Goal: Information Seeking & Learning: Learn about a topic

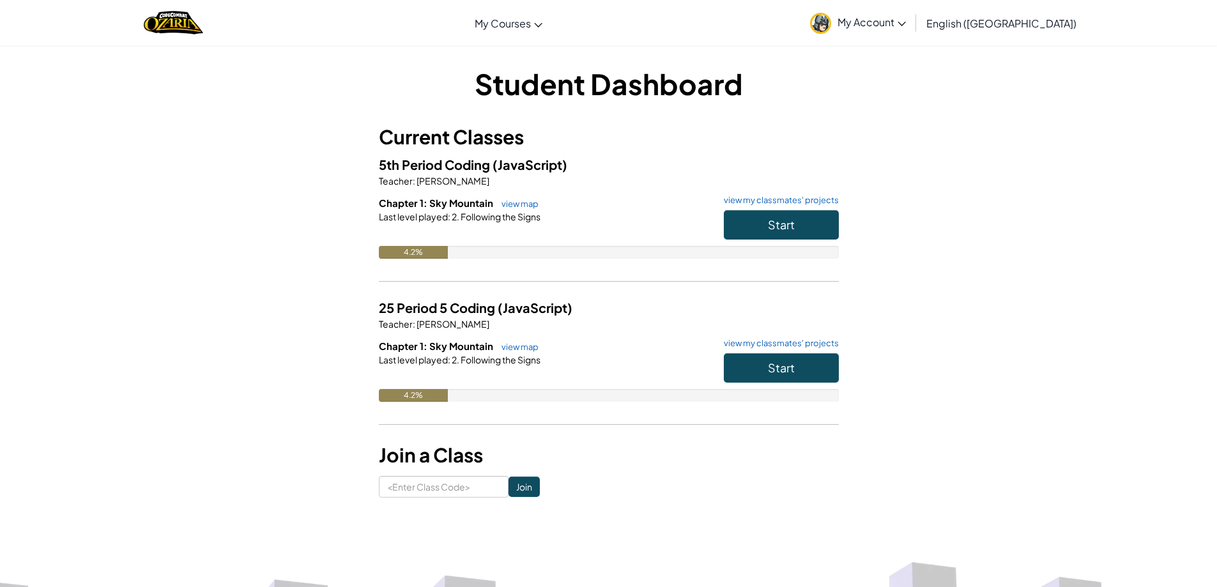
click at [831, 27] on img at bounding box center [820, 23] width 21 height 21
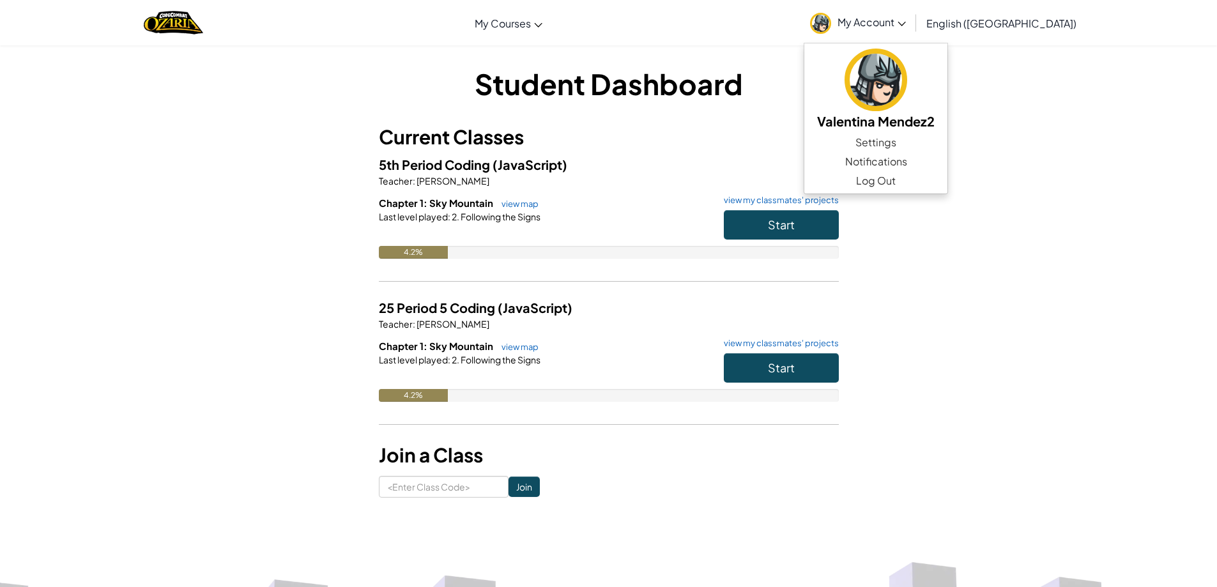
drag, startPoint x: 810, startPoint y: 125, endPoint x: 803, endPoint y: 130, distance: 8.6
click at [810, 125] on h3 "Current Classes" at bounding box center [609, 137] width 460 height 29
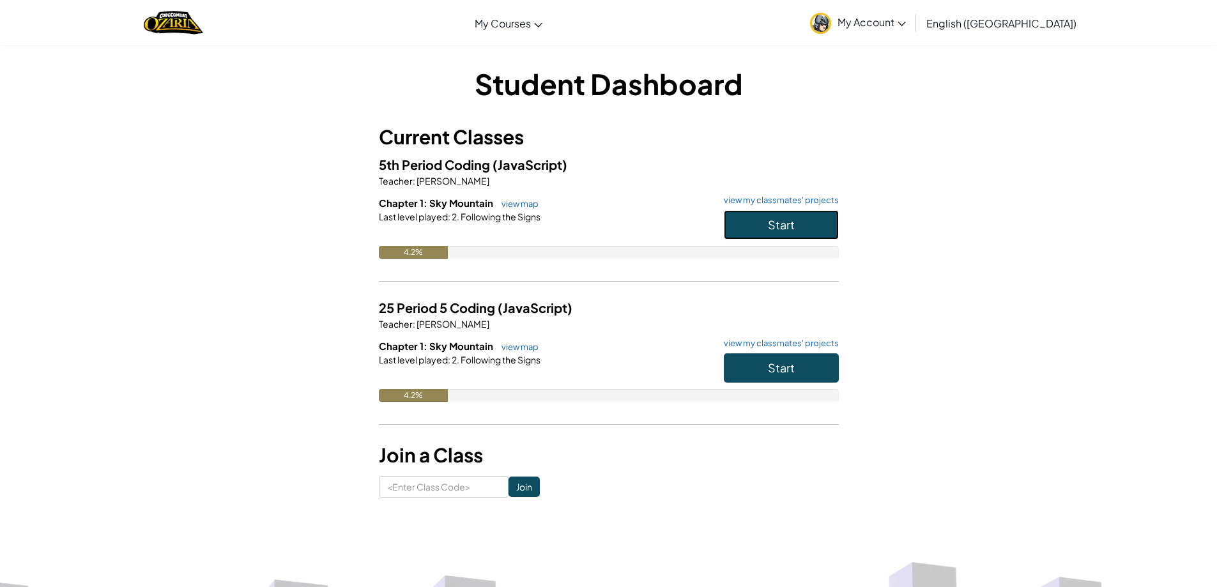
click at [749, 228] on button "Start" at bounding box center [781, 224] width 115 height 29
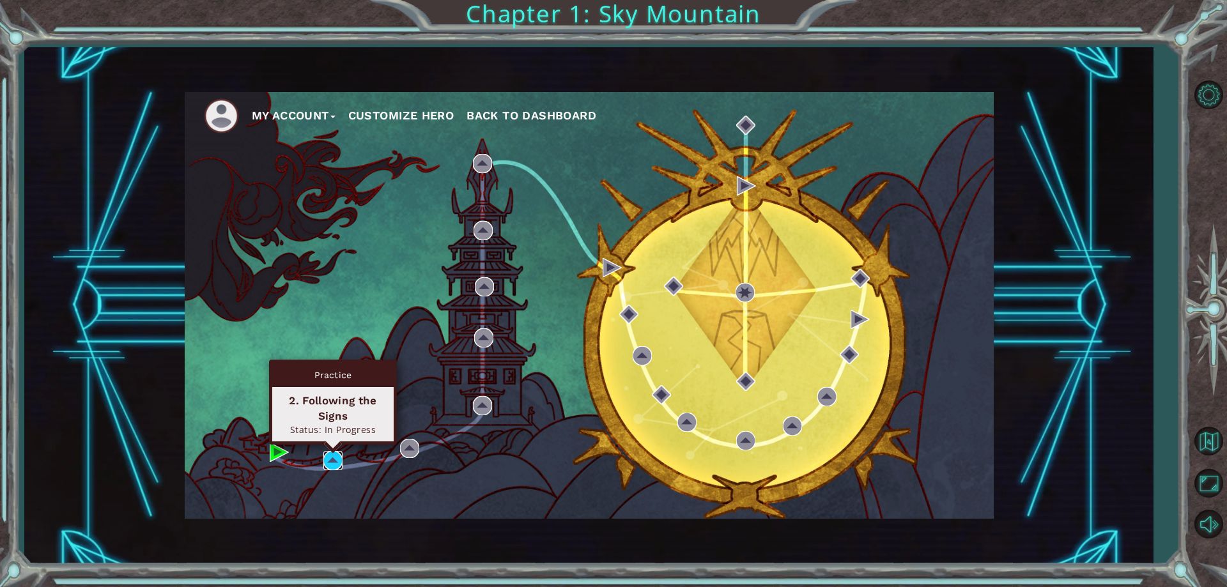
click at [328, 457] on img at bounding box center [332, 460] width 19 height 19
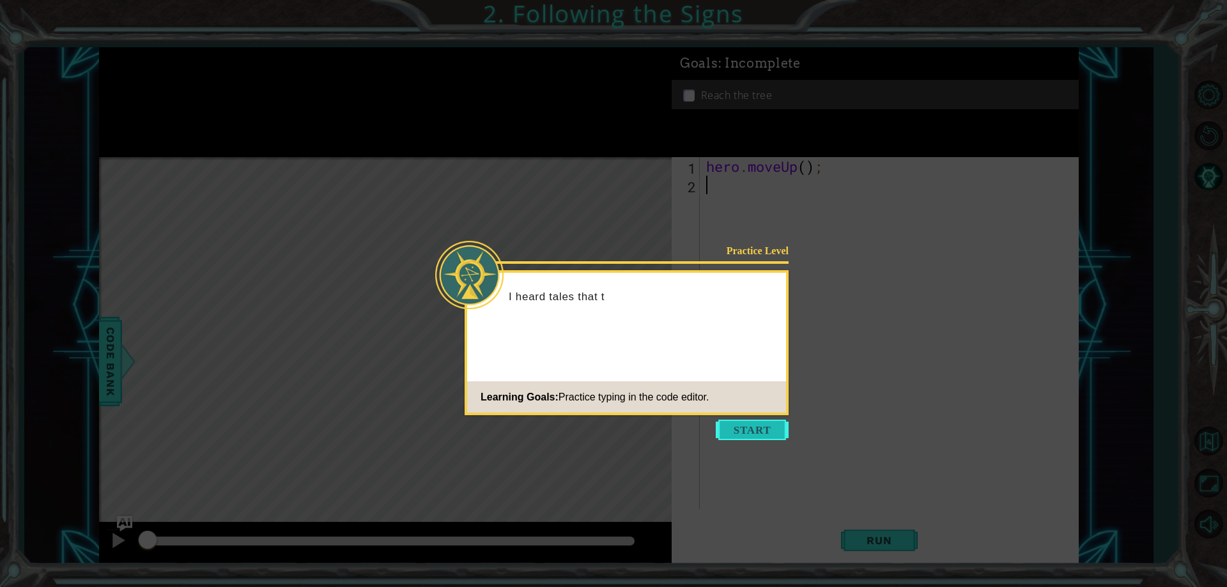
click at [759, 425] on button "Start" at bounding box center [752, 430] width 73 height 20
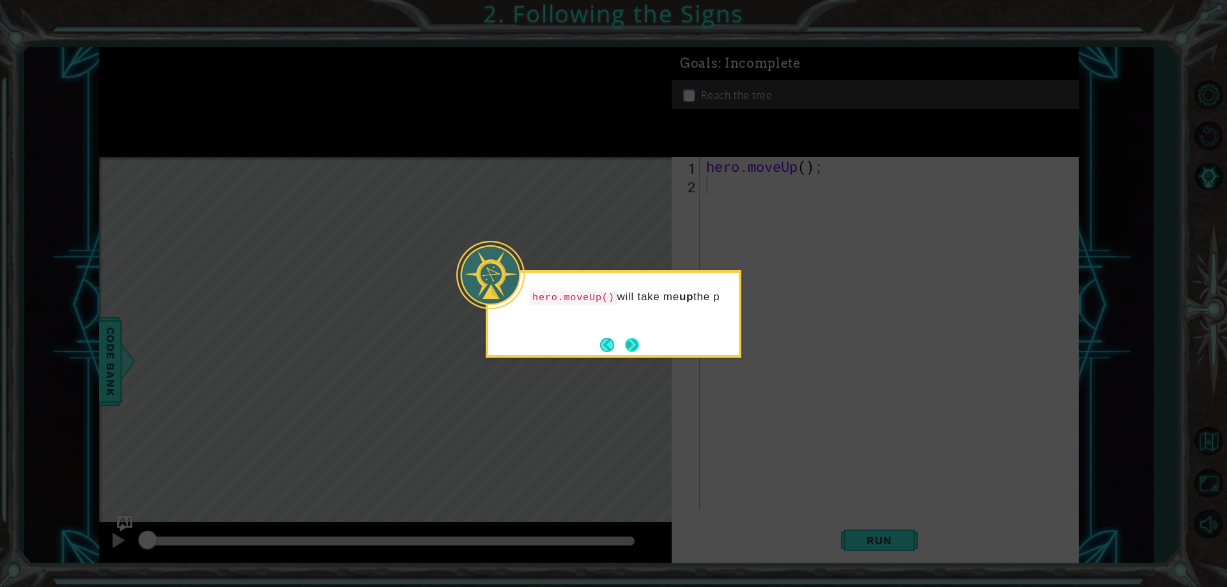
click at [639, 343] on button "Next" at bounding box center [632, 345] width 14 height 14
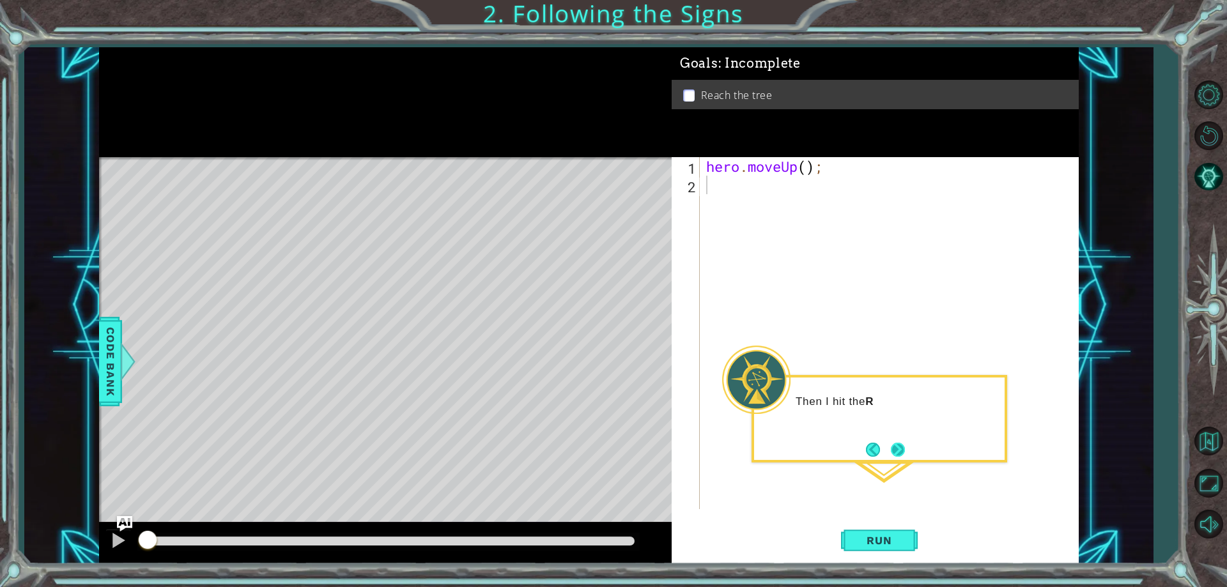
click at [893, 444] on button "Next" at bounding box center [898, 450] width 14 height 14
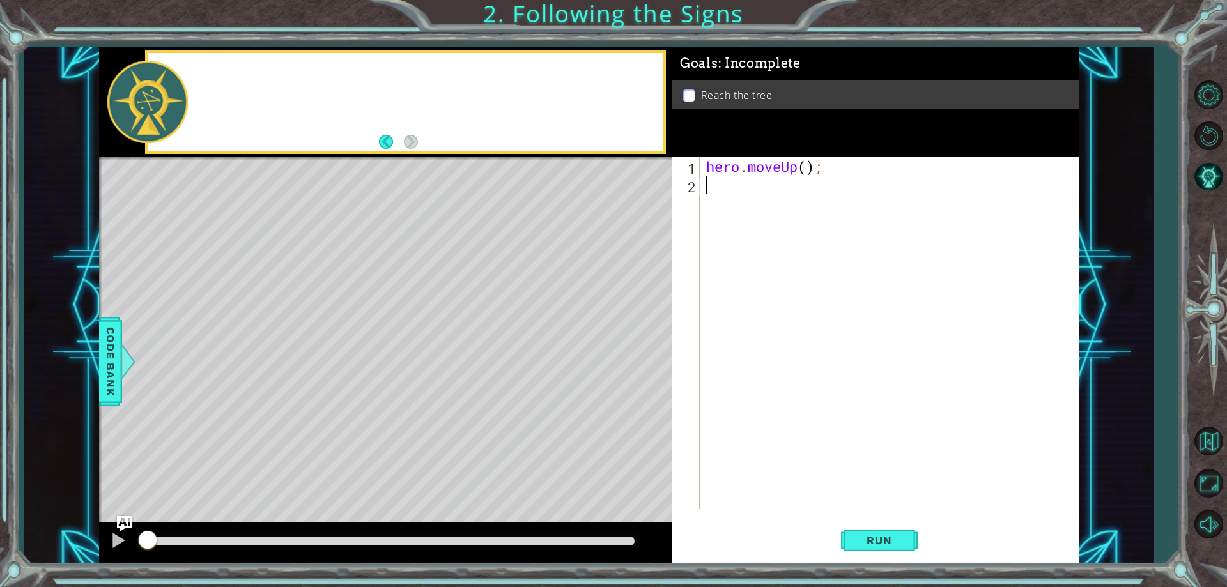
click at [906, 442] on div "hero . moveUp ( ) ;" at bounding box center [892, 351] width 377 height 389
click at [810, 171] on div "hero . moveUp ( ) ;" at bounding box center [892, 351] width 377 height 389
type textarea "hero.moveUp(2);"
click at [887, 548] on button "Run" at bounding box center [879, 541] width 77 height 41
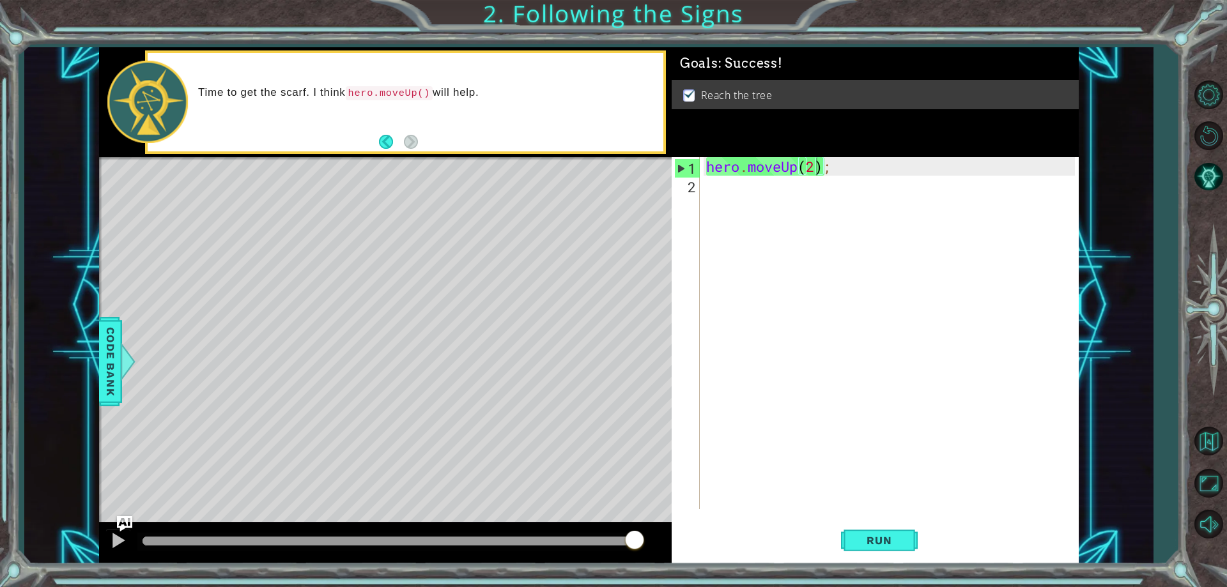
click at [0, 0] on div "Practice Level Complete Following the Signs Learning Goals: Practice typing in …" at bounding box center [0, 0] width 0 height 0
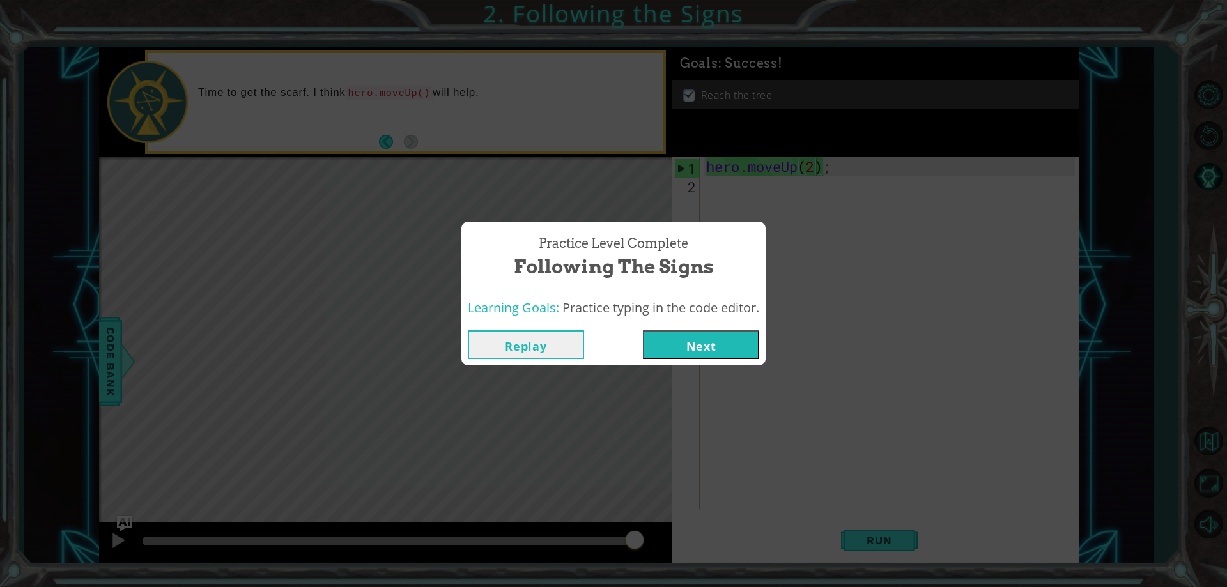
click at [706, 345] on button "Next" at bounding box center [701, 344] width 116 height 29
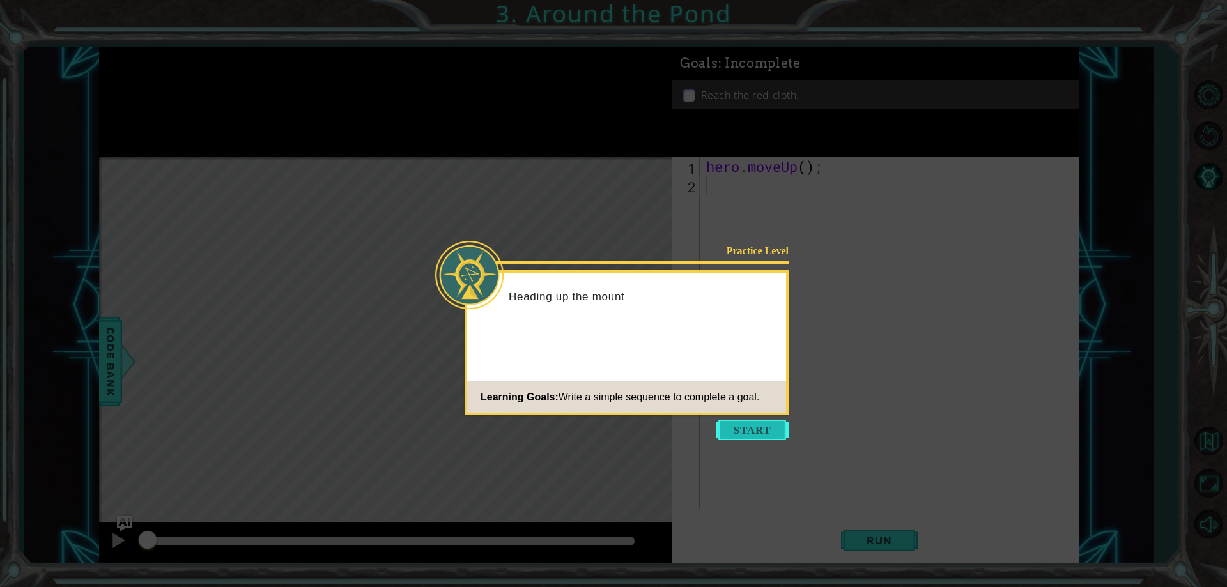
click at [742, 436] on button "Start" at bounding box center [752, 430] width 73 height 20
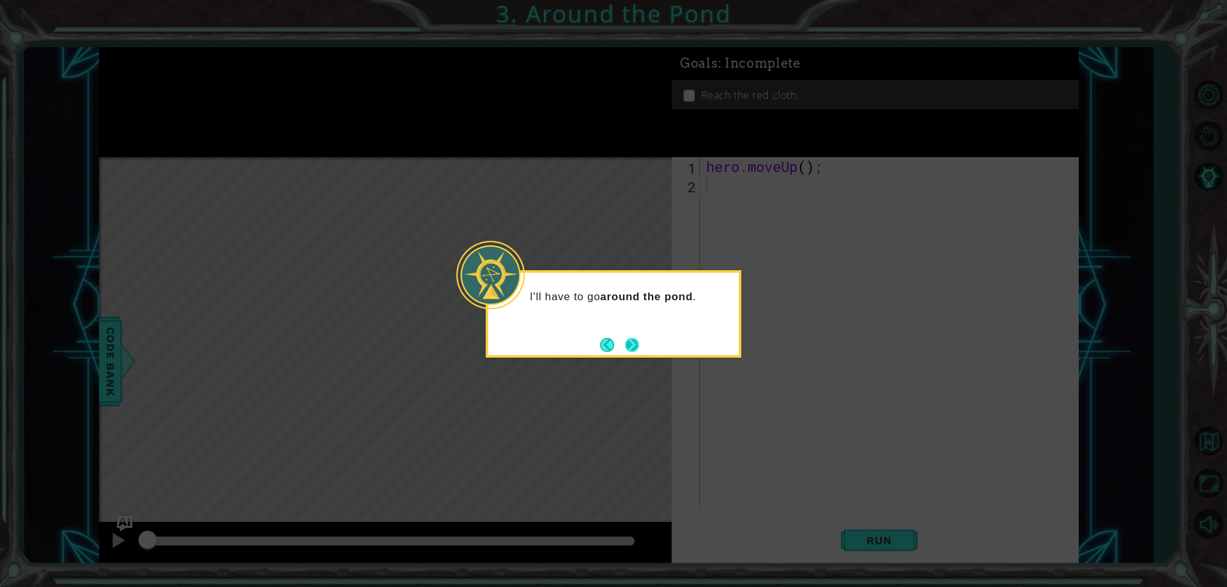
click at [638, 339] on button "Next" at bounding box center [632, 345] width 14 height 14
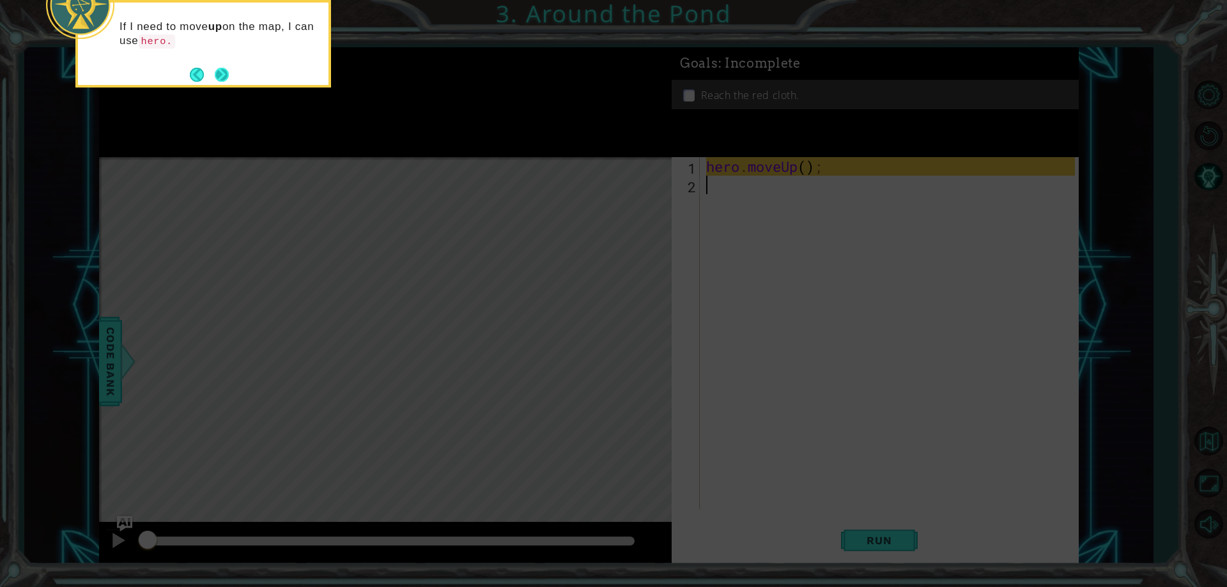
click at [224, 66] on footer at bounding box center [209, 74] width 39 height 19
click at [225, 69] on button "Next" at bounding box center [222, 75] width 14 height 14
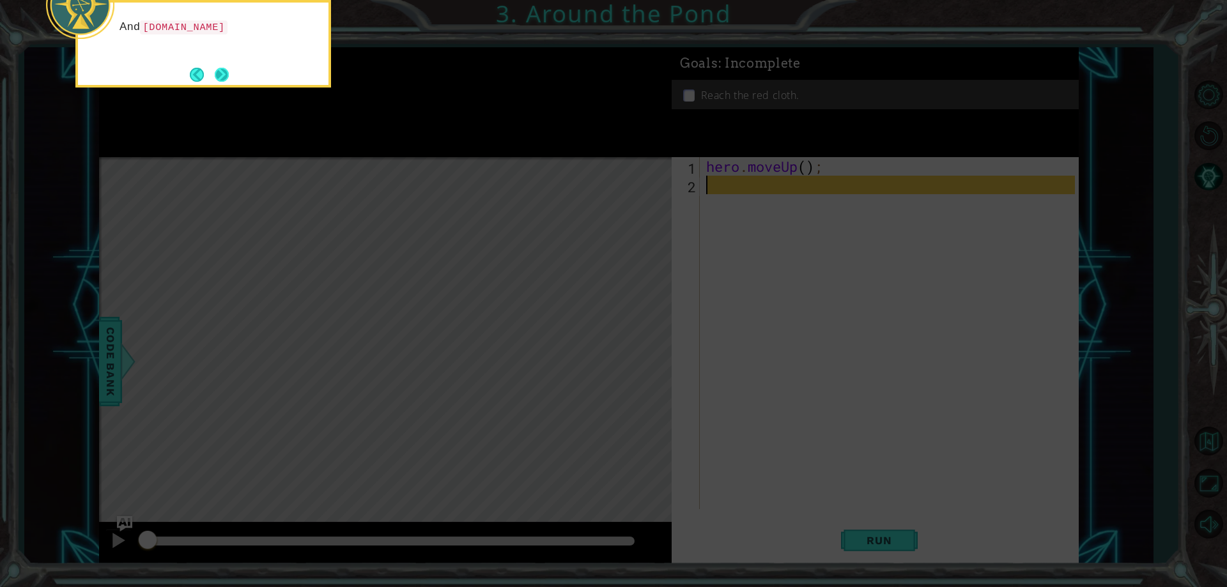
click at [215, 73] on button "Next" at bounding box center [222, 75] width 14 height 14
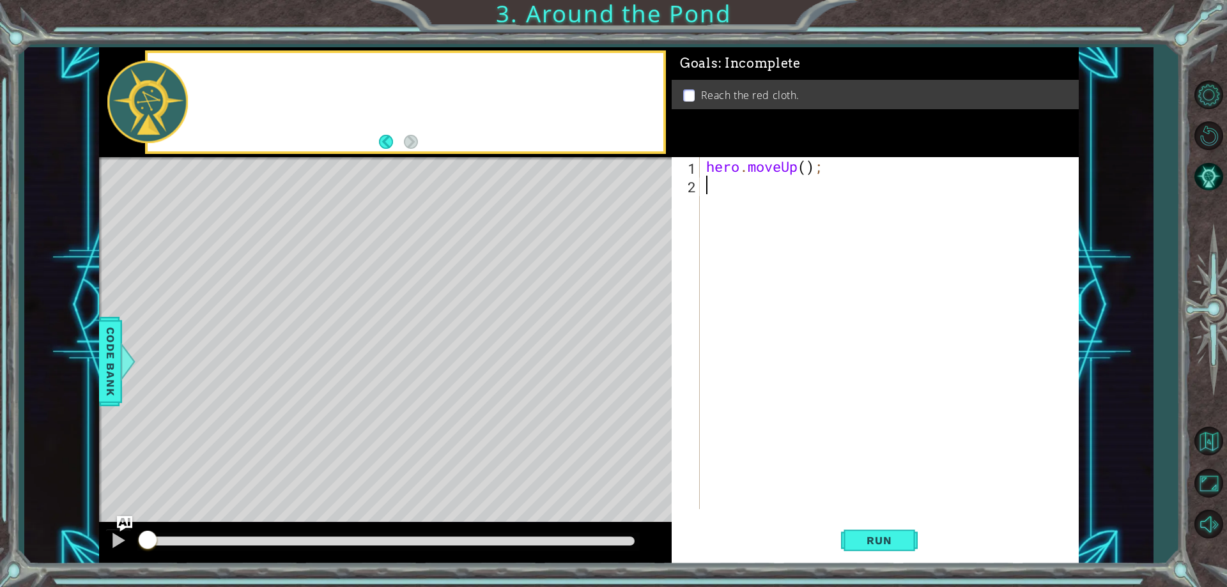
drag, startPoint x: 213, startPoint y: 73, endPoint x: 224, endPoint y: 77, distance: 10.9
click at [214, 73] on div at bounding box center [406, 102] width 516 height 98
click at [741, 206] on div "hero . moveUp ( ) ;" at bounding box center [892, 351] width 377 height 389
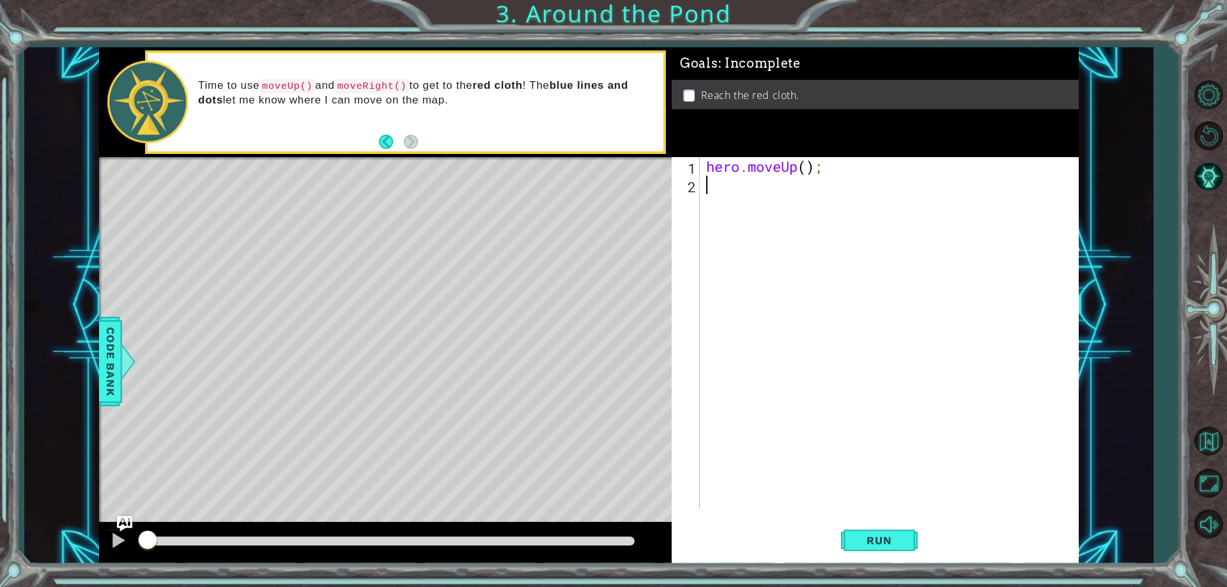
click at [809, 167] on div "hero . moveUp ( ) ;" at bounding box center [892, 351] width 377 height 389
type textarea "hero.moveUp(2);"
click at [720, 190] on div "hero . moveUp ( 2 ) ;" at bounding box center [892, 351] width 377 height 389
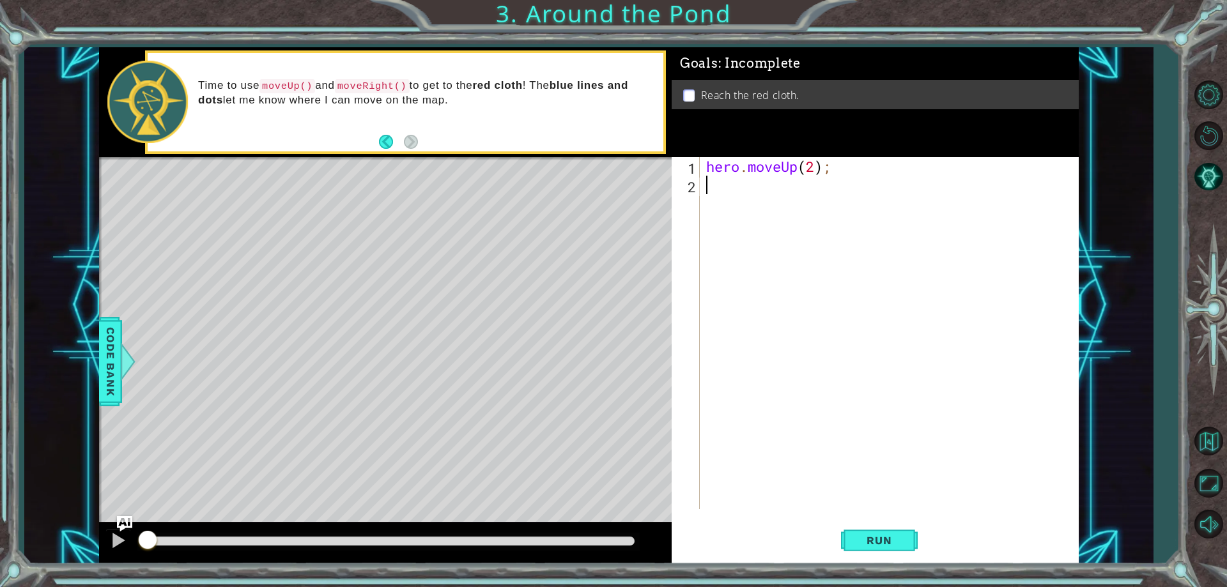
type textarea "h"
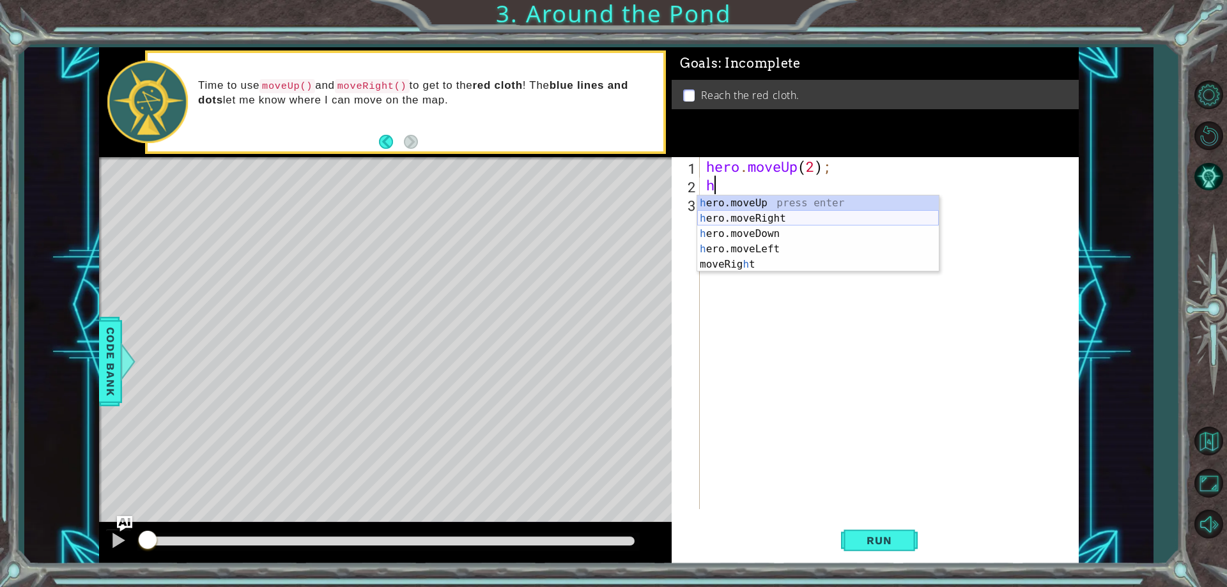
click at [783, 217] on div "h ero.moveUp press enter h ero.moveRight press enter h ero.moveDown press enter…" at bounding box center [818, 249] width 242 height 107
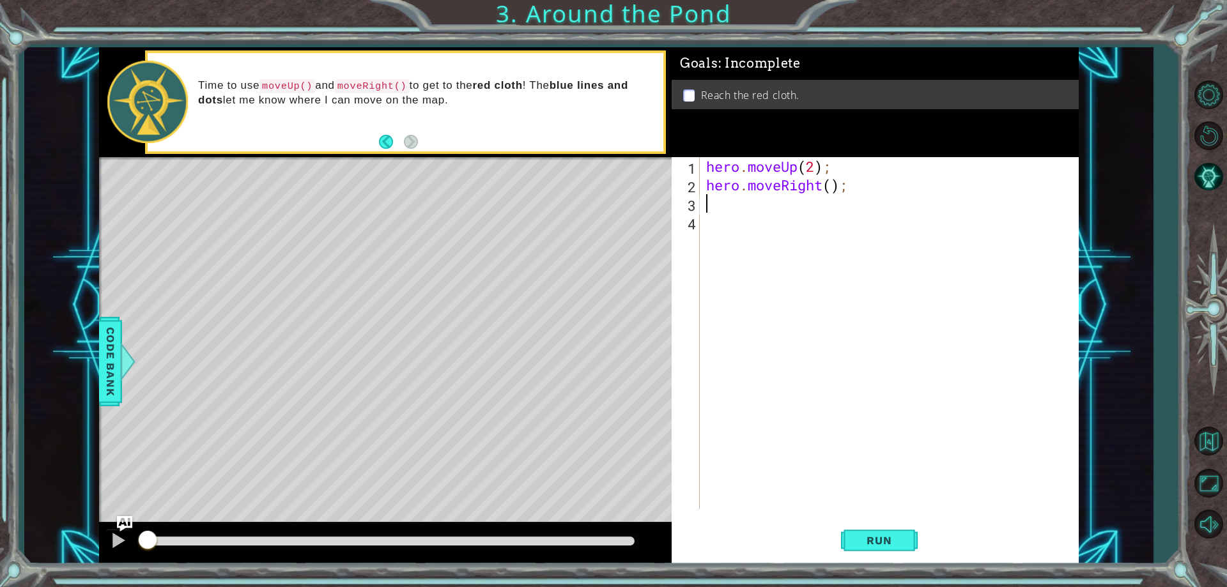
type textarea "h"
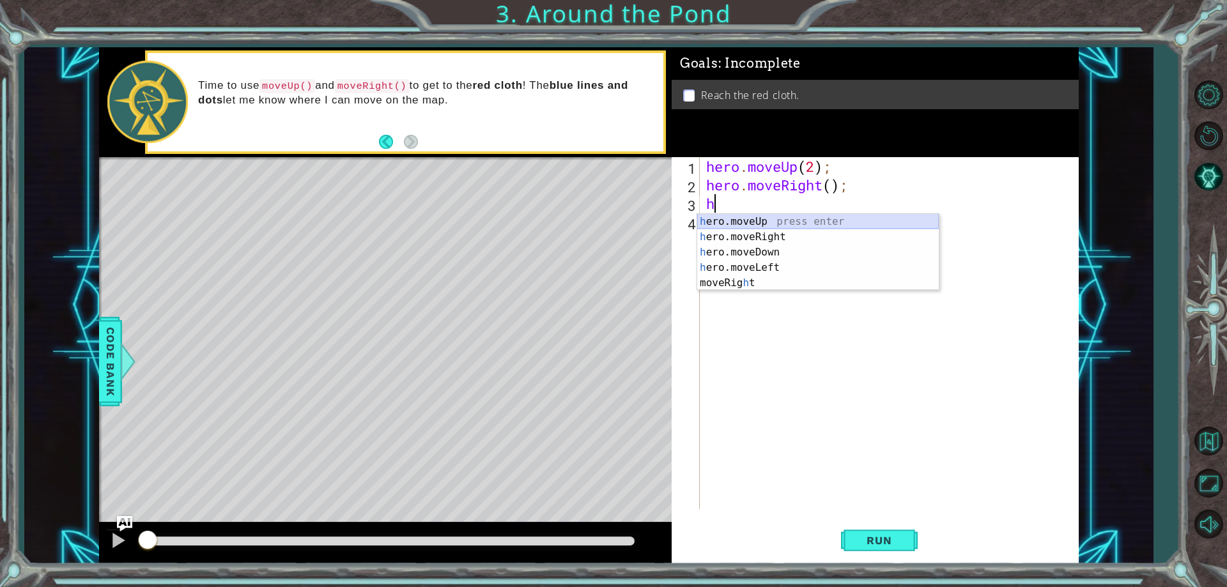
click at [777, 220] on div "h ero.moveUp press enter h ero.moveRight press enter h ero.moveDown press enter…" at bounding box center [818, 267] width 242 height 107
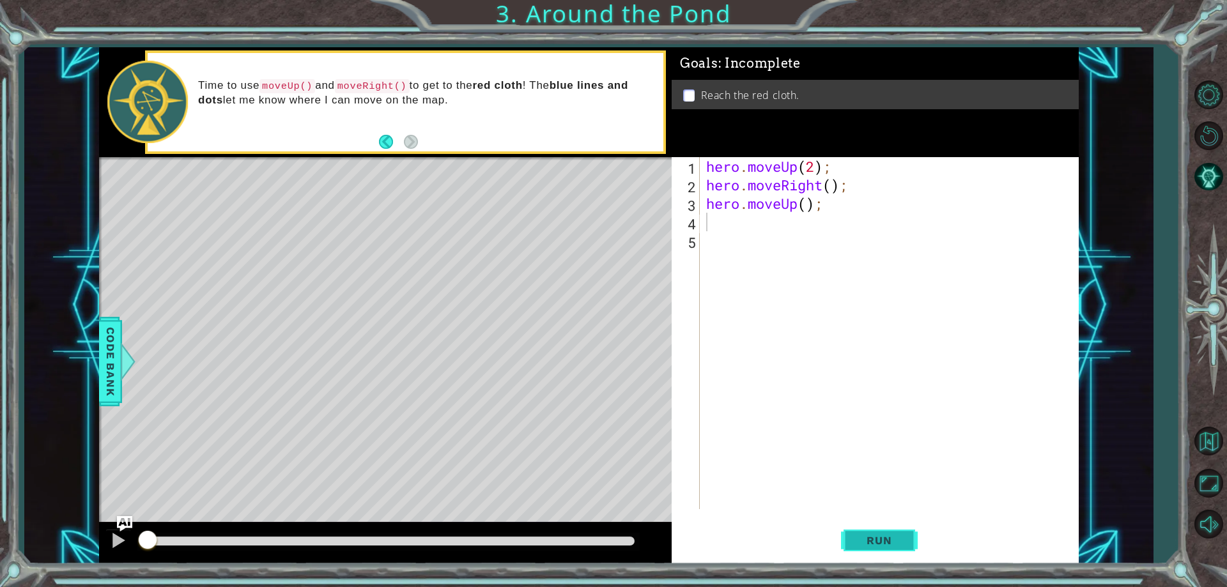
click at [879, 538] on span "Run" at bounding box center [879, 540] width 50 height 13
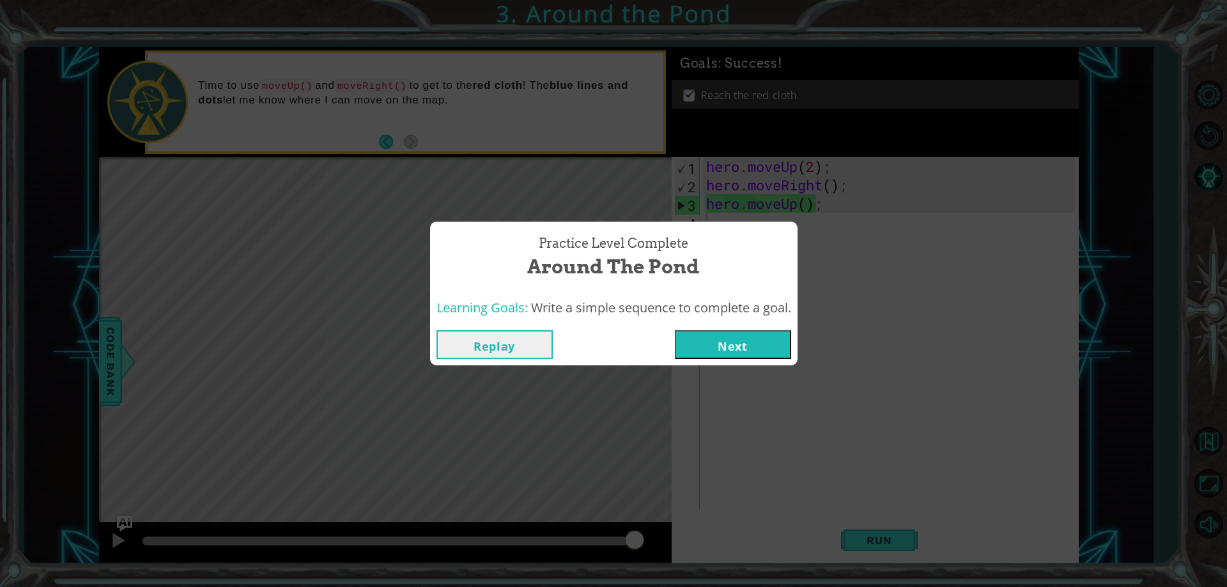
click at [740, 351] on button "Next" at bounding box center [733, 344] width 116 height 29
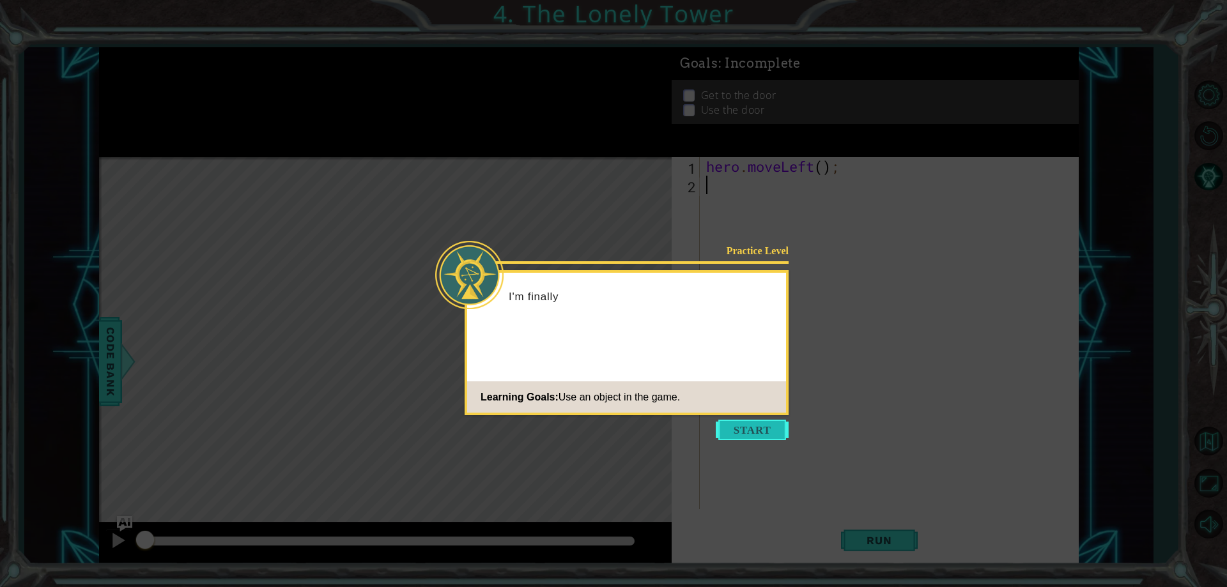
click at [739, 436] on button "Start" at bounding box center [752, 430] width 73 height 20
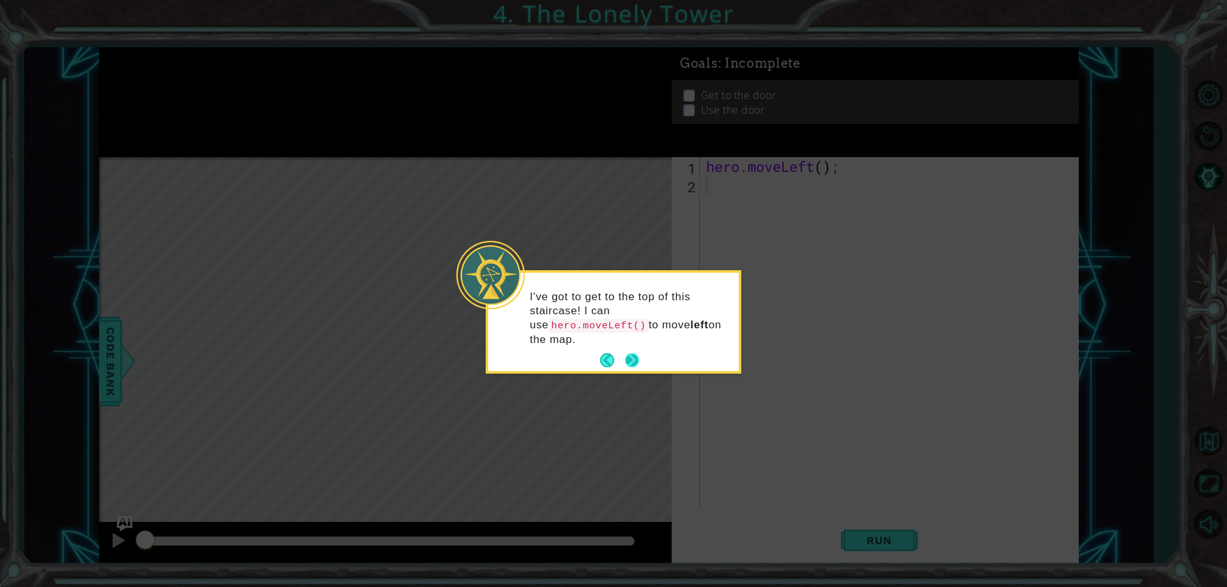
click at [627, 353] on button "Next" at bounding box center [632, 360] width 14 height 14
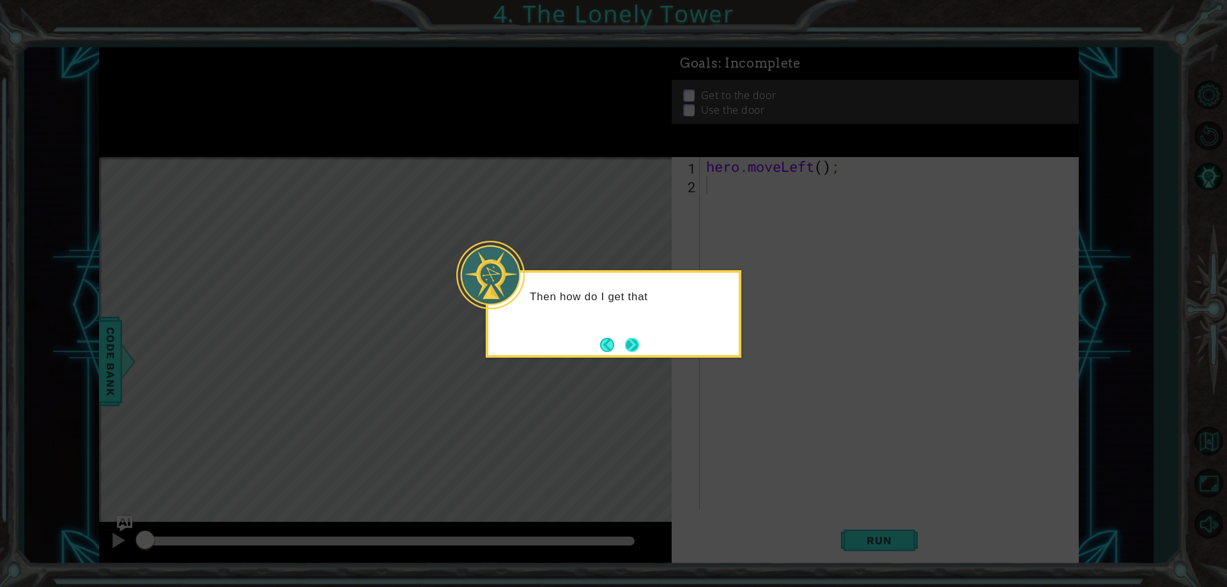
click at [635, 338] on button "Next" at bounding box center [632, 345] width 14 height 14
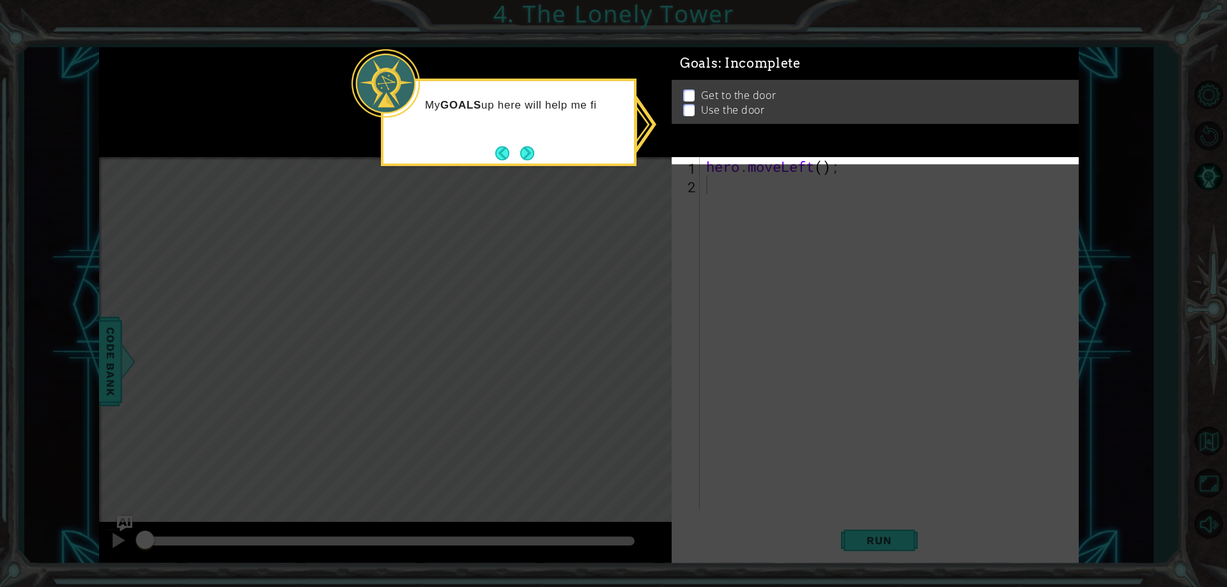
click at [518, 140] on div "My GOALS up here will help me fi" at bounding box center [509, 123] width 256 height 88
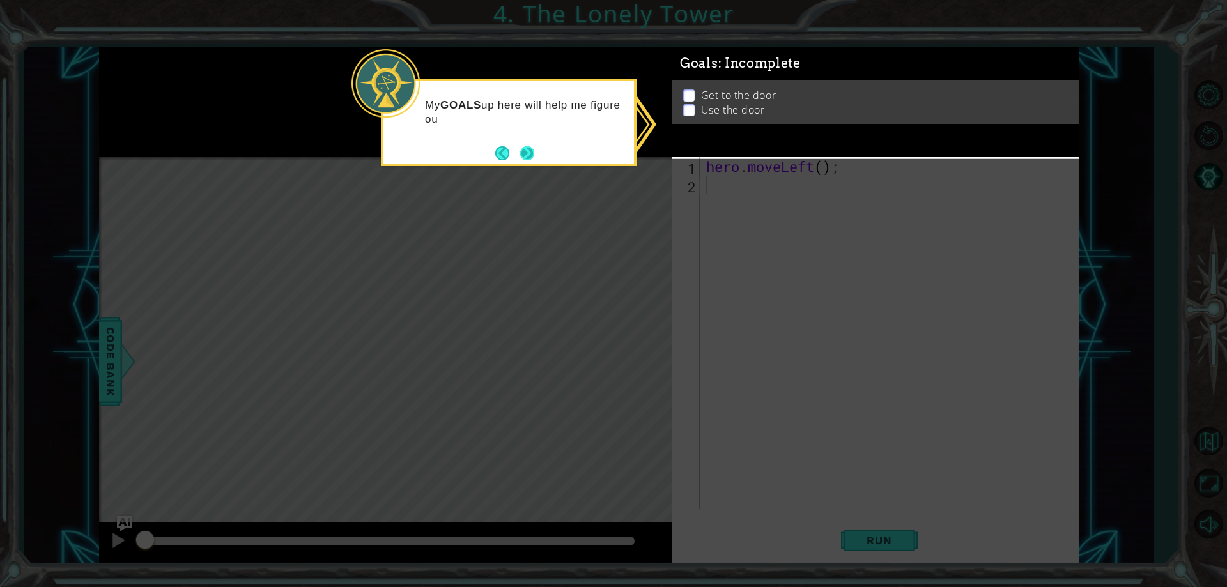
click at [533, 157] on button "Next" at bounding box center [527, 153] width 14 height 14
click at [525, 150] on icon at bounding box center [613, 293] width 1227 height 587
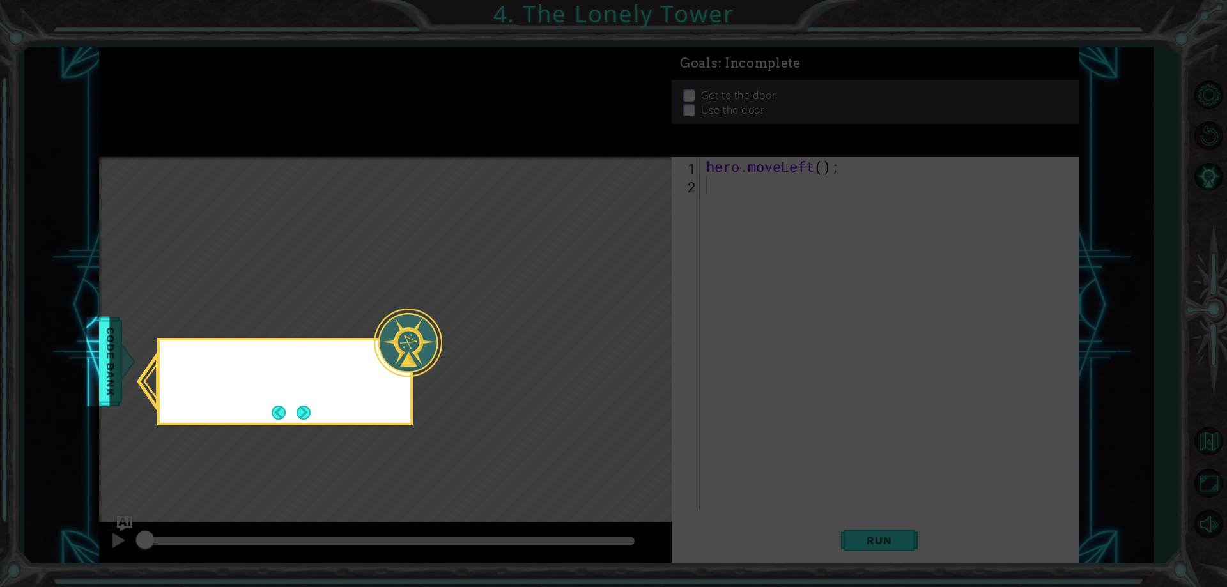
click at [535, 158] on icon at bounding box center [613, 293] width 1227 height 587
click at [305, 414] on button "Next" at bounding box center [304, 413] width 14 height 14
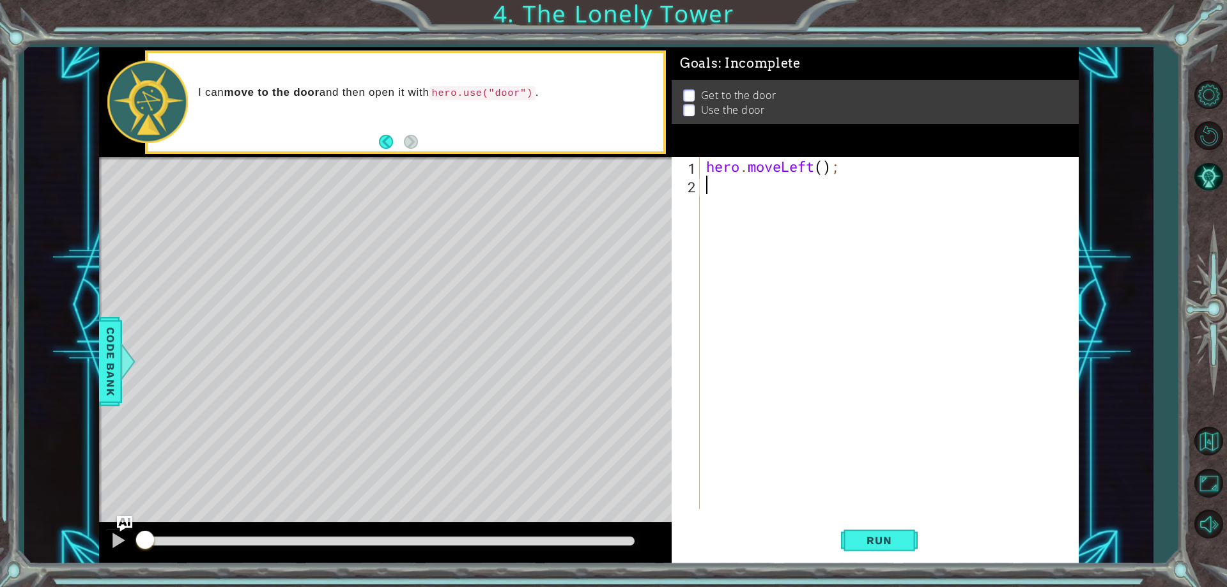
type textarea "h"
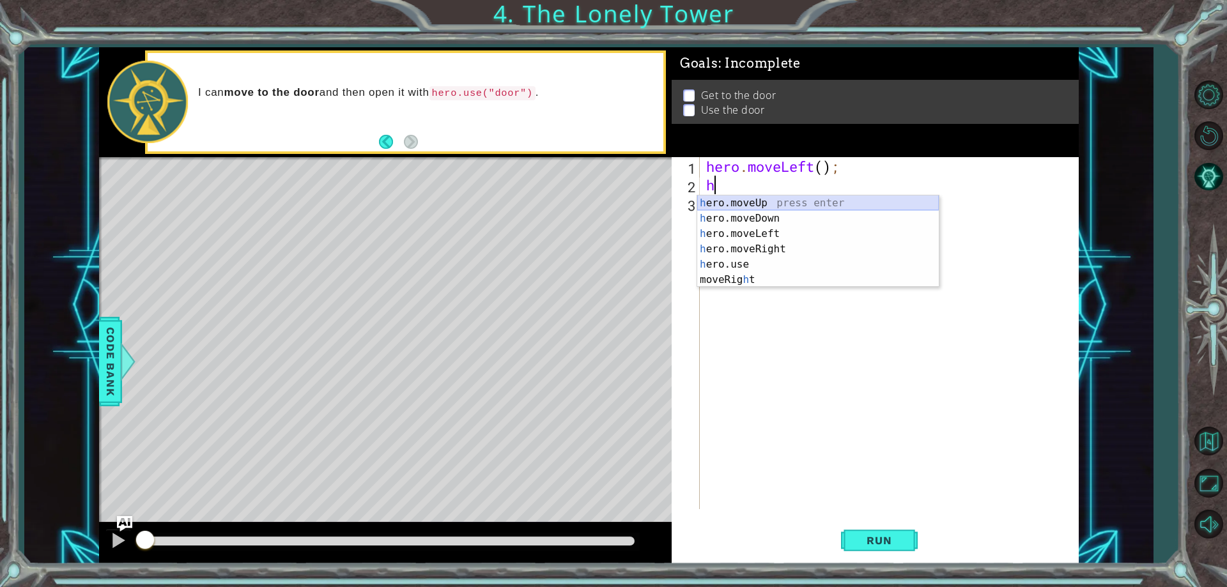
click at [766, 201] on div "h ero.moveUp press enter h ero.moveDown press enter h ero.moveLeft press enter …" at bounding box center [818, 257] width 242 height 123
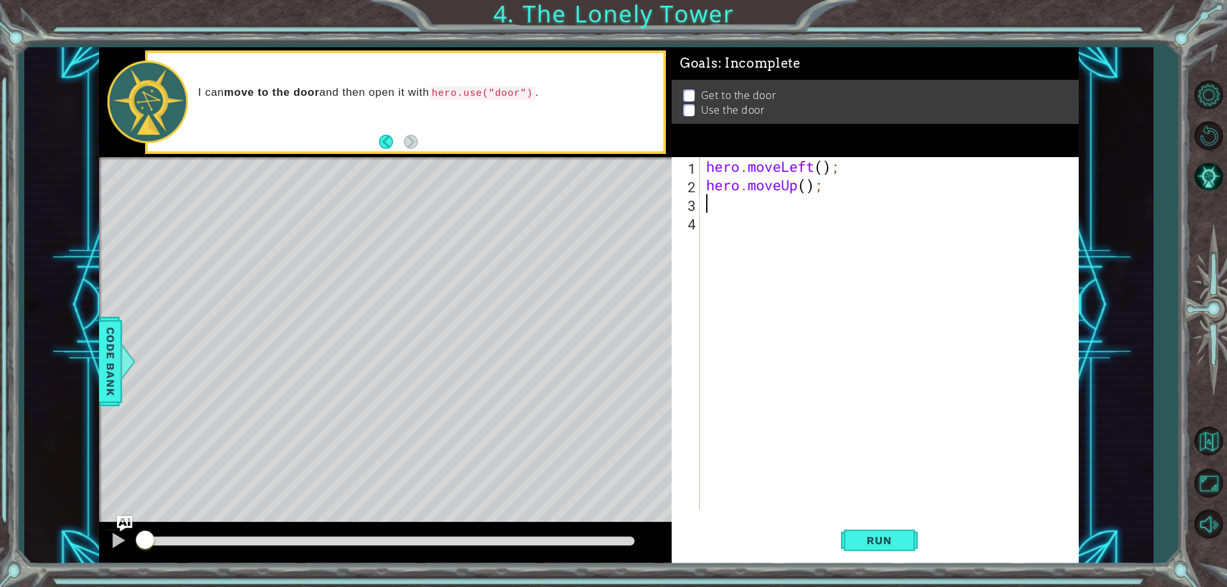
type textarea "h"
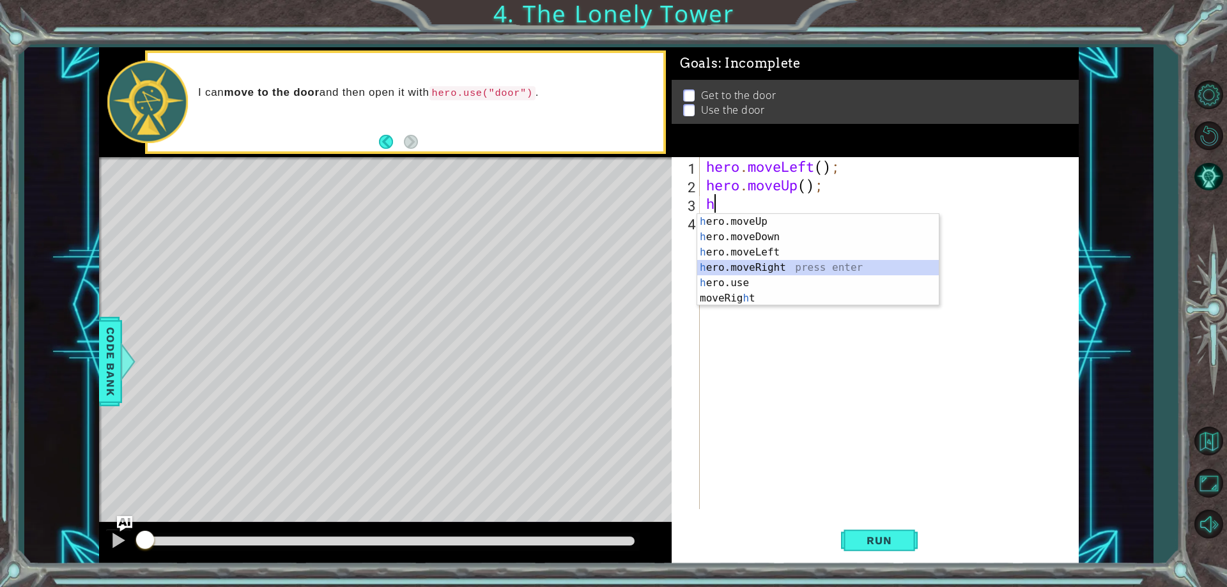
click at [784, 263] on div "h ero.moveUp press enter h ero.moveDown press enter h ero.moveLeft press enter …" at bounding box center [818, 275] width 242 height 123
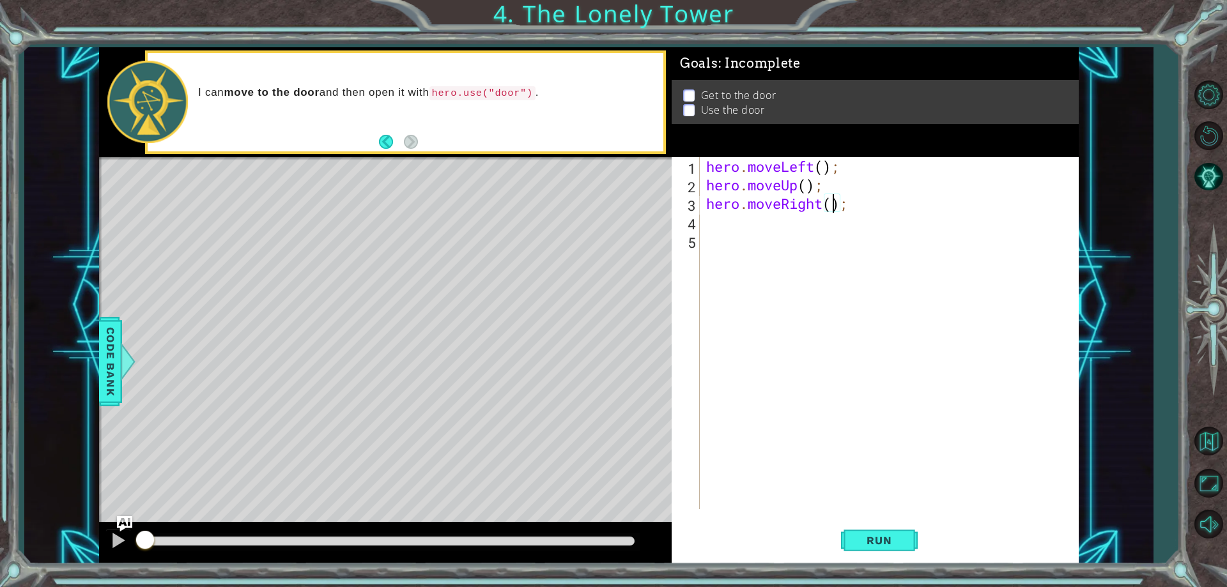
click at [831, 206] on div "hero . moveLeft ( ) ; hero . moveUp ( ) ; hero . moveRight ( ) ;" at bounding box center [892, 351] width 377 height 389
click at [808, 188] on div "hero . moveLeft ( ) ; hero . moveUp ( ) ; hero . moveRight ( 2 ) ;" at bounding box center [892, 351] width 377 height 389
click at [822, 169] on div "hero . moveLeft ( ) ; hero . moveUp ( 2 ) ; hero . moveRight ( 2 ) ;" at bounding box center [892, 351] width 377 height 389
type textarea "hero.moveLeft(2);"
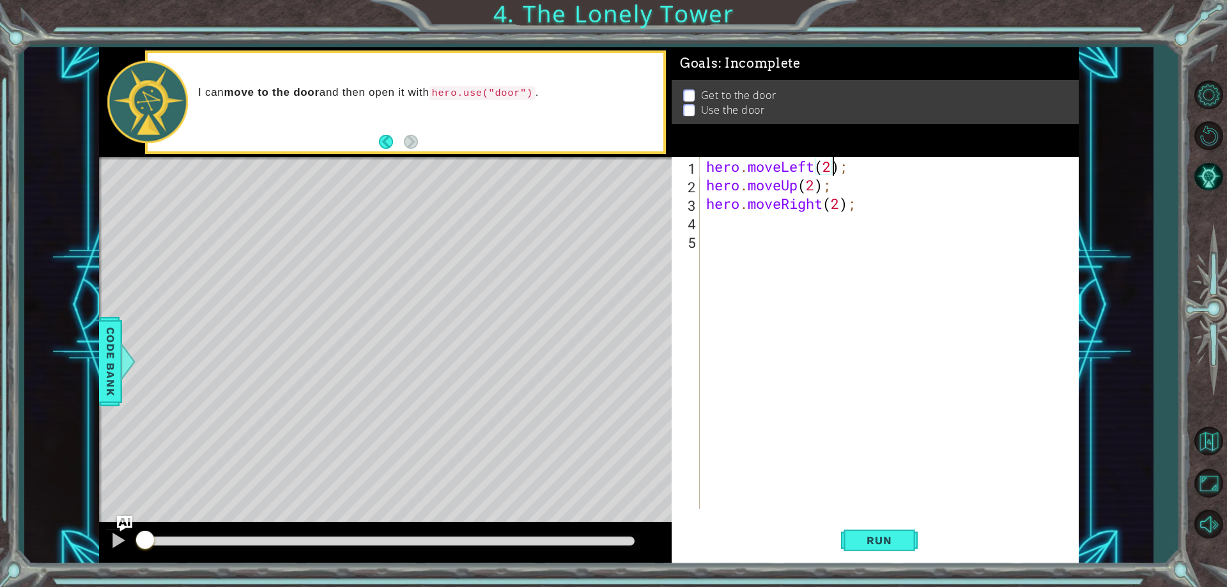
scroll to position [0, 6]
click at [758, 217] on div "hero . moveLeft ( 2 ) ; hero . moveUp ( 2 ) ; hero . moveRight ( 2 ) ;" at bounding box center [892, 351] width 377 height 389
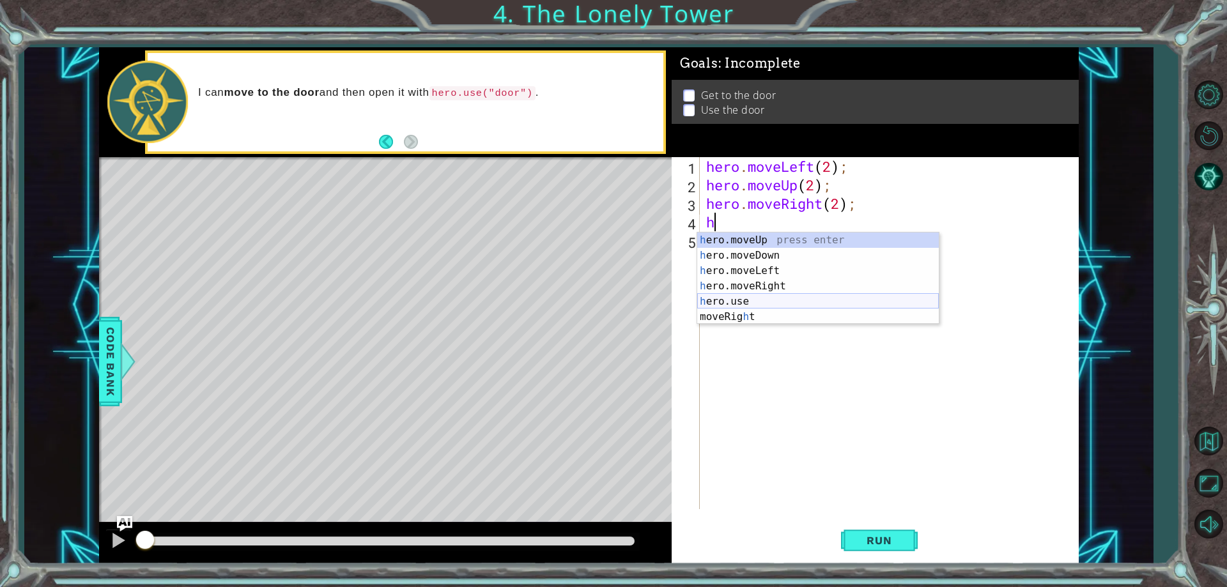
click at [772, 305] on div "h ero.moveUp press enter h ero.moveDown press enter h ero.moveLeft press enter …" at bounding box center [818, 294] width 242 height 123
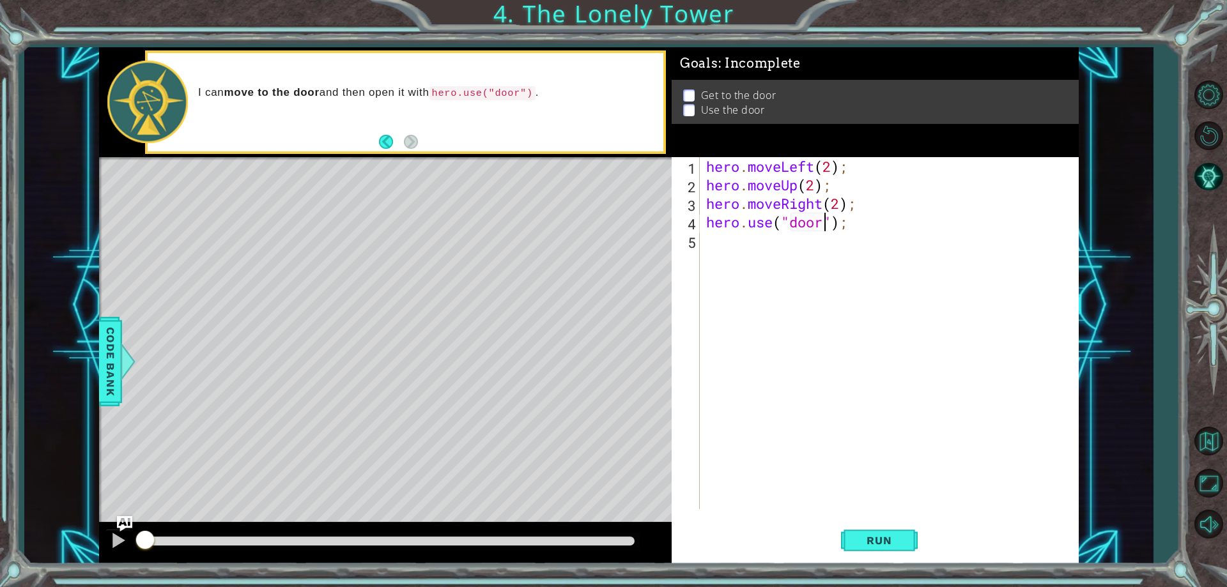
scroll to position [0, 6]
type textarea "hero.use("door");"
drag, startPoint x: 846, startPoint y: 541, endPoint x: 838, endPoint y: 527, distance: 16.0
click at [846, 539] on button "Run" at bounding box center [879, 541] width 77 height 41
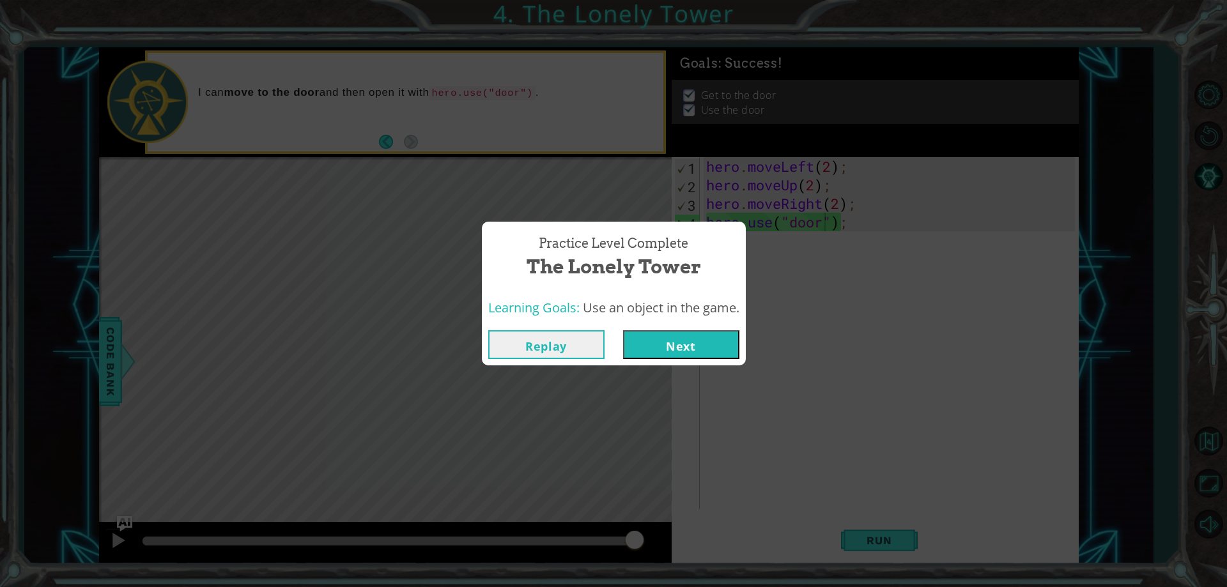
click at [704, 347] on button "Next" at bounding box center [681, 344] width 116 height 29
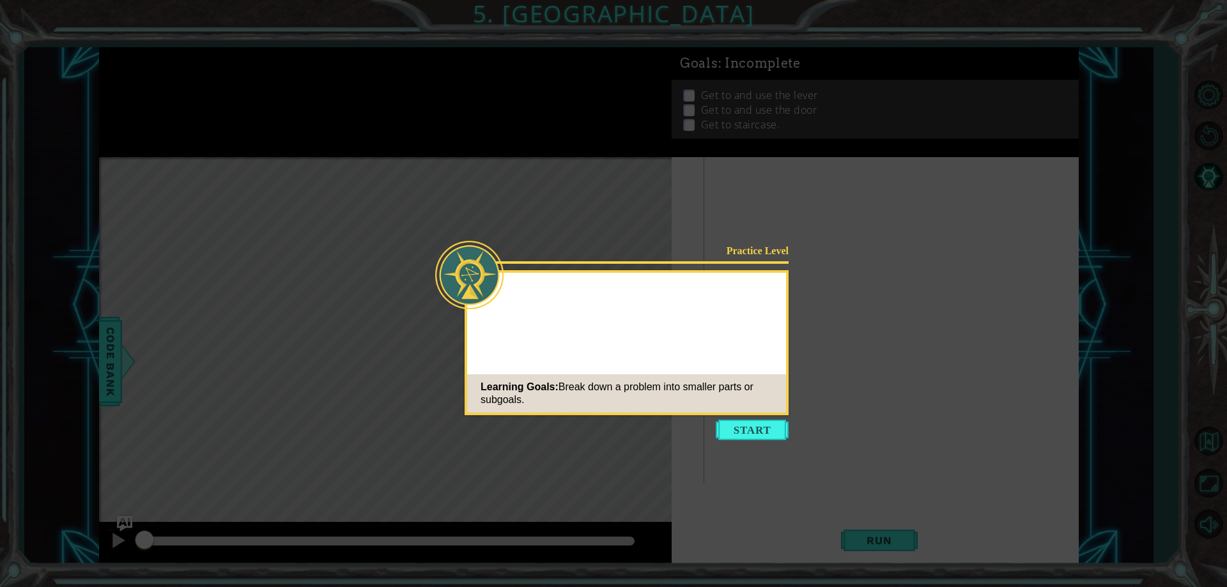
click at [755, 421] on button "Start" at bounding box center [752, 430] width 73 height 20
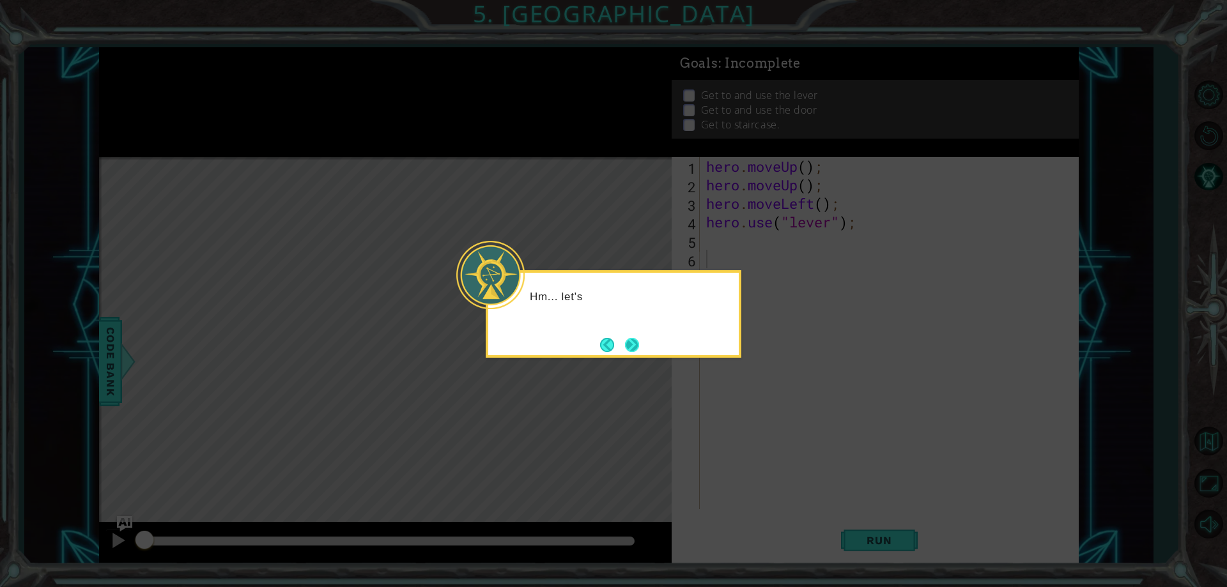
click at [632, 338] on button "Next" at bounding box center [632, 345] width 14 height 14
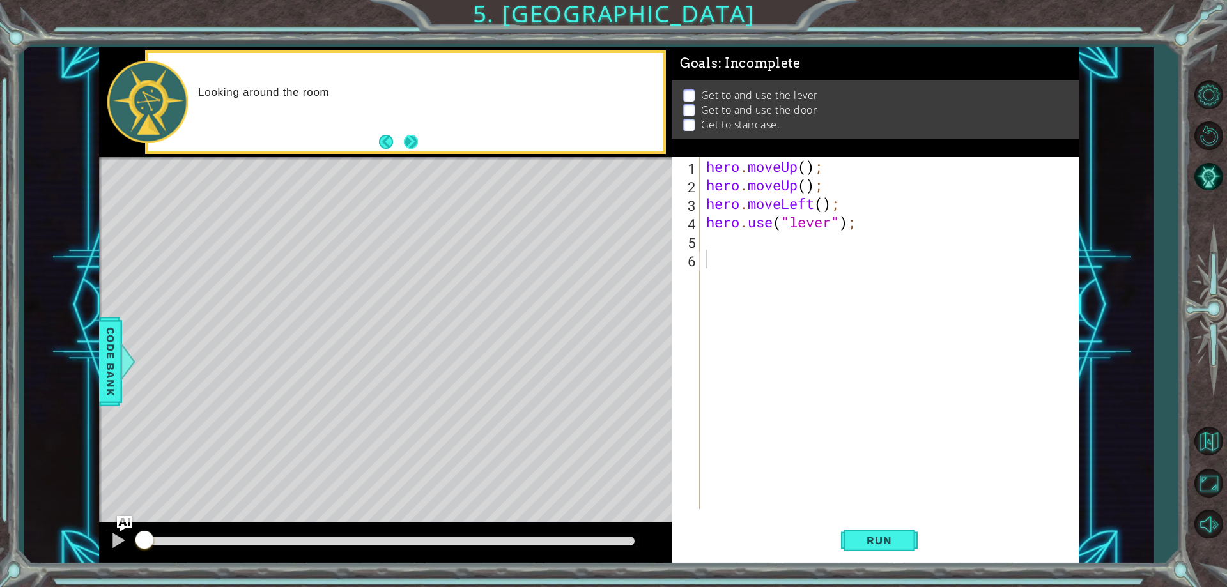
click at [404, 141] on button "Next" at bounding box center [411, 142] width 14 height 14
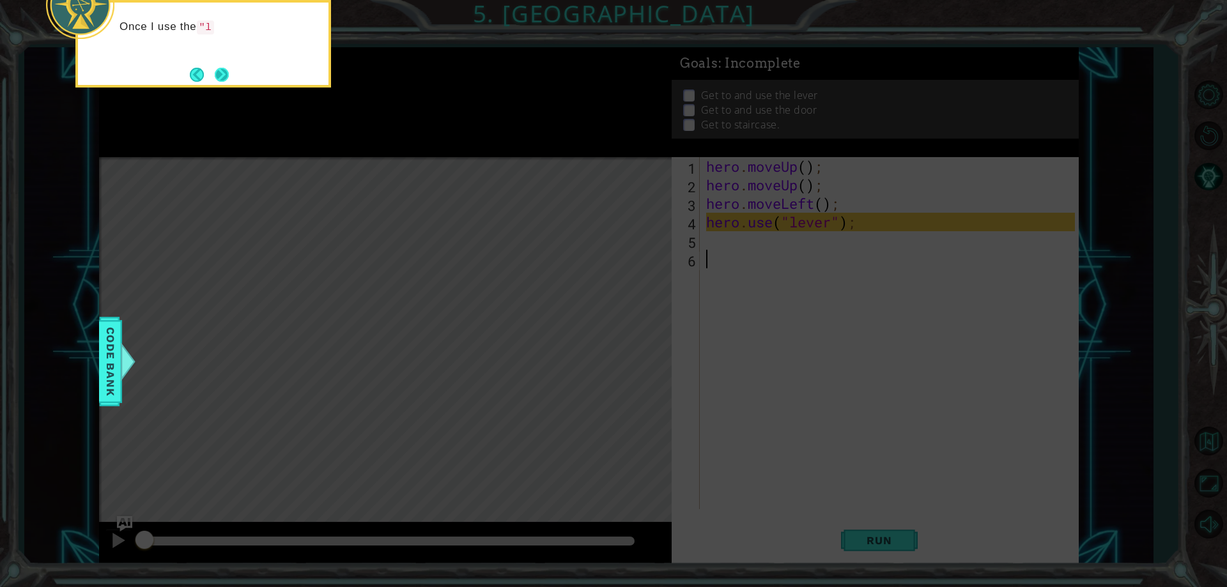
click at [222, 79] on button "Next" at bounding box center [222, 75] width 14 height 14
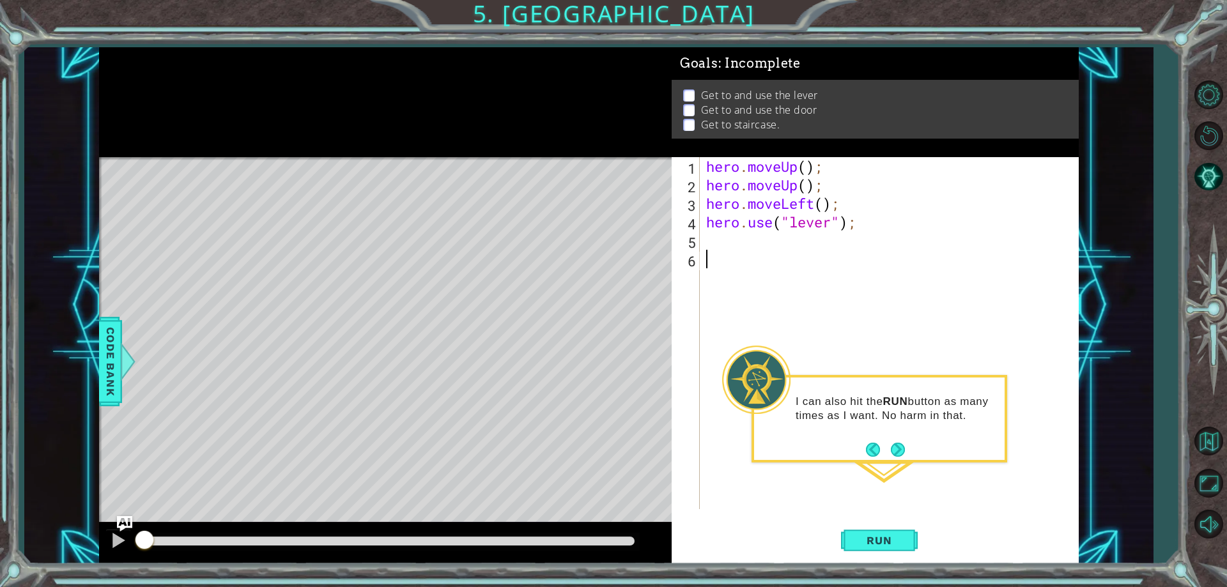
click at [810, 166] on div "hero . moveUp ( ) ; hero . moveUp ( ) ; hero . moveLeft ( ) ; hero . use ( "lev…" at bounding box center [892, 351] width 377 height 389
click at [834, 171] on div "hero . moveUp ( ) ; hero . moveUp ( ) ; hero . moveLeft ( ) ; hero . use ( "lev…" at bounding box center [892, 351] width 377 height 389
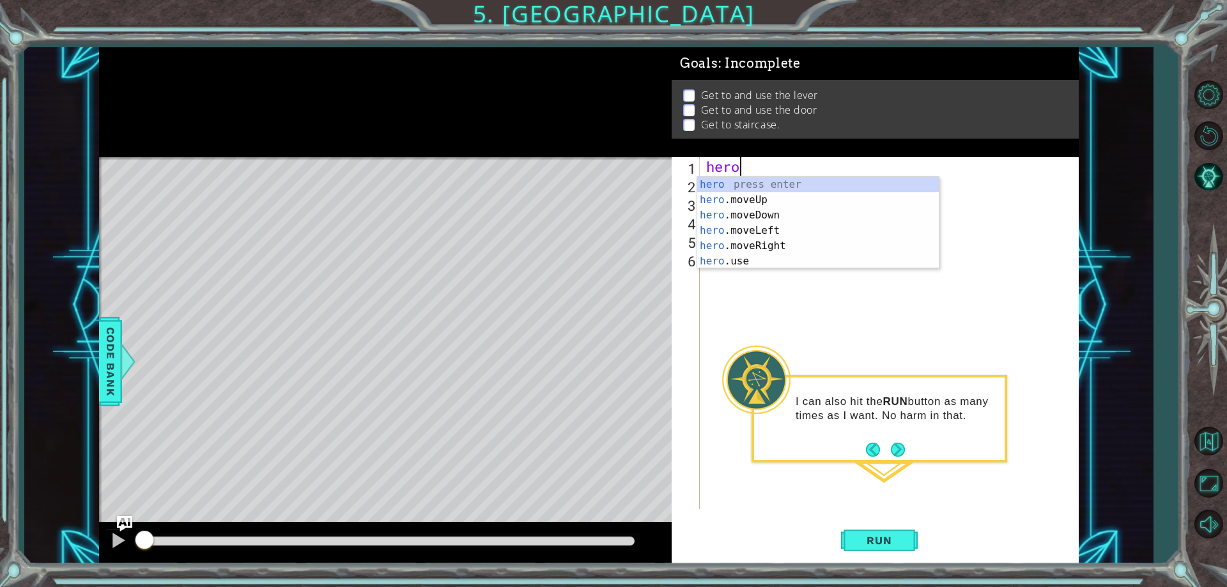
type textarea "h"
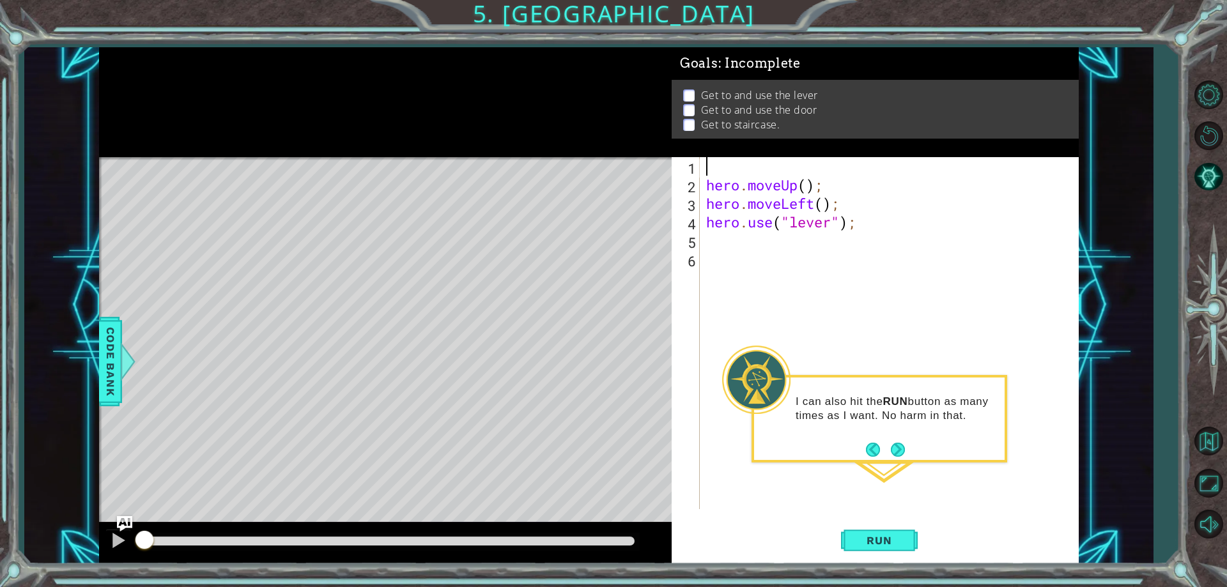
click at [702, 185] on div "1 2 3 4 5 6 hero . moveUp ( ) ; hero . moveLeft ( ) ; hero . use ( "lever" ) ; …" at bounding box center [873, 333] width 403 height 352
click at [705, 183] on div "hero . moveUp ( ) ; hero . moveLeft ( ) ; hero . use ( "lever" ) ;" at bounding box center [892, 351] width 377 height 389
click at [810, 165] on div "hero . moveUp ( ) ; hero . moveLeft ( ) ; hero . use ( "lever" ) ;" at bounding box center [892, 351] width 377 height 389
type textarea "hero.moveUp(2);"
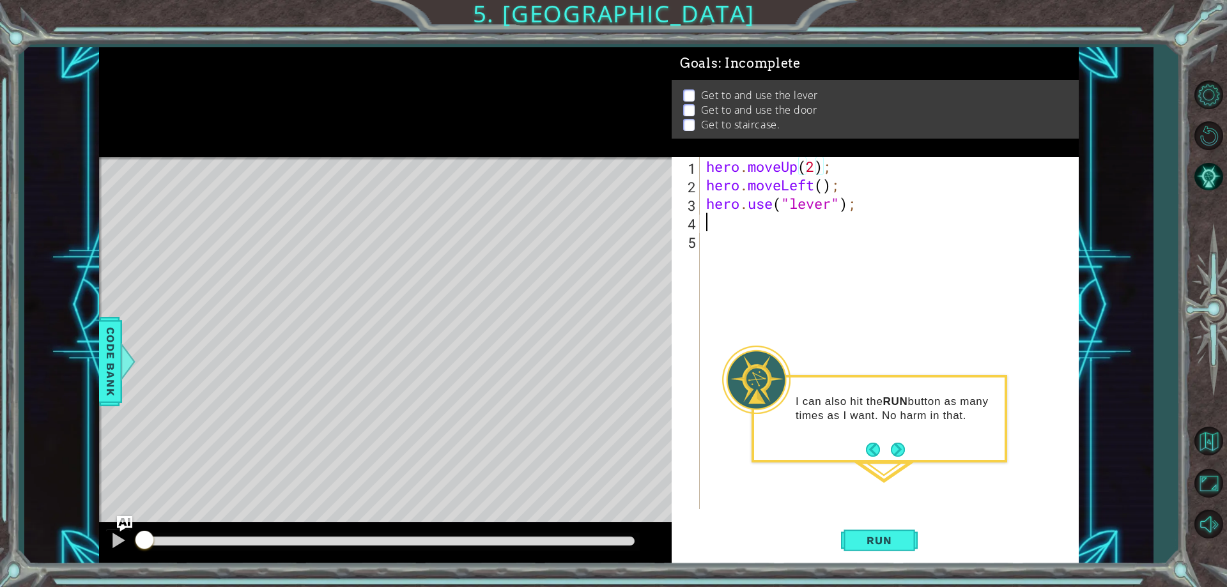
click at [721, 220] on div "hero . moveUp ( 2 ) ; hero . moveLeft ( ) ; hero . use ( "lever" ) ;" at bounding box center [892, 351] width 377 height 389
type textarea "h"
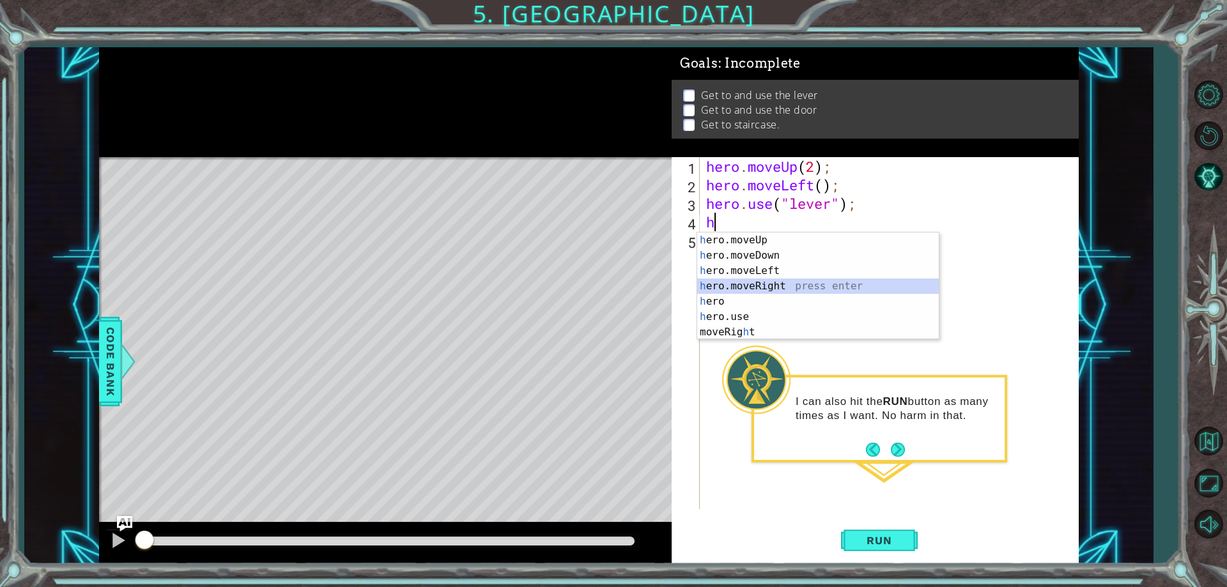
click at [792, 284] on div "h ero.moveUp press enter h ero.moveDown press enter h ero.moveLeft press enter …" at bounding box center [818, 302] width 242 height 138
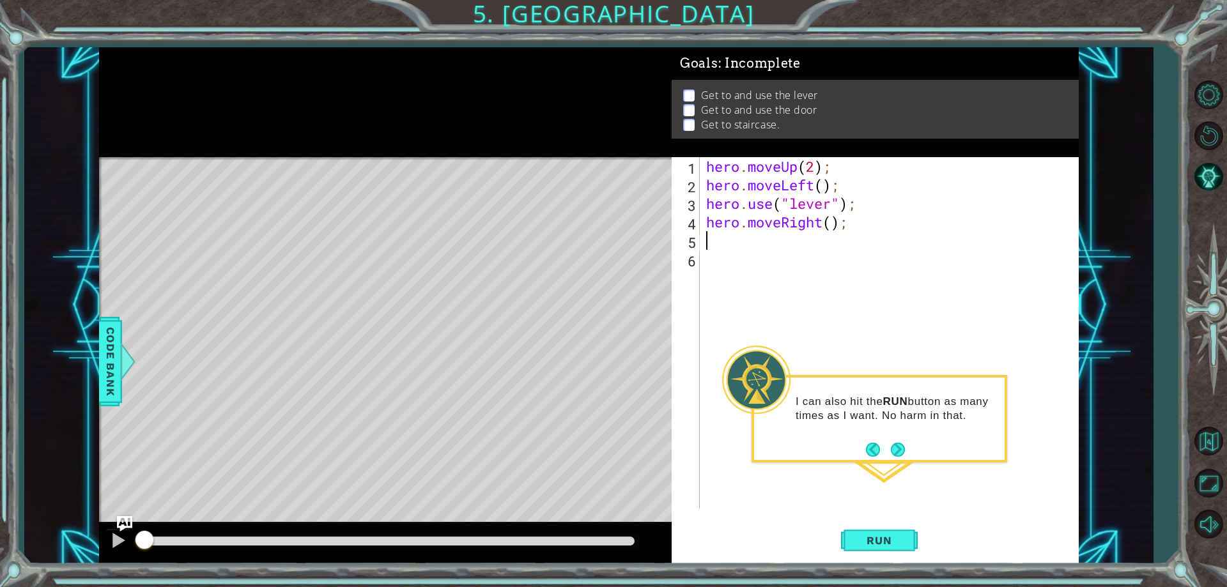
click at [834, 226] on div "hero . moveUp ( 2 ) ; hero . moveLeft ( ) ; hero . use ( "lever" ) ; hero . mov…" at bounding box center [892, 351] width 377 height 389
type textarea "hero.moveRight(3);"
click at [727, 248] on div "hero . moveUp ( 2 ) ; hero . moveLeft ( ) ; hero . use ( "lever" ) ; hero . mov…" at bounding box center [892, 351] width 377 height 389
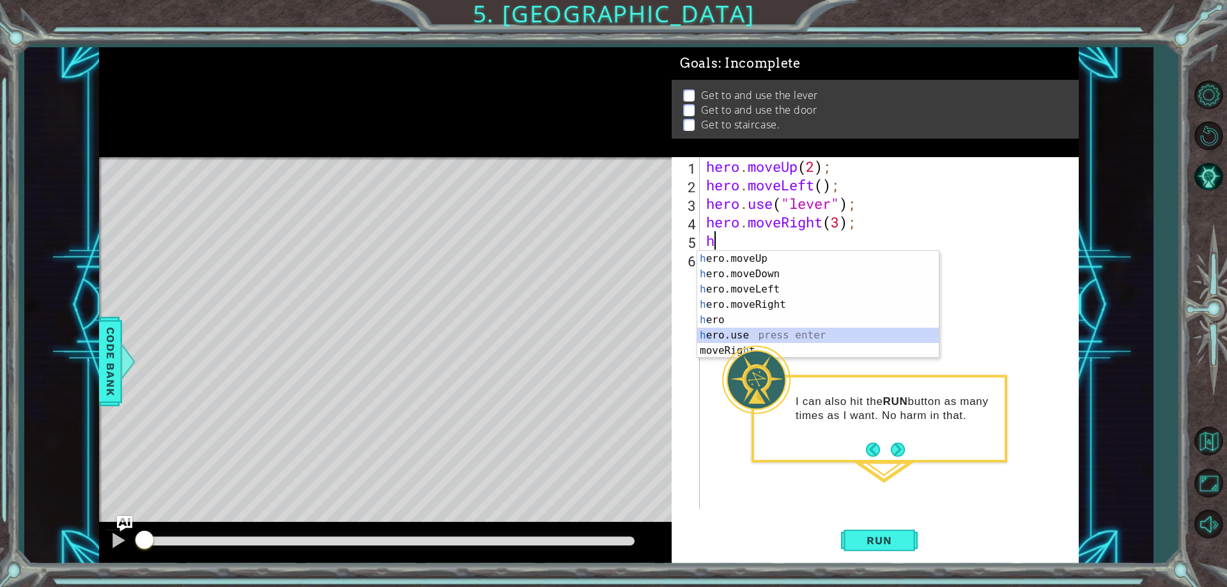
click at [757, 335] on div "h ero.moveUp press enter h ero.moveDown press enter h ero.moveLeft press enter …" at bounding box center [818, 320] width 242 height 138
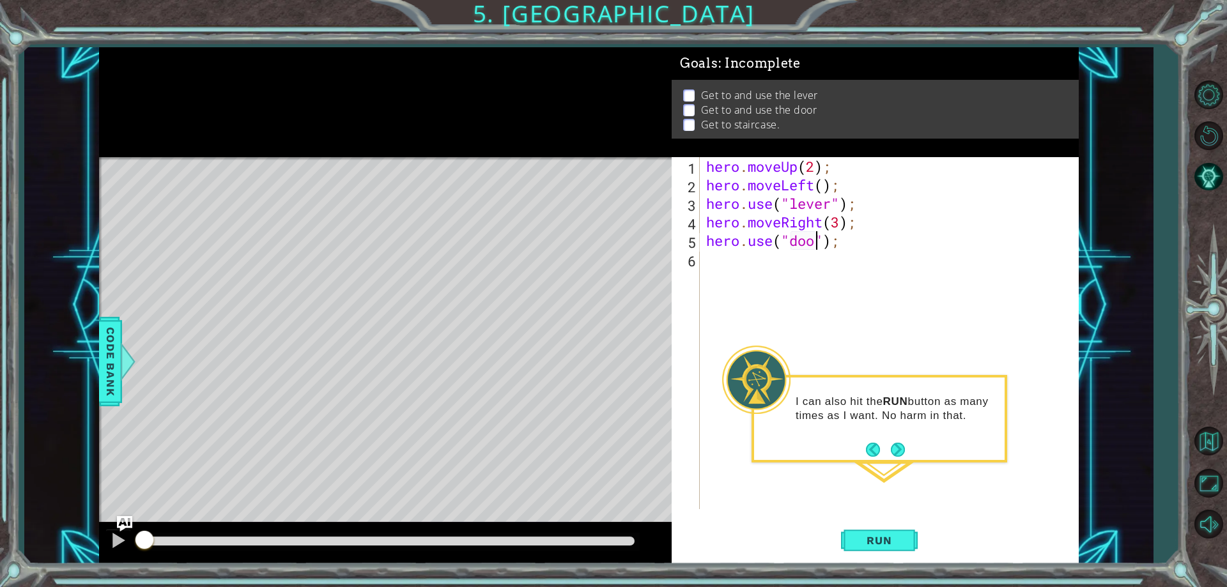
type textarea "hero.use("door");"
click at [757, 270] on div "hero . moveUp ( 2 ) ; hero . moveLeft ( ) ; hero . use ( "lever" ) ; hero . mov…" at bounding box center [892, 351] width 377 height 389
type textarea "h"
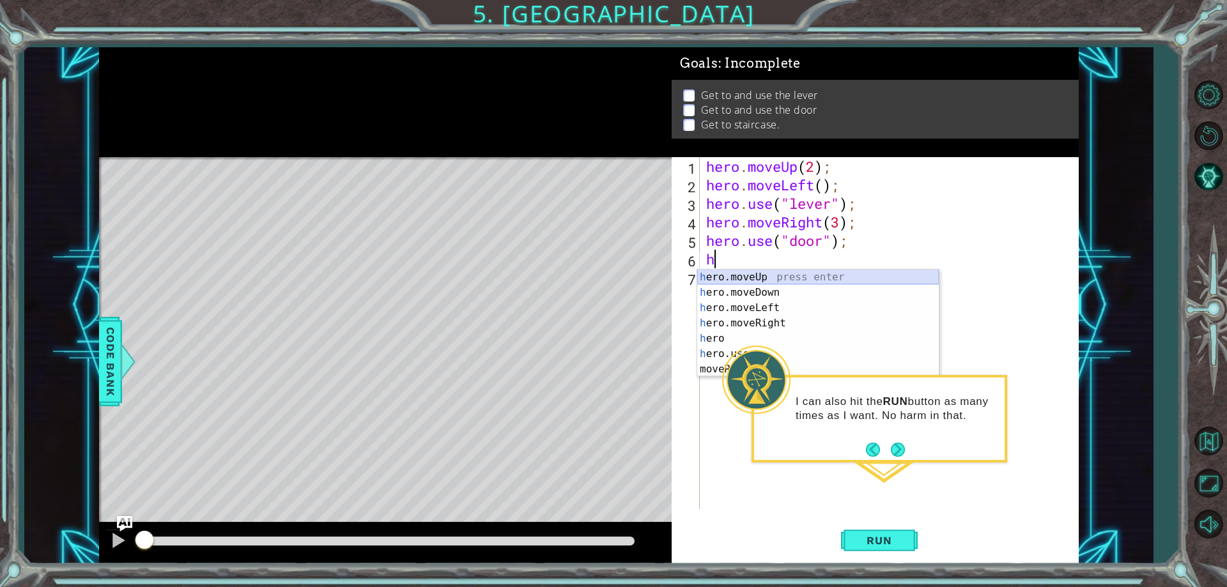
click at [769, 280] on div "h ero.moveUp press enter h ero.moveDown press enter h ero.moveLeft press enter …" at bounding box center [818, 339] width 242 height 138
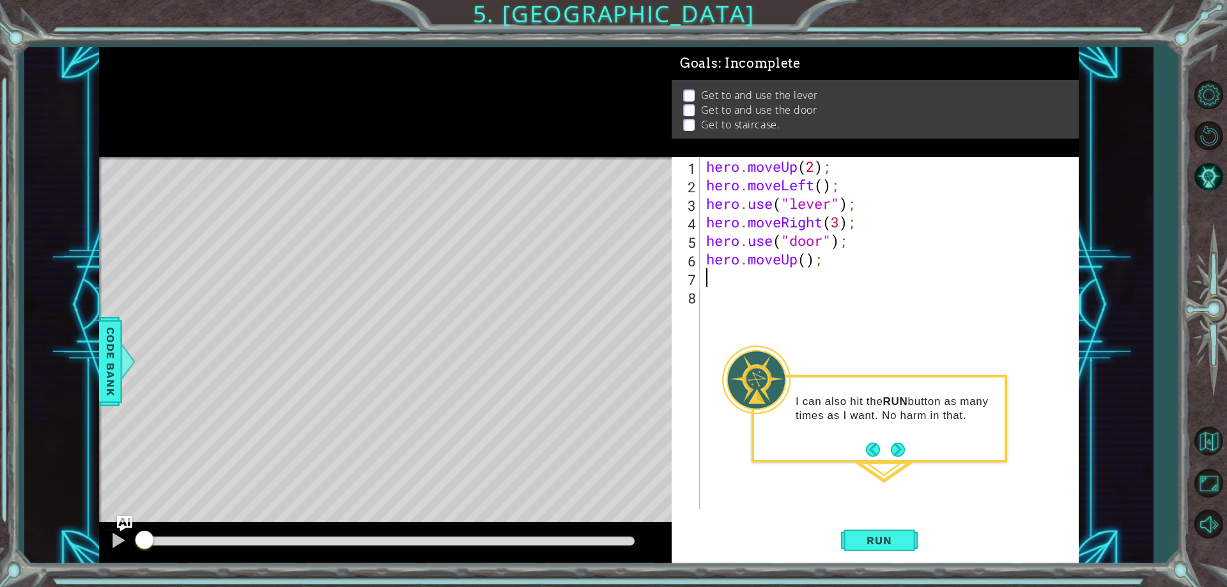
click at [807, 260] on div "hero . moveUp ( 2 ) ; hero . moveLeft ( ) ; hero . use ( "lever" ) ; hero . mov…" at bounding box center [892, 351] width 377 height 389
type textarea "hero.moveUp(2);"
click at [732, 279] on div "hero . moveUp ( 2 ) ; hero . moveLeft ( ) ; hero . use ( "lever" ) ; hero . mov…" at bounding box center [892, 351] width 377 height 389
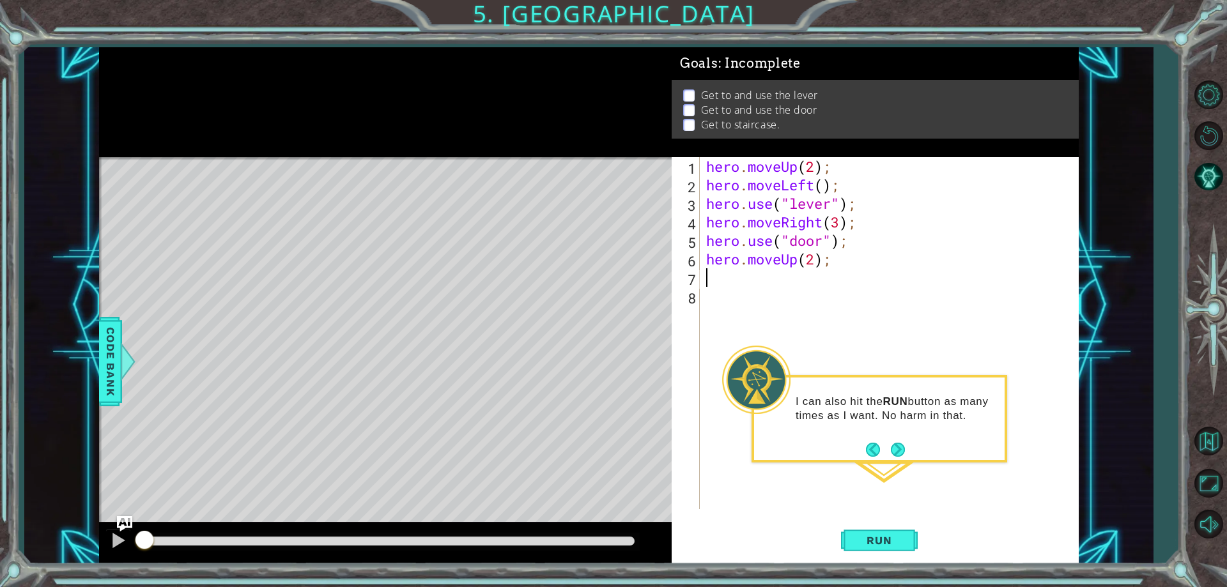
type textarea "h"
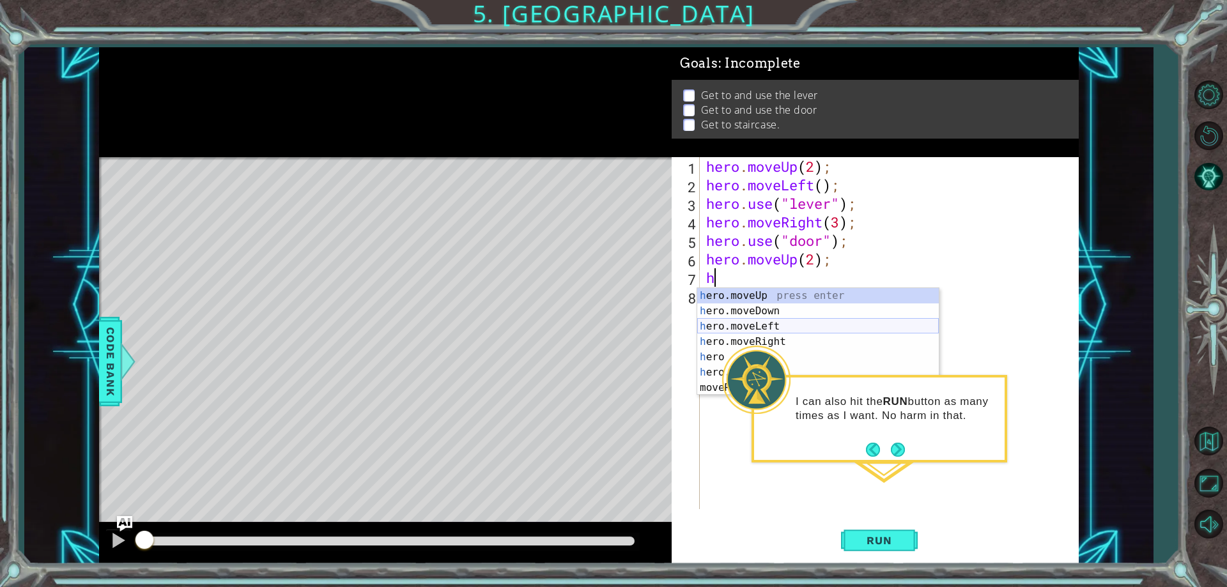
click at [772, 323] on div "h ero.moveUp press enter h ero.moveDown press enter h ero.moveLeft press enter …" at bounding box center [818, 357] width 242 height 138
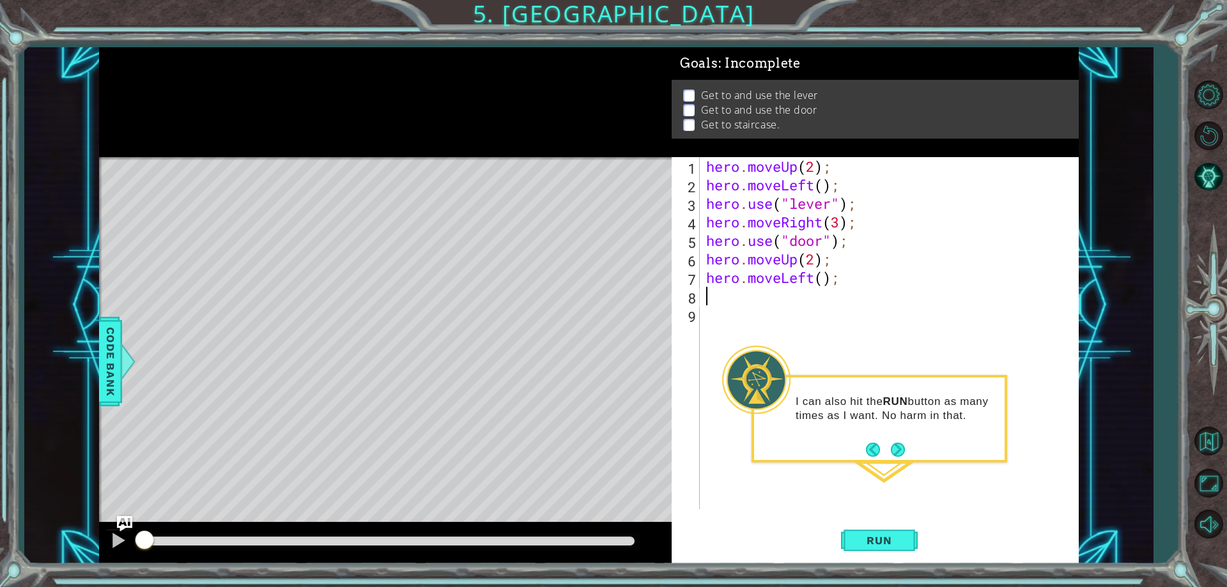
click at [825, 279] on div "hero . moveUp ( 2 ) ; hero . moveLeft ( ) ; hero . use ( "lever" ) ; hero . mov…" at bounding box center [892, 351] width 377 height 389
type textarea "hero.moveLeft(3);"
click at [902, 530] on button "Run" at bounding box center [879, 541] width 77 height 41
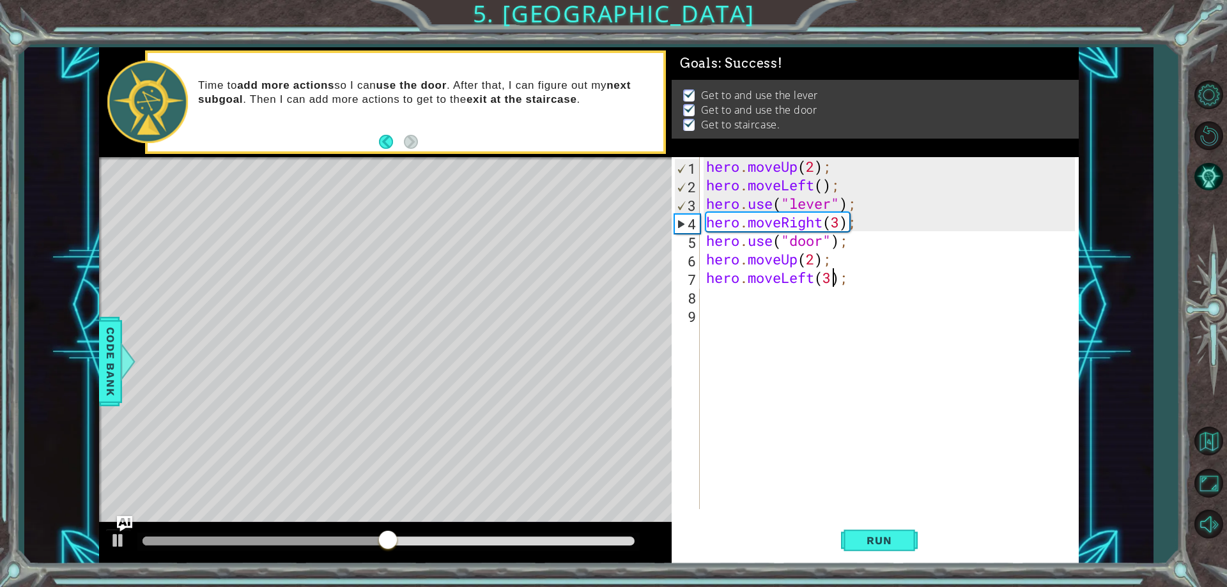
click at [728, 299] on div "hero . moveUp ( 2 ) ; hero . moveLeft ( ) ; hero . use ( "lever" ) ; hero . mov…" at bounding box center [892, 351] width 377 height 389
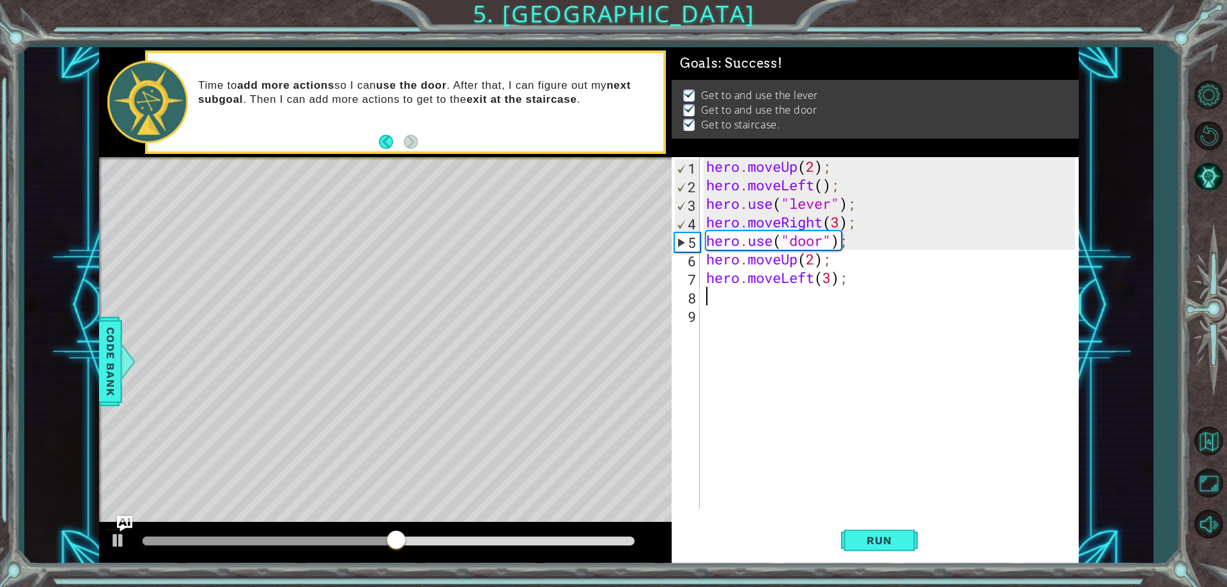
scroll to position [0, 0]
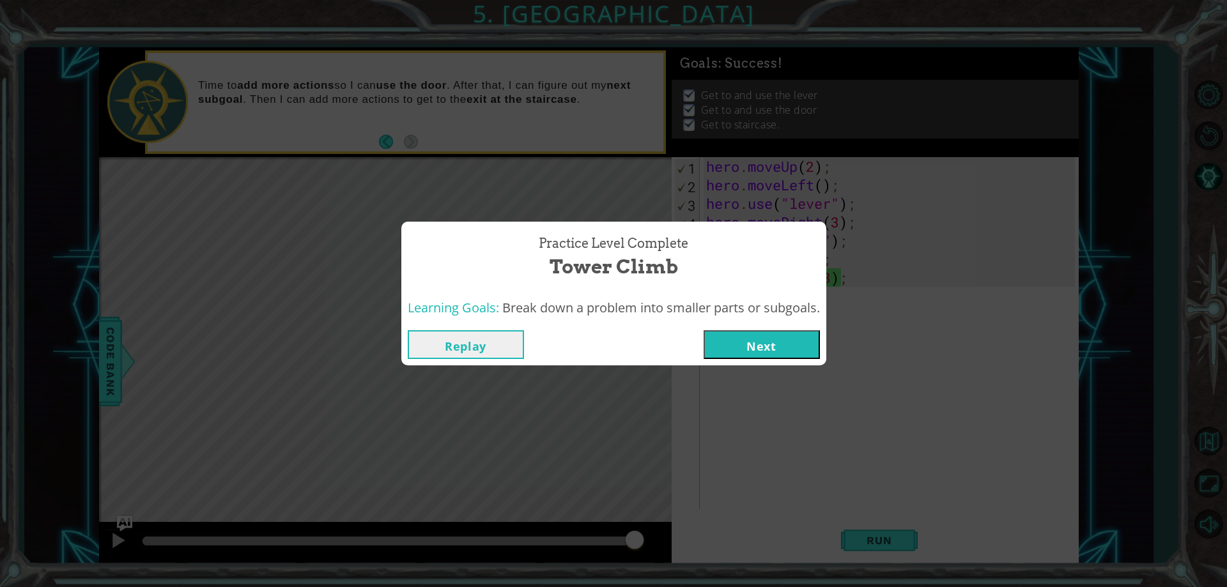
click at [781, 334] on button "Next" at bounding box center [762, 344] width 116 height 29
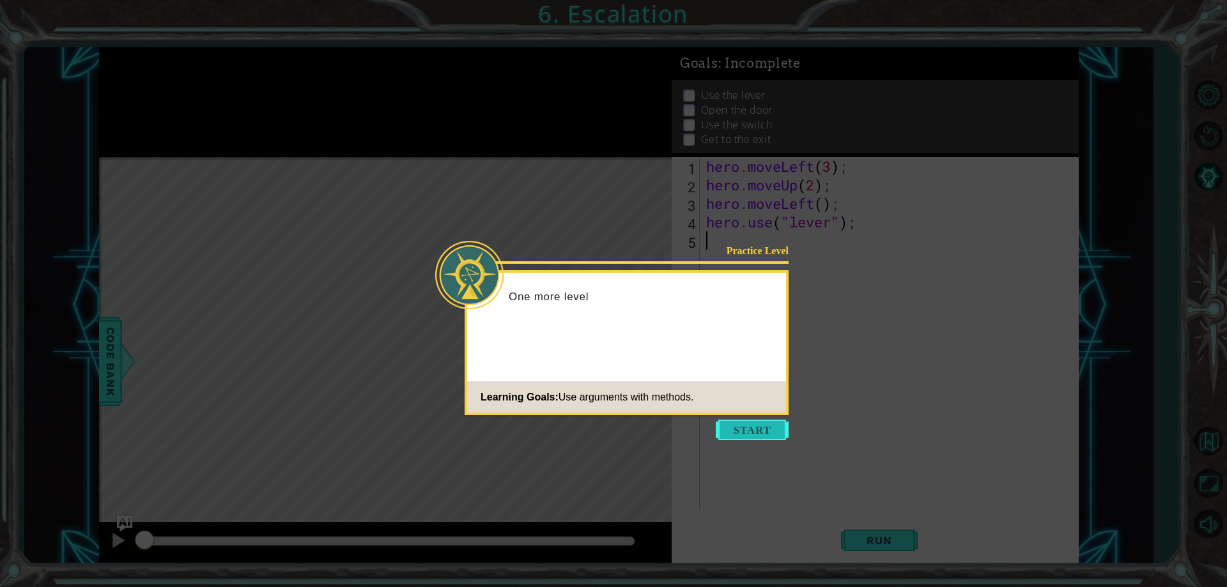
click at [734, 434] on button "Start" at bounding box center [752, 430] width 73 height 20
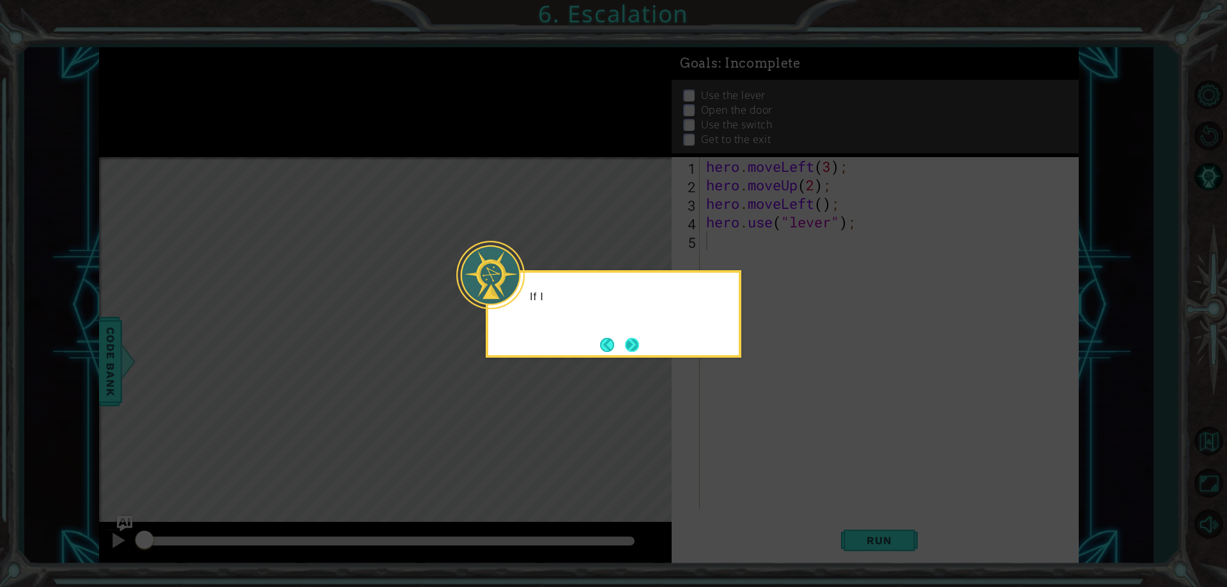
click at [627, 338] on button "Next" at bounding box center [632, 345] width 14 height 14
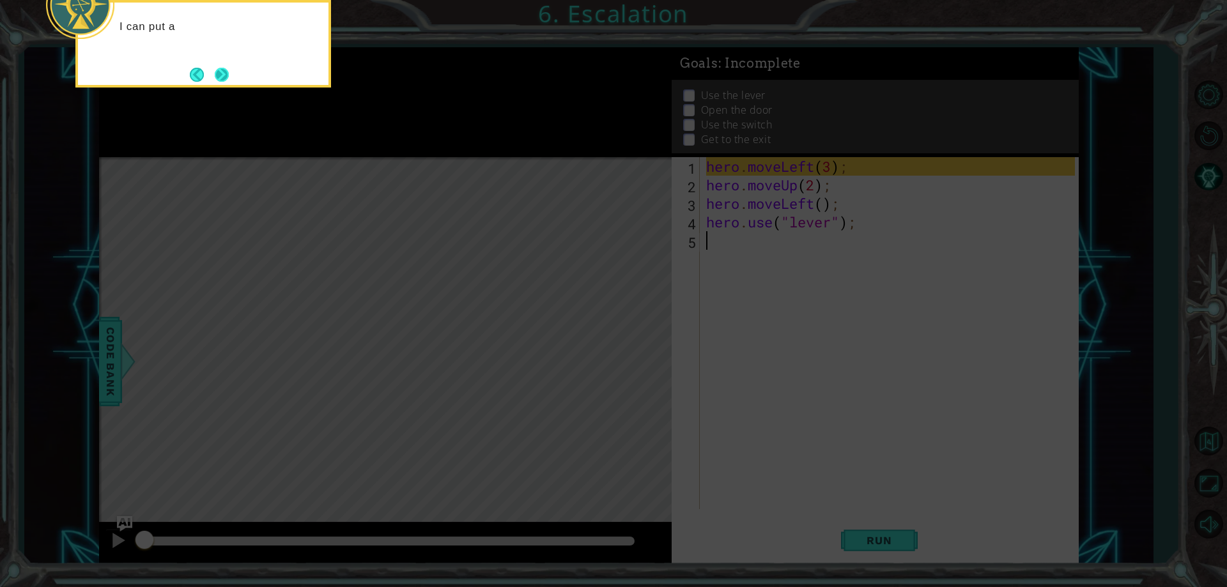
click at [229, 79] on button "Next" at bounding box center [222, 75] width 14 height 14
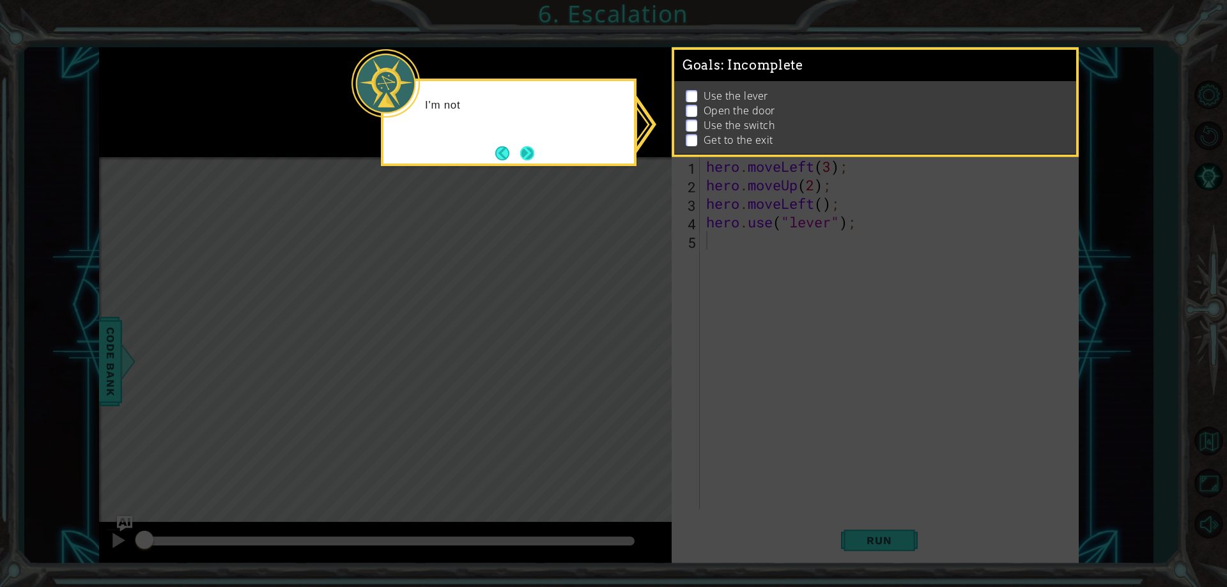
click at [525, 146] on button "Next" at bounding box center [527, 153] width 14 height 14
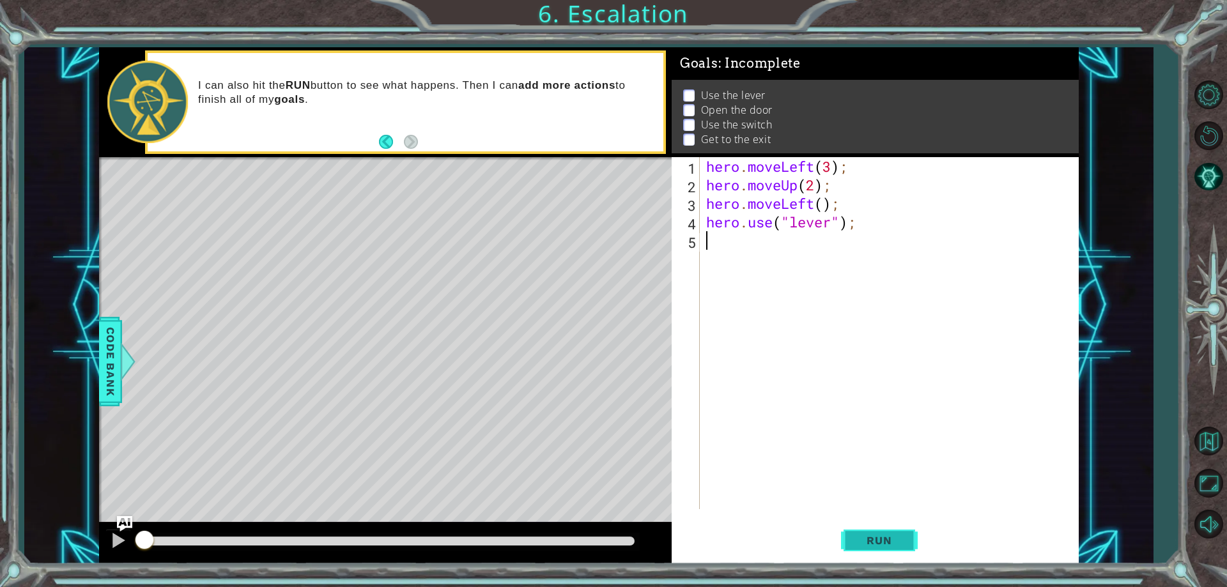
click at [868, 541] on span "Run" at bounding box center [879, 540] width 50 height 13
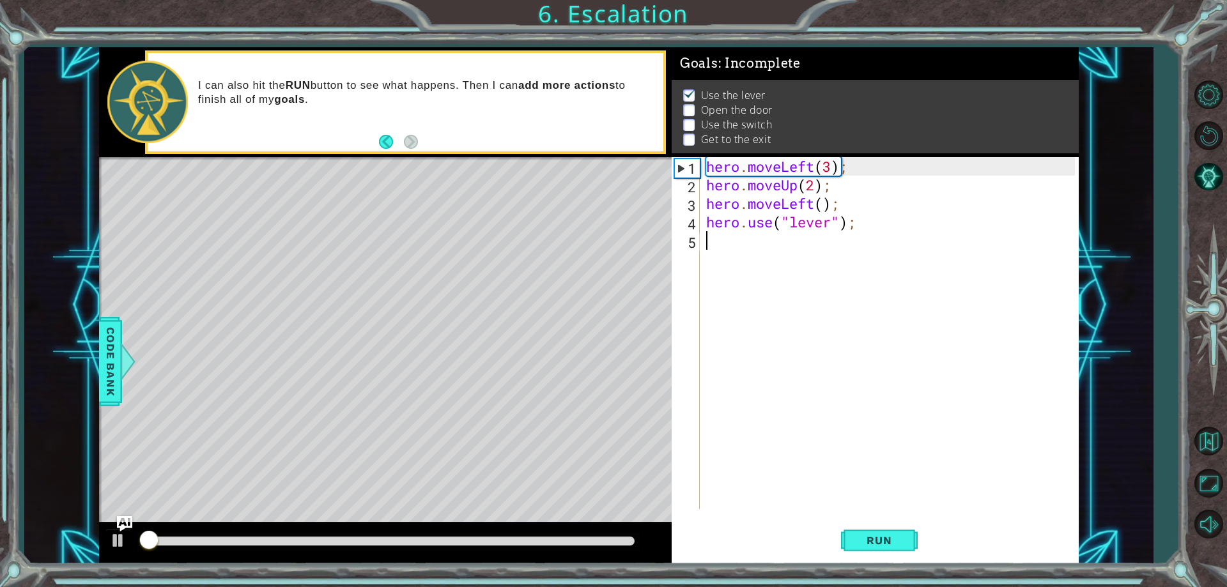
scroll to position [6, 0]
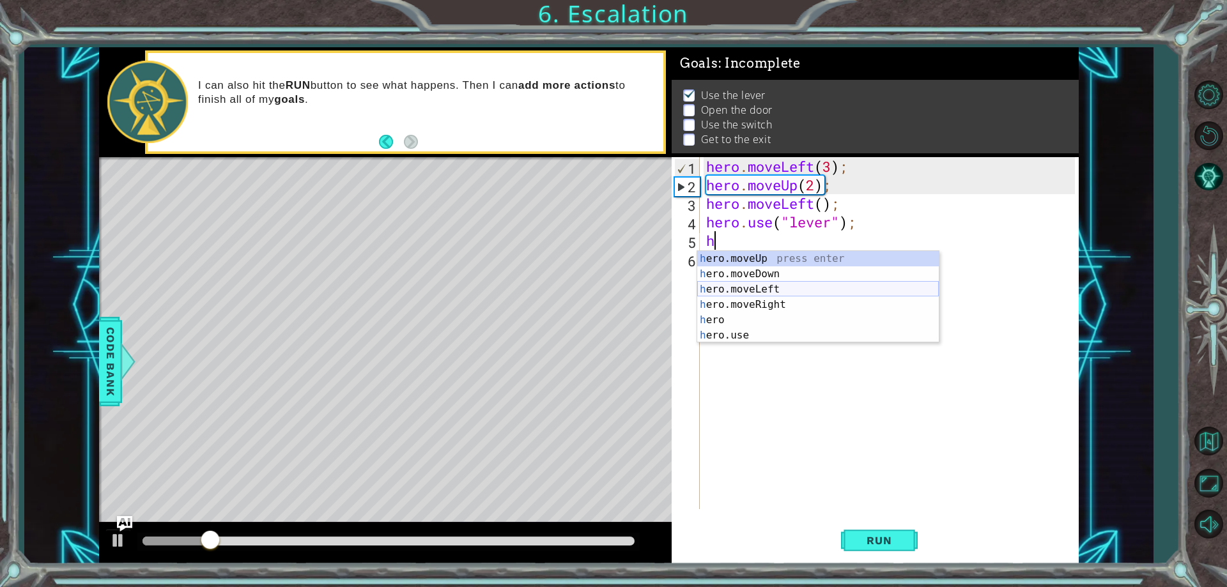
click at [773, 289] on div "h ero.moveUp press enter h ero.moveDown press enter h ero.moveLeft press enter …" at bounding box center [818, 312] width 242 height 123
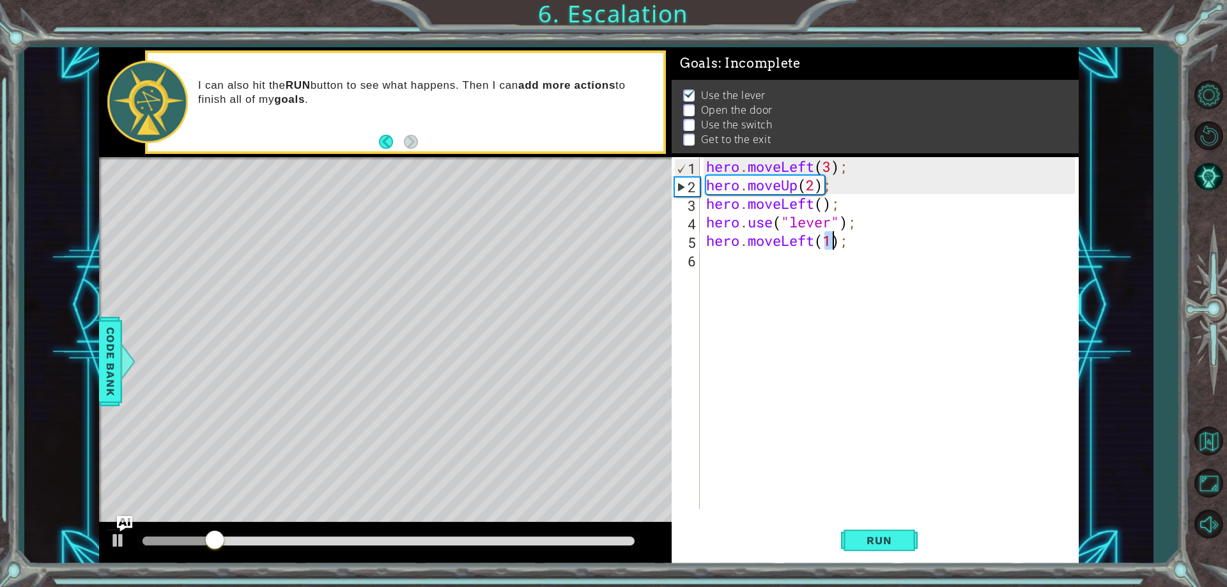
type textarea "hero.moveLeft(h);"
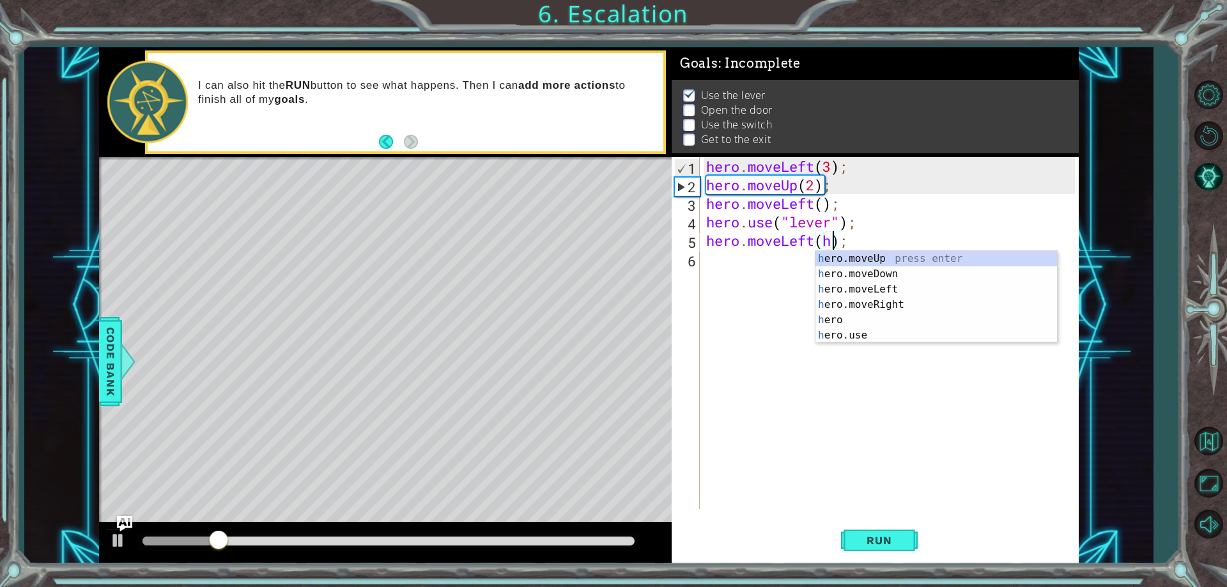
scroll to position [0, 6]
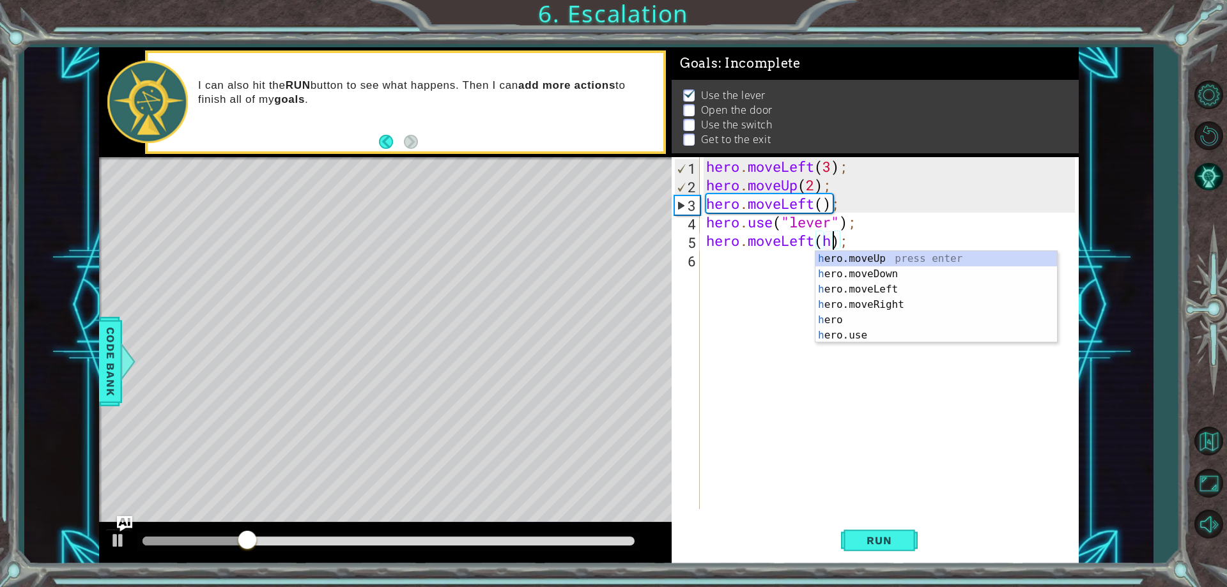
click at [771, 279] on div "hero . moveLeft ( 3 ) ; hero . moveUp ( 2 ) ; hero . moveLeft ( ) ; hero . use …" at bounding box center [892, 351] width 377 height 389
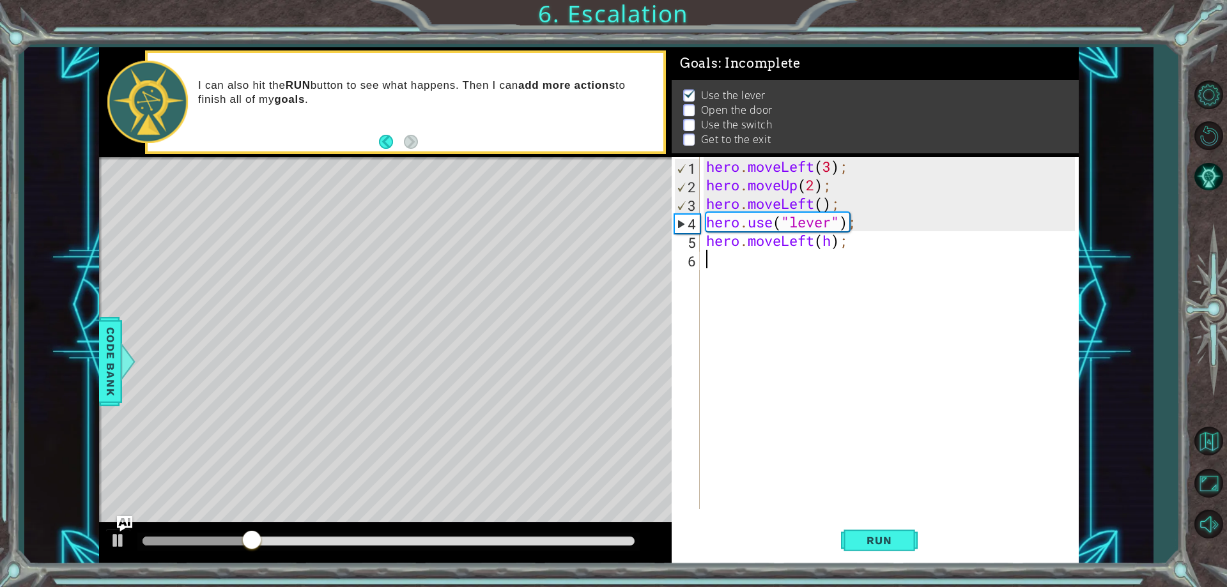
scroll to position [0, 0]
click at [833, 241] on div "hero . moveLeft ( 3 ) ; hero . moveUp ( 2 ) ; hero . moveLeft ( ) ; hero . use …" at bounding box center [892, 351] width 377 height 389
type textarea "hero.moveLeft();"
click at [732, 261] on div "hero . moveLeft ( 3 ) ; hero . moveUp ( 2 ) ; hero . moveLeft ( ) ; hero . use …" at bounding box center [892, 351] width 377 height 389
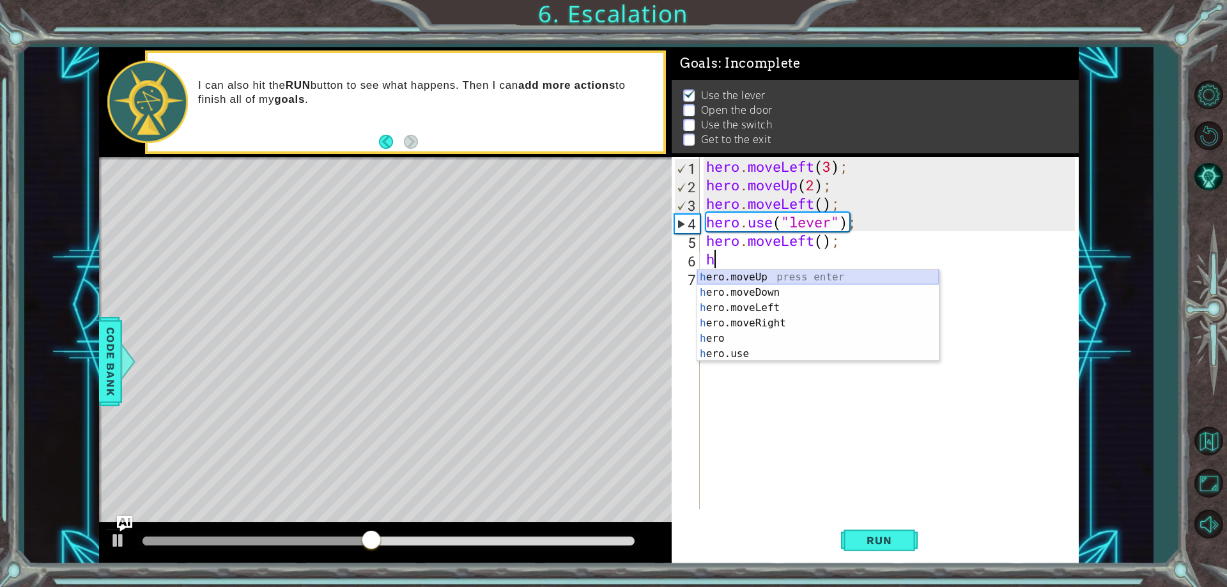
click at [776, 279] on div "h ero.moveUp press enter h ero.moveDown press enter h ero.moveLeft press enter …" at bounding box center [818, 331] width 242 height 123
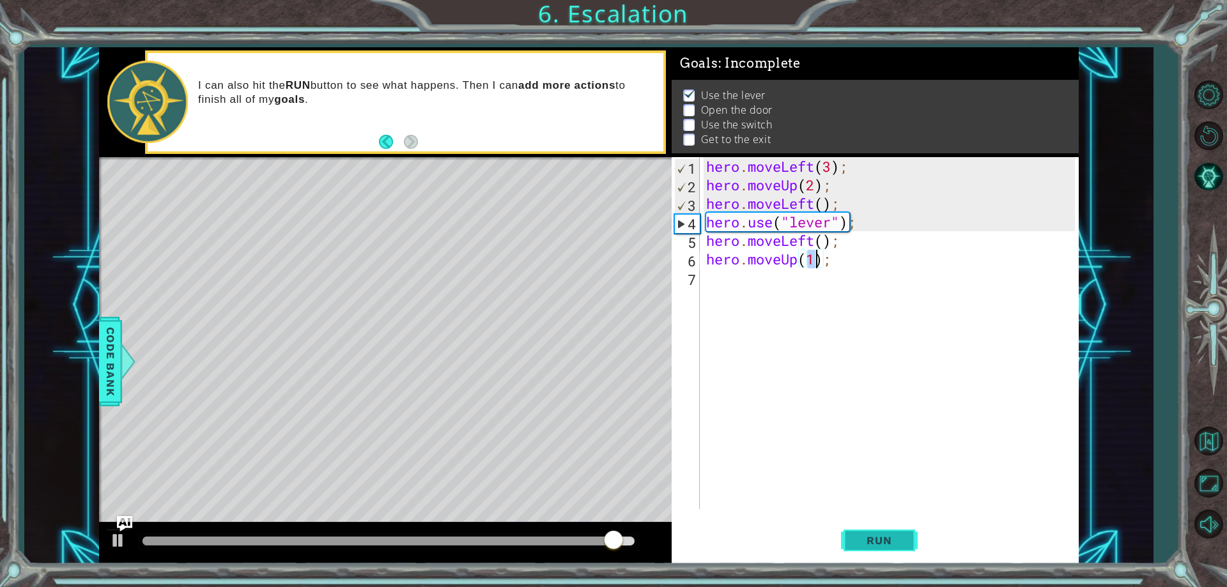
type textarea "hero.moveUp(1);"
click at [917, 545] on button "Run" at bounding box center [879, 541] width 77 height 41
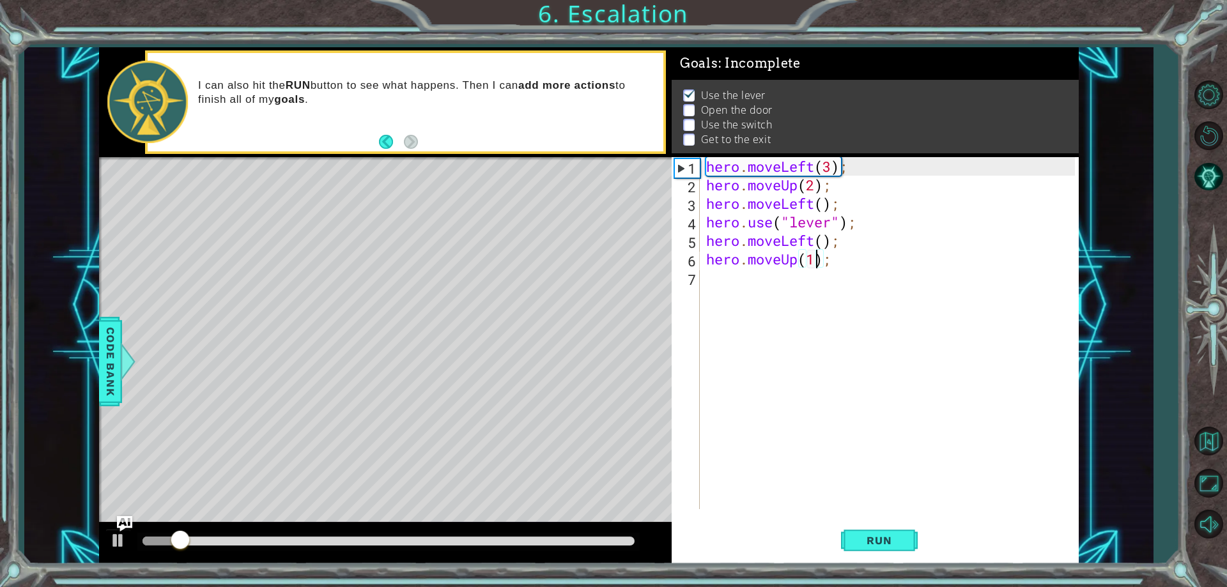
click at [858, 270] on div "hero . moveLeft ( 3 ) ; hero . moveUp ( 2 ) ; hero . moveLeft ( ) ; hero . use …" at bounding box center [892, 351] width 377 height 389
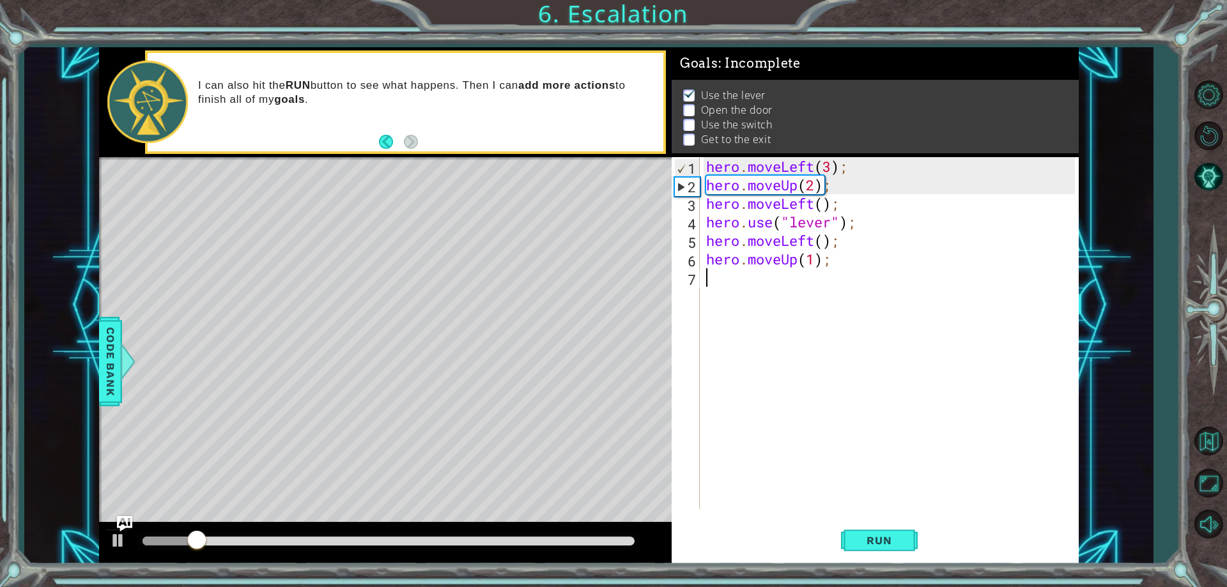
click at [841, 268] on div "hero . moveLeft ( 3 ) ; hero . moveUp ( 2 ) ; hero . moveLeft ( ) ; hero . use …" at bounding box center [892, 351] width 377 height 389
type textarea "hero.moveUp(1);"
drag, startPoint x: 841, startPoint y: 266, endPoint x: 718, endPoint y: 265, distance: 123.3
click at [718, 265] on div "hero . moveLeft ( 3 ) ; hero . moveUp ( 2 ) ; hero . moveLeft ( ) ; hero . use …" at bounding box center [892, 351] width 377 height 389
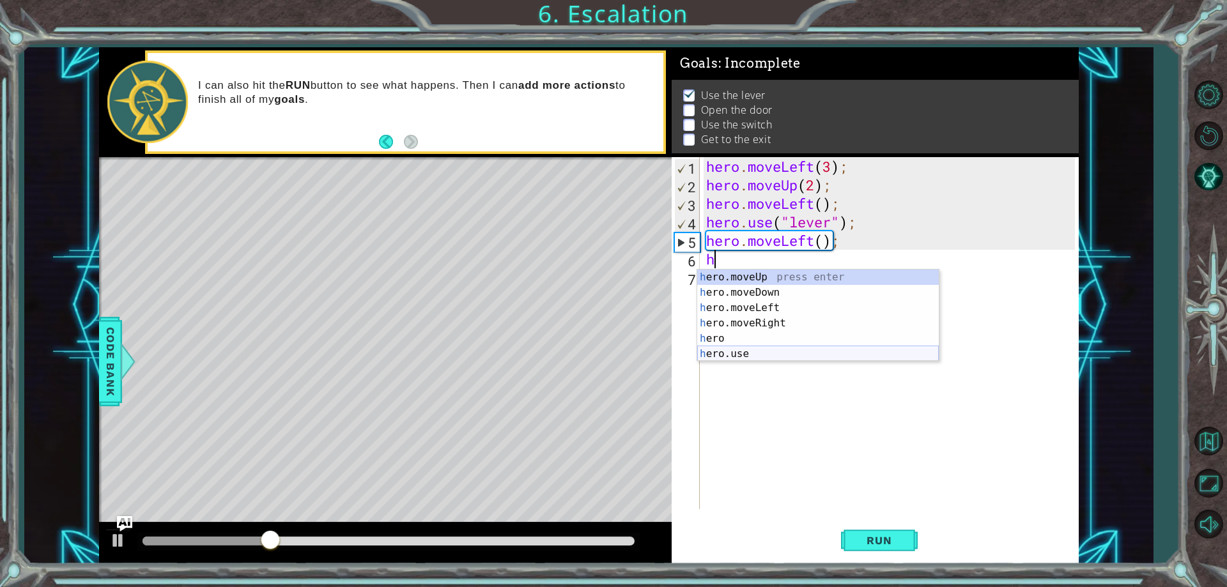
click at [764, 355] on div "h ero.moveUp press enter h ero.moveDown press enter h ero.moveLeft press enter …" at bounding box center [818, 331] width 242 height 123
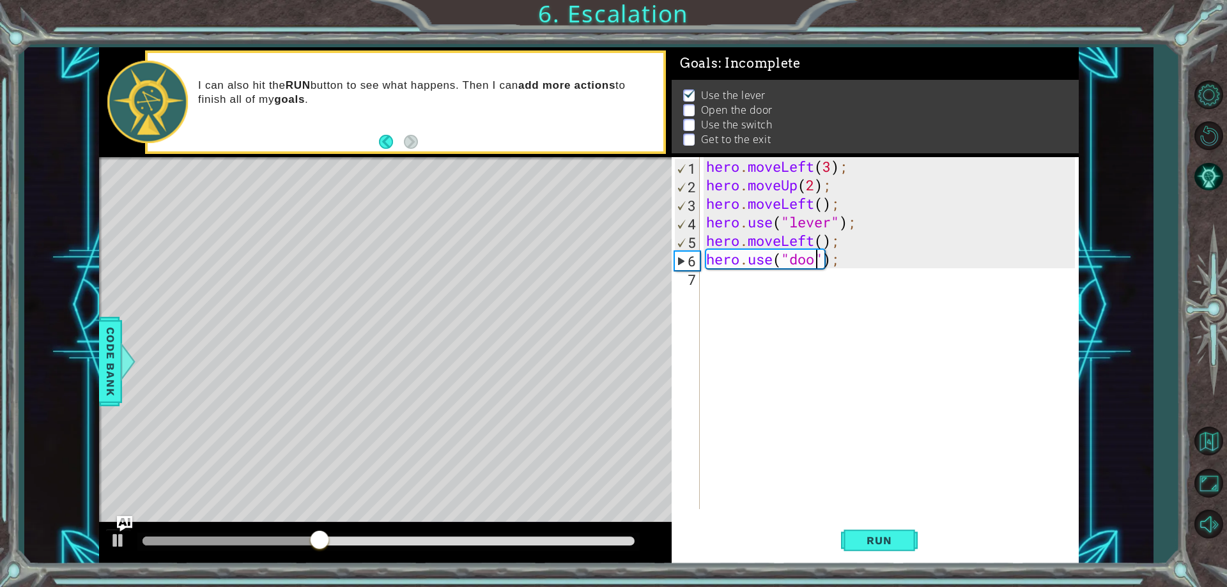
type textarea "hero.use("door");"
click at [762, 289] on div "hero . moveLeft ( 3 ) ; hero . moveUp ( 2 ) ; hero . moveLeft ( ) ; hero . use …" at bounding box center [892, 351] width 377 height 389
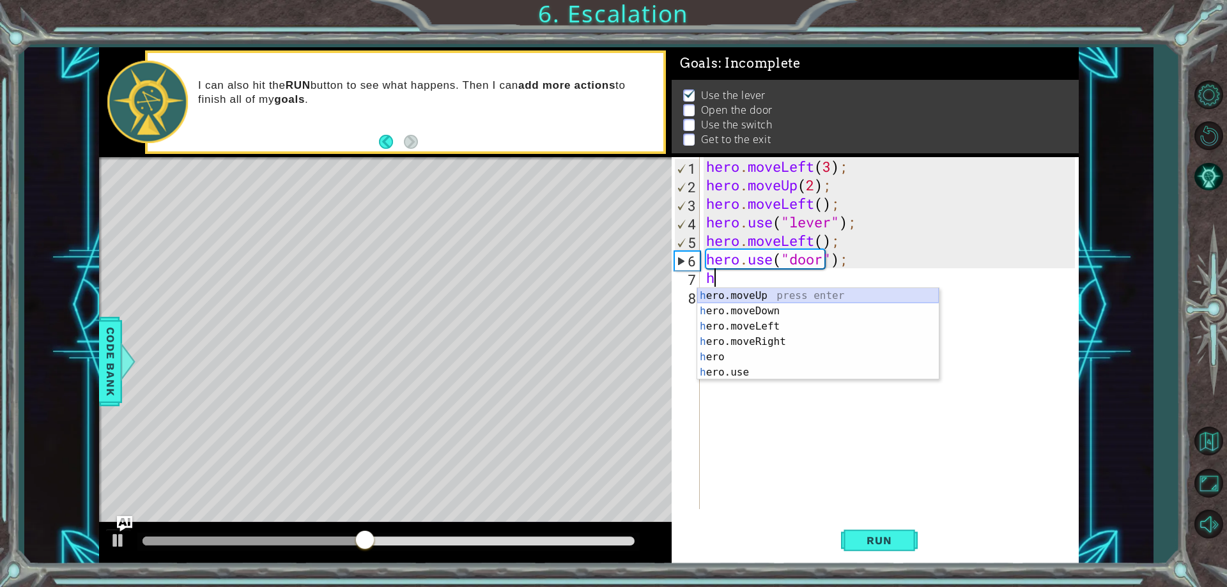
click at [781, 292] on div "h ero.moveUp press enter h ero.moveDown press enter h ero.moveLeft press enter …" at bounding box center [818, 349] width 242 height 123
type textarea "hero.moveUp(1);"
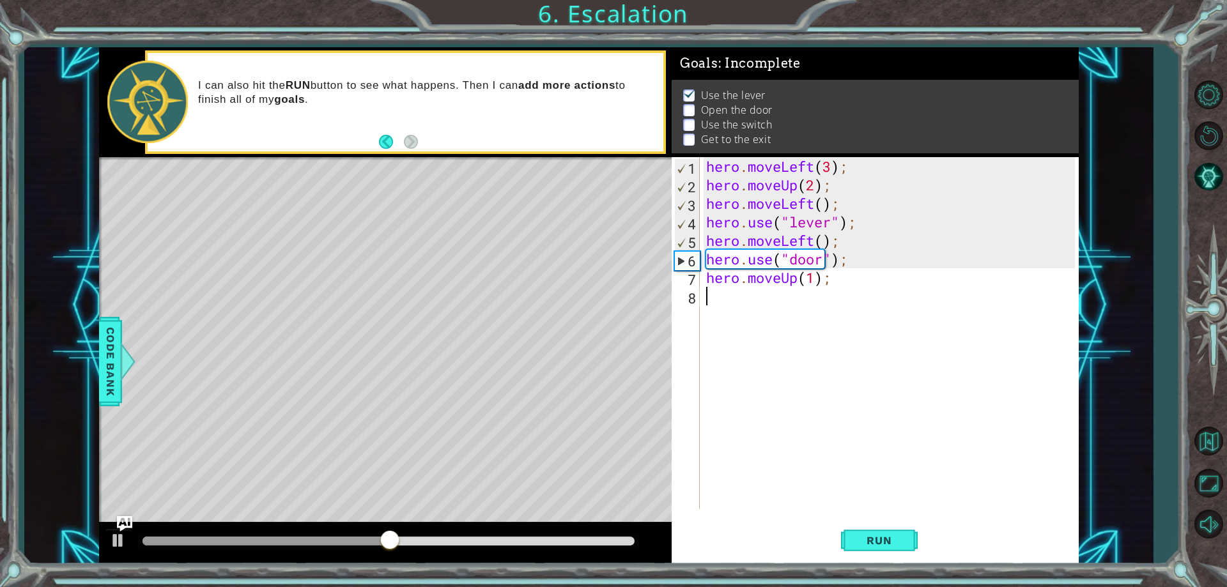
click at [737, 306] on div "hero . moveLeft ( 3 ) ; hero . moveUp ( 2 ) ; hero . moveLeft ( ) ; hero . use …" at bounding box center [892, 351] width 377 height 389
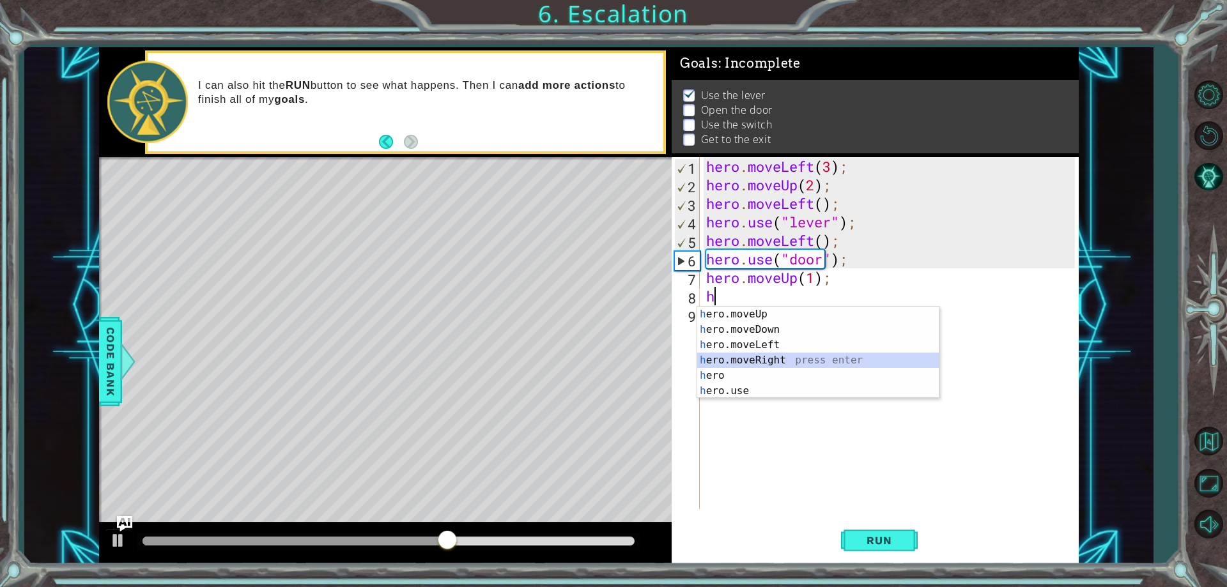
click at [762, 355] on div "h ero.moveUp press enter h ero.moveDown press enter h ero.moveLeft press enter …" at bounding box center [818, 368] width 242 height 123
type textarea "hero.moveRight(1);"
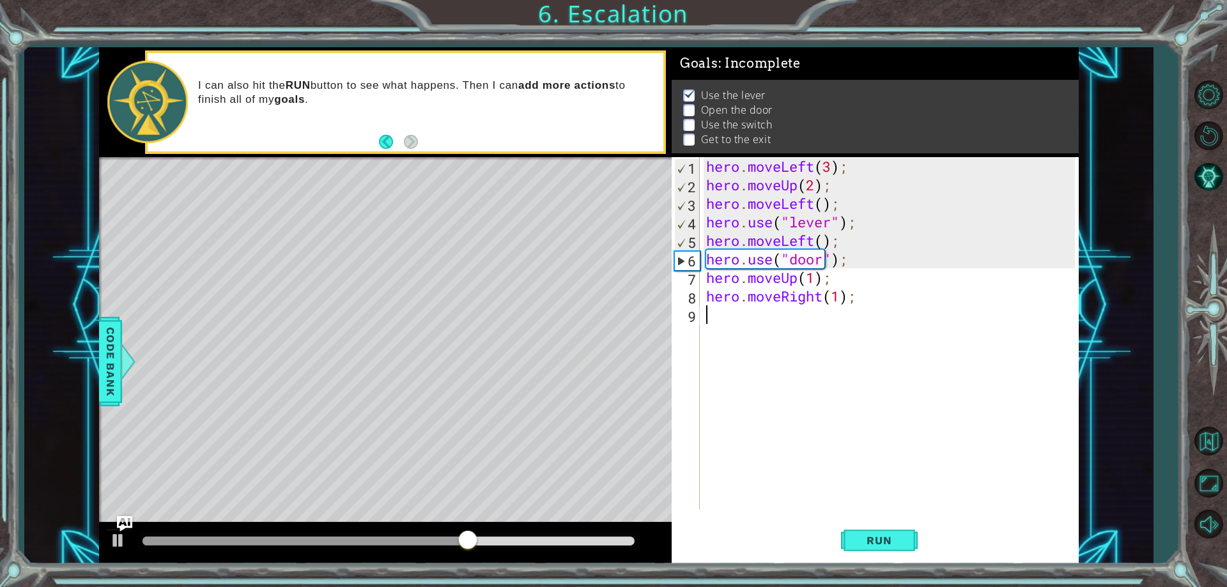
click at [774, 315] on div "hero . moveLeft ( 3 ) ; hero . moveUp ( 2 ) ; hero . moveLeft ( ) ; hero . use …" at bounding box center [892, 351] width 377 height 389
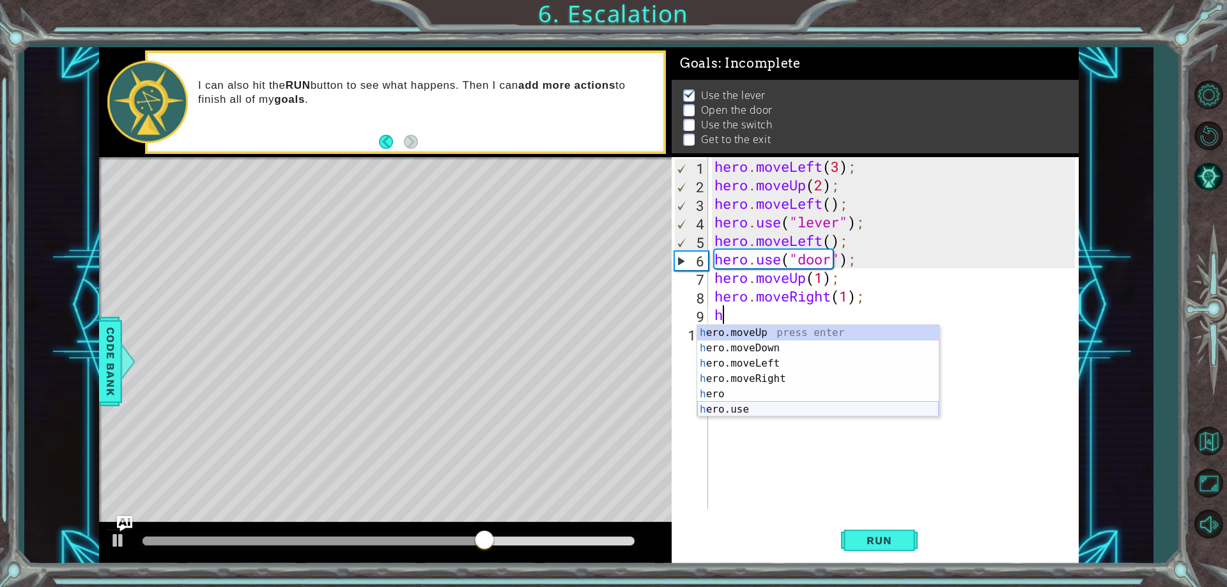
click at [752, 408] on div "h ero.moveUp press enter h ero.moveDown press enter h ero.moveLeft press enter …" at bounding box center [818, 386] width 242 height 123
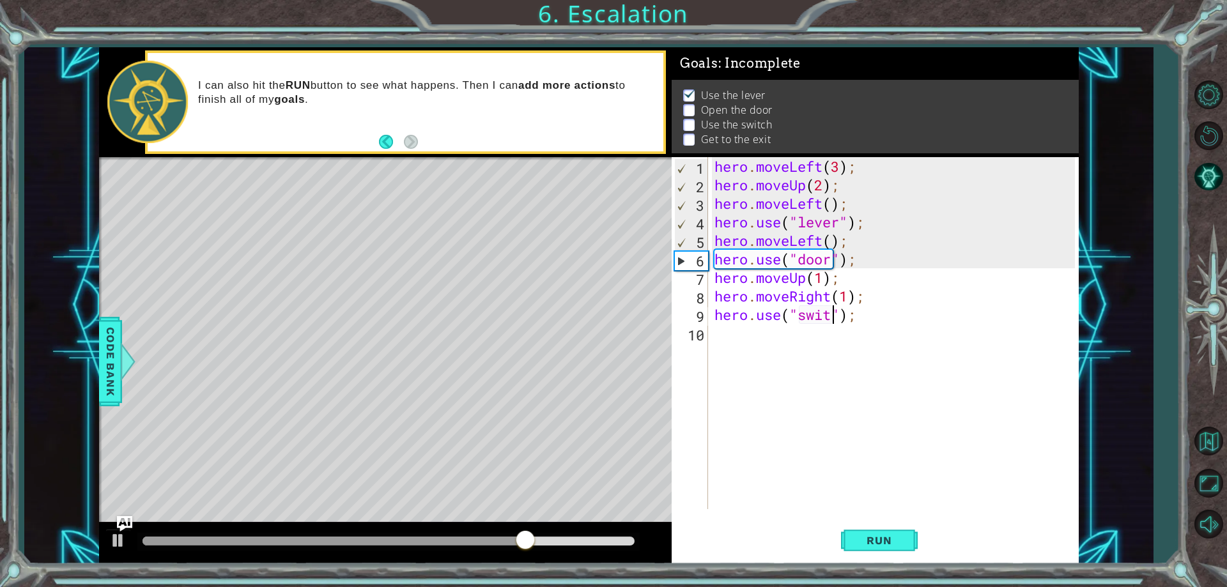
type textarea "hero.use("switch");"
click at [785, 340] on div "hero . moveLeft ( 3 ) ; hero . moveUp ( 2 ) ; hero . moveLeft ( ) ; hero . use …" at bounding box center [896, 351] width 369 height 389
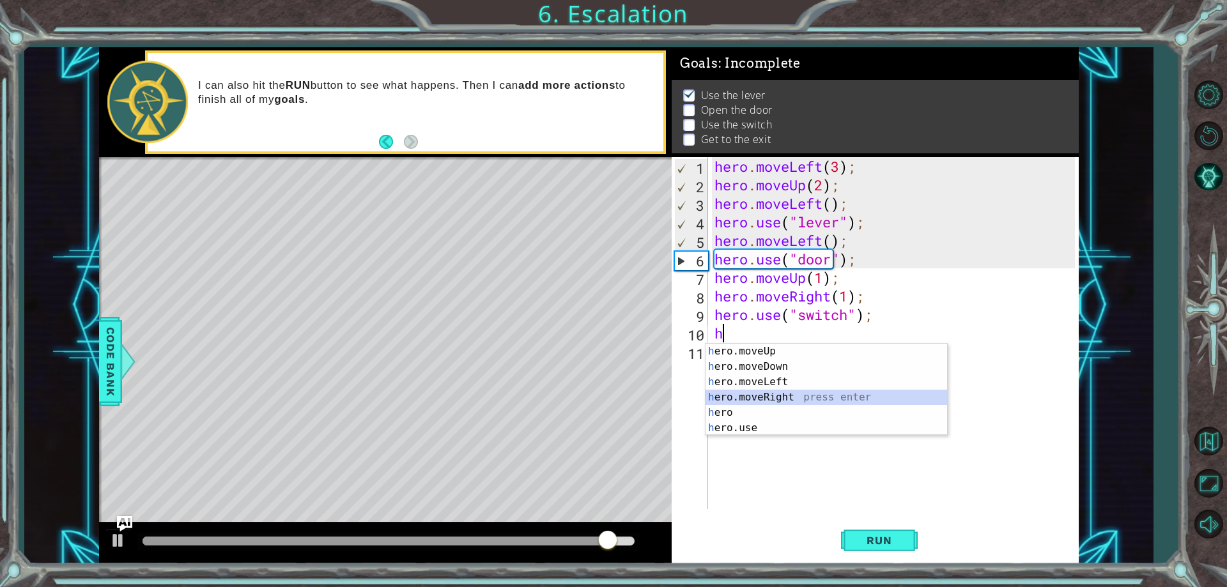
click at [774, 395] on div "h ero.moveUp press enter h ero.moveDown press enter h ero.moveLeft press enter …" at bounding box center [826, 405] width 242 height 123
type textarea "hero.moveRight(h);"
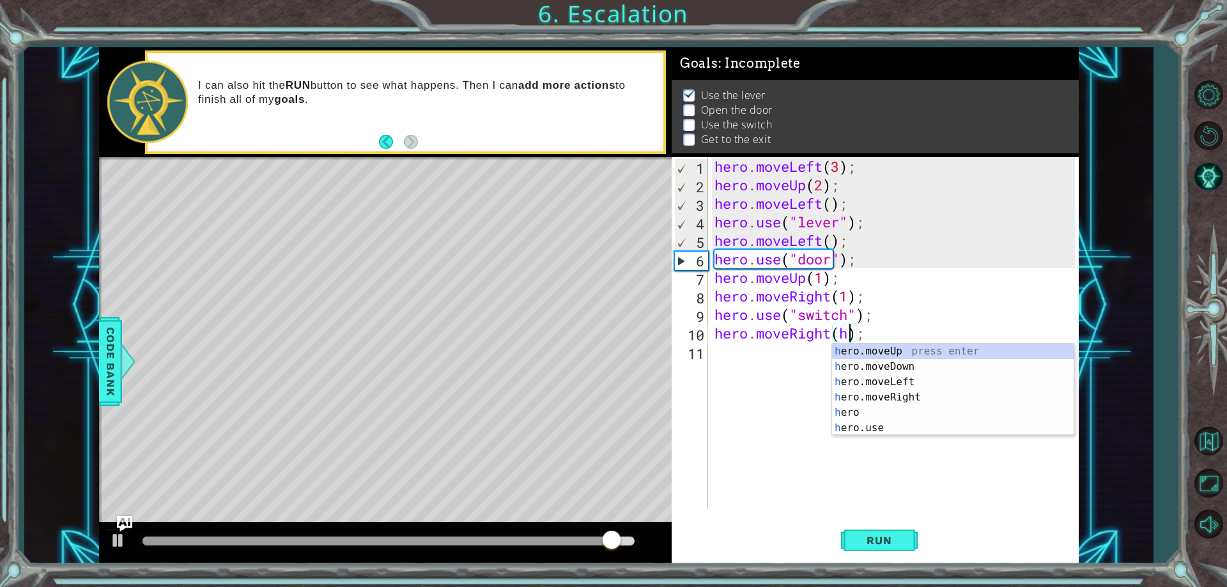
scroll to position [0, 6]
click at [719, 362] on div "hero . moveLeft ( 3 ) ; hero . moveUp ( 2 ) ; hero . moveLeft ( ) ; hero . use …" at bounding box center [896, 351] width 369 height 389
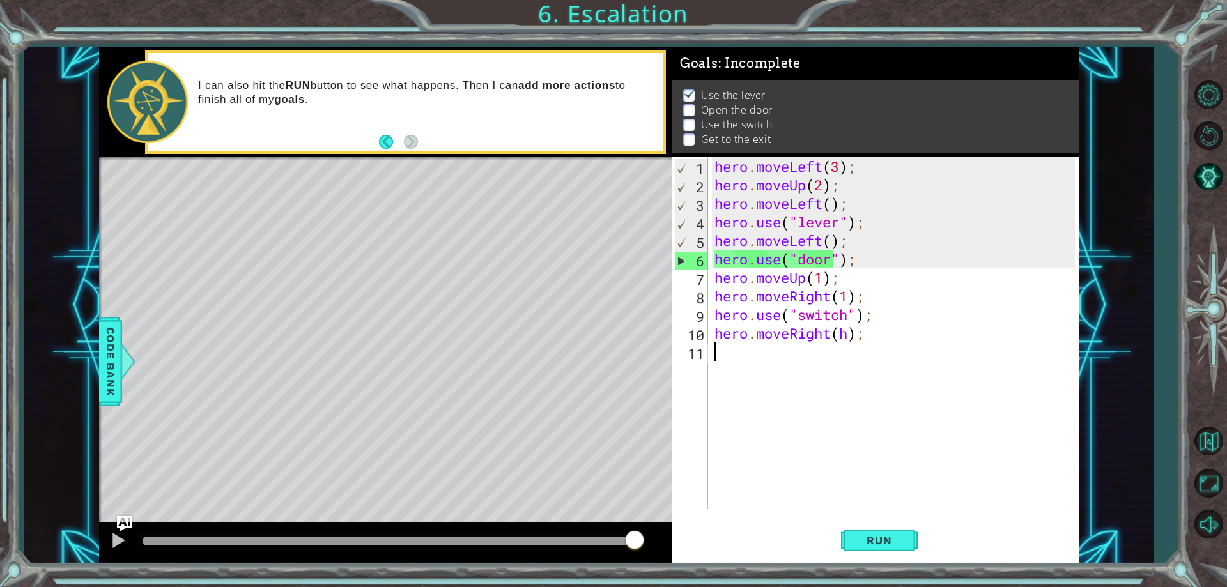
click at [848, 336] on div "hero . moveLeft ( 3 ) ; hero . moveUp ( 2 ) ; hero . moveLeft ( ) ; hero . use …" at bounding box center [896, 351] width 369 height 389
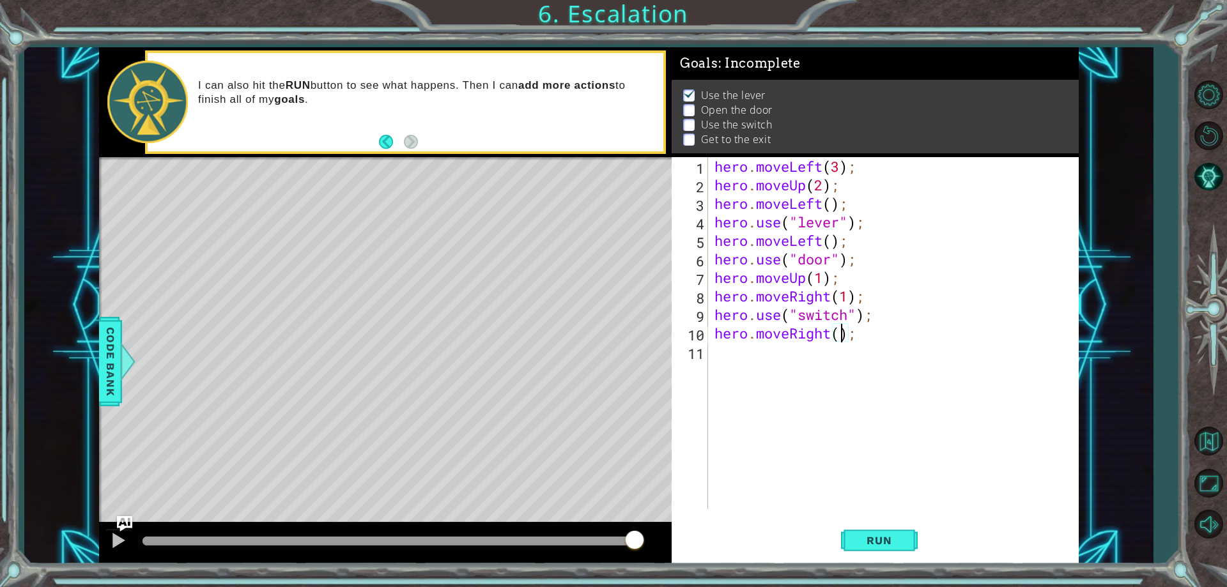
type textarea "hero.moveRight(1);"
click at [805, 354] on div "hero . moveLeft ( 3 ) ; hero . moveUp ( 2 ) ; hero . moveLeft ( ) ; hero . use …" at bounding box center [896, 351] width 369 height 389
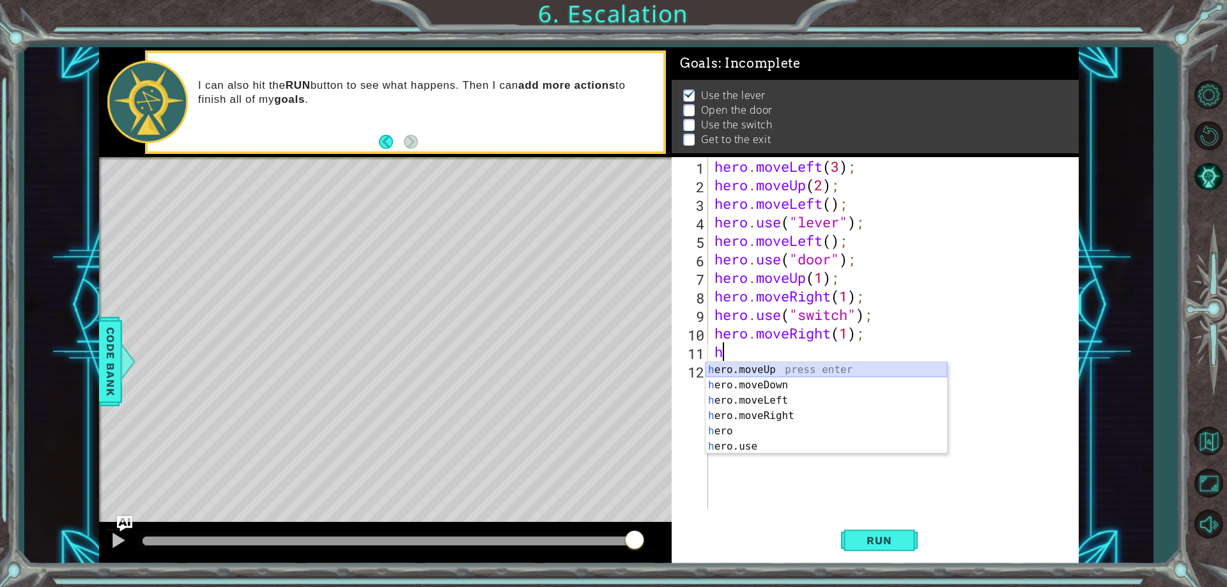
click at [797, 369] on div "h ero.moveUp press enter h ero.moveDown press enter h ero.moveLeft press enter …" at bounding box center [826, 423] width 242 height 123
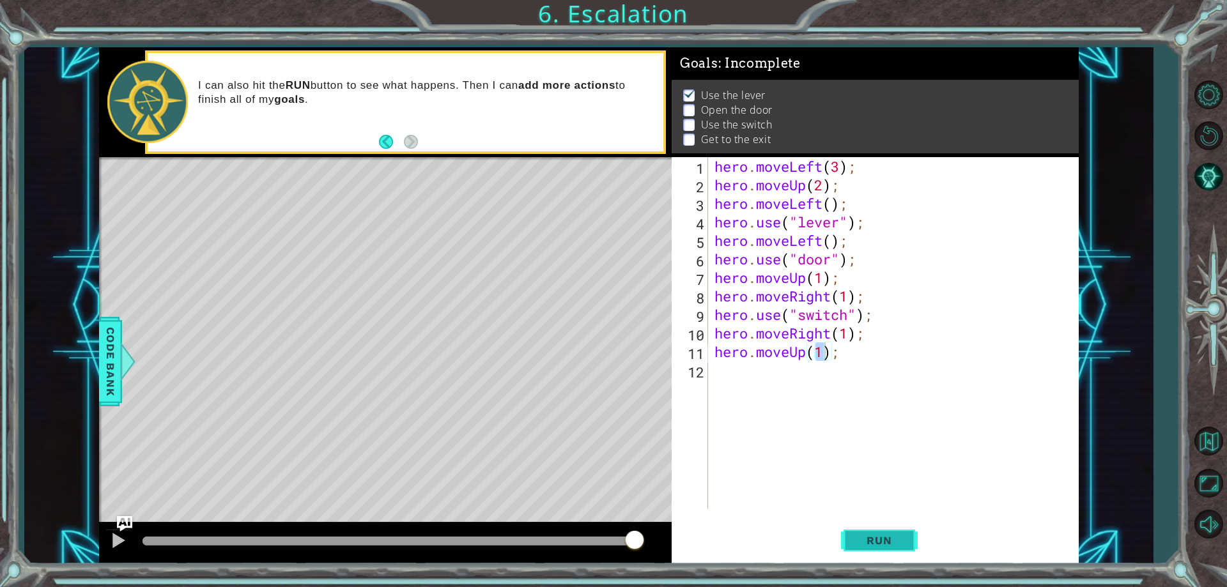
click at [857, 551] on button "Run" at bounding box center [879, 541] width 77 height 41
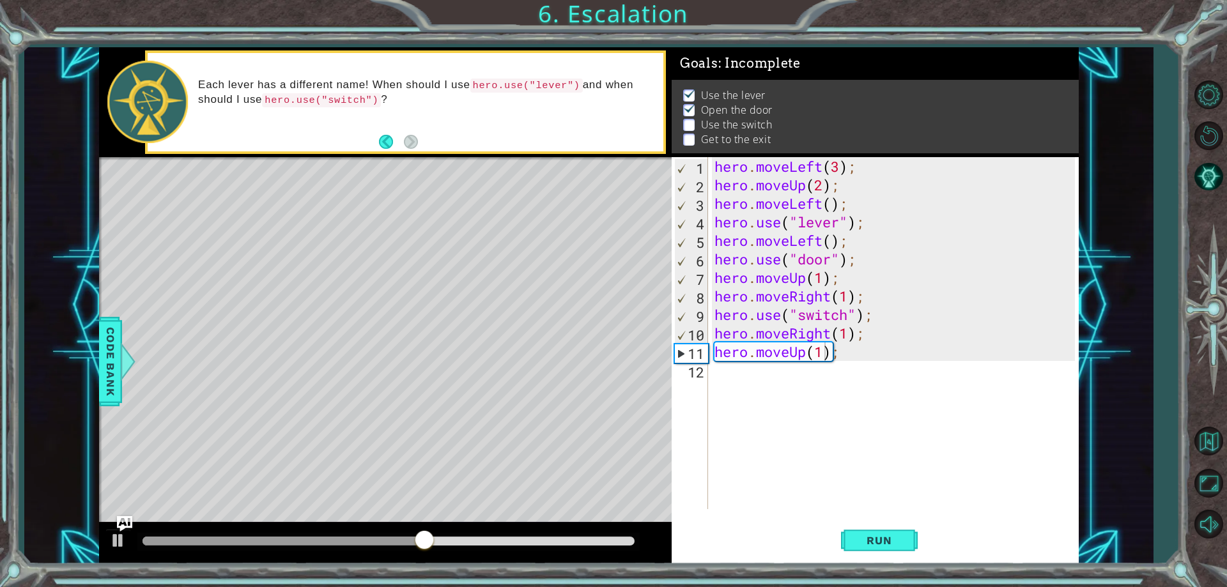
drag, startPoint x: 404, startPoint y: 535, endPoint x: 426, endPoint y: 537, distance: 21.2
click at [369, 530] on div at bounding box center [385, 543] width 573 height 41
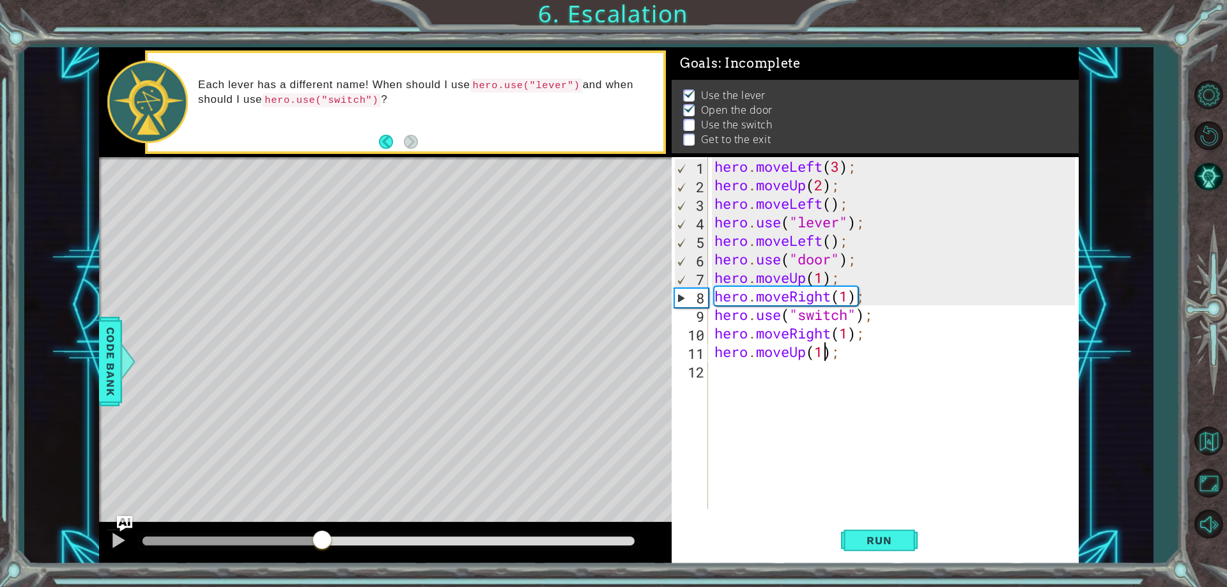
drag, startPoint x: 428, startPoint y: 543, endPoint x: 323, endPoint y: 519, distance: 108.2
click at [323, 519] on div "methods hero moveDown(steps) moveUp(steps) moveLeft(steps) moveRight(steps) use…" at bounding box center [589, 305] width 980 height 517
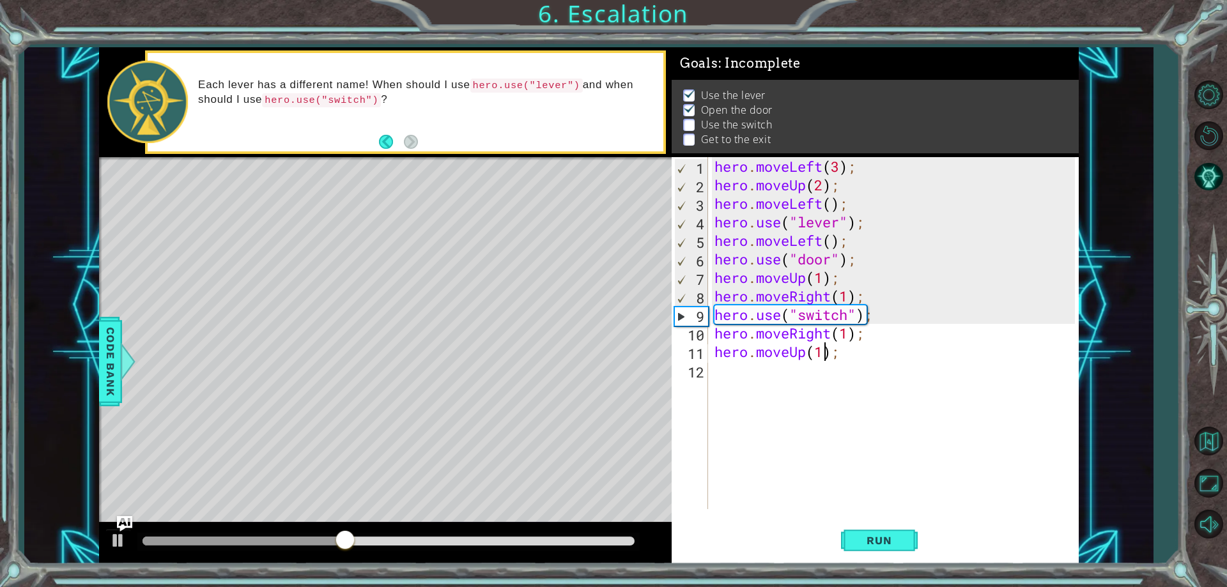
click at [826, 279] on div "hero . moveLeft ( 3 ) ; hero . moveUp ( 2 ) ; hero . moveLeft ( ) ; hero . use …" at bounding box center [896, 351] width 369 height 389
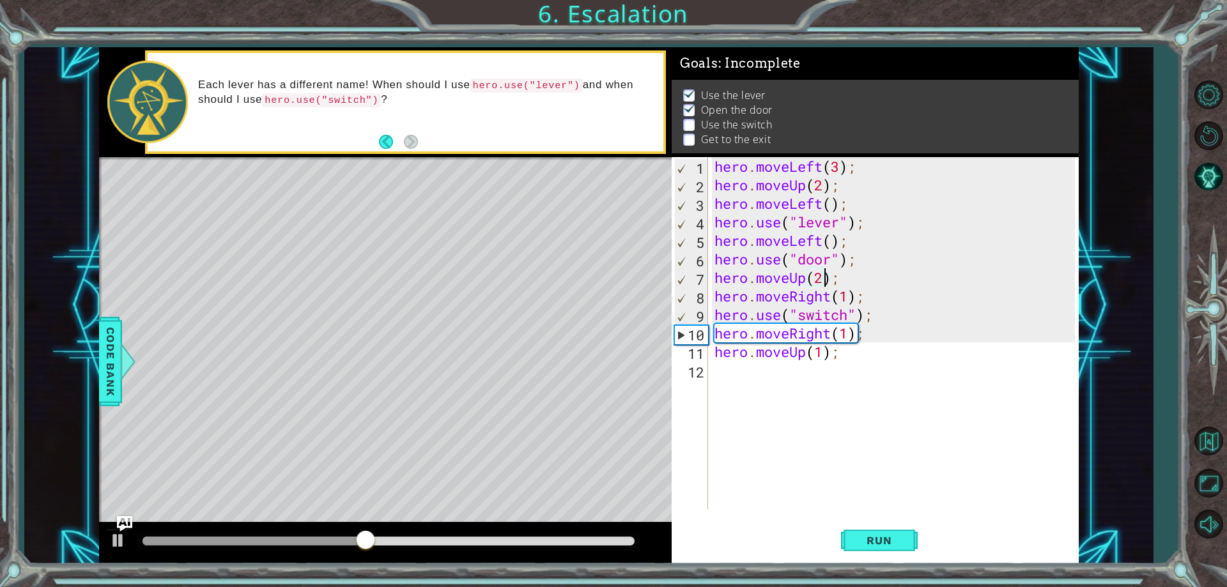
scroll to position [0, 5]
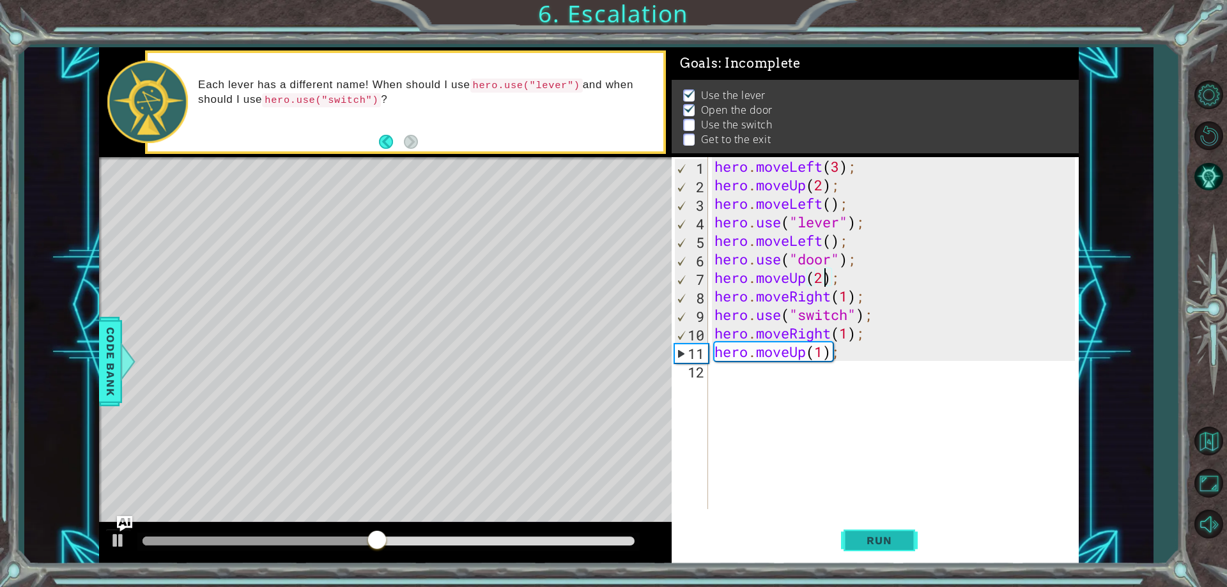
click at [872, 550] on button "Run" at bounding box center [879, 541] width 77 height 41
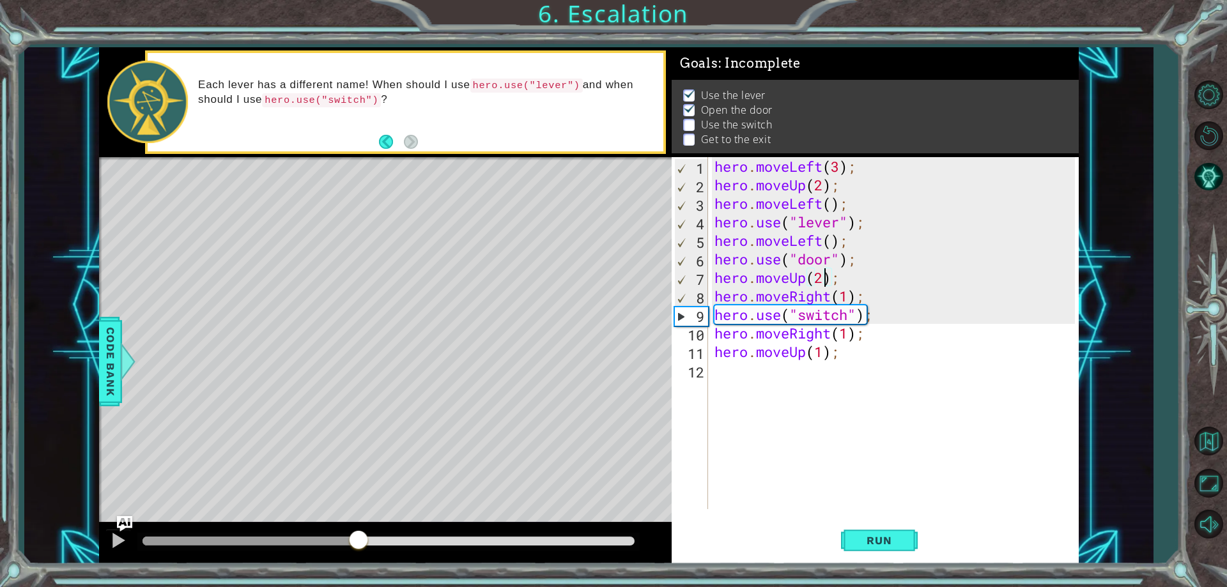
drag, startPoint x: 197, startPoint y: 535, endPoint x: 358, endPoint y: 578, distance: 167.1
click at [358, 578] on div "1 ההההההההההההההההההההההההההההההההההההההההההההההההההההההההההההההההההההההההההההה…" at bounding box center [613, 293] width 1227 height 587
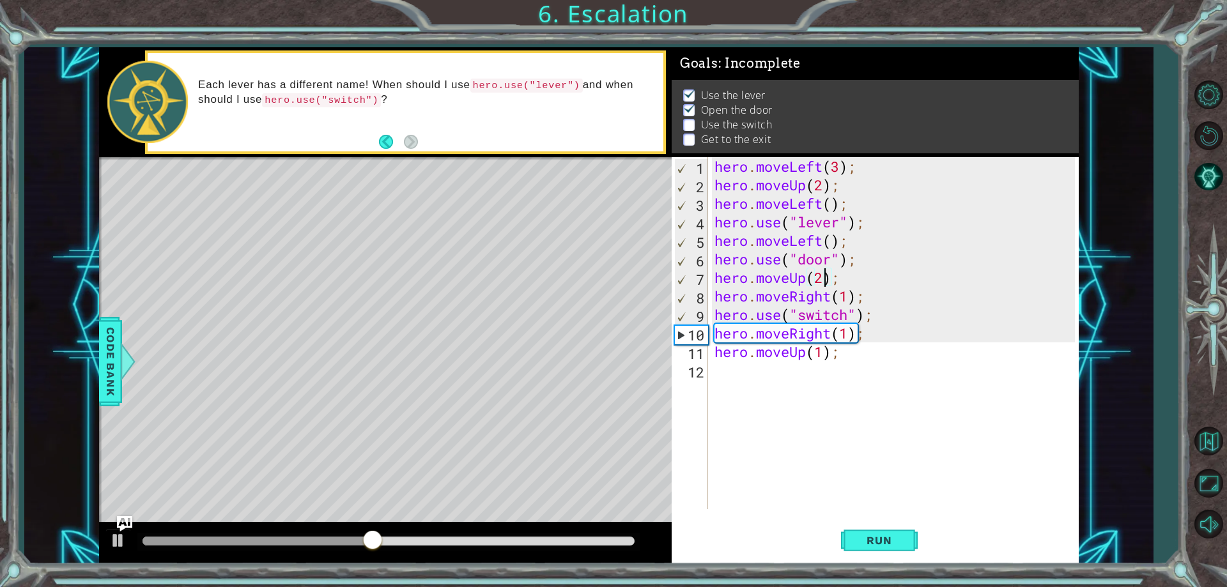
click at [847, 295] on div "hero . moveLeft ( 3 ) ; hero . moveUp ( 2 ) ; hero . moveLeft ( ) ; hero . use …" at bounding box center [896, 351] width 369 height 389
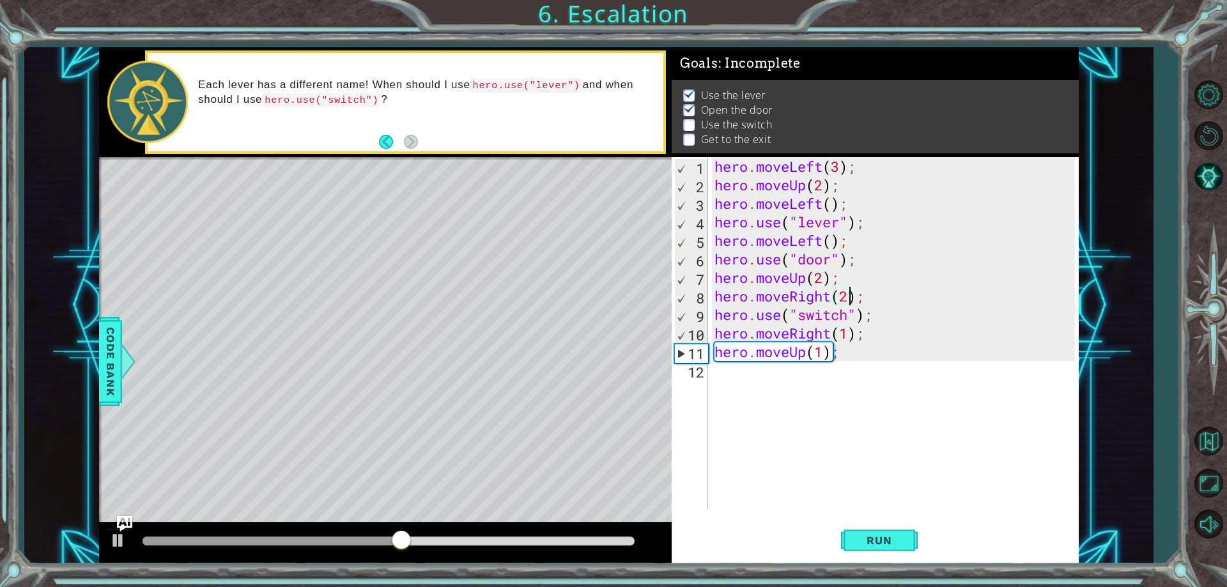
scroll to position [0, 6]
type textarea "hero.moveRight(2);"
click at [879, 541] on span "Run" at bounding box center [879, 540] width 50 height 13
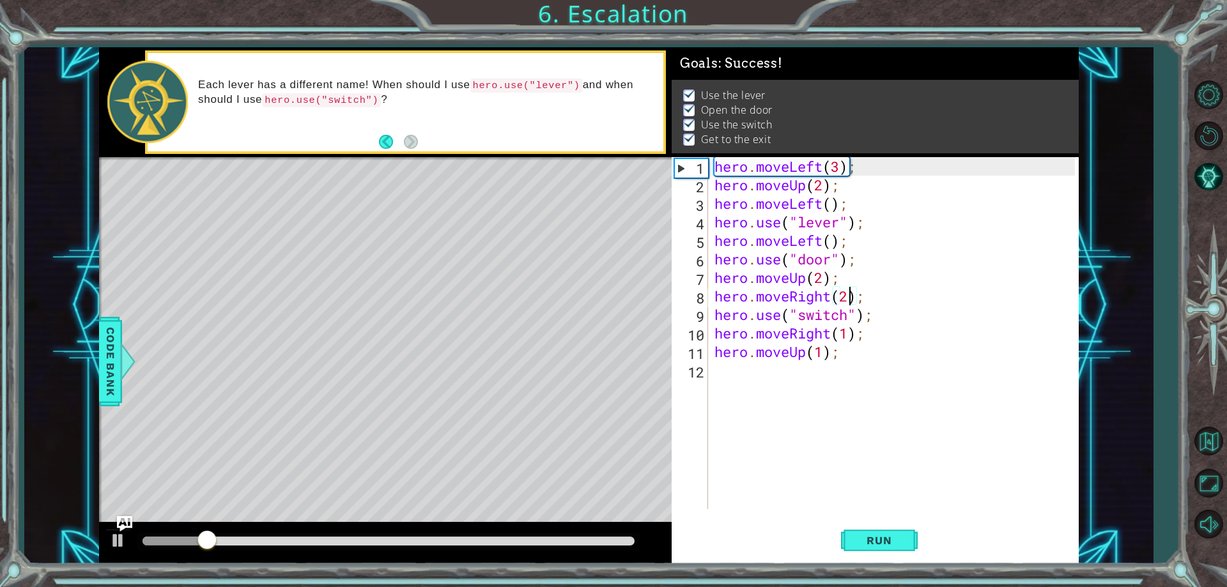
drag, startPoint x: 615, startPoint y: 541, endPoint x: 657, endPoint y: 538, distance: 41.6
click at [615, 540] on div at bounding box center [388, 541] width 492 height 9
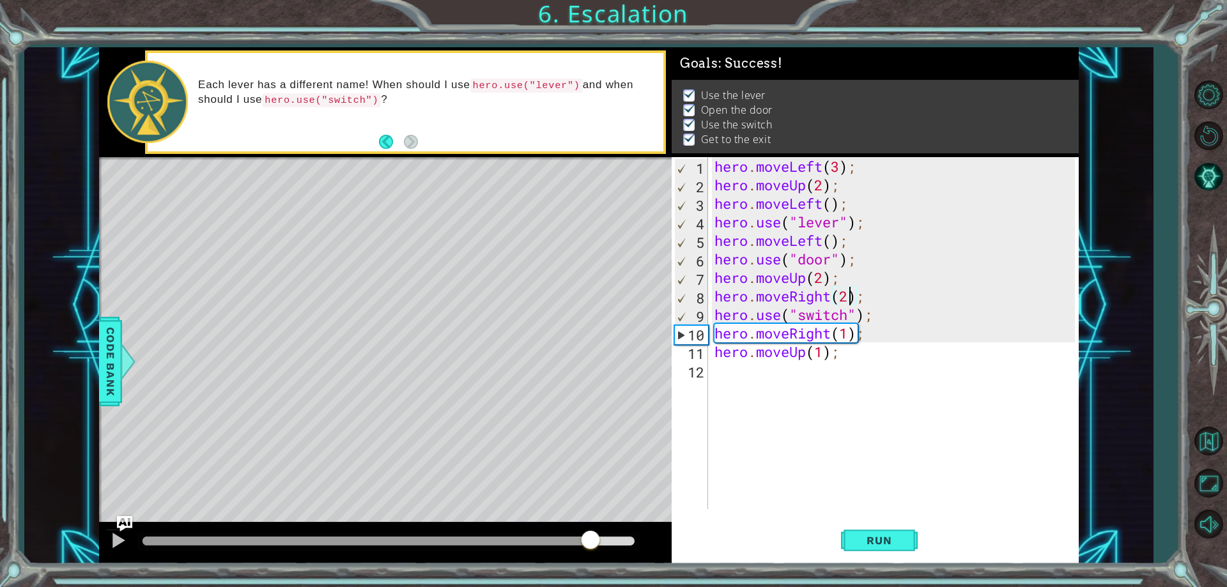
drag, startPoint x: 610, startPoint y: 538, endPoint x: 587, endPoint y: 539, distance: 22.4
click at [587, 539] on div at bounding box center [590, 541] width 23 height 23
drag, startPoint x: 564, startPoint y: 542, endPoint x: 538, endPoint y: 541, distance: 25.6
click at [551, 541] on div at bounding box center [562, 541] width 23 height 23
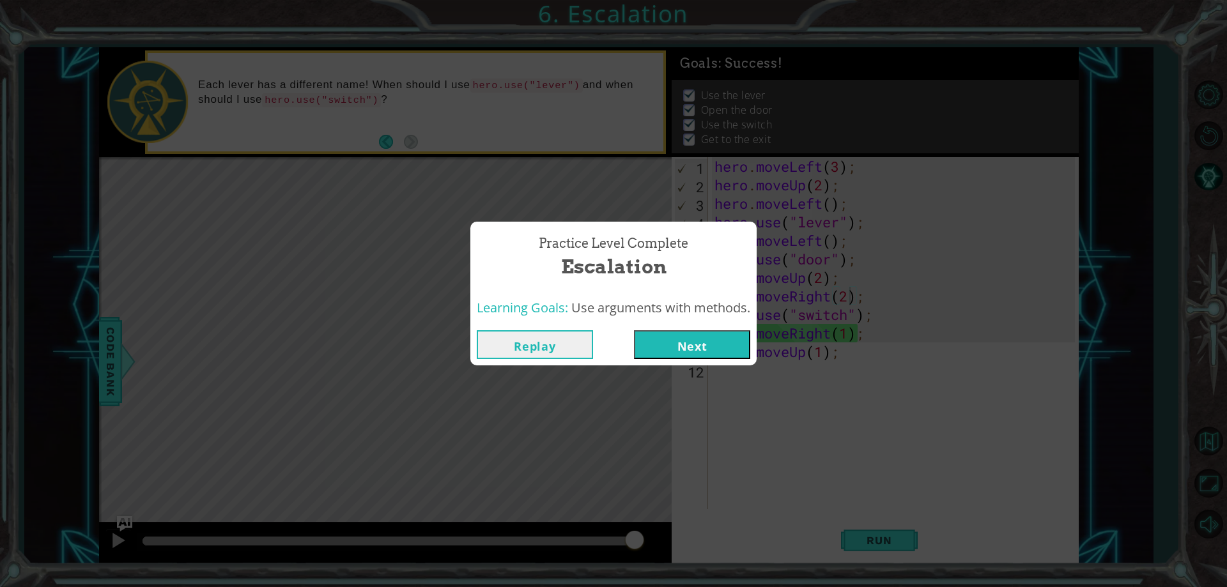
drag, startPoint x: 541, startPoint y: 537, endPoint x: 767, endPoint y: 536, distance: 225.6
click at [767, 547] on body "1 ההההההההההההההההההההההההההההההההההההההההההההההההההההההההההההההההההההההההההההה…" at bounding box center [613, 293] width 1227 height 587
click at [731, 350] on button "Next" at bounding box center [692, 344] width 116 height 29
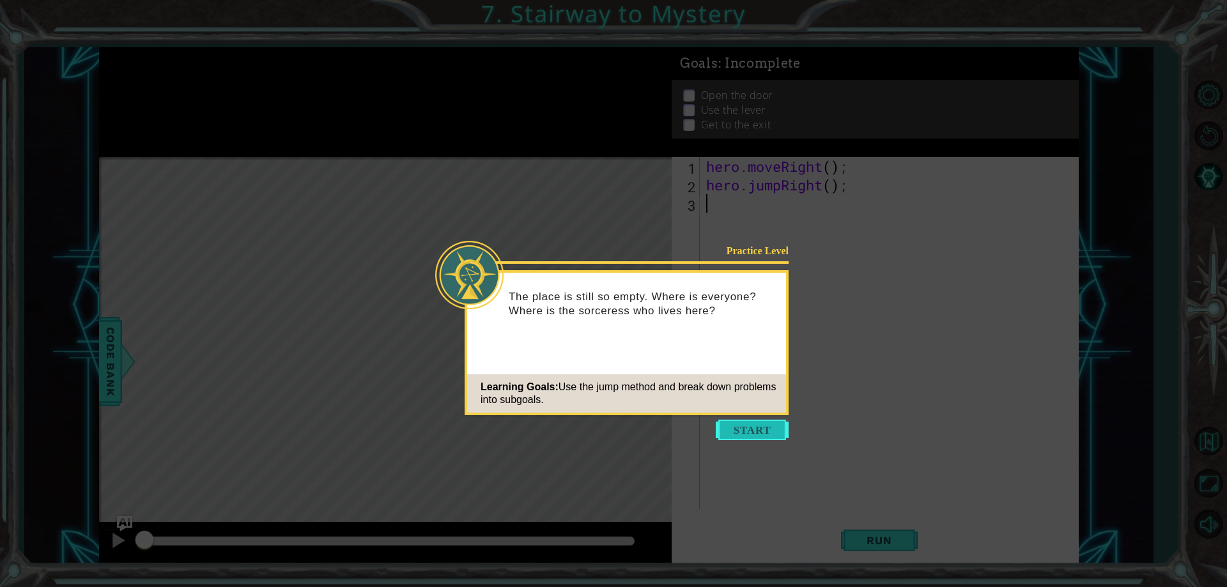
click at [743, 428] on button "Start" at bounding box center [752, 430] width 73 height 20
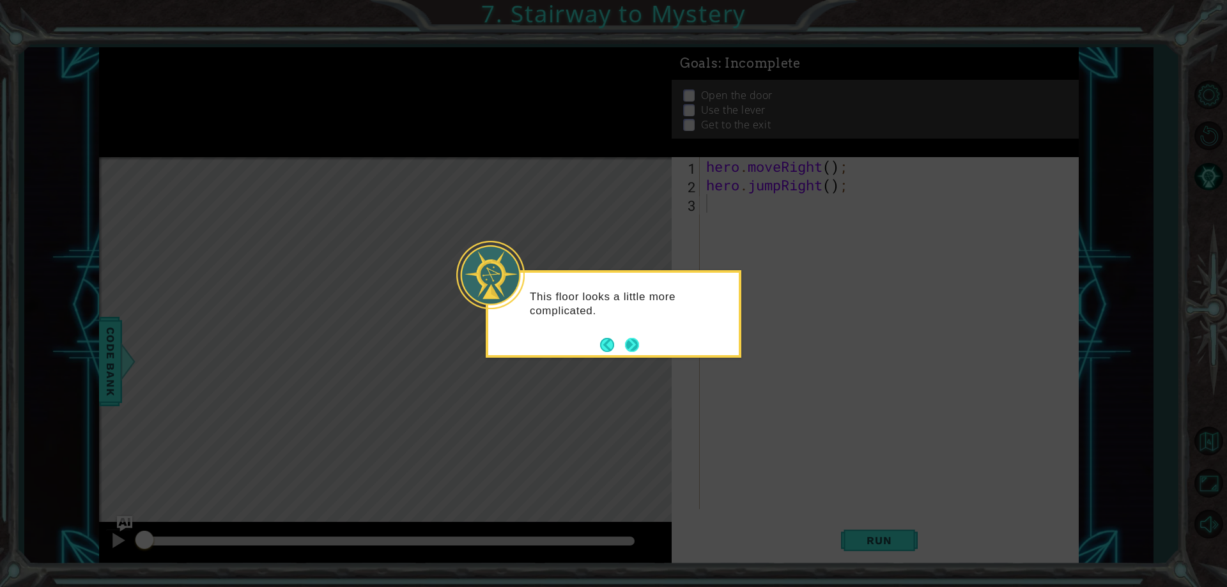
click at [628, 347] on button "Next" at bounding box center [632, 345] width 14 height 14
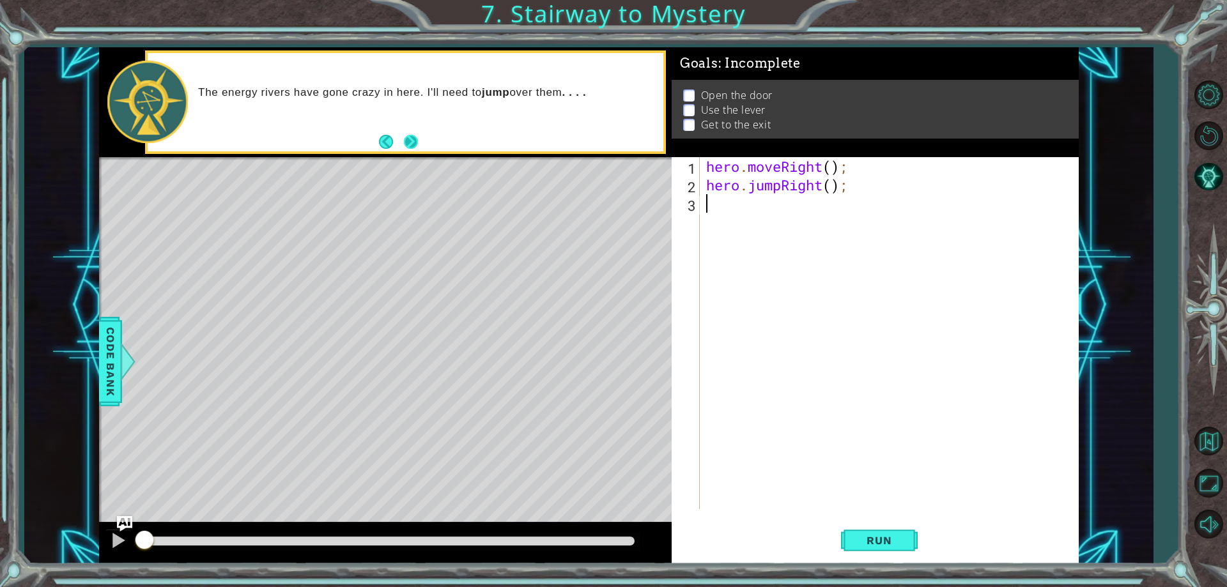
click at [408, 145] on button "Next" at bounding box center [411, 142] width 14 height 14
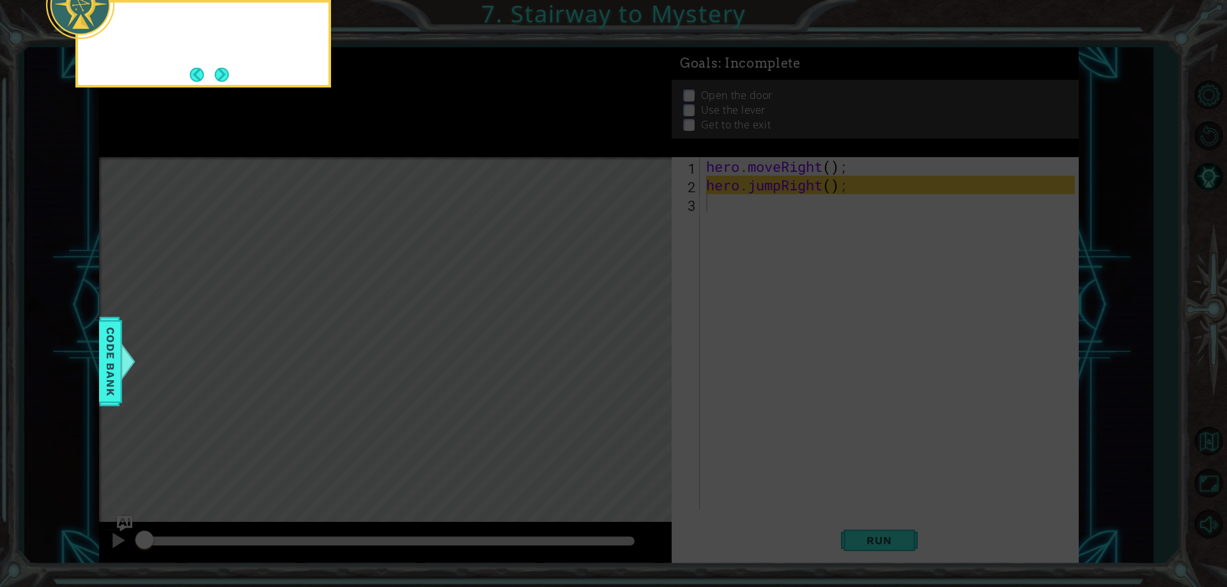
click at [408, 145] on icon at bounding box center [613, 87] width 1227 height 999
click at [223, 68] on button "Next" at bounding box center [222, 75] width 14 height 14
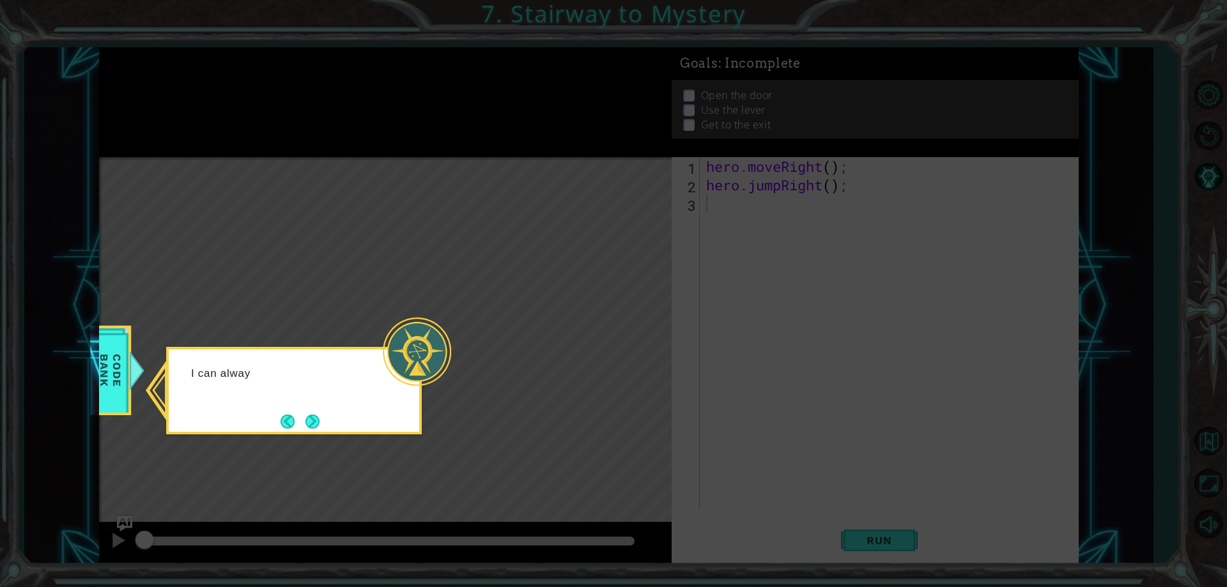
click at [305, 429] on button "Next" at bounding box center [312, 422] width 14 height 14
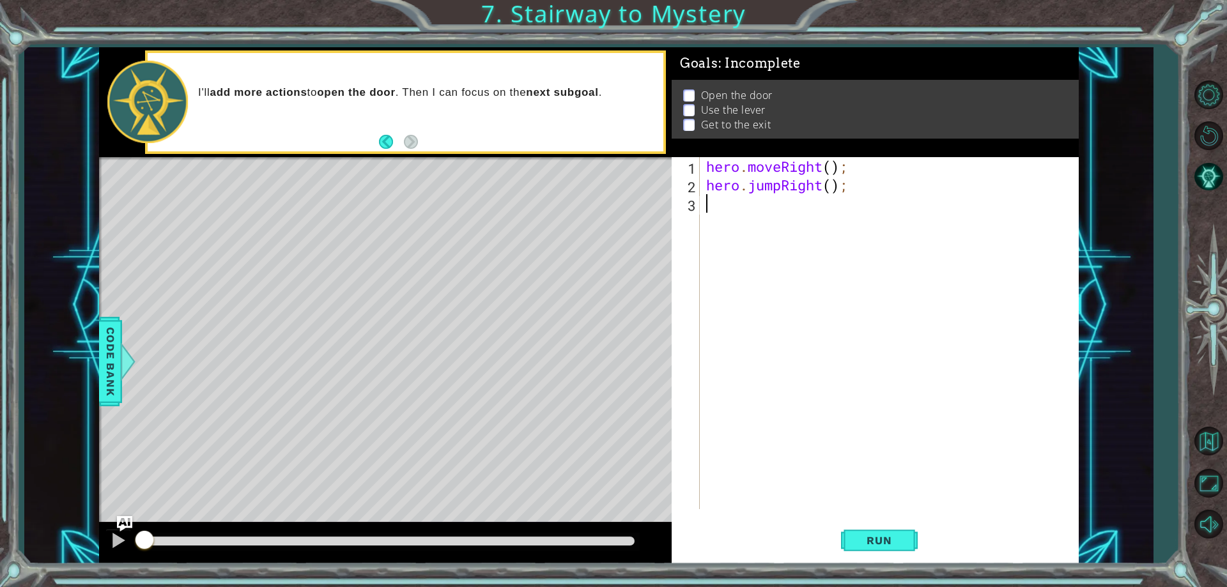
type textarea "h"
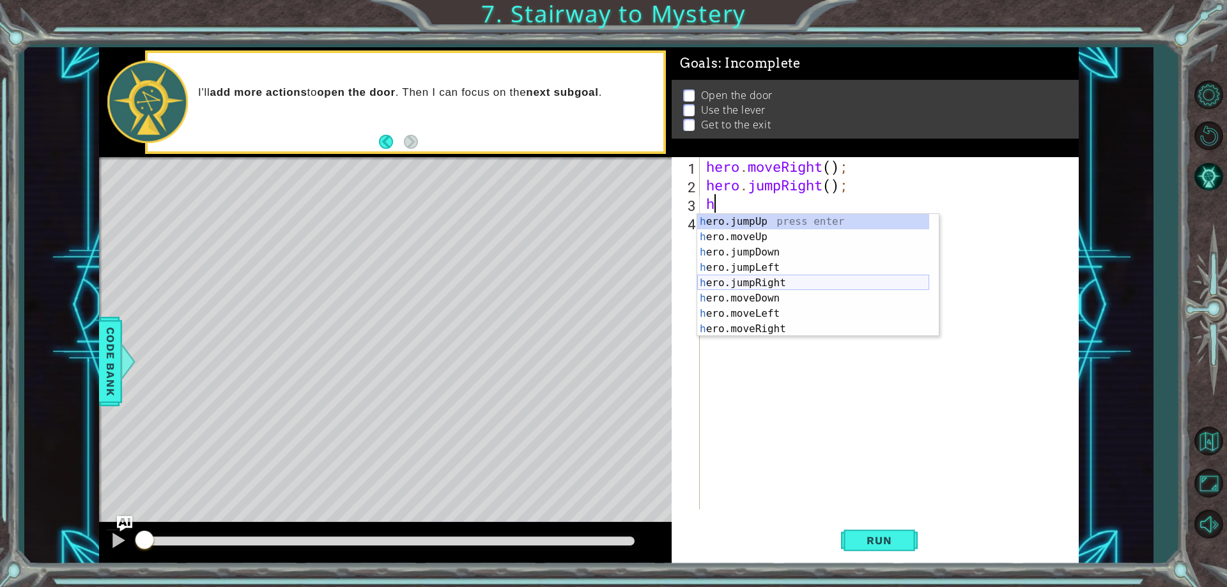
click at [766, 284] on div "h ero.jumpUp press enter h ero.moveUp press enter h ero.jumpDown press enter h …" at bounding box center [813, 290] width 232 height 153
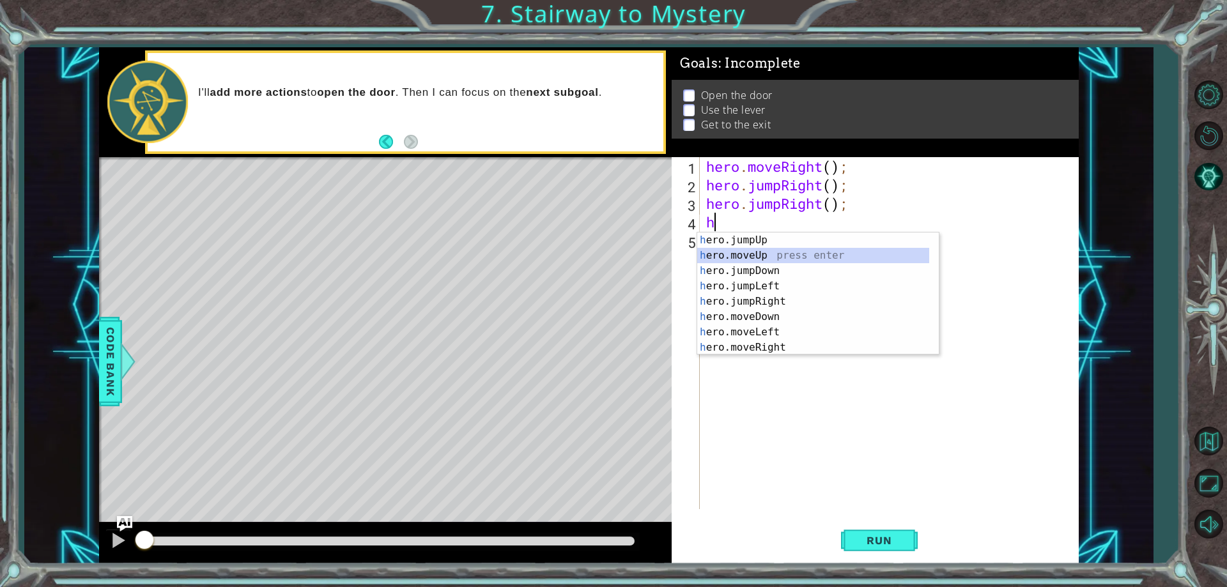
click at [764, 255] on div "h ero.jumpUp press enter h ero.moveUp press enter h ero.jumpDown press enter h …" at bounding box center [813, 309] width 232 height 153
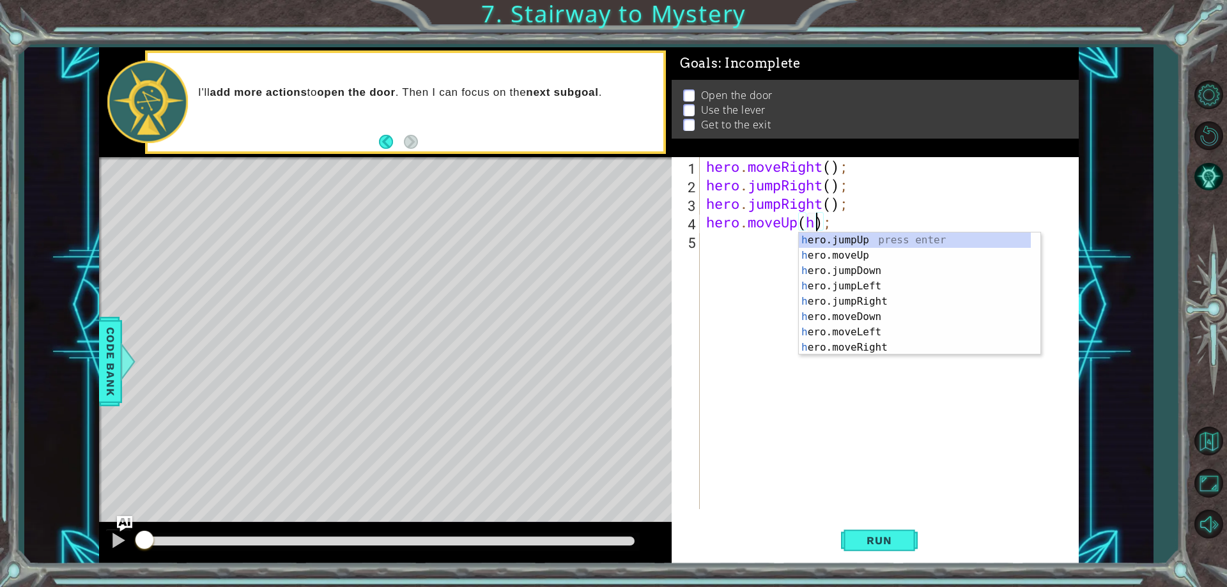
scroll to position [0, 5]
type textarea "hero.moveUp();"
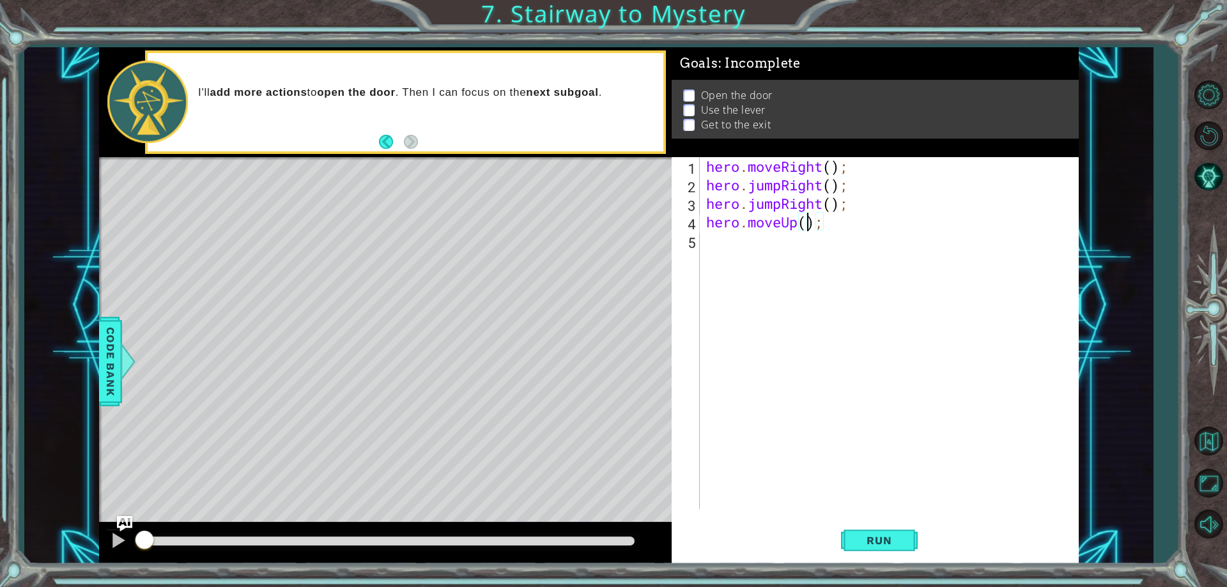
scroll to position [0, 4]
drag, startPoint x: 818, startPoint y: 279, endPoint x: 865, endPoint y: 468, distance: 195.6
click at [818, 281] on div "hero . moveRight ( ) ; hero . jumpRight ( ) ; hero . jumpRight ( ) ; hero . mov…" at bounding box center [892, 351] width 377 height 389
click at [868, 532] on button "Run" at bounding box center [879, 541] width 77 height 41
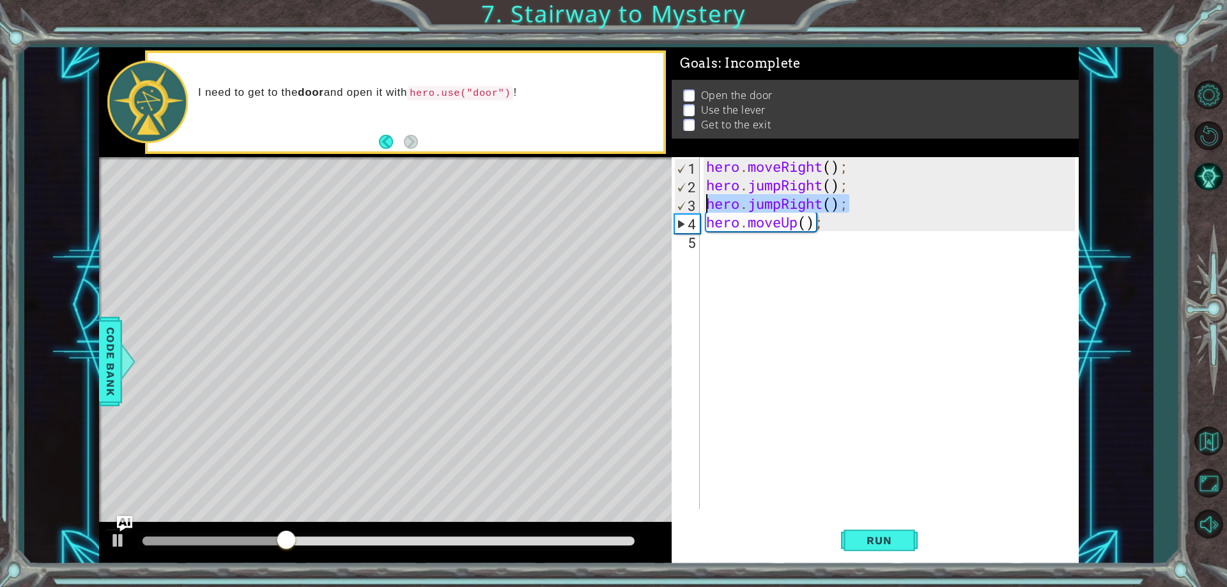
drag, startPoint x: 852, startPoint y: 198, endPoint x: 710, endPoint y: 203, distance: 141.9
click at [710, 203] on div "hero . moveRight ( ) ; hero . jumpRight ( ) ; hero . jumpRight ( ) ; hero . mov…" at bounding box center [892, 351] width 377 height 389
type textarea "hero.jumpRight();"
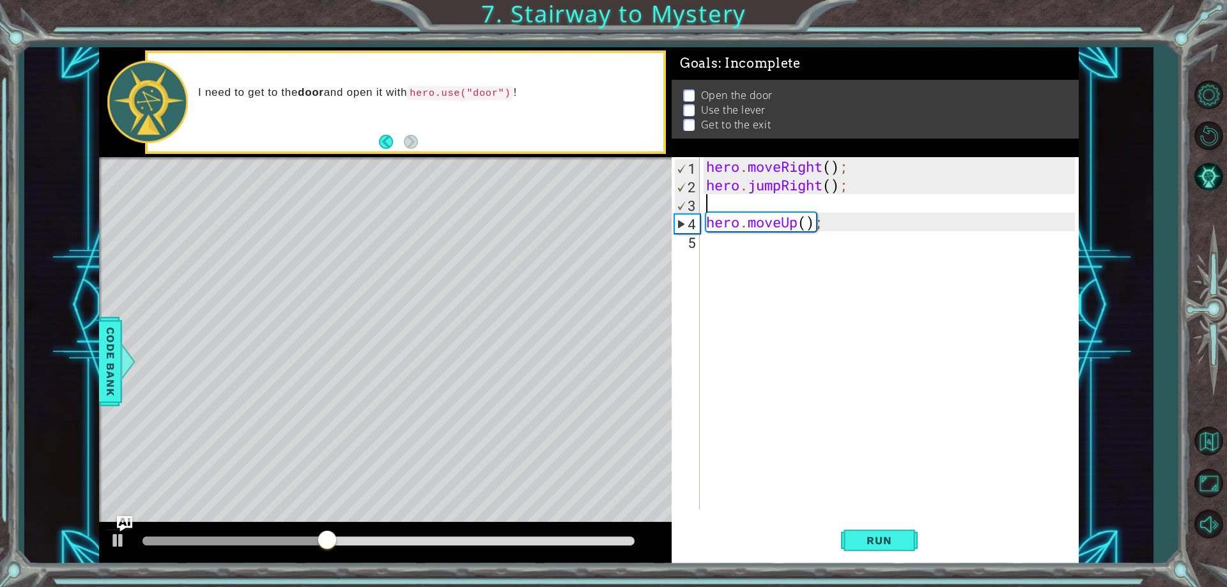
type textarea "hero.jumpRight();"
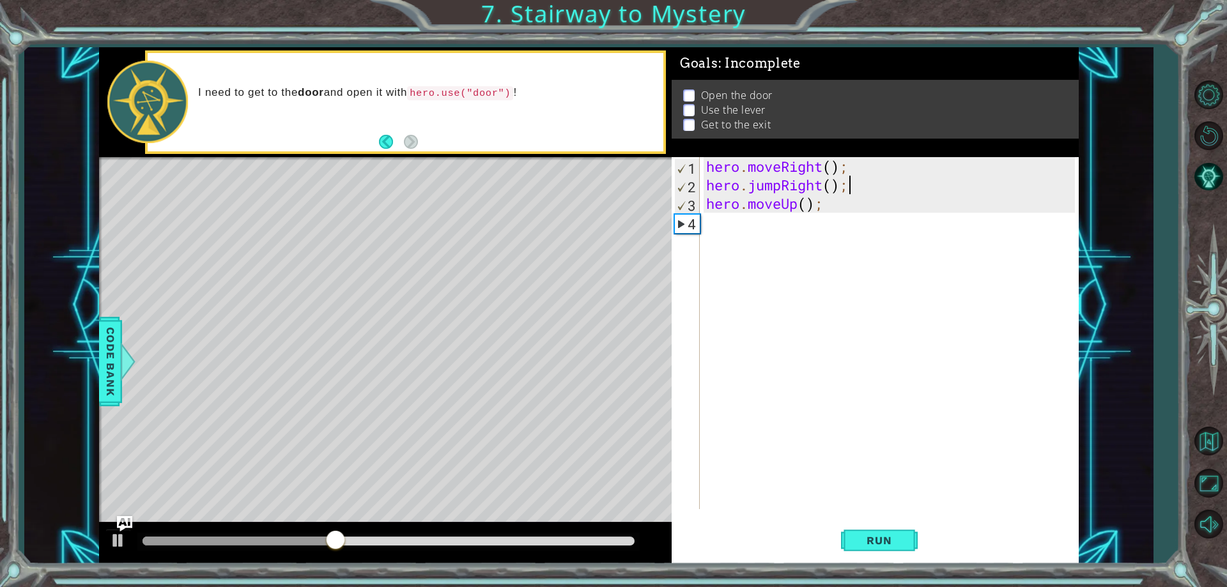
click at [739, 223] on div "hero . moveRight ( ) ; hero . jumpRight ( ) ; hero . moveUp ( ) ;" at bounding box center [892, 351] width 377 height 389
drag, startPoint x: 845, startPoint y: 201, endPoint x: 705, endPoint y: 203, distance: 140.0
click at [705, 203] on div "hero . moveRight ( ) ; hero . jumpRight ( ) ; hero . moveUp ( ) ;" at bounding box center [892, 351] width 377 height 389
type textarea "hero.moveUp();"
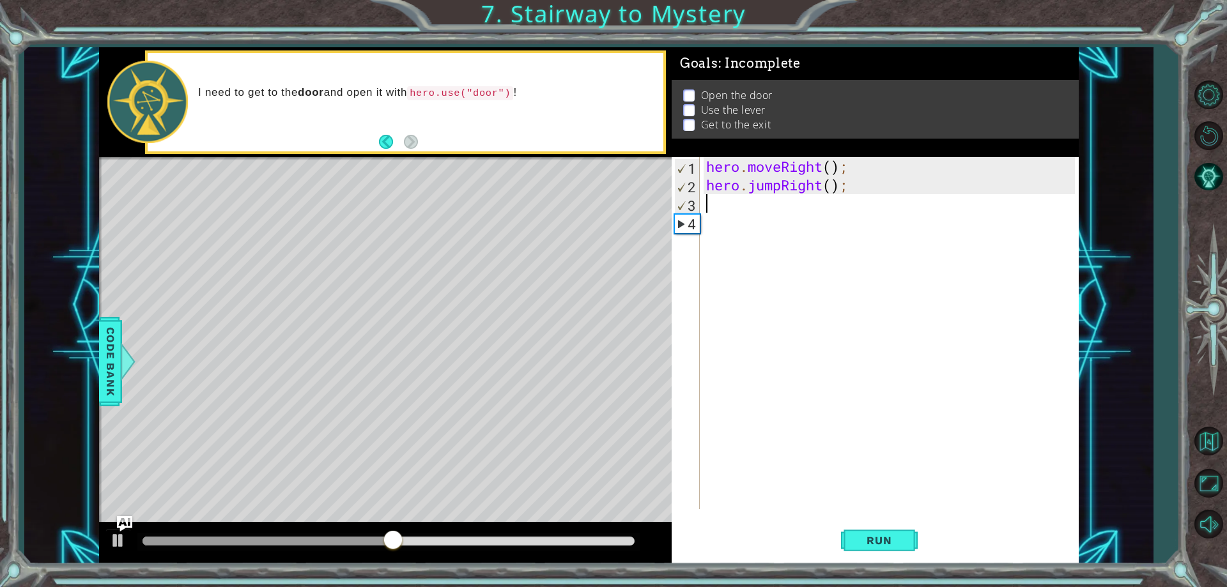
click at [753, 203] on div "hero . moveRight ( ) ; hero . jumpRight ( ) ;" at bounding box center [892, 351] width 377 height 389
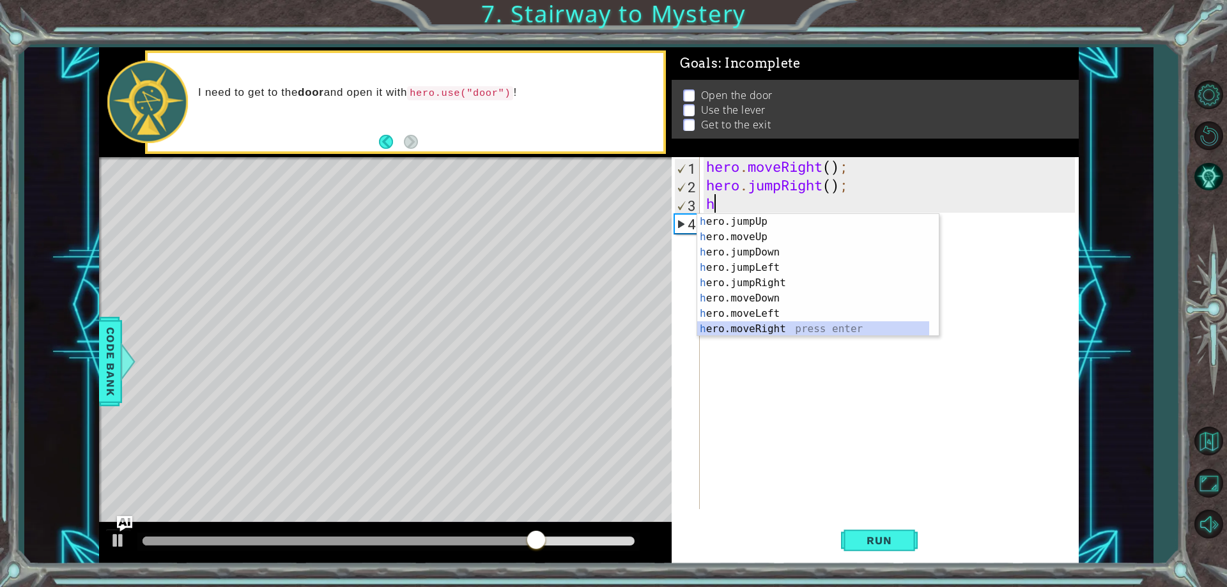
click at [762, 325] on div "h ero.jumpUp press enter h ero.moveUp press enter h ero.jumpDown press enter h …" at bounding box center [813, 290] width 232 height 153
type textarea "hero.moveRight(1);"
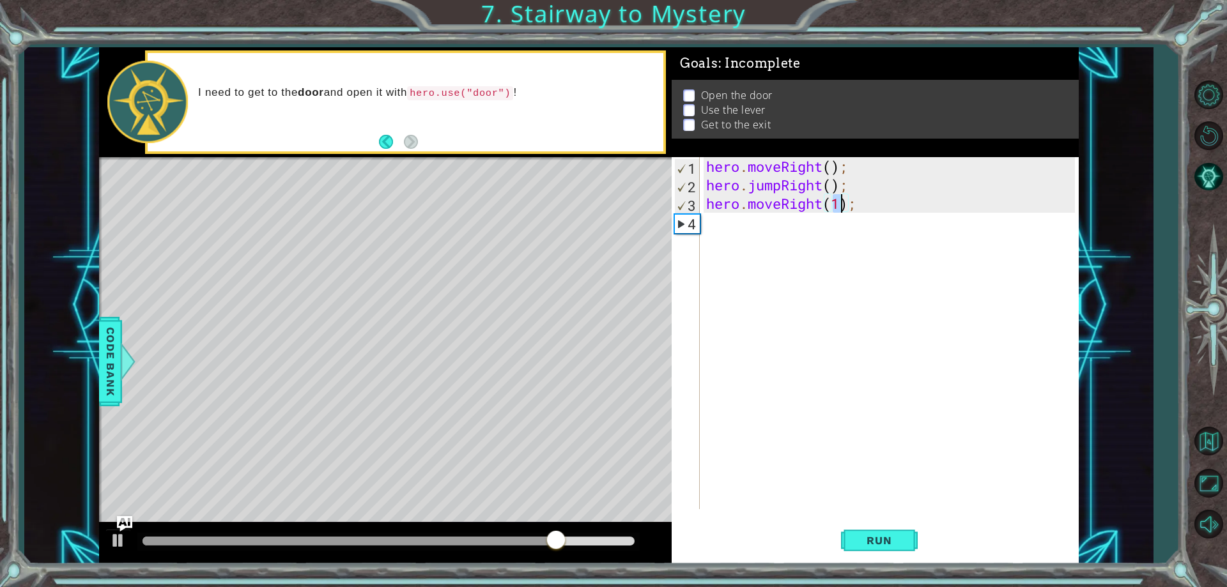
click at [776, 238] on div "hero . moveRight ( ) ; hero . jumpRight ( ) ; hero . moveRight ( 1 ) ;" at bounding box center [892, 351] width 377 height 389
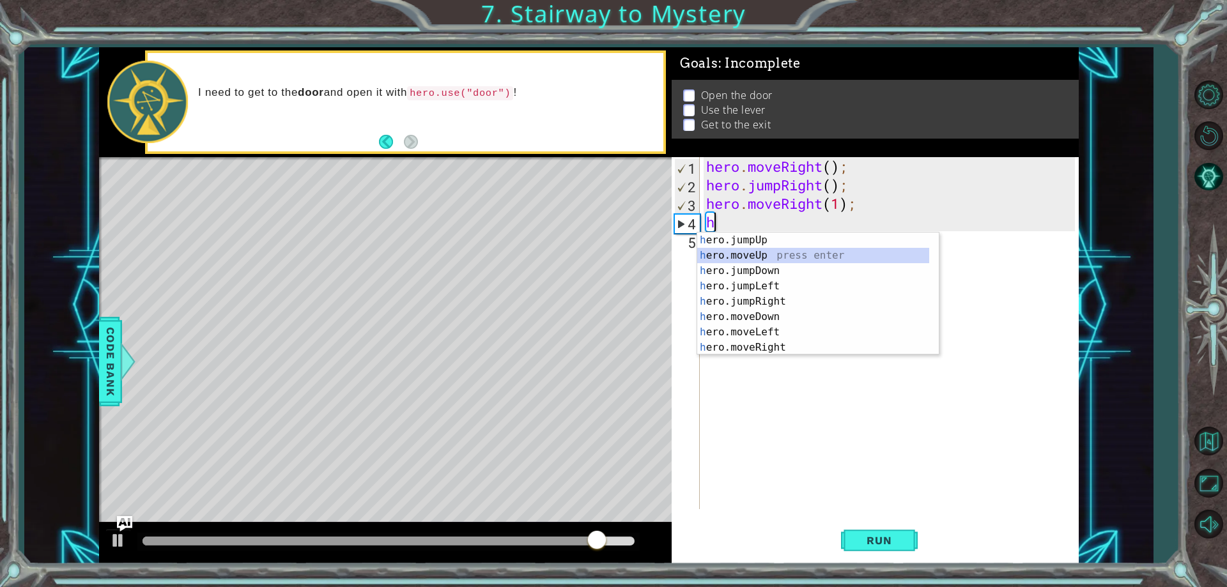
click at [769, 252] on div "h ero.jumpUp press enter h ero.moveUp press enter h ero.jumpDown press enter h …" at bounding box center [813, 309] width 232 height 153
type textarea "hero.moveUp(1);"
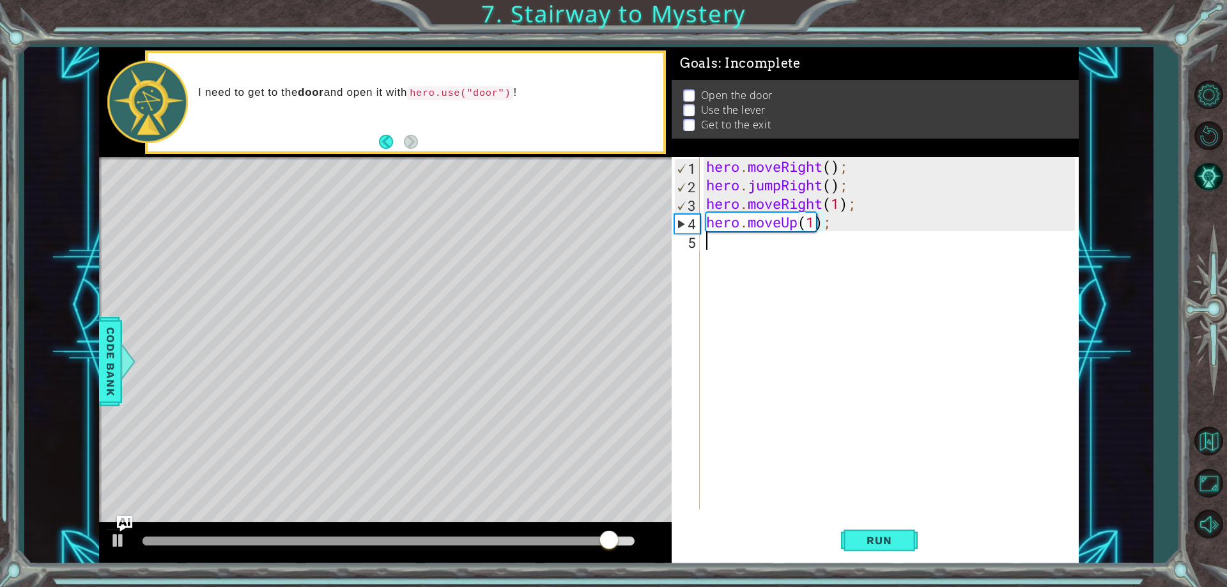
click at [771, 259] on div "hero . moveRight ( ) ; hero . jumpRight ( ) ; hero . moveRight ( 1 ) ; hero . m…" at bounding box center [892, 351] width 377 height 389
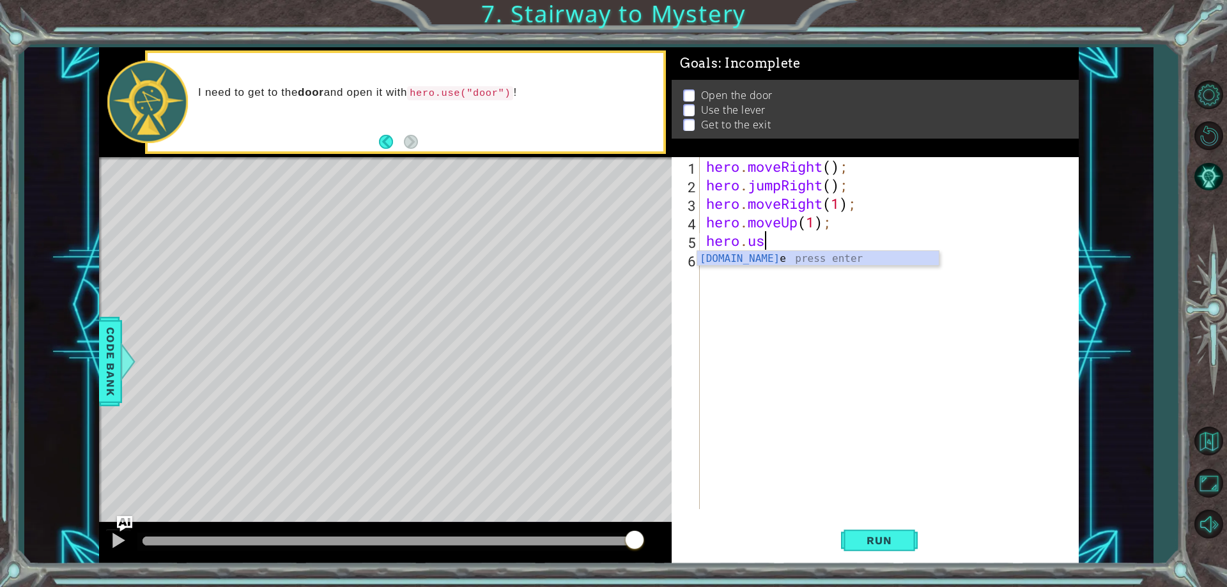
scroll to position [0, 3]
click at [787, 263] on div "hero.use press enter" at bounding box center [818, 274] width 242 height 46
type textarea "hero.use("door");"
click at [801, 259] on div "hero . moveRight ( ) ; hero . jumpRight ( ) ; hero . moveRight ( 1 ) ; hero . m…" at bounding box center [892, 351] width 377 height 389
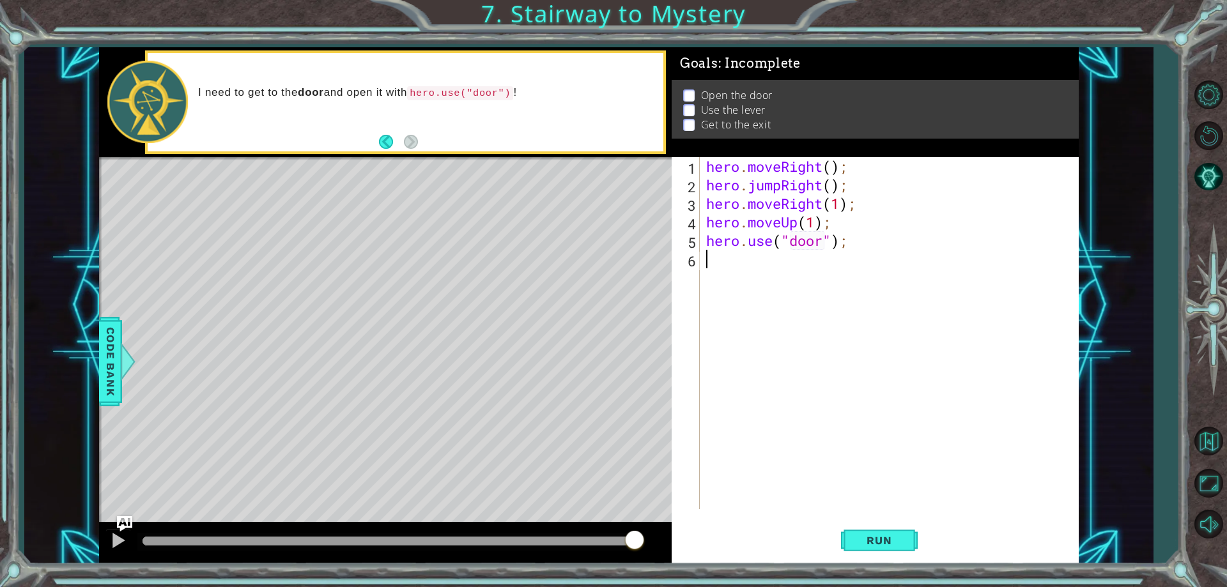
scroll to position [0, 0]
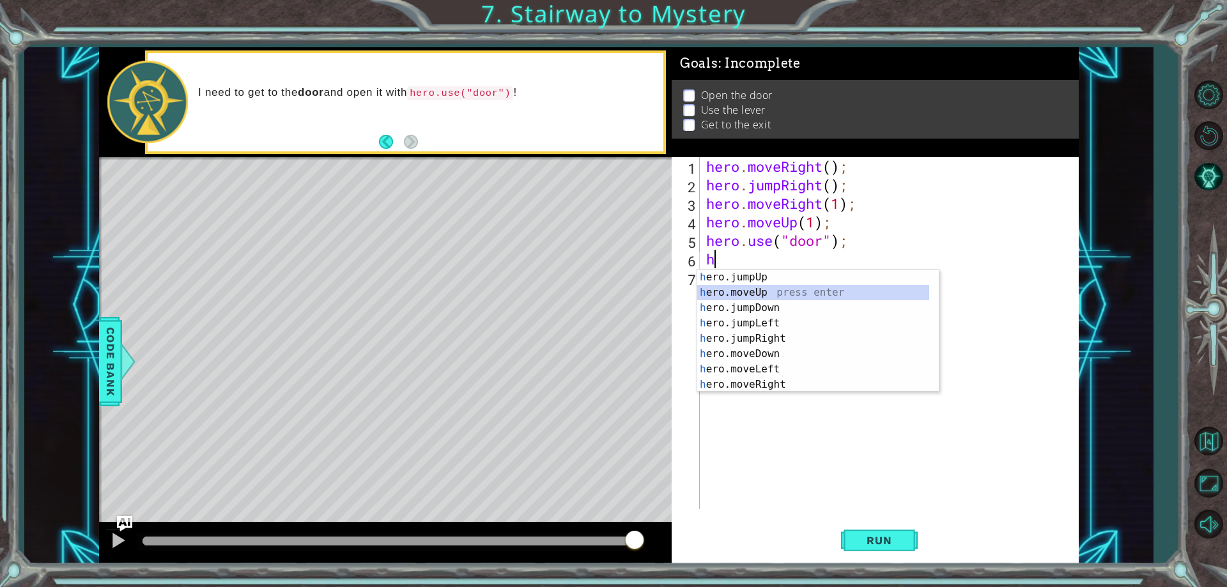
click at [765, 289] on div "h ero.jumpUp press enter h ero.moveUp press enter h ero.jumpDown press enter h …" at bounding box center [813, 346] width 232 height 153
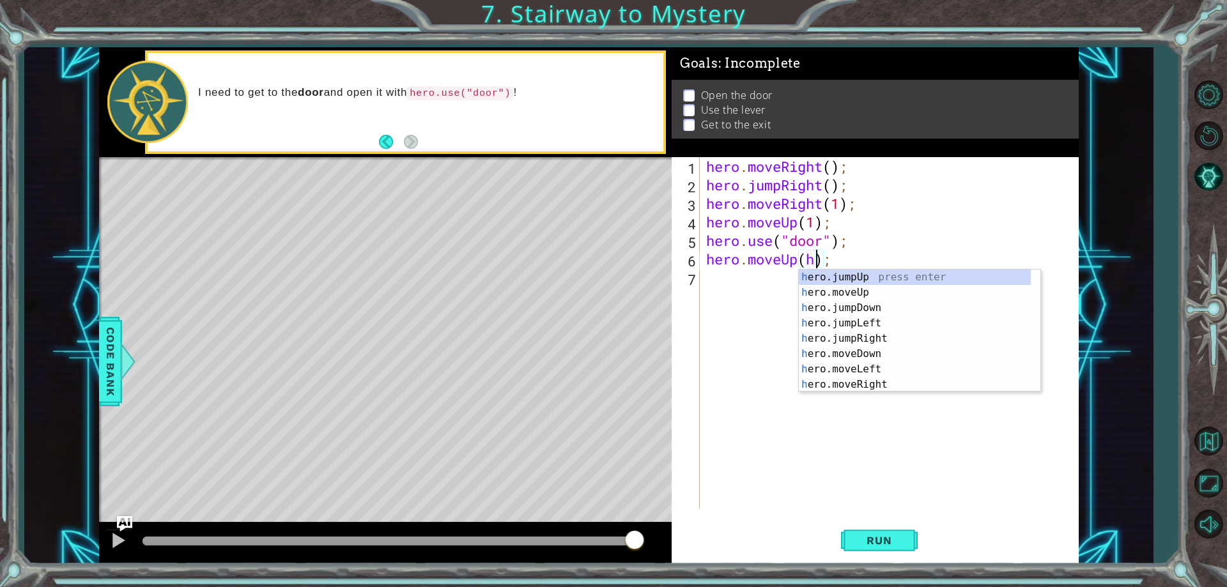
scroll to position [0, 5]
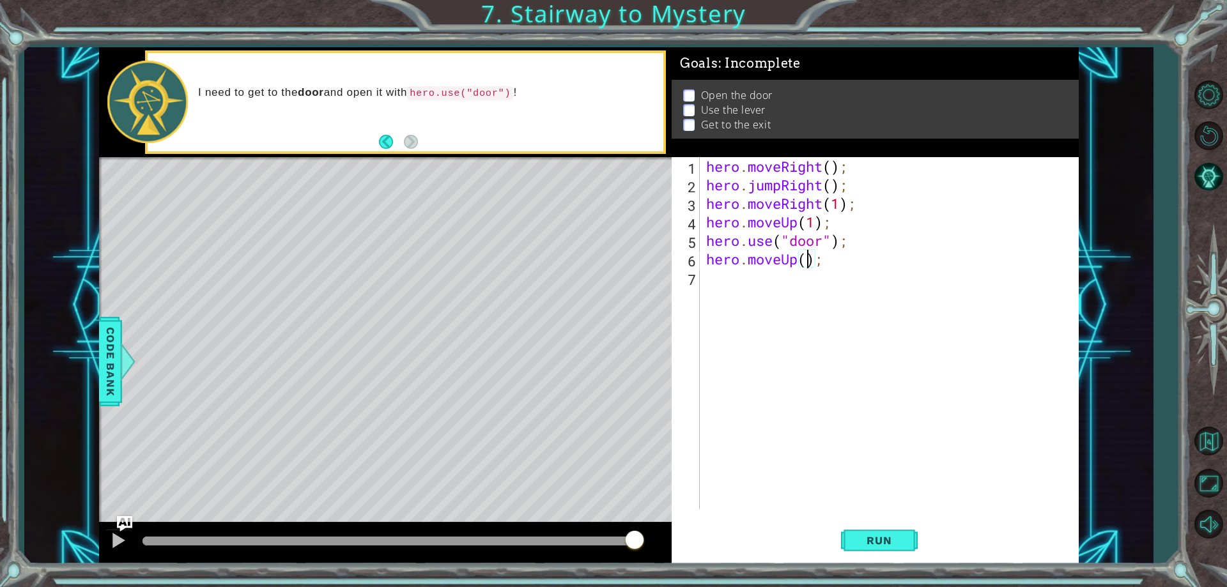
type textarea "hero.moveUp(1);"
drag, startPoint x: 774, startPoint y: 297, endPoint x: 727, endPoint y: 297, distance: 46.6
click at [769, 295] on div "hero . moveRight ( ) ; hero . jumpRight ( ) ; hero . moveRight ( 1 ) ; hero . m…" at bounding box center [892, 351] width 377 height 389
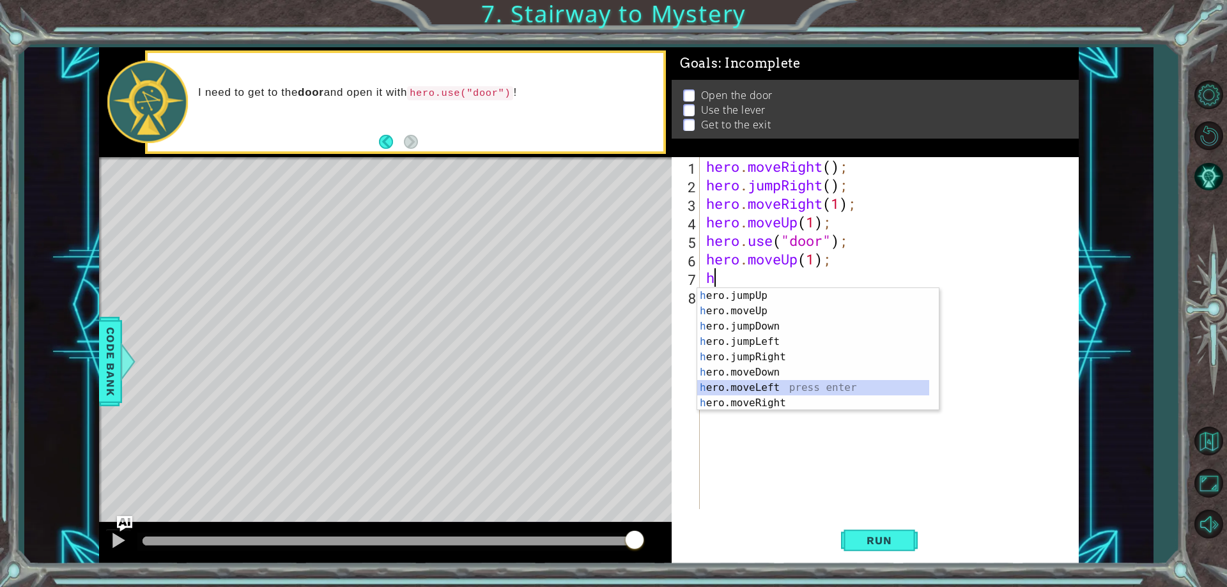
click at [792, 386] on div "h ero.jumpUp press enter h ero.moveUp press enter h ero.jumpDown press enter h …" at bounding box center [813, 364] width 232 height 153
type textarea "hero.moveLeft(1);"
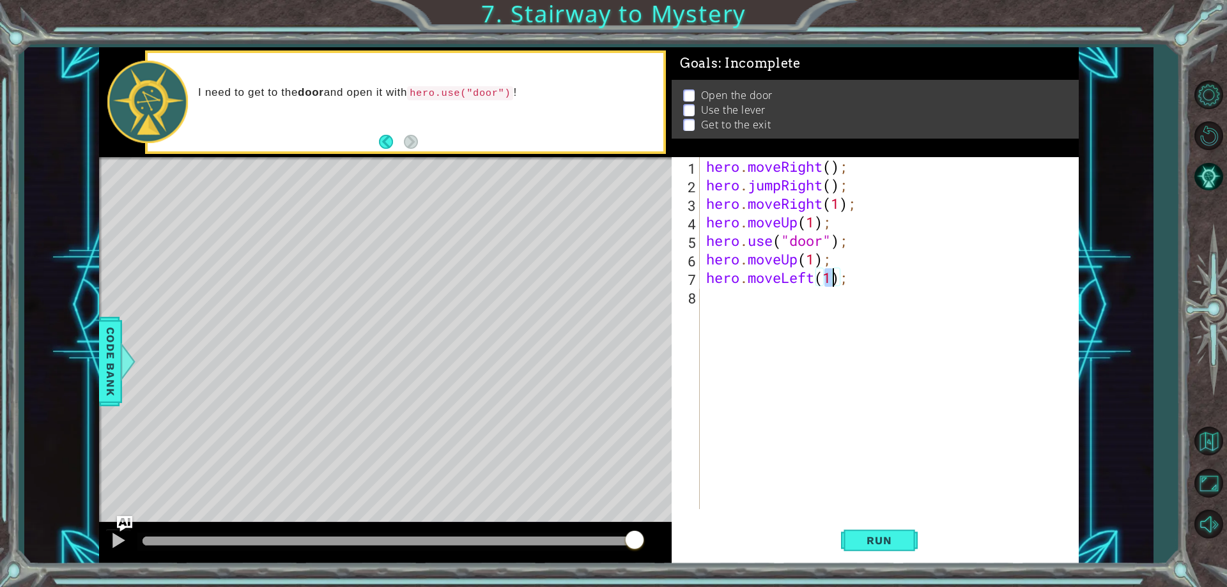
click at [779, 300] on div "hero . moveRight ( ) ; hero . jumpRight ( ) ; hero . moveRight ( 1 ) ; hero . m…" at bounding box center [892, 351] width 377 height 389
click at [868, 530] on button "Run" at bounding box center [879, 541] width 77 height 41
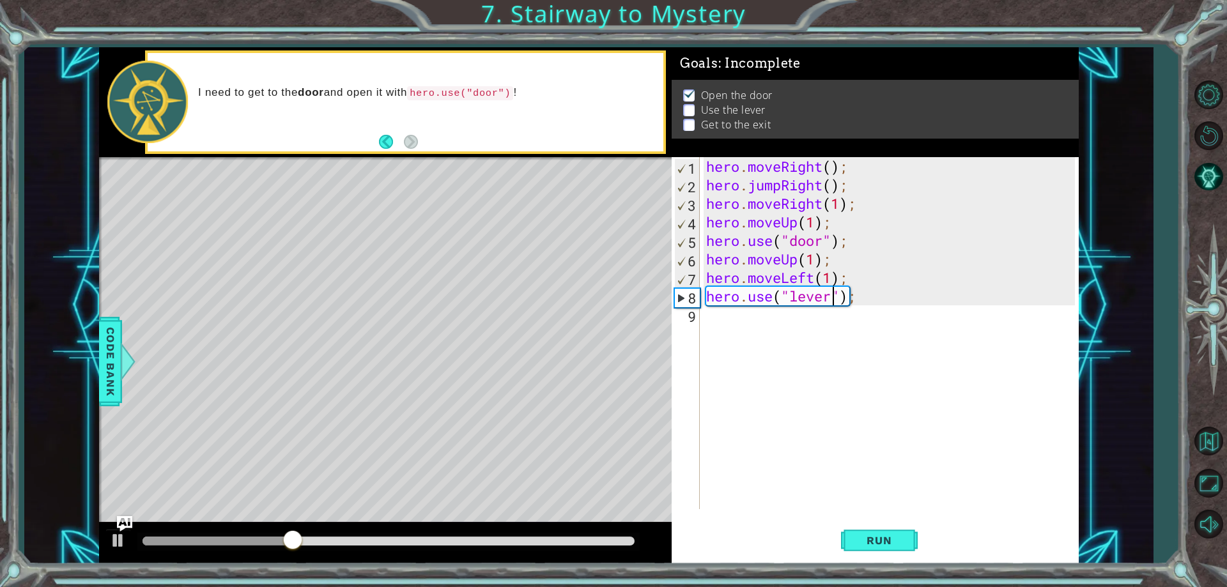
click at [815, 250] on div "hero . moveRight ( ) ; hero . jumpRight ( ) ; hero . moveRight ( 1 ) ; hero . m…" at bounding box center [892, 351] width 377 height 389
type textarea "hero.moveUp(2);"
type textarea "\"
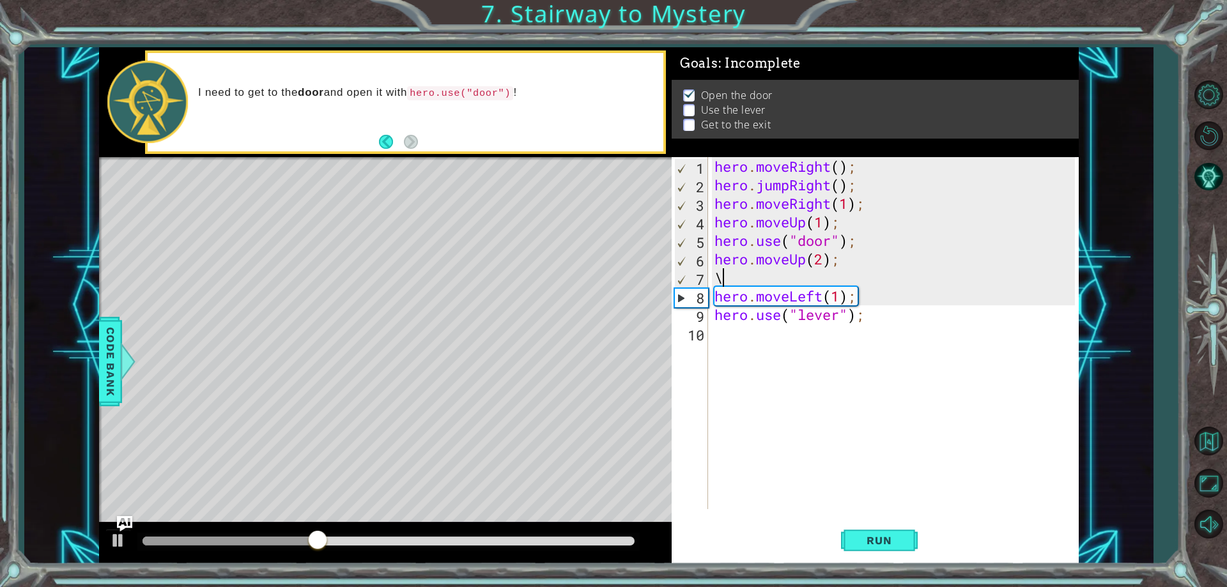
scroll to position [0, 0]
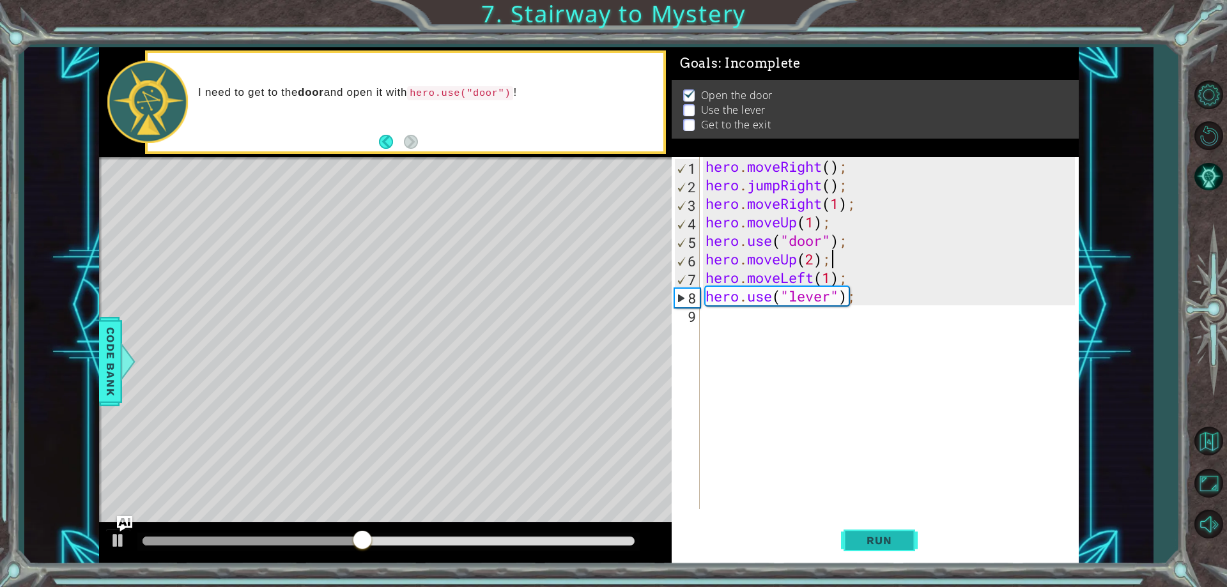
type textarea "hero.moveUp(2);"
click at [854, 535] on button "Run" at bounding box center [879, 541] width 77 height 41
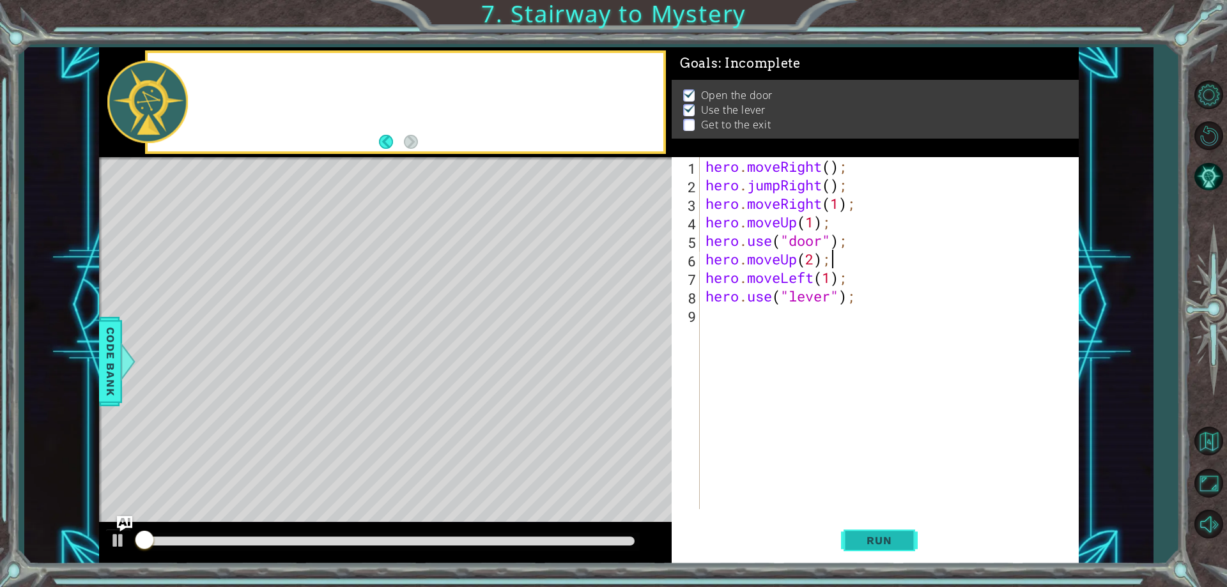
click at [858, 535] on span "Run" at bounding box center [879, 540] width 50 height 13
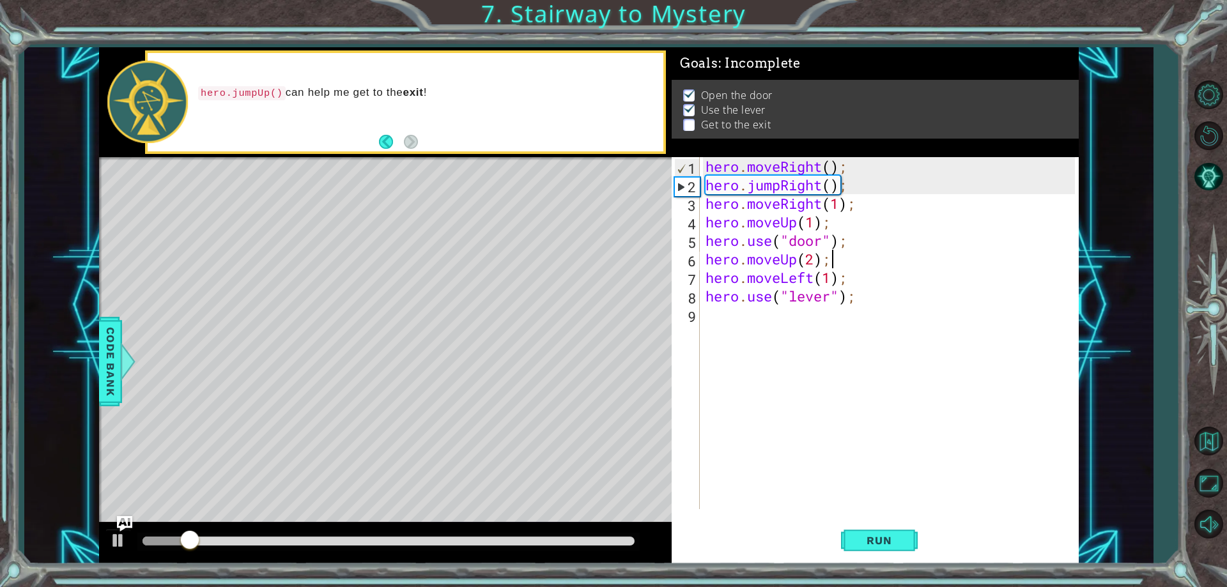
click at [805, 323] on div "hero . moveRight ( ) ; hero . jumpRight ( ) ; hero . moveRight ( 1 ) ; hero . m…" at bounding box center [892, 351] width 378 height 389
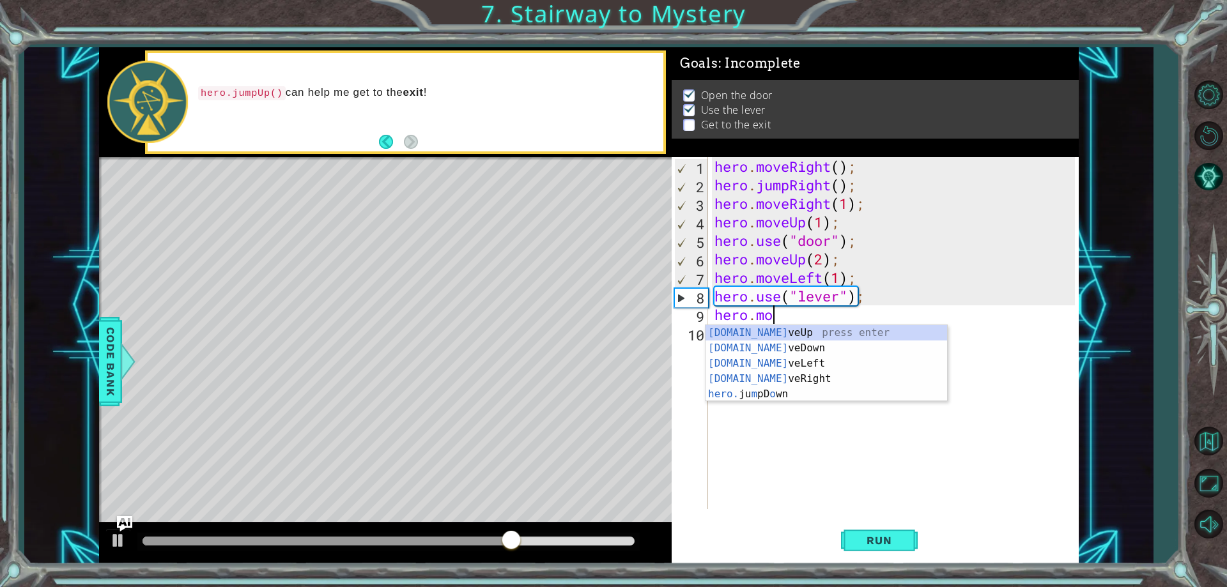
scroll to position [0, 3]
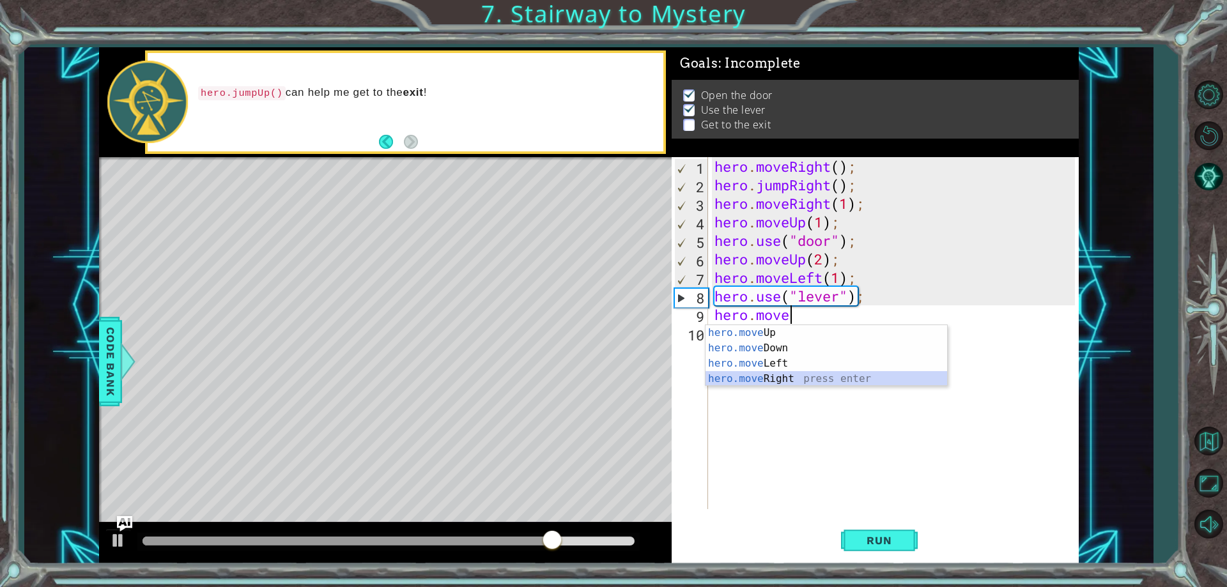
click at [785, 380] on div "hero.move Up press enter hero.move Down press enter hero.move Left press enter …" at bounding box center [826, 371] width 242 height 92
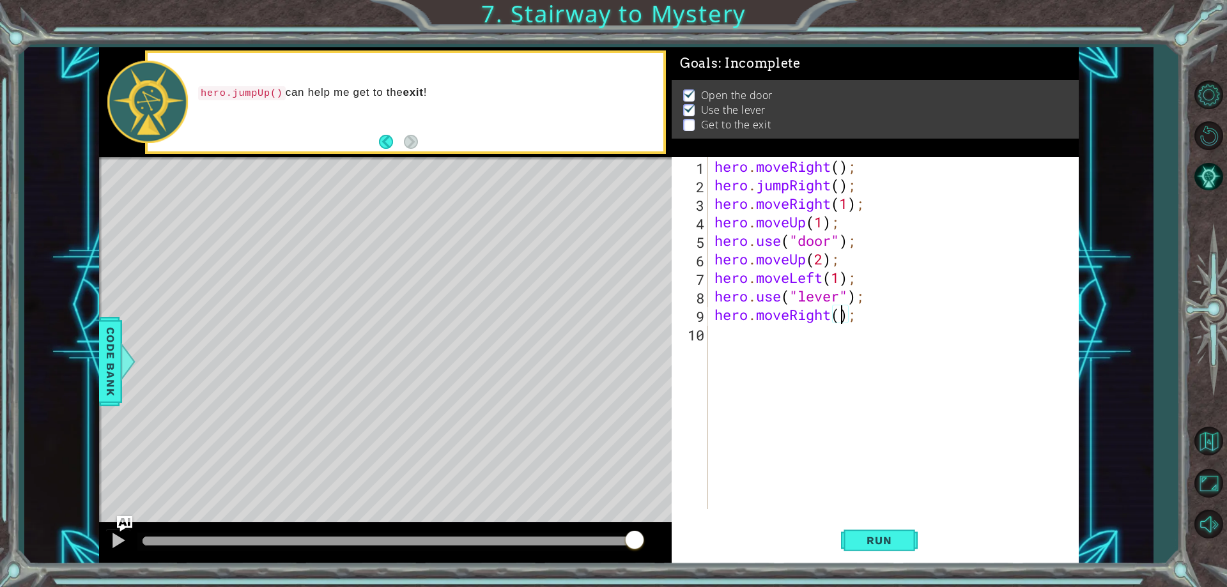
type textarea "hero.moveRight(2);"
click at [750, 328] on div "hero . moveRight ( ) ; hero . jumpRight ( ) ; hero . moveRight ( 1 ) ; hero . m…" at bounding box center [896, 351] width 369 height 389
click at [878, 540] on span "Run" at bounding box center [879, 540] width 50 height 13
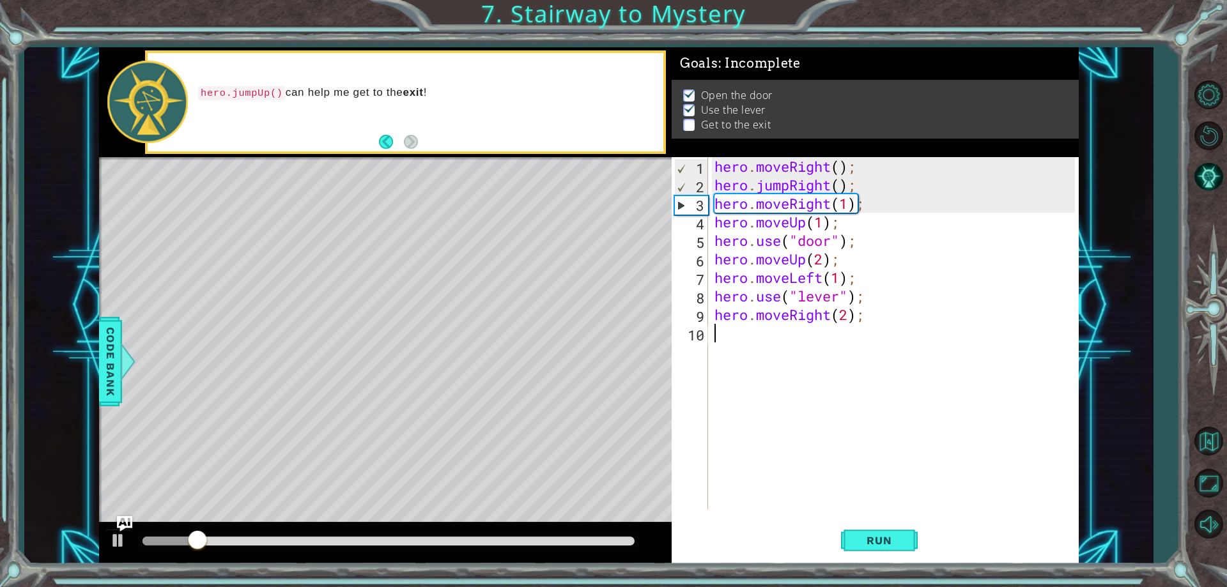
type textarea "h"
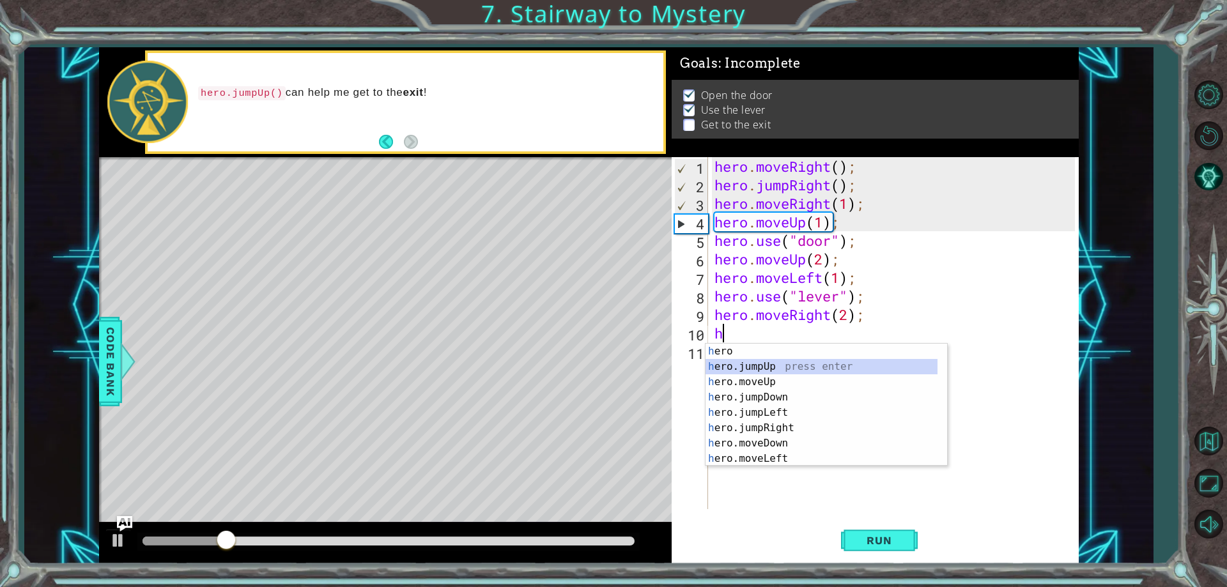
click at [794, 371] on div "h ero press enter h ero.jumpUp press enter h ero.moveUp press enter h ero.jumpD…" at bounding box center [821, 420] width 232 height 153
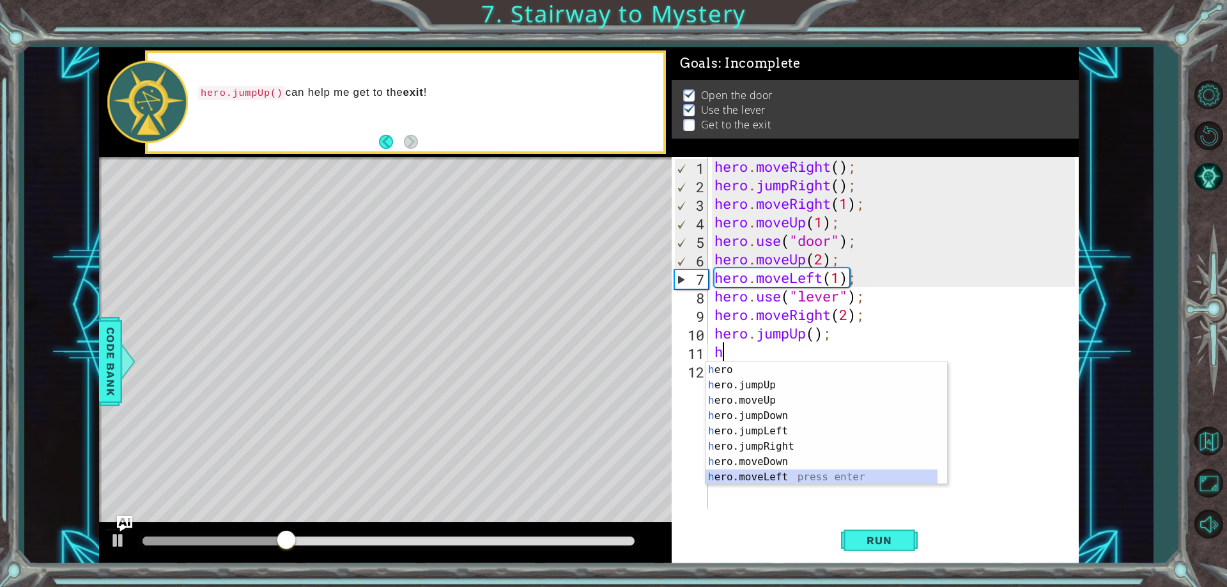
click at [788, 474] on div "h ero press enter h ero.jumpUp press enter h ero.moveUp press enter h ero.jumpD…" at bounding box center [821, 438] width 232 height 153
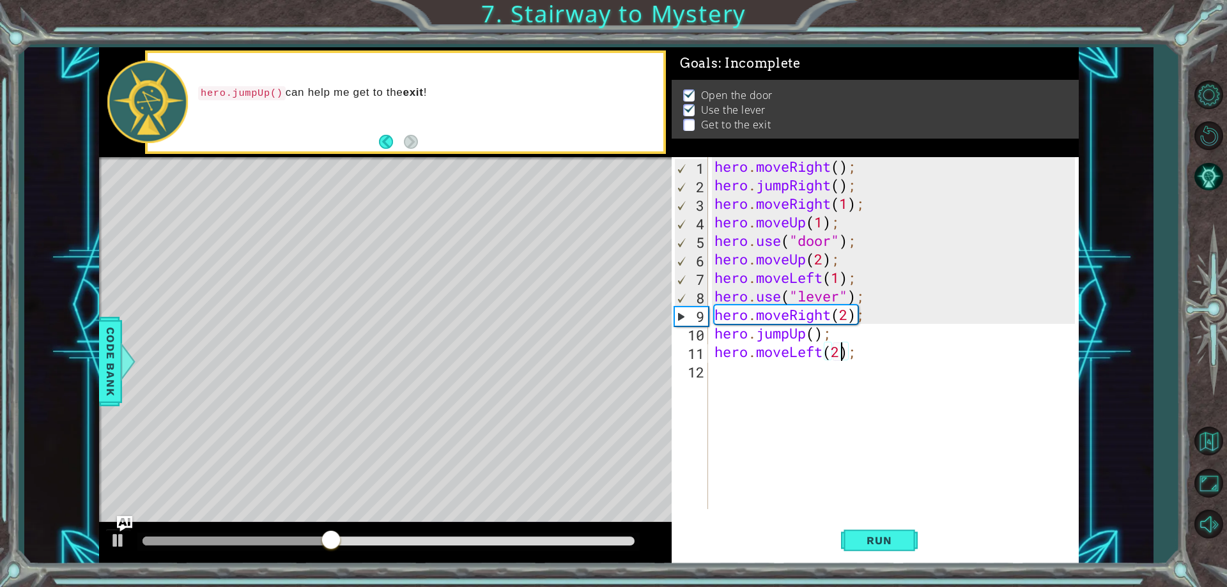
scroll to position [0, 6]
type textarea "hero.moveLeft(2);"
click at [889, 533] on button "Run" at bounding box center [879, 541] width 77 height 41
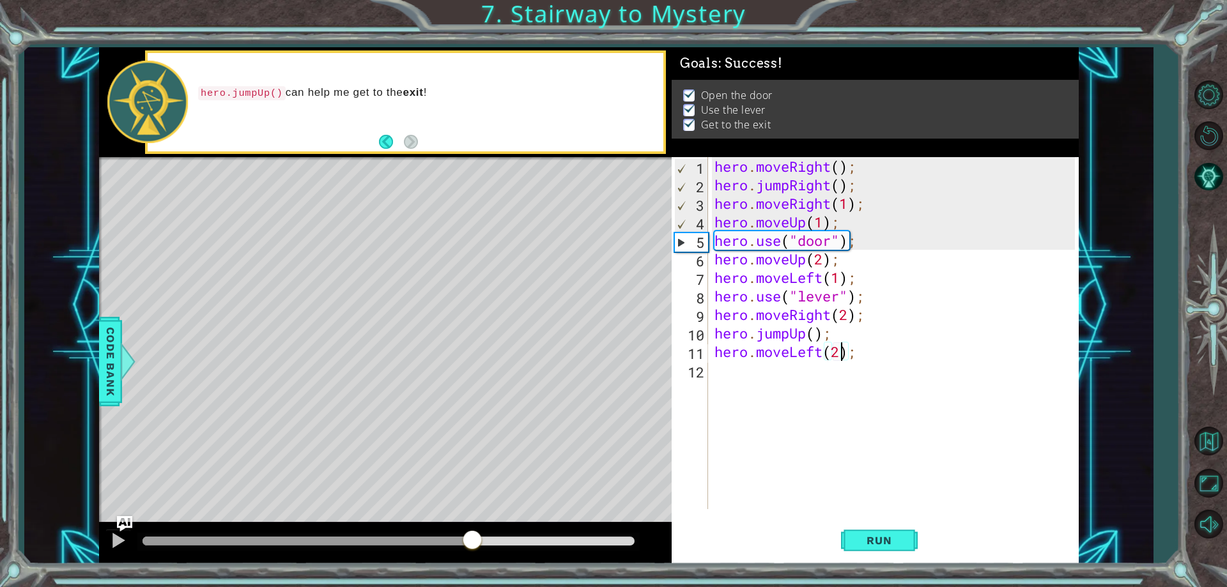
drag, startPoint x: 189, startPoint y: 537, endPoint x: 689, endPoint y: 588, distance: 503.6
click at [689, 587] on html "1 ההההההההההההההההההההההההההההההההההההההההההההההההההההההההההההההההההההההההההההה…" at bounding box center [613, 293] width 1227 height 587
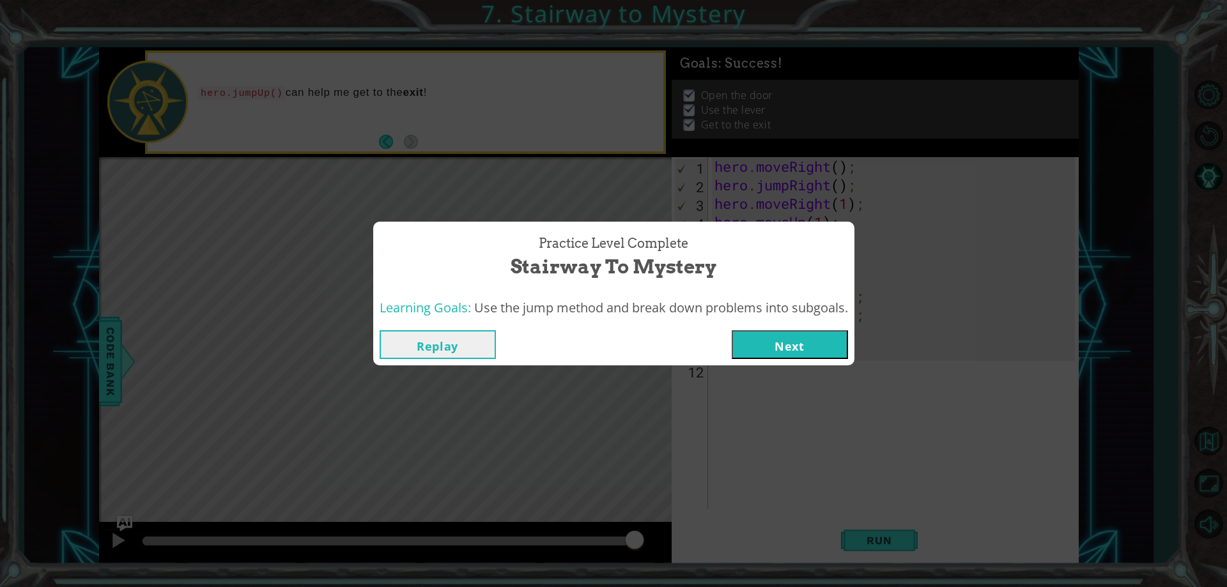
click at [805, 338] on button "Next" at bounding box center [790, 344] width 116 height 29
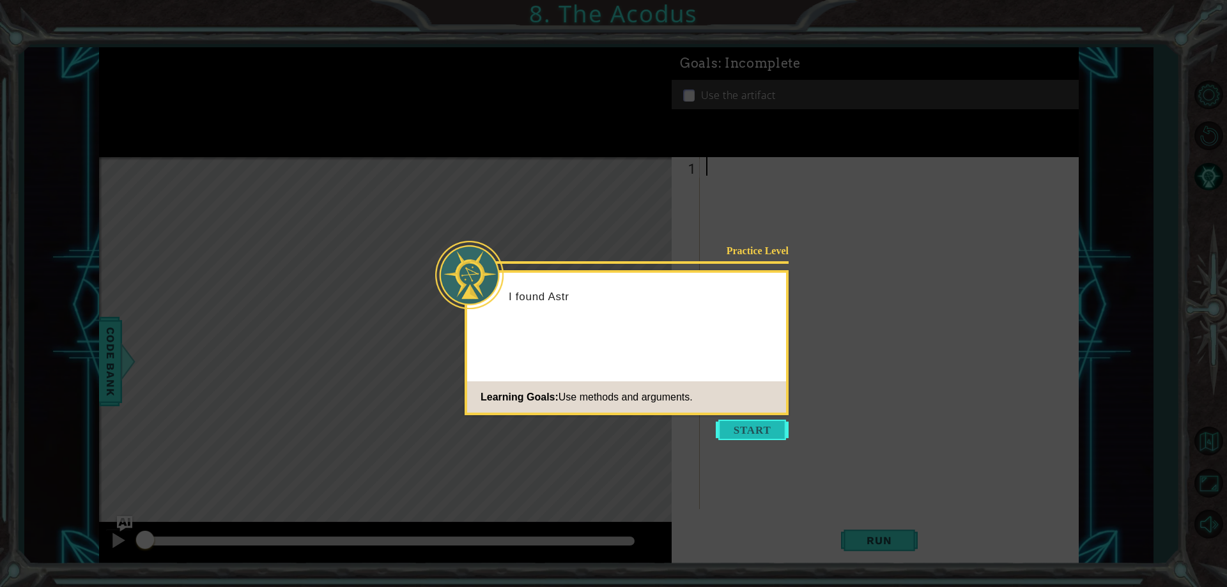
click at [741, 430] on button "Start" at bounding box center [752, 430] width 73 height 20
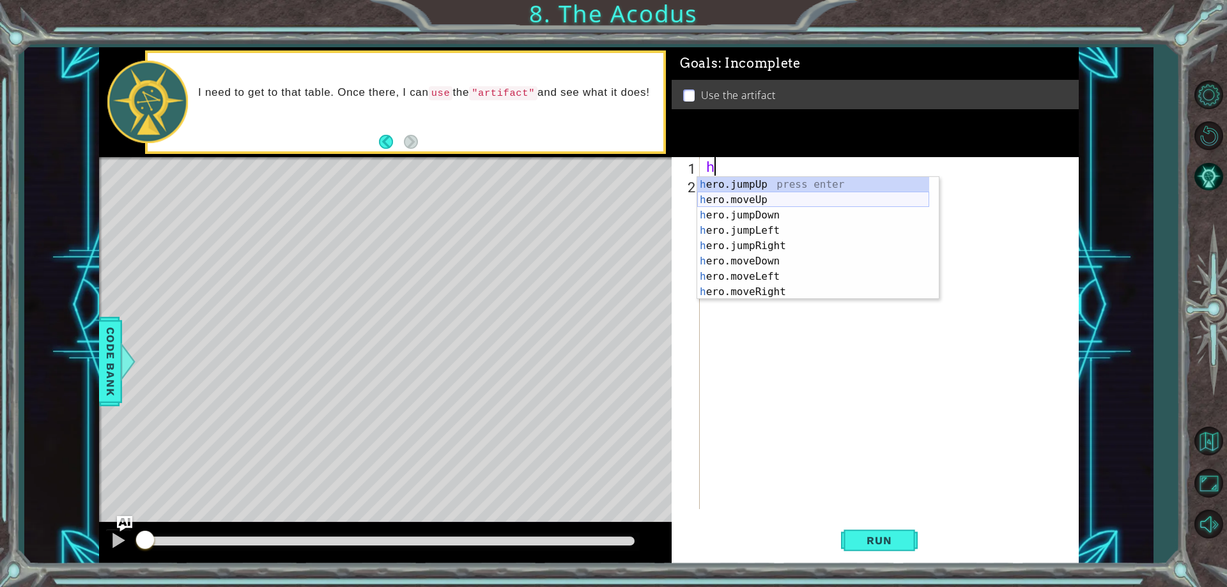
click at [764, 201] on div "h ero.jumpUp press enter h ero.moveUp press enter h ero.jumpDown press enter h …" at bounding box center [813, 253] width 232 height 153
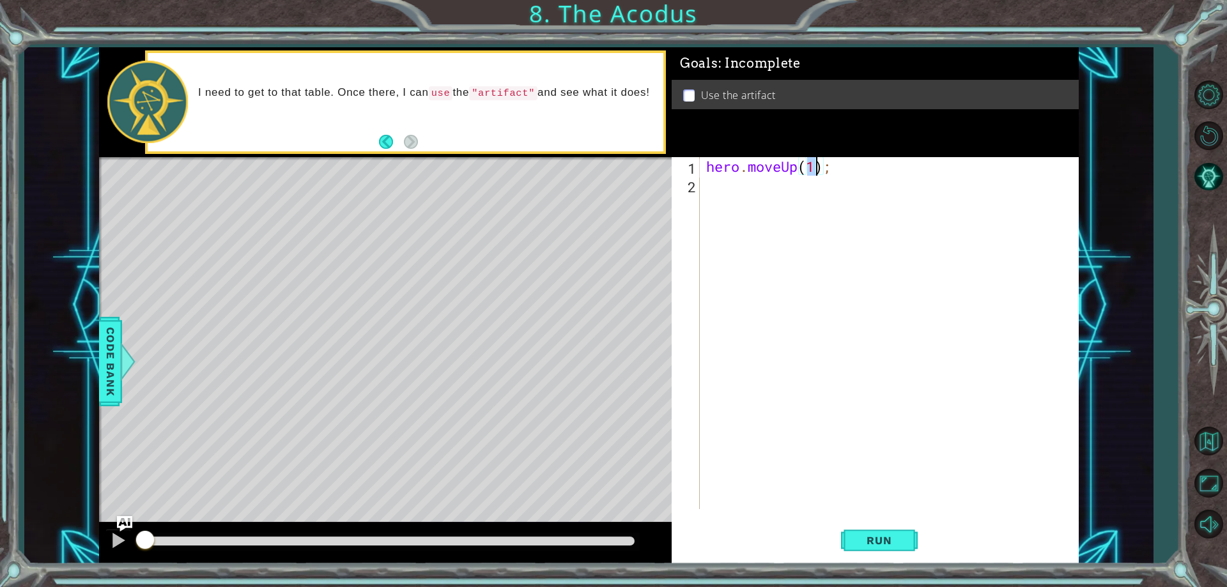
scroll to position [0, 5]
type textarea "hero.moveUp(2);"
click at [767, 198] on div "hero . moveUp ( 2 ) ;" at bounding box center [892, 351] width 377 height 389
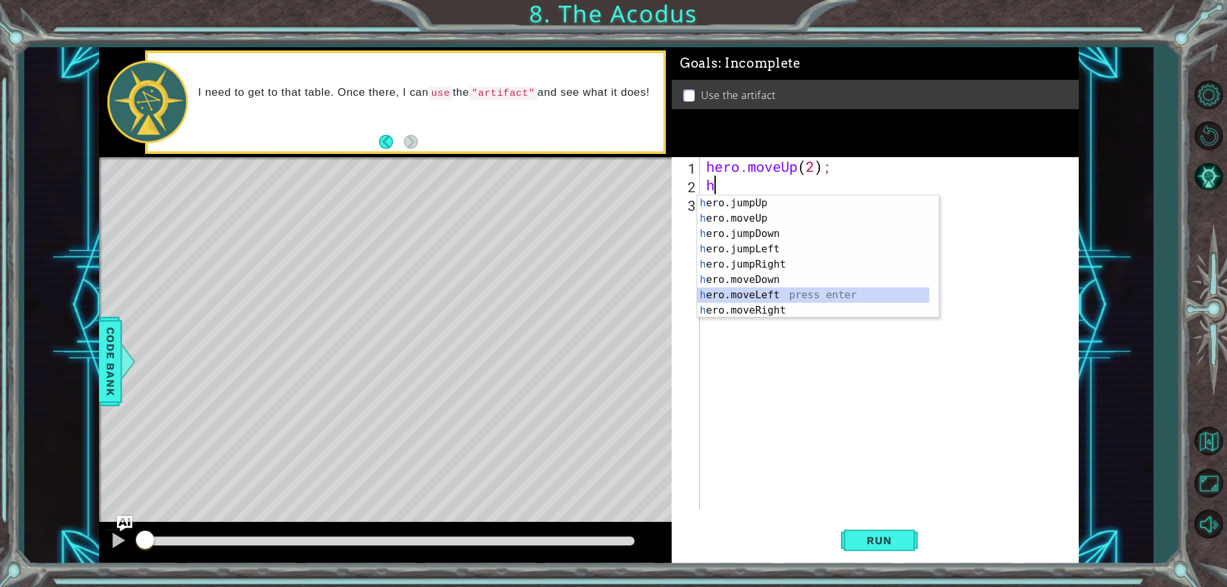
drag, startPoint x: 780, startPoint y: 295, endPoint x: 805, endPoint y: 238, distance: 61.5
click at [780, 294] on div "h ero.jumpUp press enter h ero.moveUp press enter h ero.jumpDown press enter h …" at bounding box center [813, 272] width 232 height 153
type textarea "hero.moveLeft(1);"
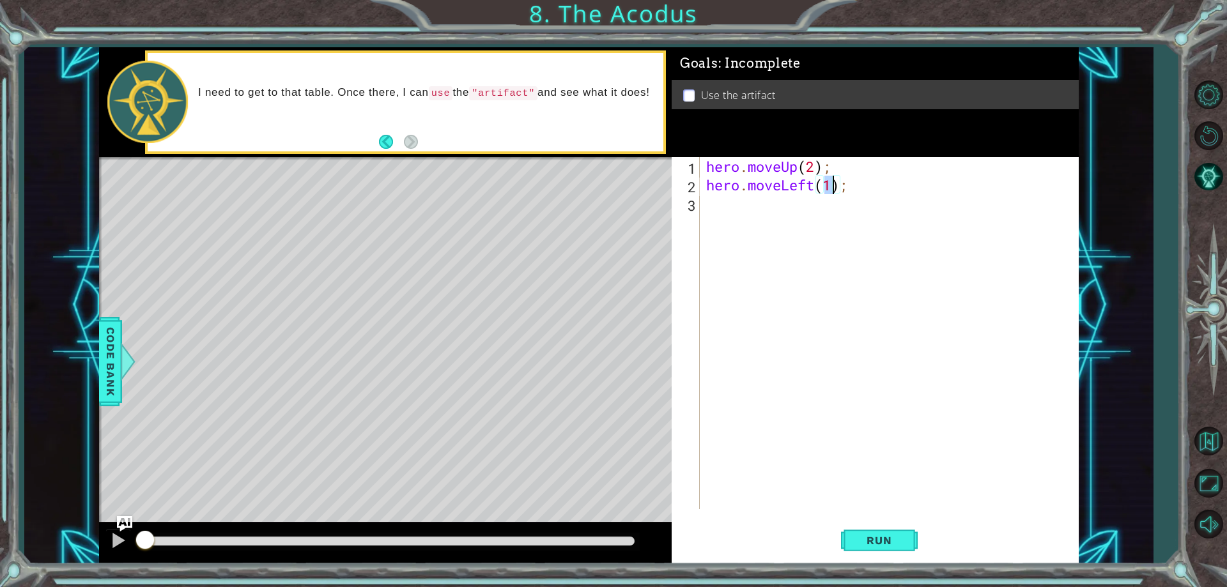
click at [773, 202] on div "hero . moveUp ( 2 ) ; hero . moveLeft ( 1 ) ;" at bounding box center [892, 351] width 377 height 389
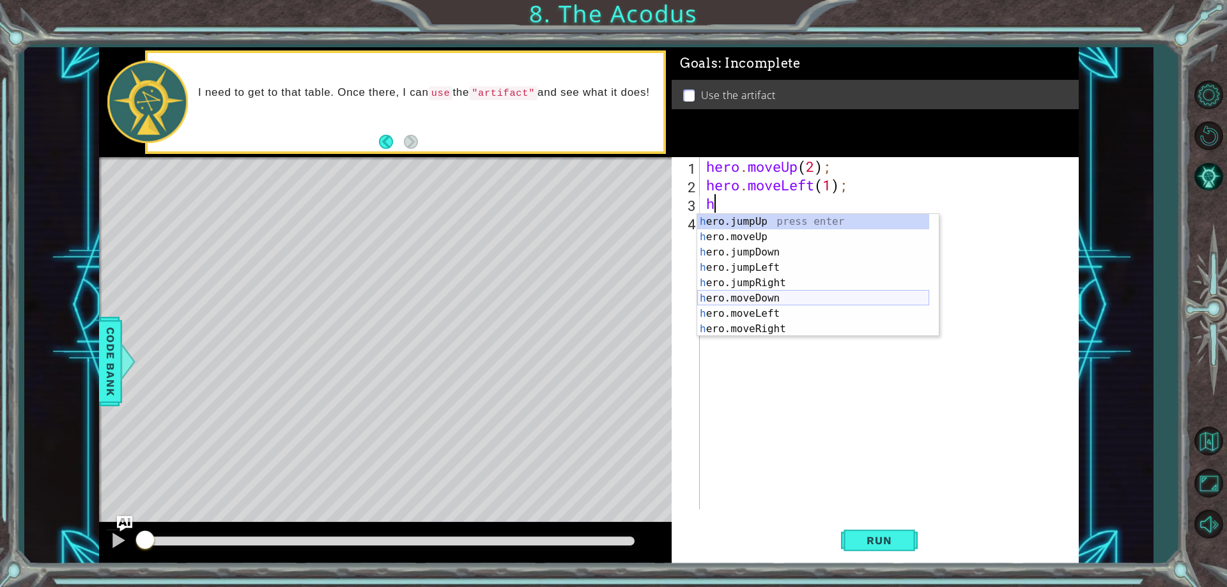
drag, startPoint x: 776, startPoint y: 297, endPoint x: 766, endPoint y: 291, distance: 12.3
click at [776, 297] on div "h ero.jumpUp press enter h ero.moveUp press enter h ero.jumpDown press enter h …" at bounding box center [813, 290] width 232 height 153
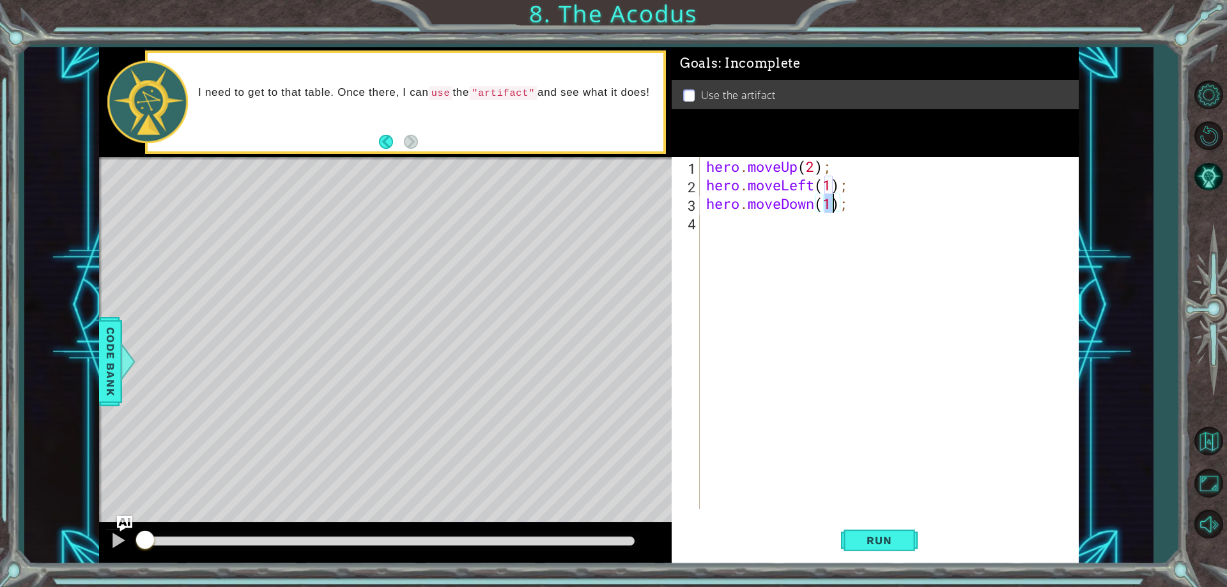
click at [731, 241] on div "hero . moveUp ( 2 ) ; hero . moveLeft ( 1 ) ; hero . moveDown ( 1 ) ;" at bounding box center [892, 351] width 377 height 389
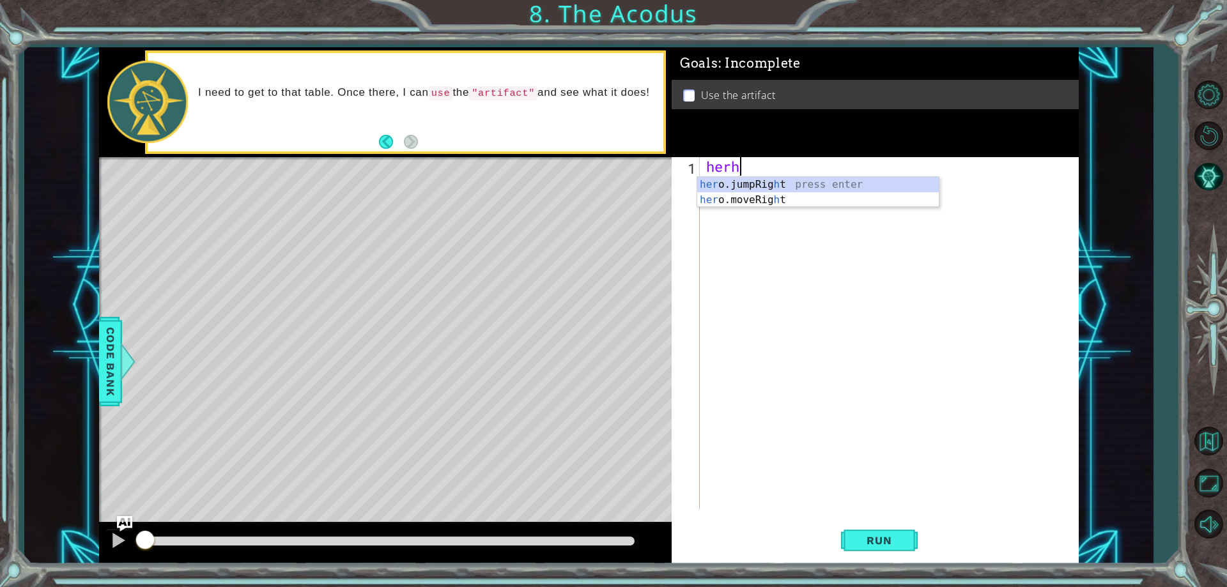
type textarea "herh"
click at [771, 240] on div "herh" at bounding box center [892, 351] width 377 height 389
click at [748, 172] on div "herh" at bounding box center [892, 351] width 377 height 389
click at [745, 167] on div "herh" at bounding box center [892, 351] width 377 height 389
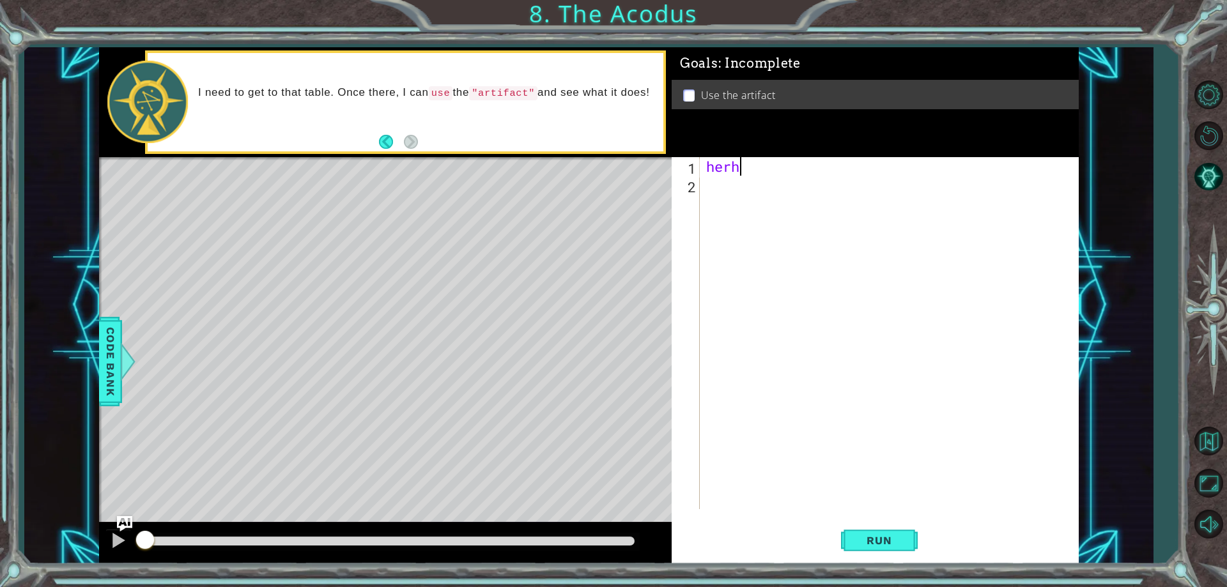
drag, startPoint x: 748, startPoint y: 167, endPoint x: 530, endPoint y: 181, distance: 218.4
click at [528, 182] on div "1 ההההההההההההההההההההההההההההההההההההההההההההההההההההההההההההההההההההההההההההה…" at bounding box center [589, 305] width 980 height 517
type textarea "h"
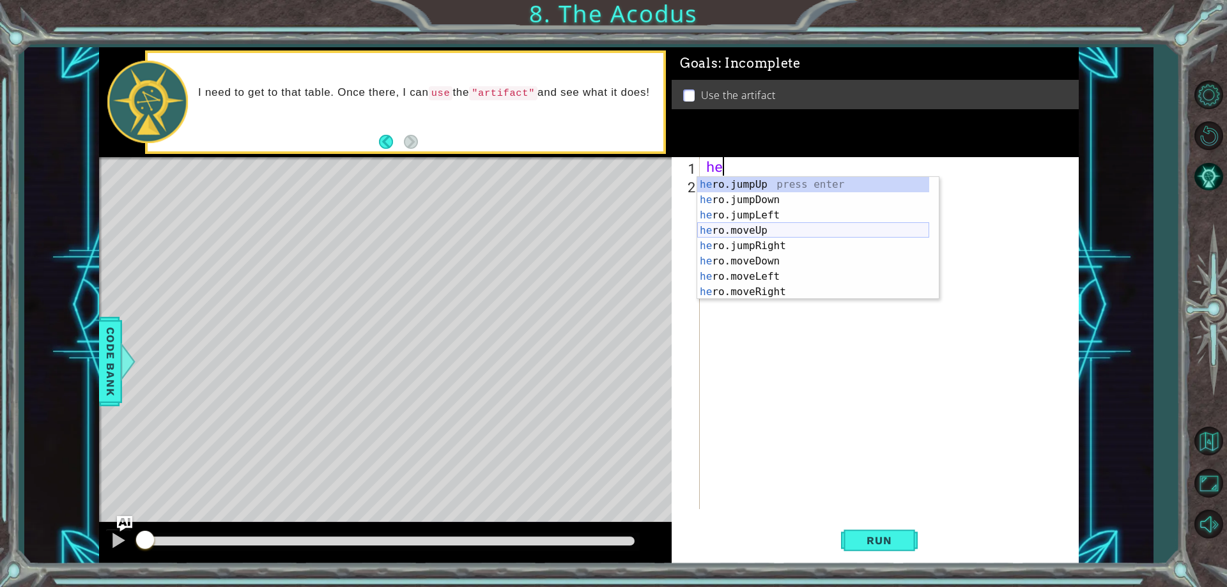
click at [769, 229] on div "he ro.jumpUp press enter he ro.jumpDown press enter he ro.jumpLeft press enter …" at bounding box center [813, 253] width 232 height 153
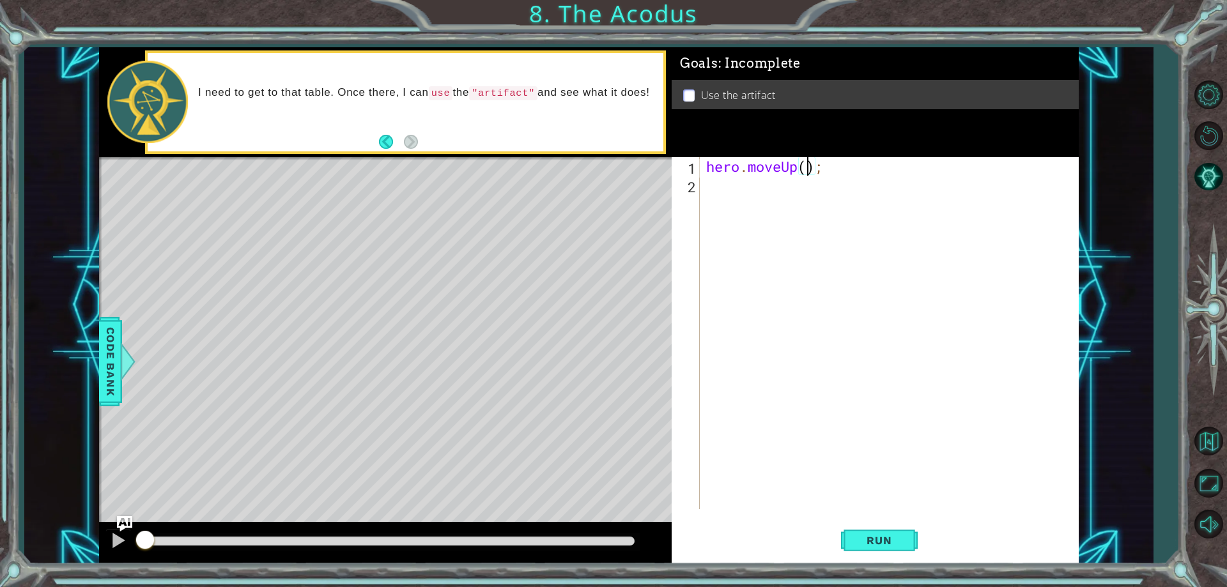
type textarea "hero.moveUp(2);"
click at [728, 188] on div "hero . moveUp ( 2 ) ;" at bounding box center [892, 351] width 377 height 389
type textarea "h"
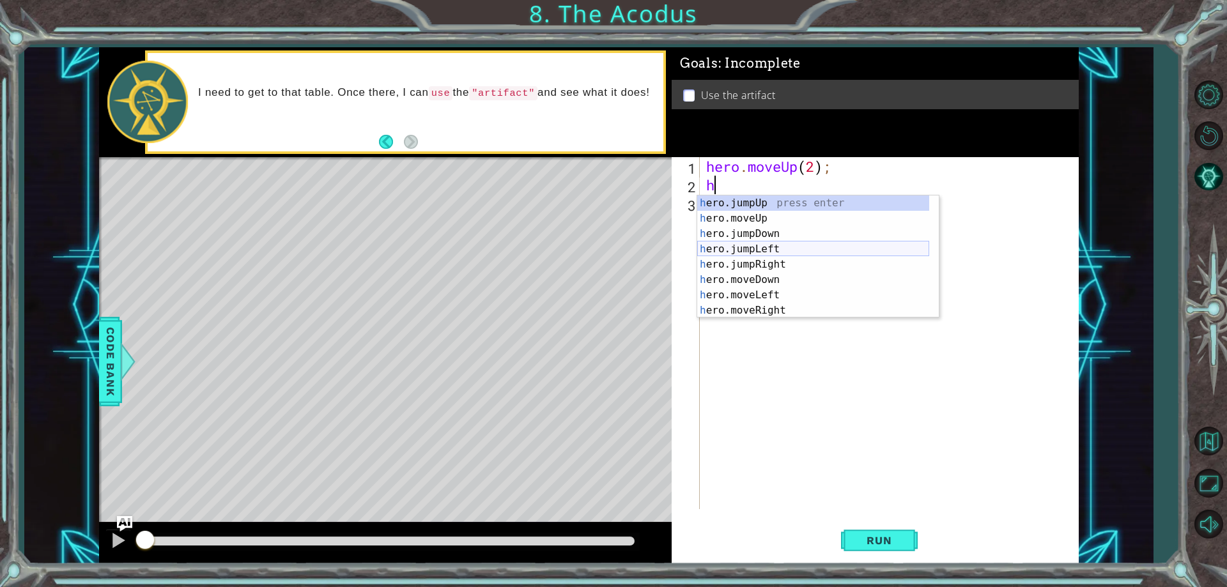
click at [783, 245] on div "h ero.jumpUp press enter h ero.moveUp press enter h ero.jumpDown press enter h …" at bounding box center [813, 272] width 232 height 153
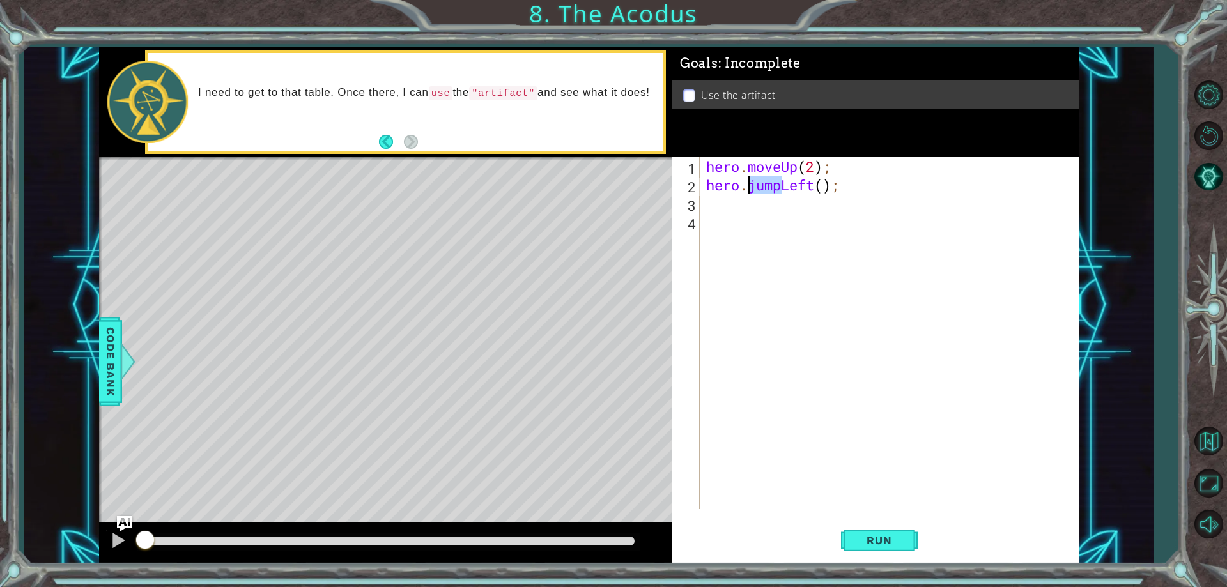
drag, startPoint x: 779, startPoint y: 185, endPoint x: 750, endPoint y: 189, distance: 29.7
click at [750, 189] on div "hero . moveUp ( 2 ) ; hero . jumpLeft ( ) ;" at bounding box center [892, 351] width 377 height 389
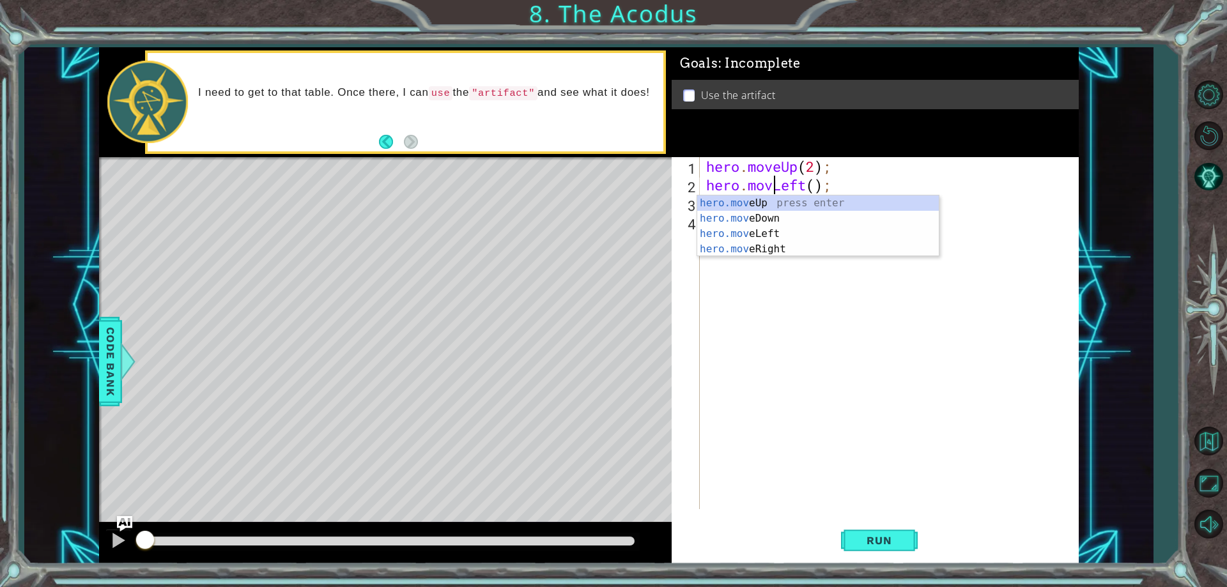
type textarea "hero.moveLeft();"
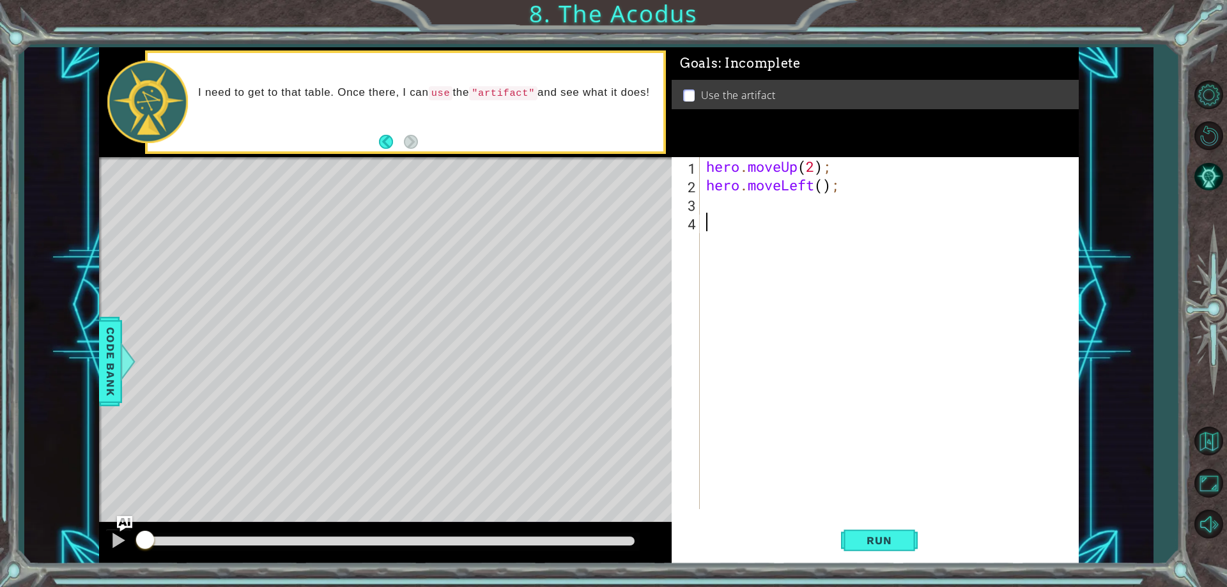
drag, startPoint x: 730, startPoint y: 336, endPoint x: 732, endPoint y: 281, distance: 55.6
click at [730, 333] on div "hero . moveUp ( 2 ) ; hero . moveLeft ( ) ;" at bounding box center [892, 351] width 377 height 389
click at [750, 207] on div "hero . moveUp ( 2 ) ; hero . moveLeft ( ) ;" at bounding box center [892, 351] width 377 height 389
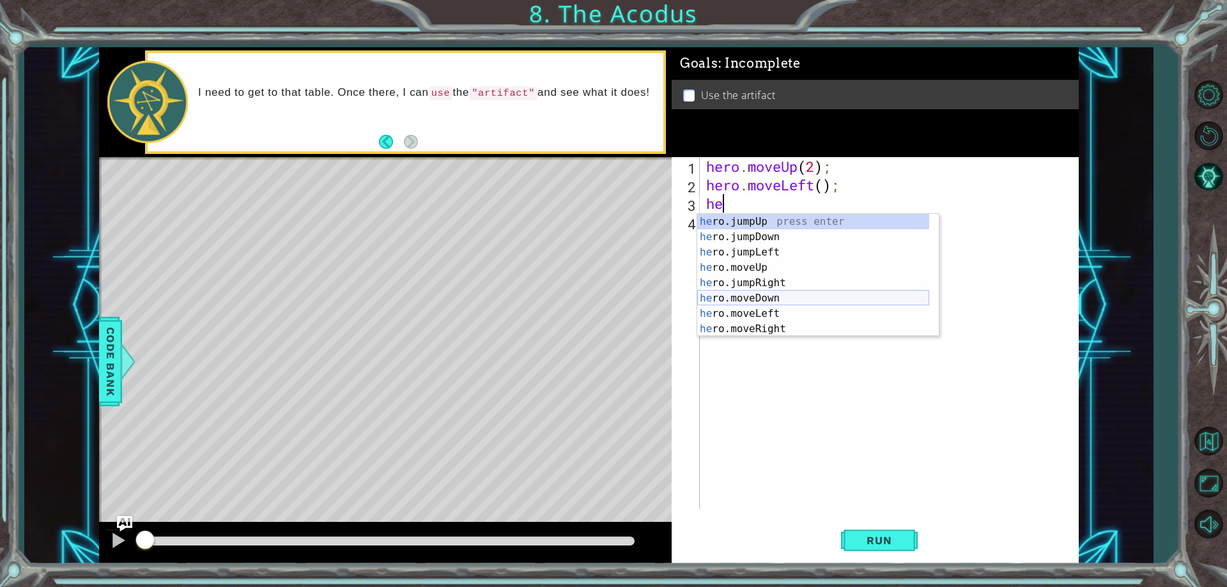
click at [784, 297] on div "he ro.jumpUp press enter he ro.jumpDown press enter he ro.jumpLeft press enter …" at bounding box center [813, 290] width 232 height 153
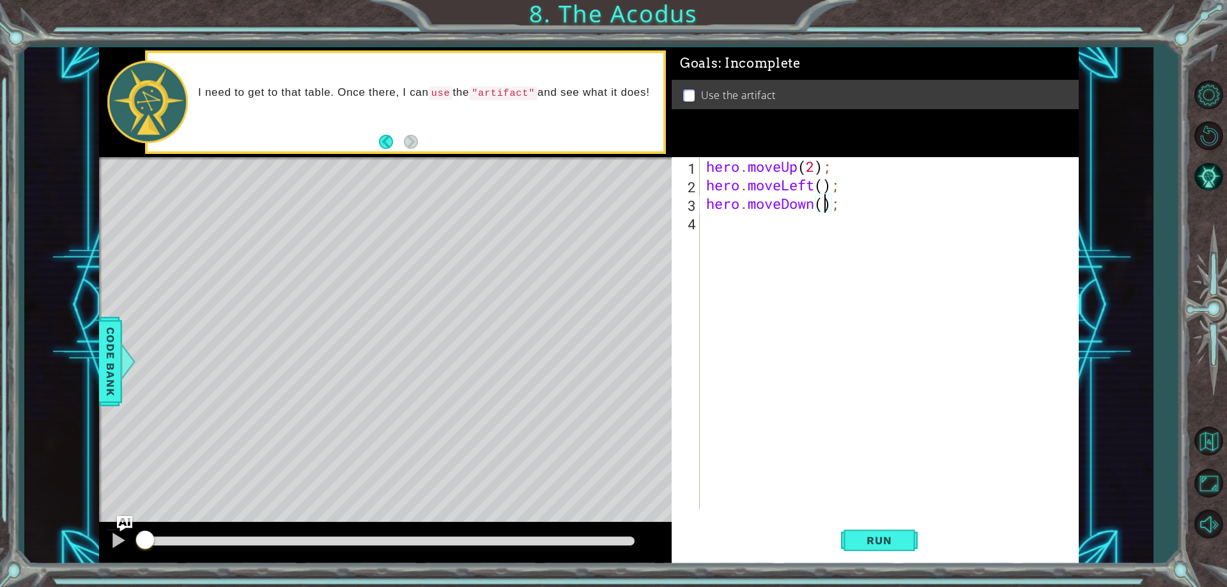
type textarea "hero.moveDown(2);"
click at [734, 226] on div "hero . moveUp ( 2 ) ; hero . moveLeft ( ) ; hero . moveDown ( 2 ) ;" at bounding box center [892, 351] width 377 height 389
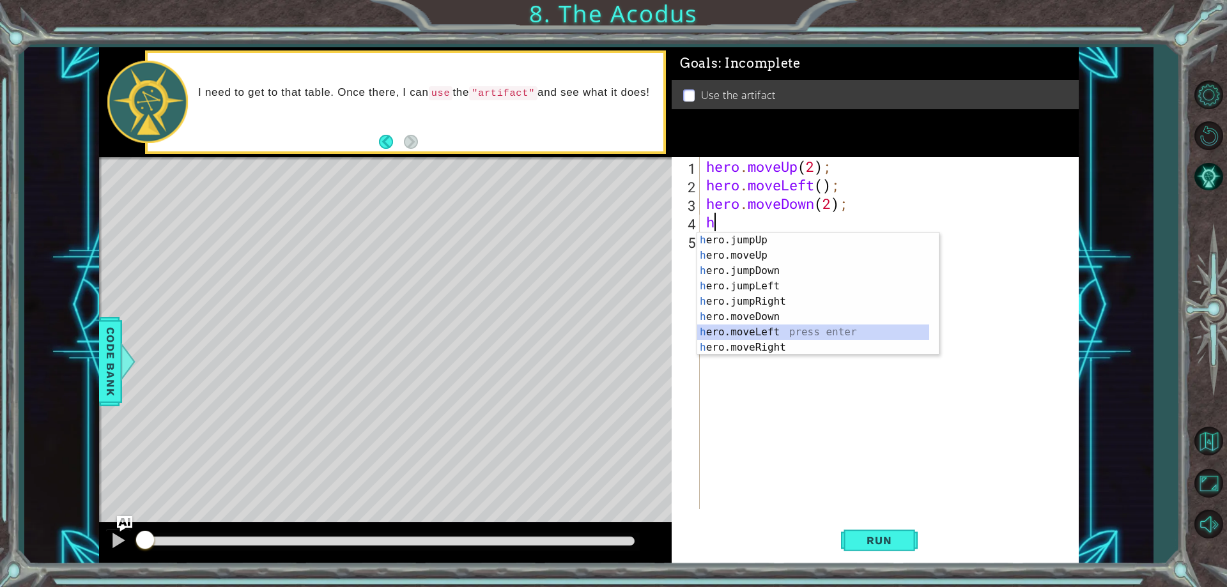
drag, startPoint x: 778, startPoint y: 334, endPoint x: 792, endPoint y: 261, distance: 74.8
click at [778, 333] on div "h ero.jumpUp press enter h ero.moveUp press enter h ero.jumpDown press enter h …" at bounding box center [813, 309] width 232 height 153
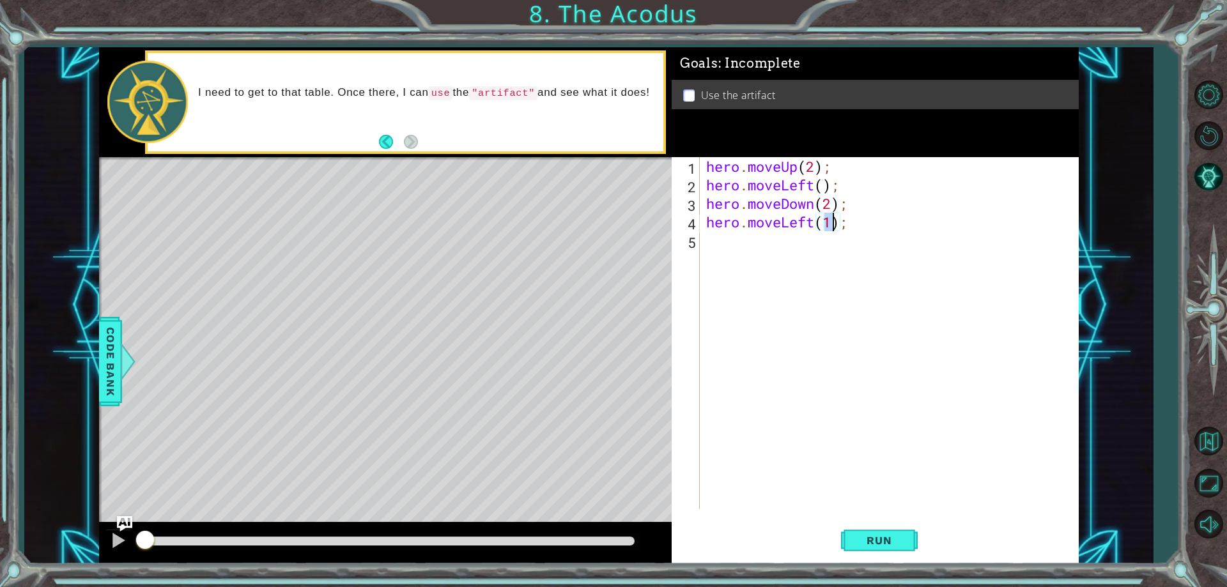
scroll to position [0, 6]
type textarea "hero.moveLeft();"
drag, startPoint x: 732, startPoint y: 258, endPoint x: 728, endPoint y: 243, distance: 15.4
click at [732, 256] on div "hero . moveUp ( 2 ) ; hero . moveLeft ( ) ; hero . moveDown ( 2 ) ; hero . move…" at bounding box center [892, 351] width 377 height 389
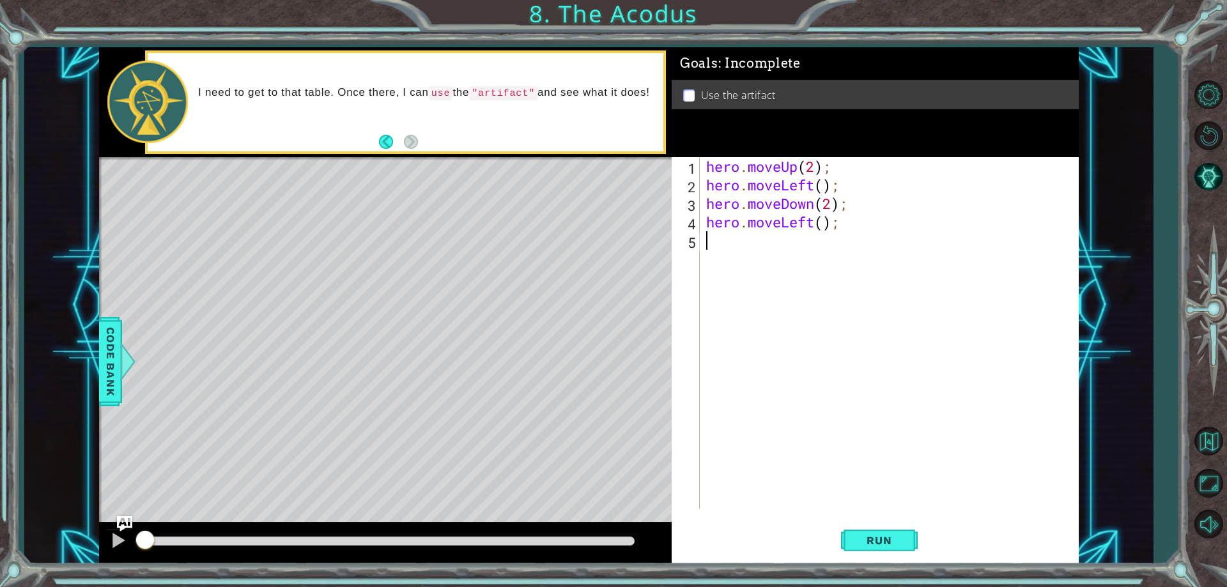
type textarea "h"
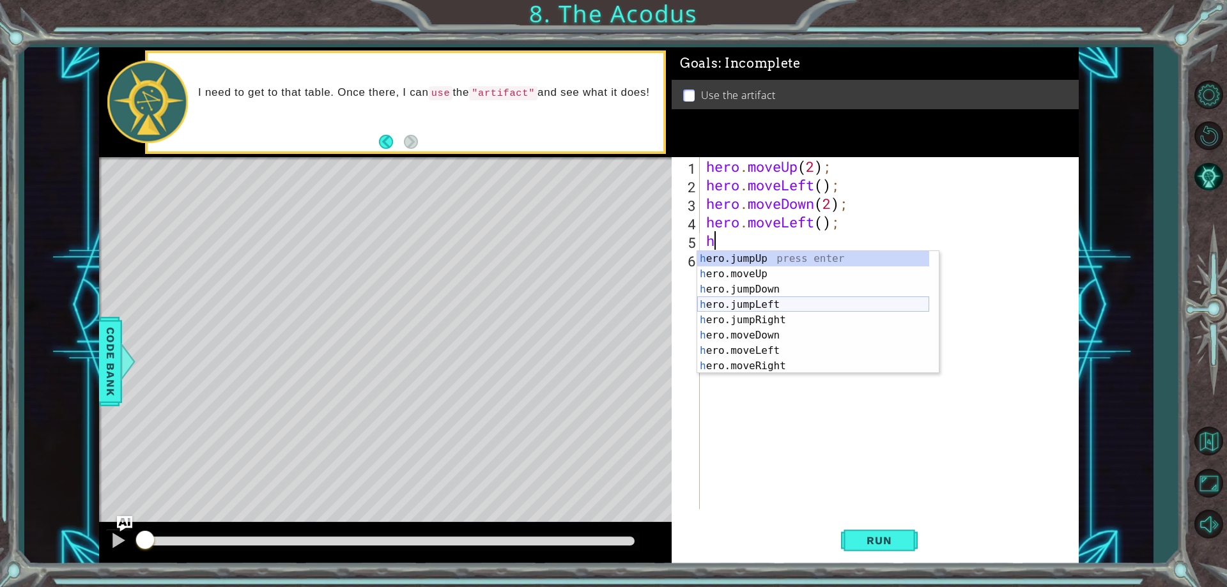
click at [771, 307] on div "h ero.jumpUp press enter h ero.moveUp press enter h ero.jumpDown press enter h …" at bounding box center [813, 327] width 232 height 153
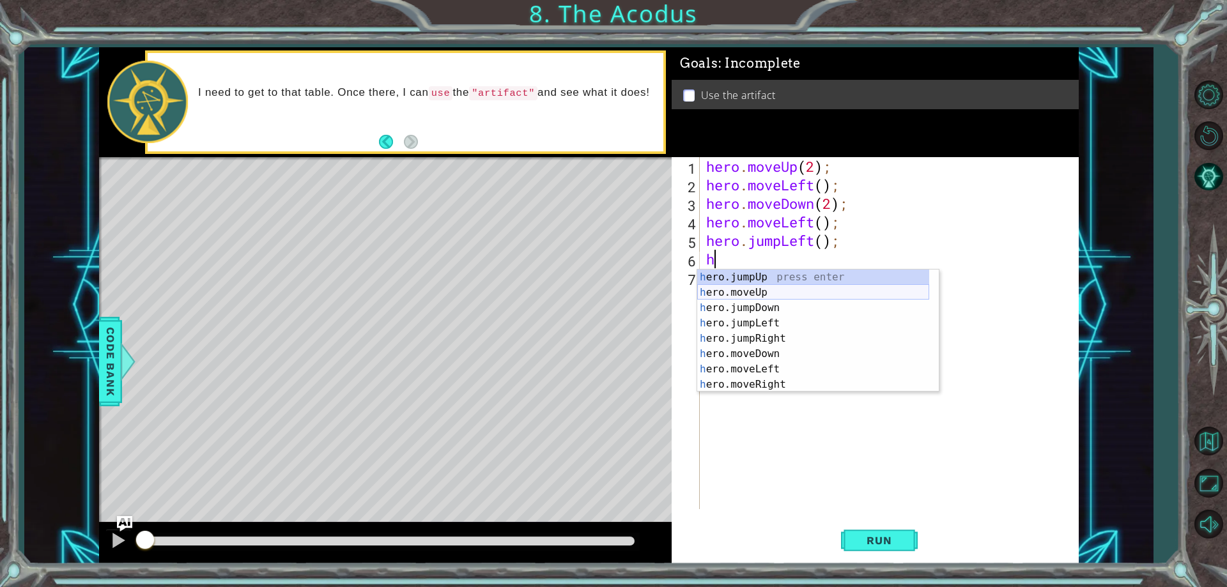
drag, startPoint x: 769, startPoint y: 295, endPoint x: 767, endPoint y: 331, distance: 36.4
click at [768, 295] on div "h ero.jumpUp press enter h ero.moveUp press enter h ero.jumpDown press enter h …" at bounding box center [813, 346] width 232 height 153
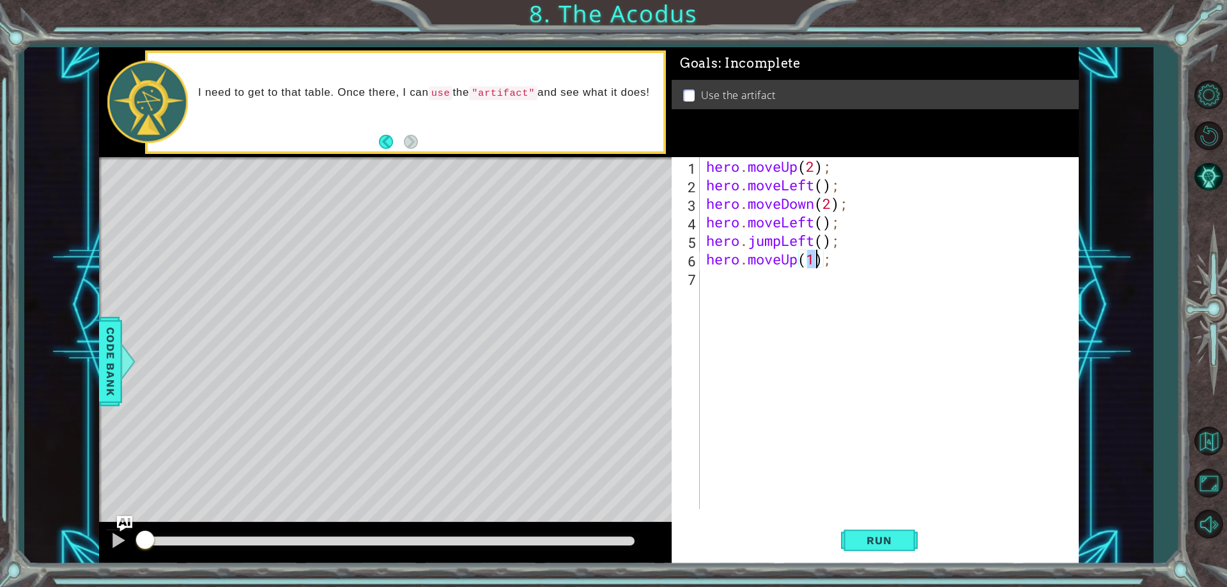
type textarea "hero.moveUp(2);"
click at [737, 271] on div "hero . moveUp ( 2 ) ; hero . moveLeft ( ) ; hero . moveDown ( 2 ) ; hero . move…" at bounding box center [892, 351] width 377 height 389
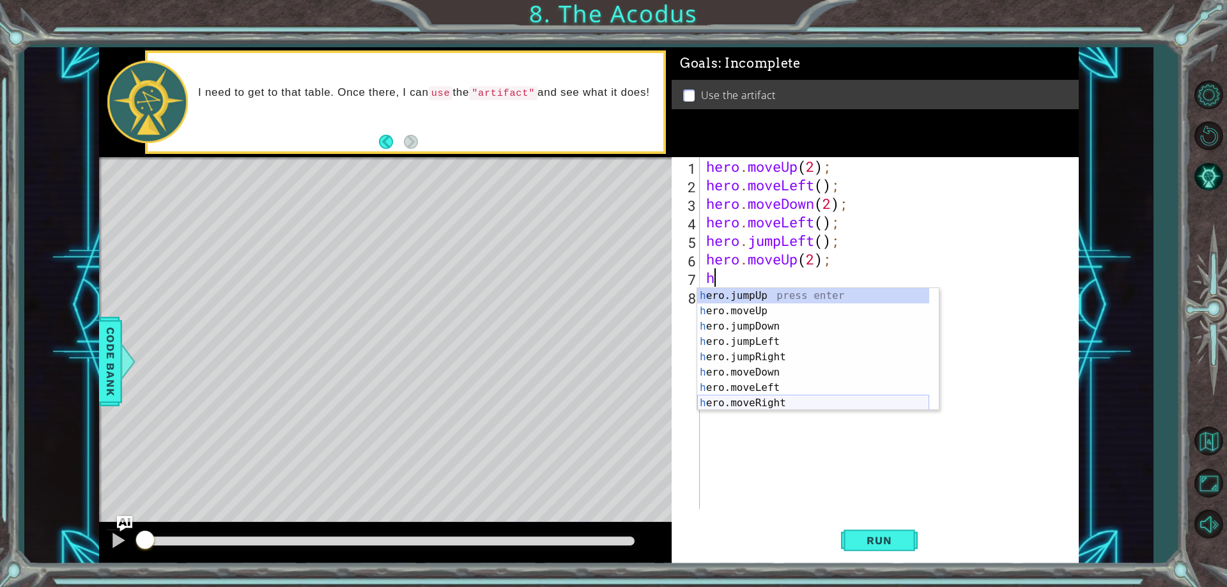
drag, startPoint x: 781, startPoint y: 399, endPoint x: 780, endPoint y: 384, distance: 15.4
click at [780, 399] on div "h ero.jumpUp press enter h ero.moveUp press enter h ero.jumpDown press enter h …" at bounding box center [813, 364] width 232 height 153
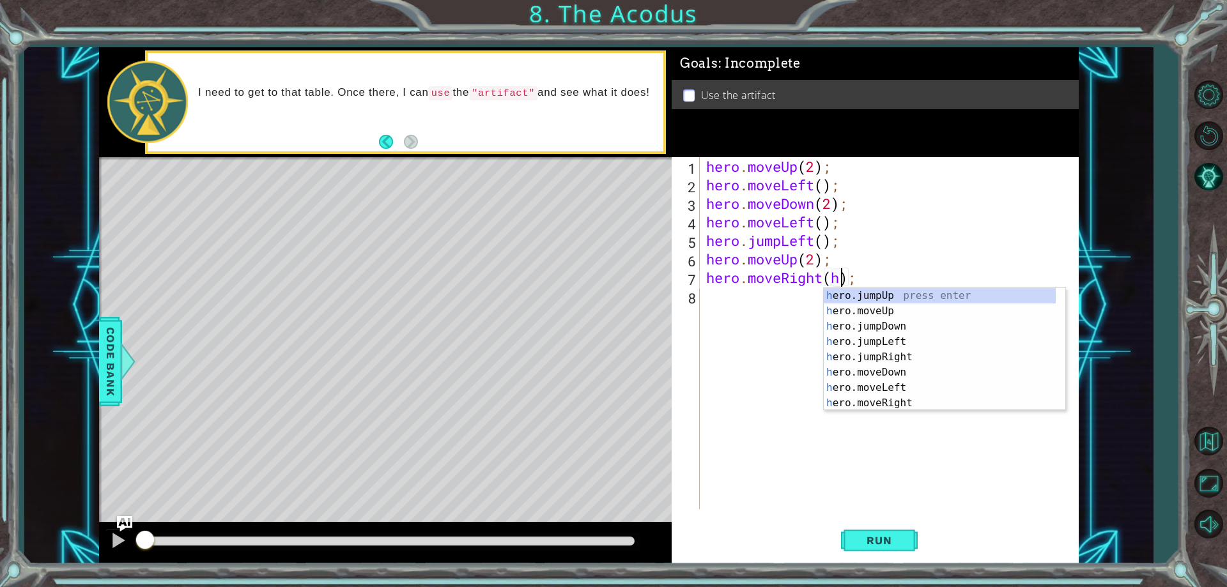
scroll to position [0, 6]
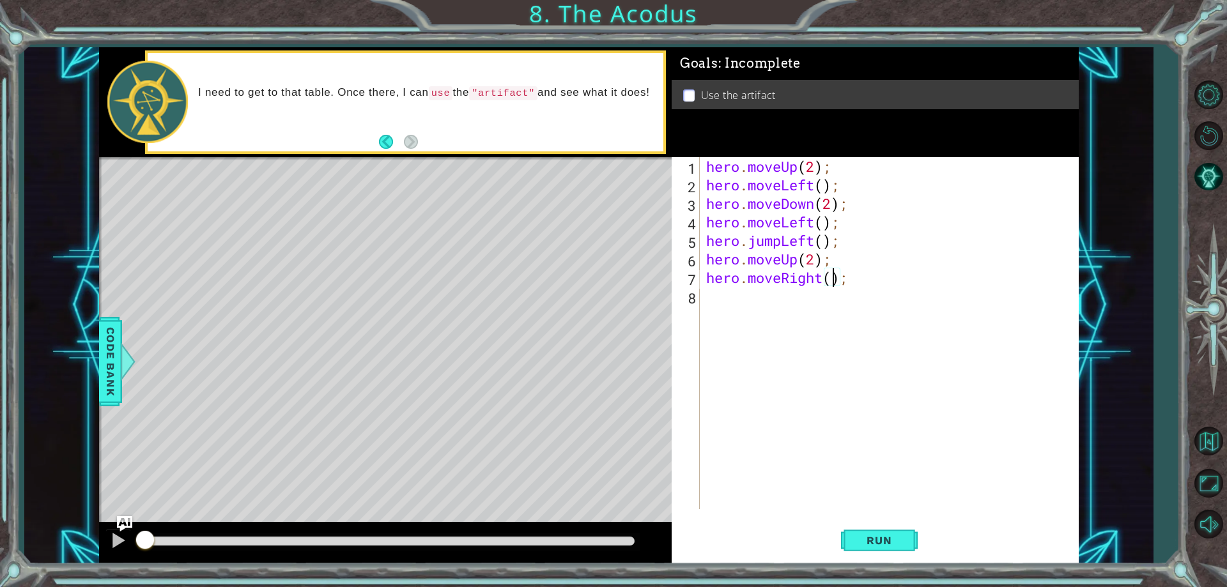
type textarea "hero.moveRight(1);"
click at [753, 300] on div "hero . moveUp ( 2 ) ; hero . moveLeft ( ) ; hero . moveDown ( 2 ) ; hero . move…" at bounding box center [892, 351] width 377 height 389
click at [851, 532] on button "Run" at bounding box center [879, 541] width 77 height 41
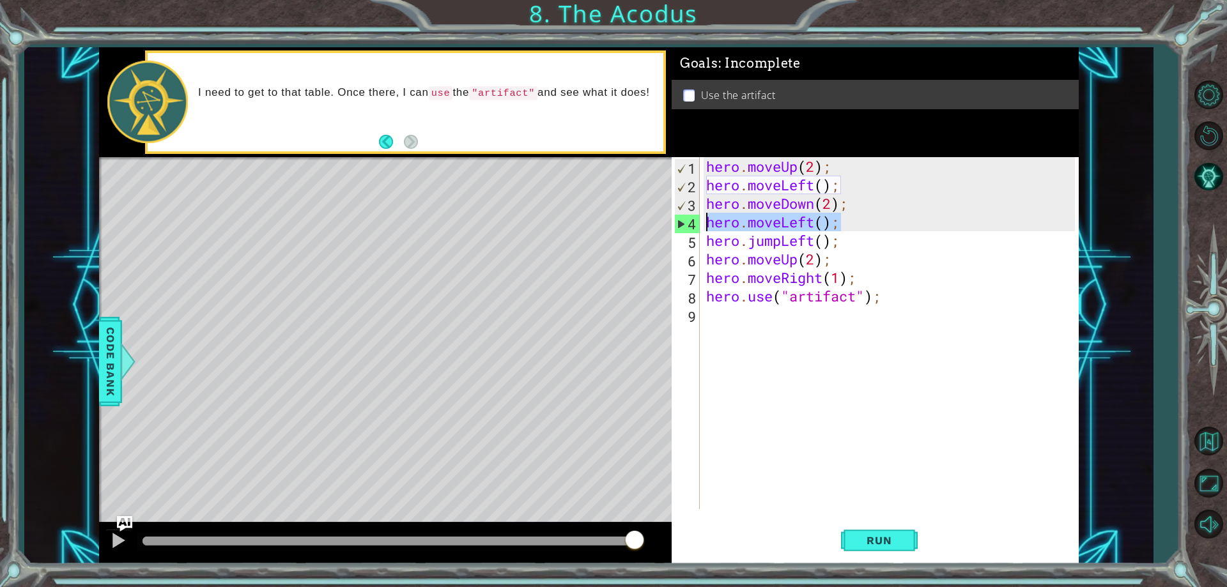
drag, startPoint x: 845, startPoint y: 224, endPoint x: 709, endPoint y: 216, distance: 137.0
click at [709, 216] on div "hero . moveUp ( 2 ) ; hero . moveLeft ( ) ; hero . moveDown ( 2 ) ; hero . move…" at bounding box center [892, 351] width 377 height 389
type textarea "hero.moveLeft();"
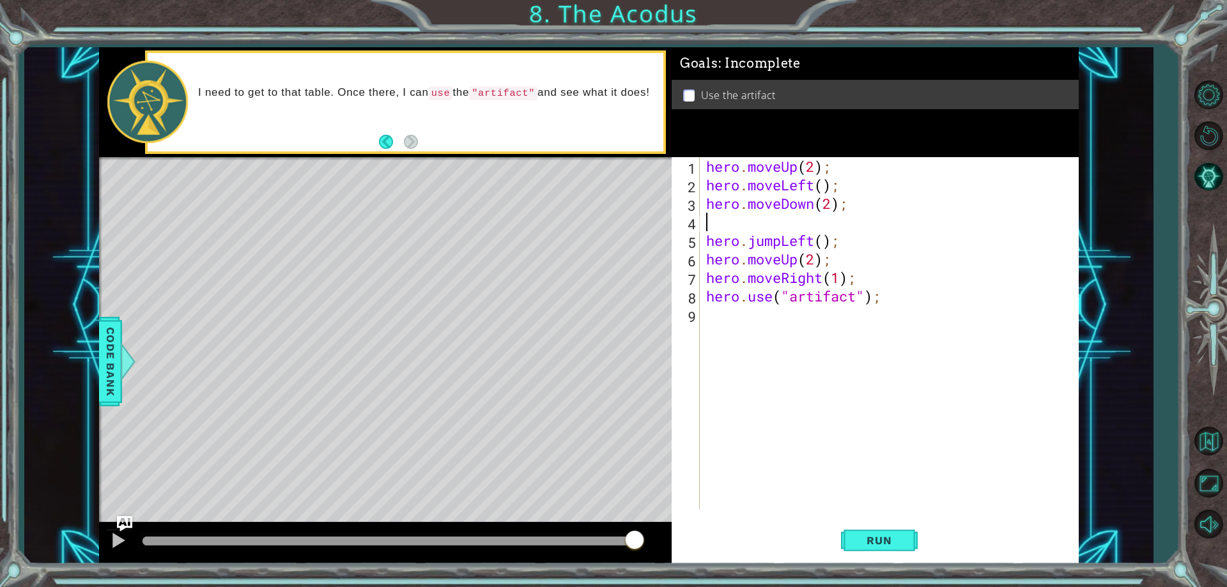
scroll to position [0, 0]
type textarea "hero.moveDown(2);"
click at [875, 546] on span "Run" at bounding box center [879, 540] width 50 height 13
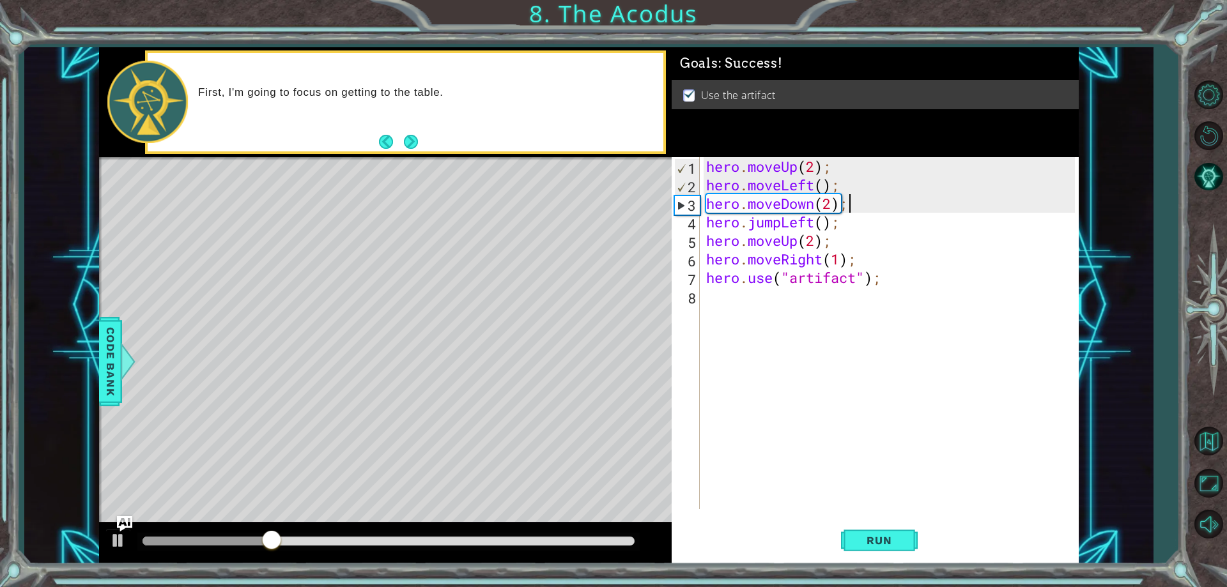
click at [631, 539] on div at bounding box center [388, 541] width 492 height 9
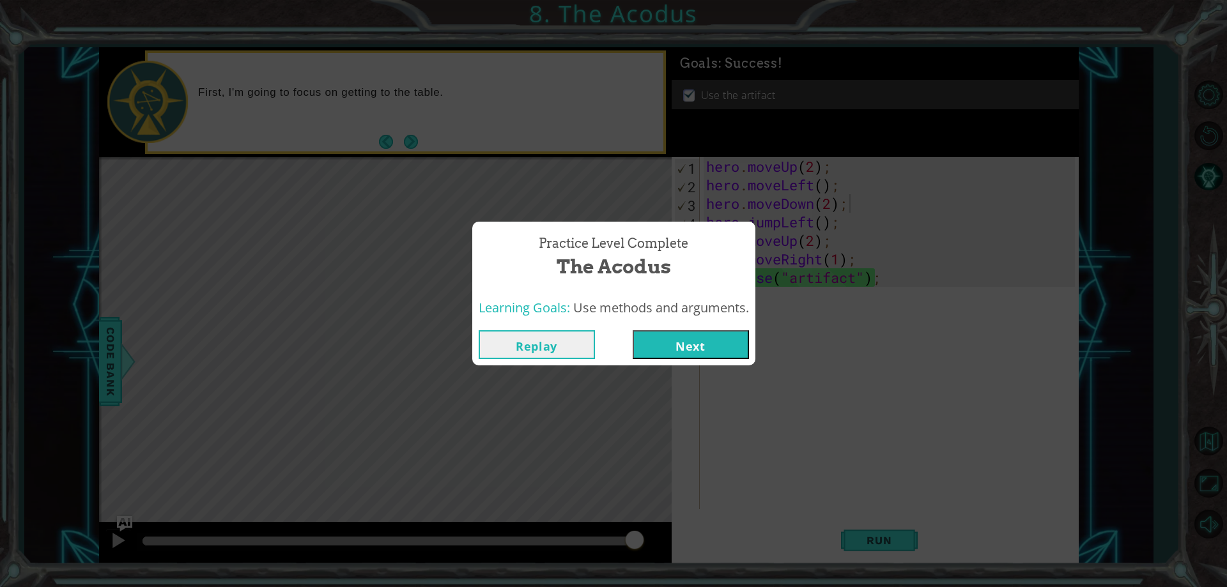
click at [681, 339] on button "Next" at bounding box center [691, 344] width 116 height 29
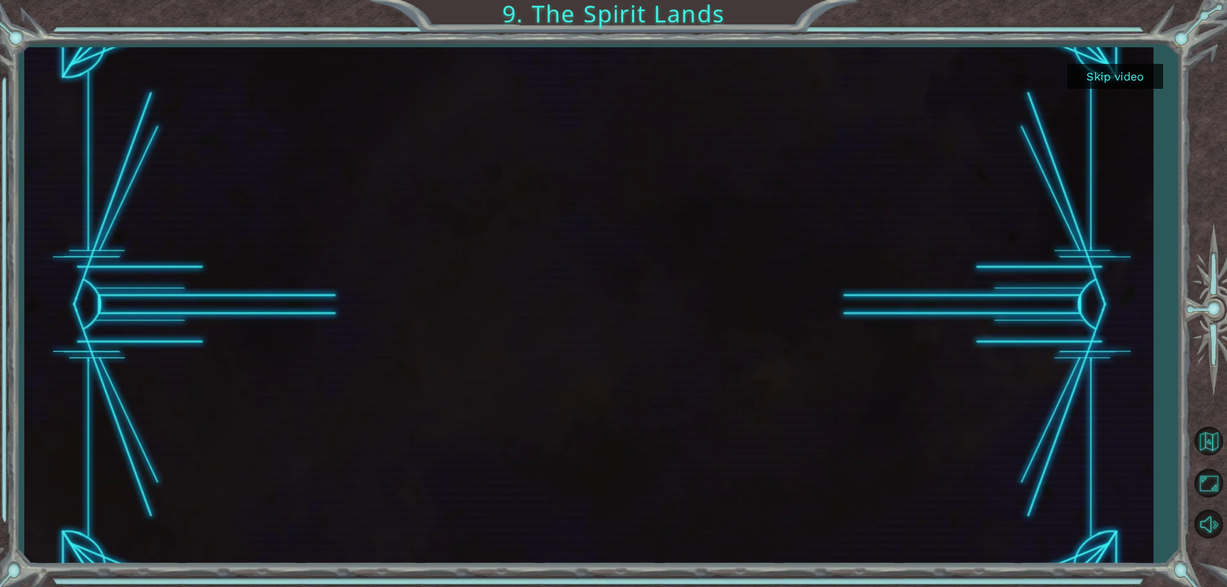
click at [1098, 73] on button "Skip video" at bounding box center [1115, 76] width 96 height 25
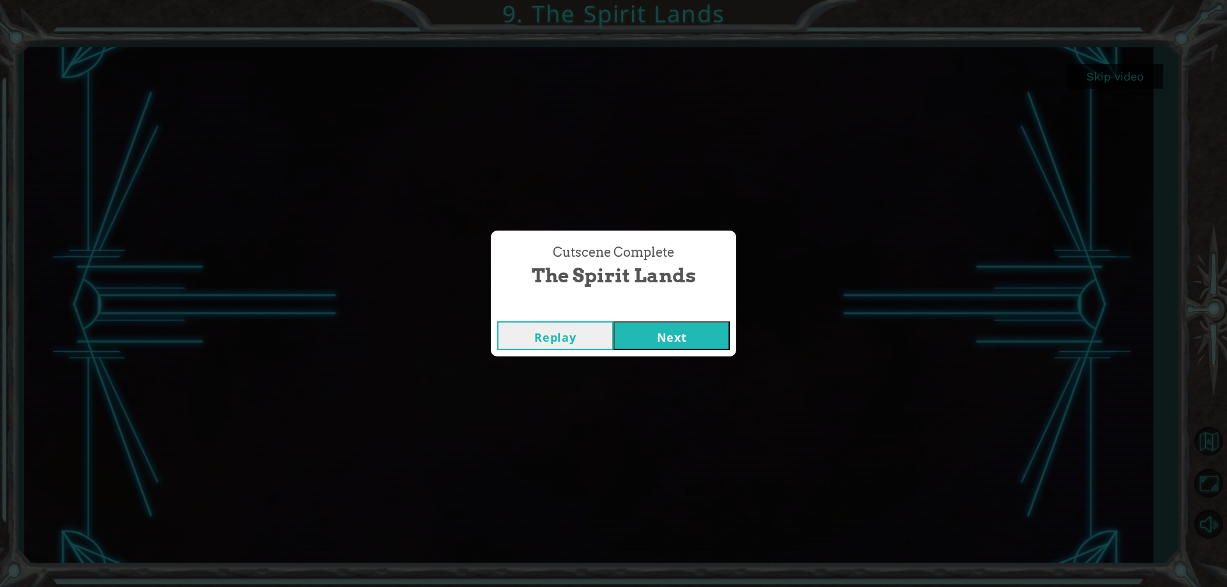
click at [709, 345] on button "Next" at bounding box center [671, 335] width 116 height 29
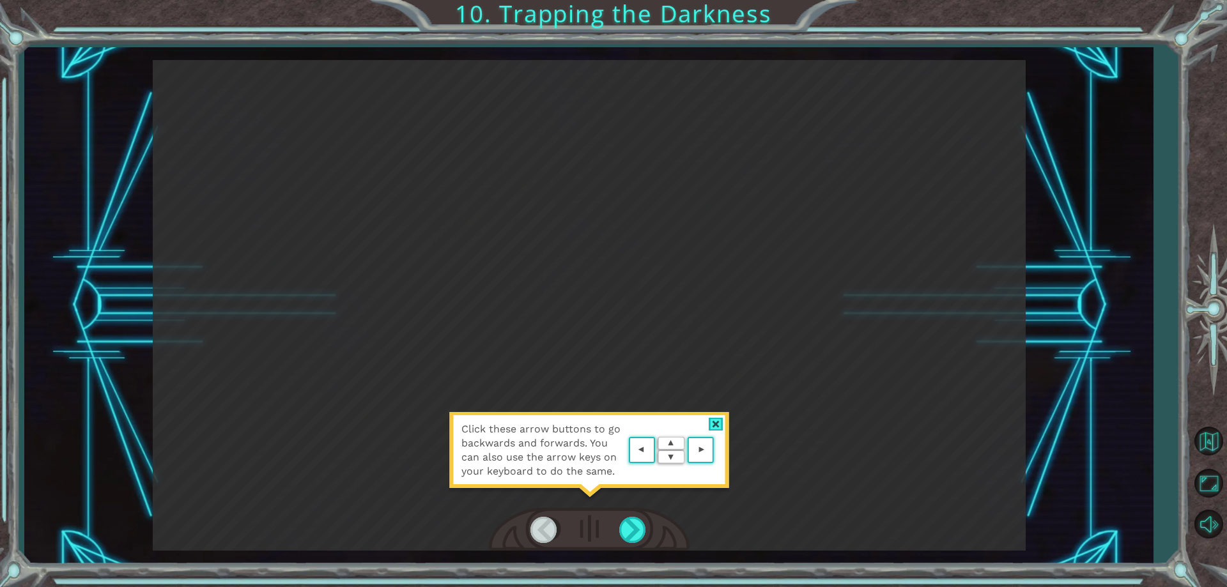
click at [717, 451] on area at bounding box center [717, 451] width 0 height 0
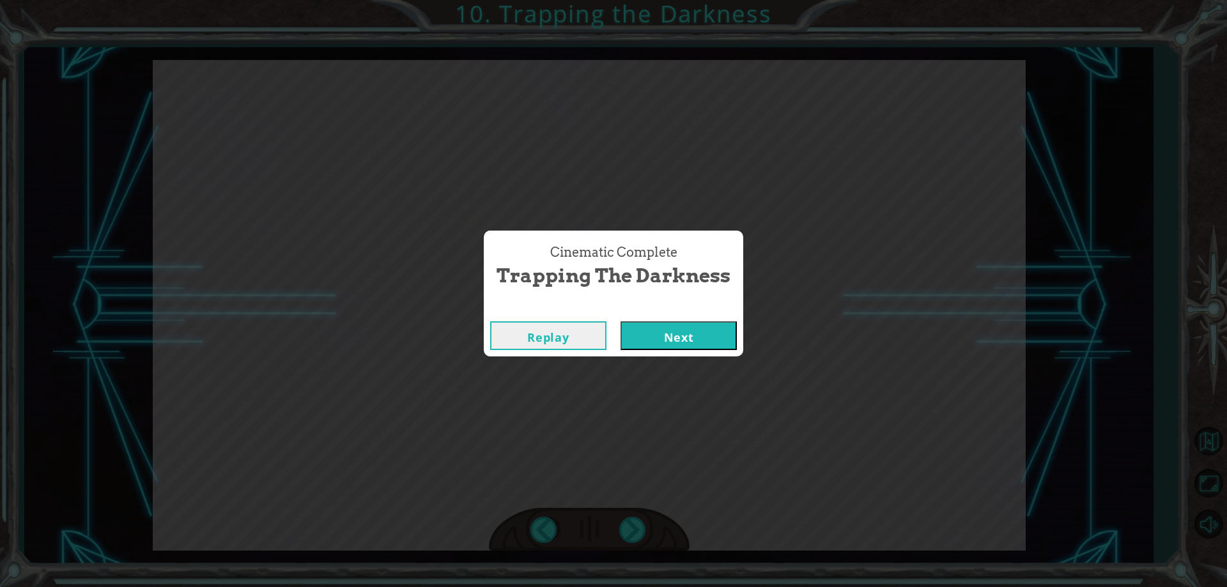
click at [677, 316] on div "Replay Next" at bounding box center [613, 336] width 259 height 42
click at [684, 333] on button "Next" at bounding box center [678, 335] width 116 height 29
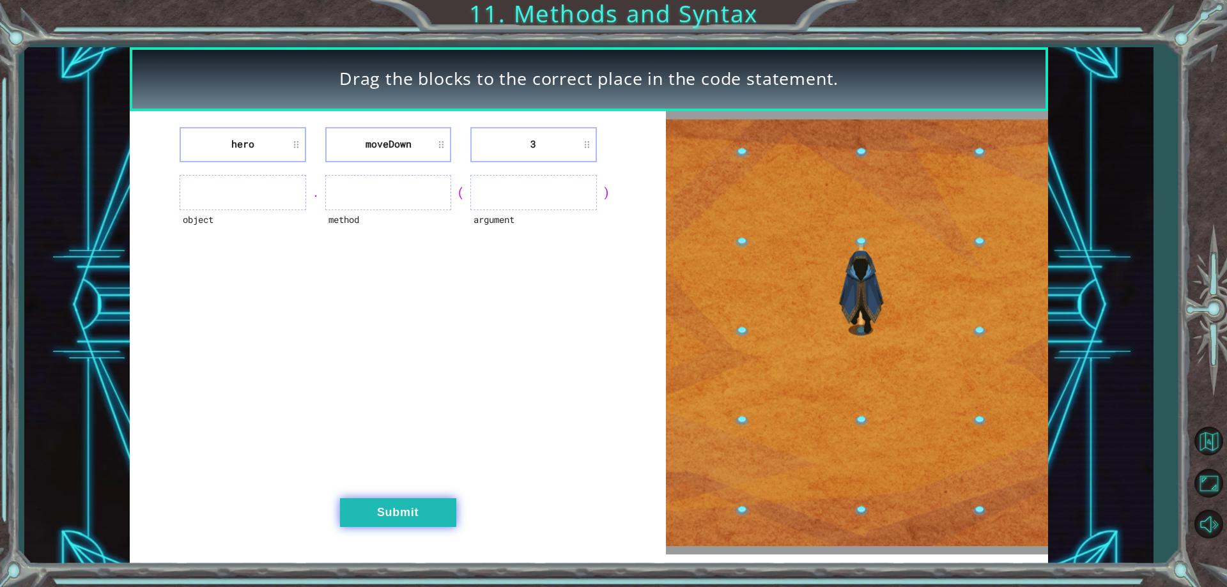
click at [377, 498] on button "Submit" at bounding box center [398, 512] width 116 height 29
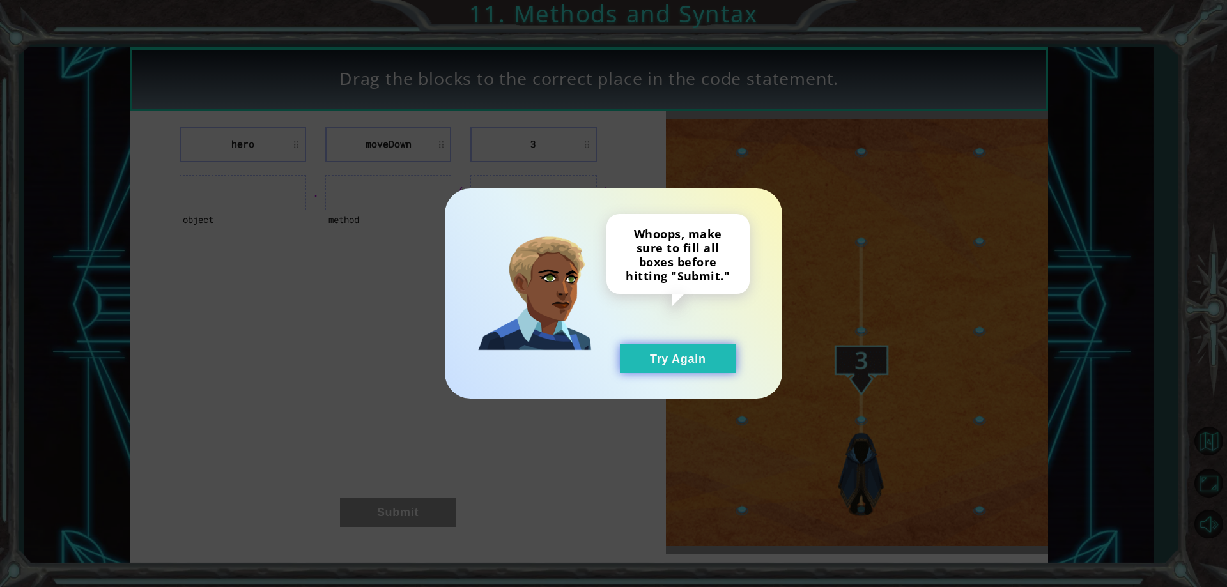
click at [645, 366] on button "Try Again" at bounding box center [678, 358] width 116 height 29
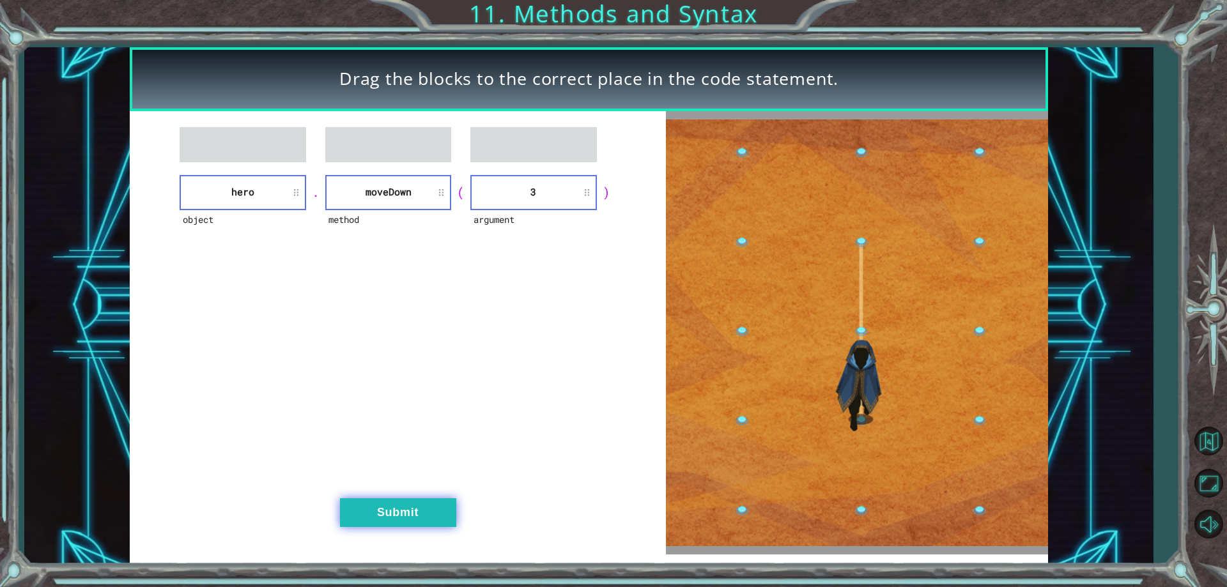
click at [420, 523] on button "Submit" at bounding box center [398, 512] width 116 height 29
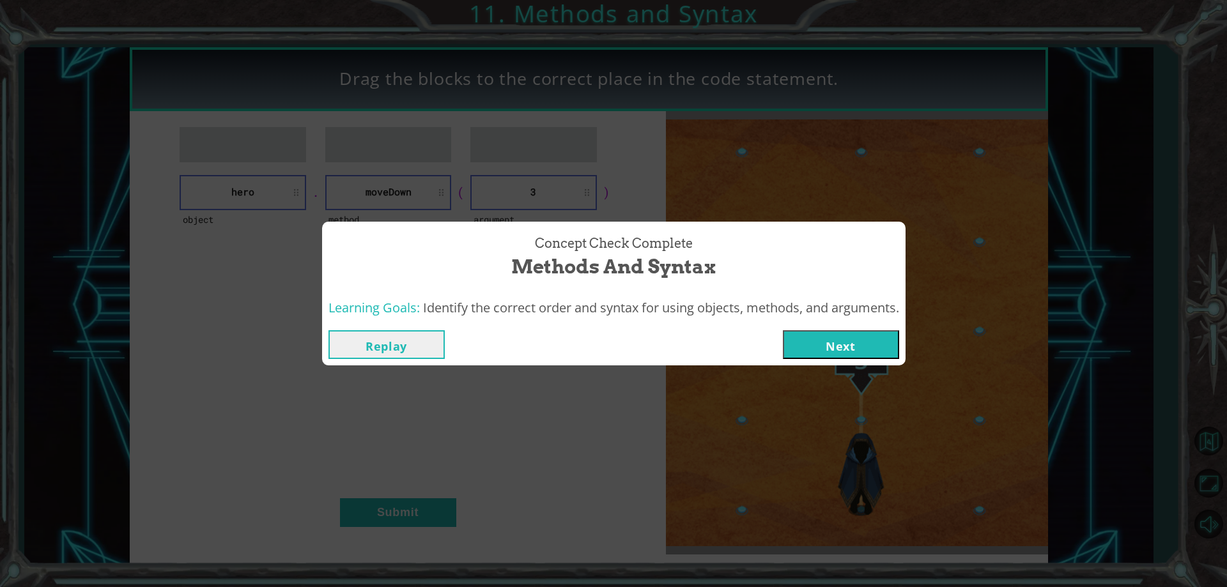
click at [808, 348] on button "Next" at bounding box center [841, 344] width 116 height 29
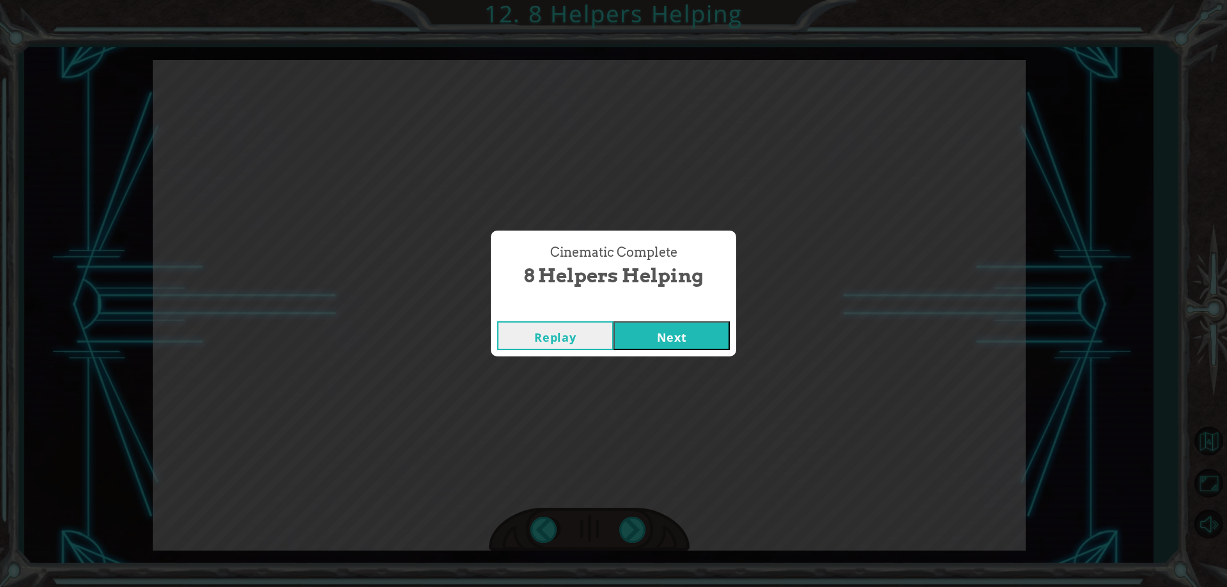
click at [647, 320] on div "Replay Next" at bounding box center [613, 336] width 245 height 42
click at [663, 337] on button "Next" at bounding box center [671, 335] width 116 height 29
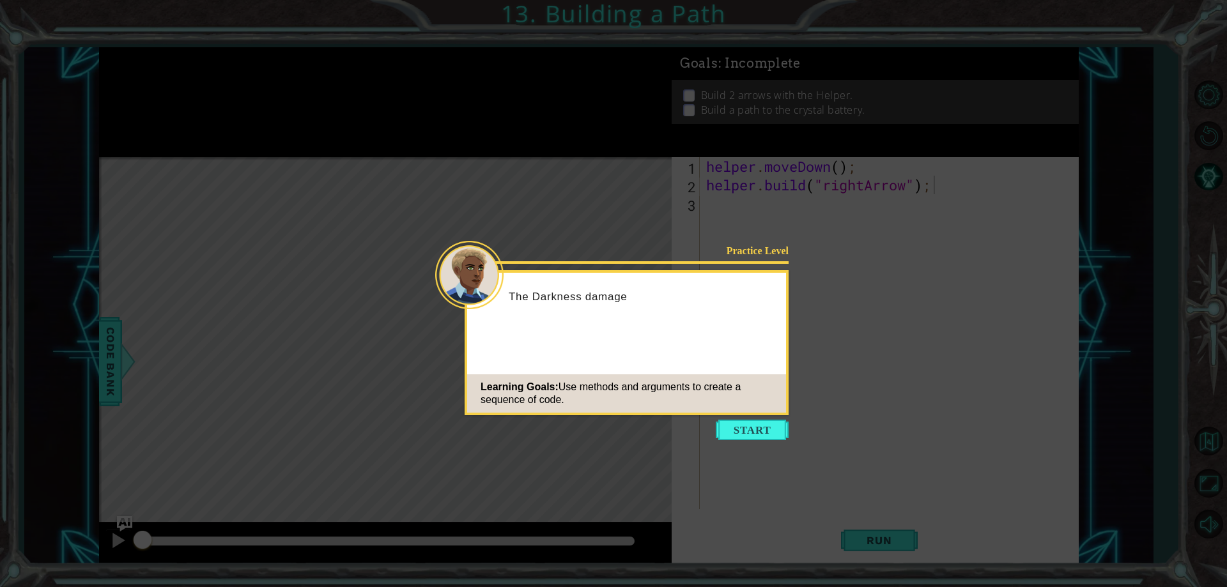
click at [766, 431] on button "Start" at bounding box center [752, 430] width 73 height 20
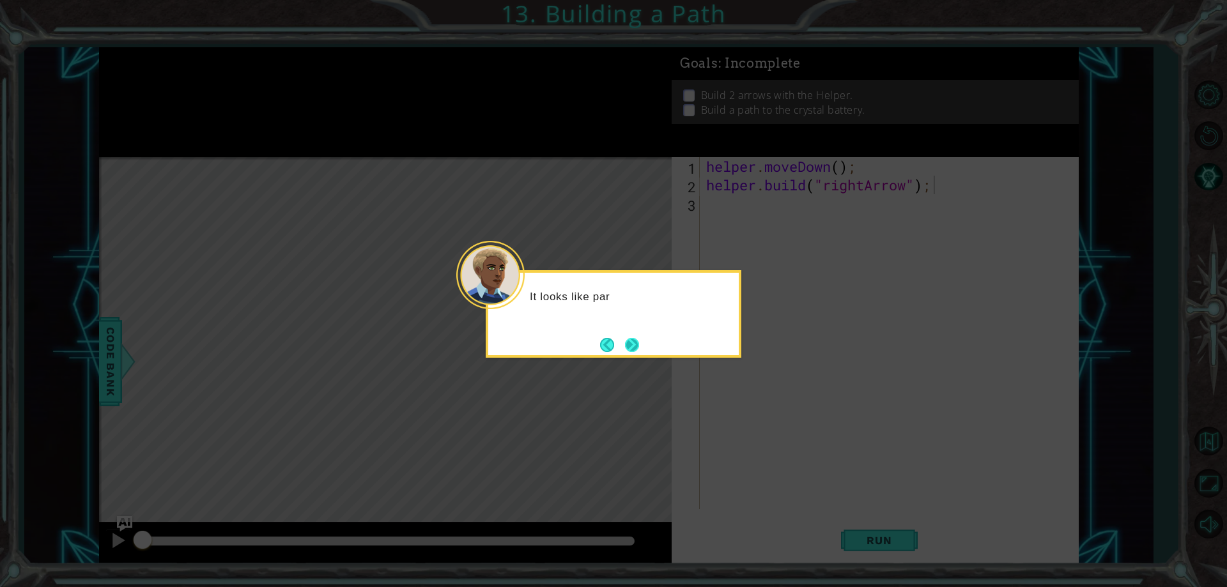
click at [639, 352] on button "Next" at bounding box center [632, 345] width 14 height 14
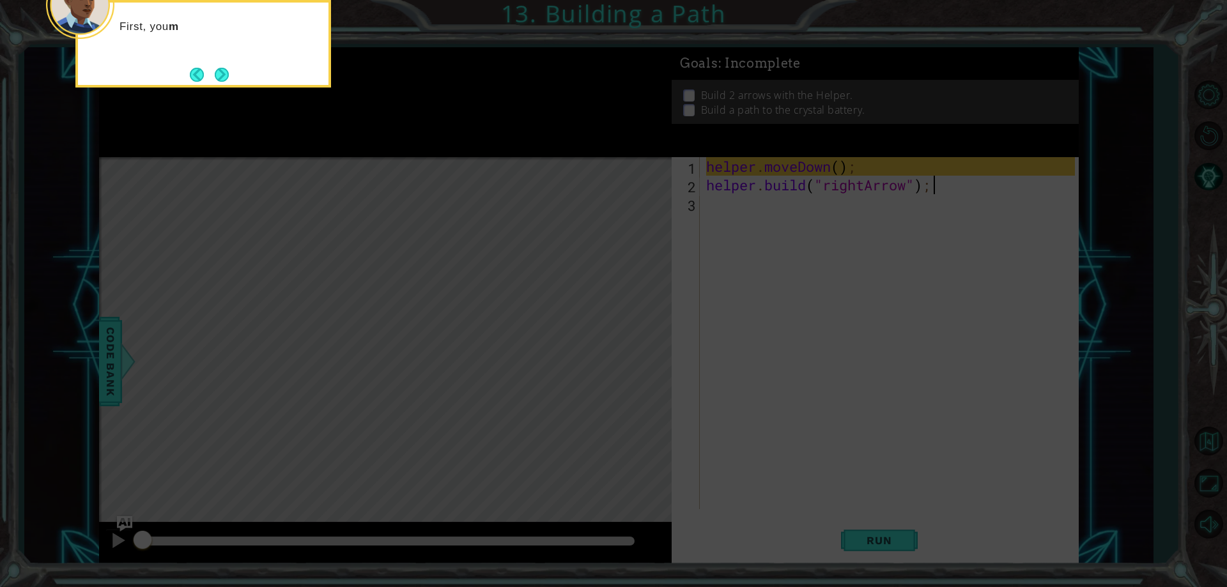
click at [235, 71] on div "First, you m" at bounding box center [203, 44] width 256 height 88
click at [223, 72] on button "Next" at bounding box center [222, 75] width 14 height 14
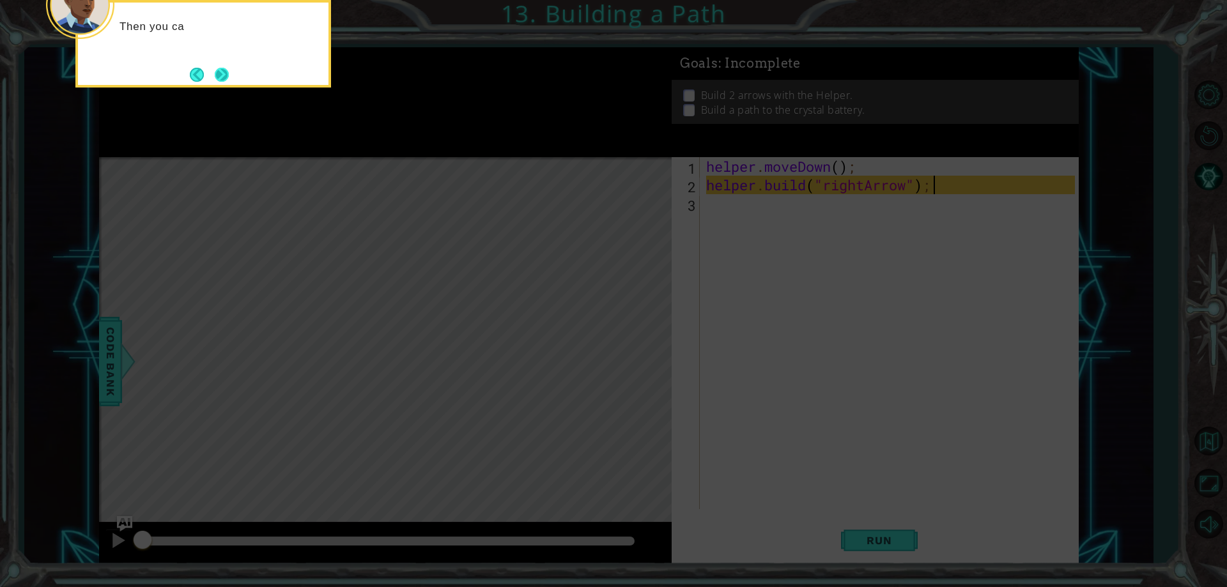
click at [217, 70] on button "Next" at bounding box center [222, 75] width 14 height 14
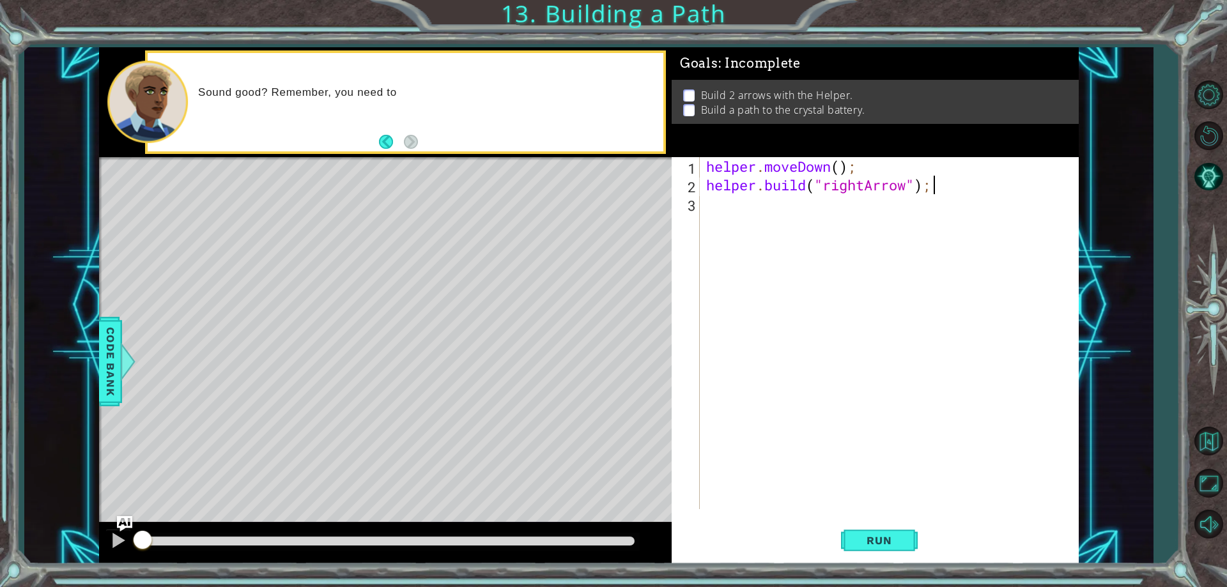
click at [752, 225] on div "helper . moveDown ( ) ; helper . build ( "rightArrow" ) ;" at bounding box center [892, 351] width 377 height 389
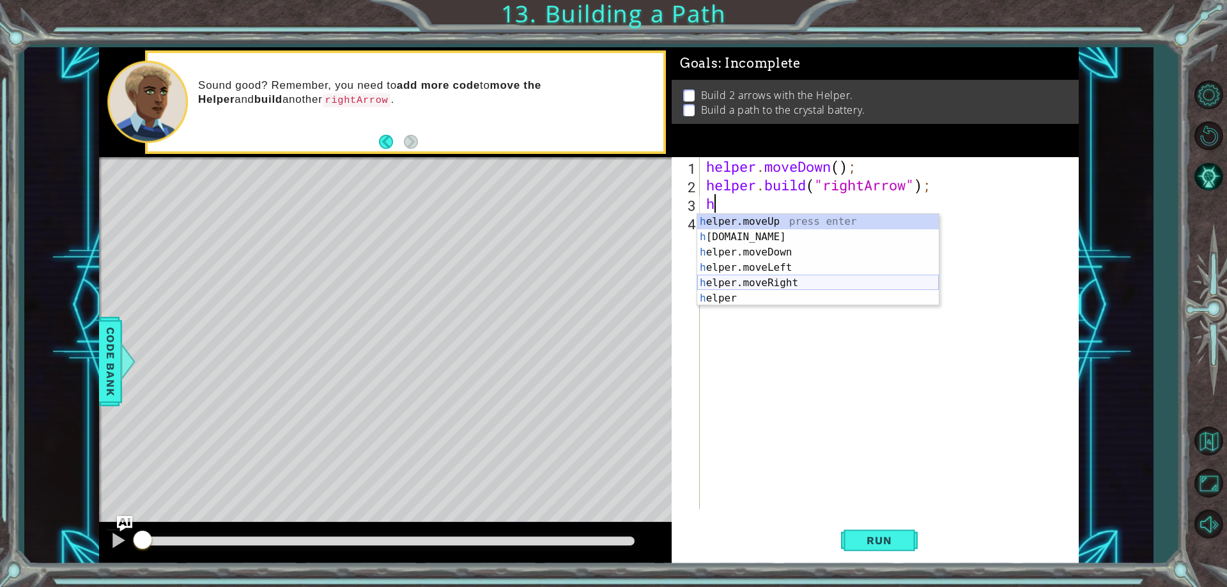
click at [788, 283] on div "h elper.moveUp press enter h elper.build press enter h elper.moveDown press ent…" at bounding box center [818, 275] width 242 height 123
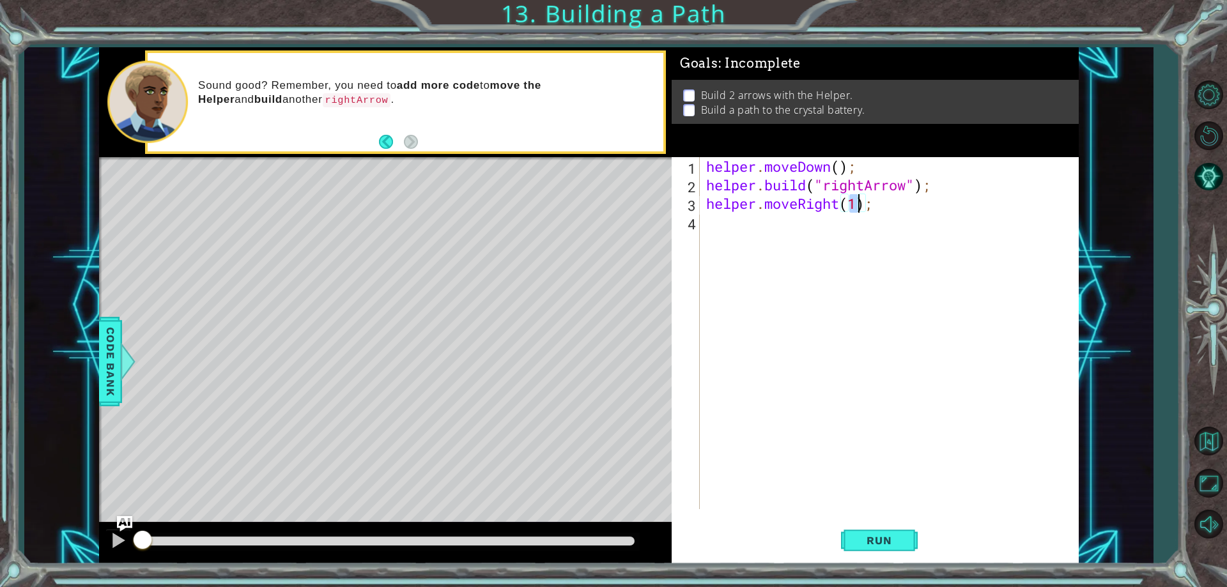
scroll to position [0, 7]
type textarea "helper.moveRight(3);"
click at [744, 218] on div "helper . moveDown ( ) ; helper . build ( "rightArrow" ) ; helper . moveRight ( …" at bounding box center [892, 351] width 377 height 389
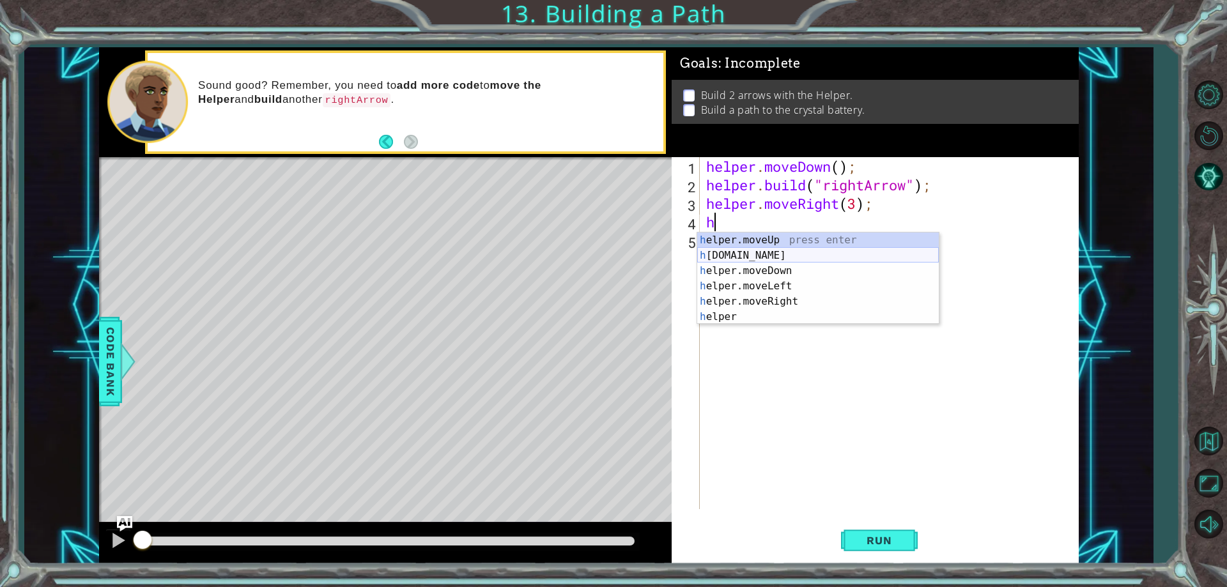
click at [764, 255] on div "h elper.moveUp press enter h elper.build press enter h elper.moveDown press ent…" at bounding box center [818, 294] width 242 height 123
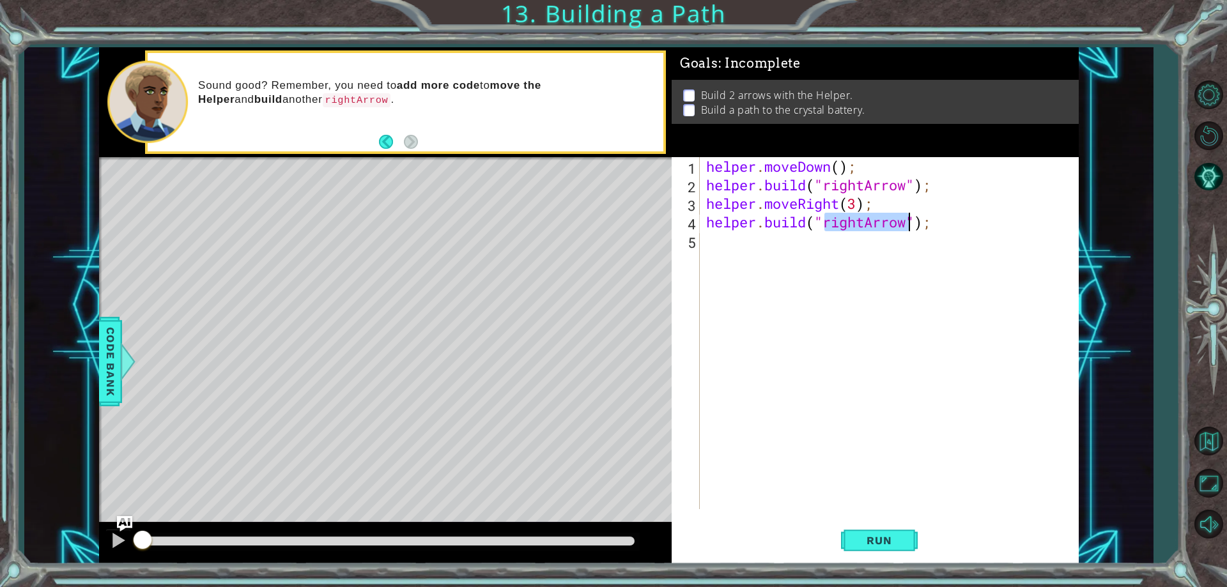
click at [859, 223] on div "helper . moveDown ( ) ; helper . build ( "rightArrow" ) ; helper . moveRight ( …" at bounding box center [889, 333] width 371 height 352
click at [861, 224] on div "helper . moveDown ( ) ; helper . build ( "rightArrow" ) ; helper . moveRight ( …" at bounding box center [892, 351] width 377 height 389
click at [863, 224] on div "helper . moveDown ( ) ; helper . build ( "rightArrow" ) ; helper . moveRight ( …" at bounding box center [892, 351] width 377 height 389
type textarea "helper.build("rightArrow");"
click at [878, 530] on button "Run" at bounding box center [879, 541] width 77 height 41
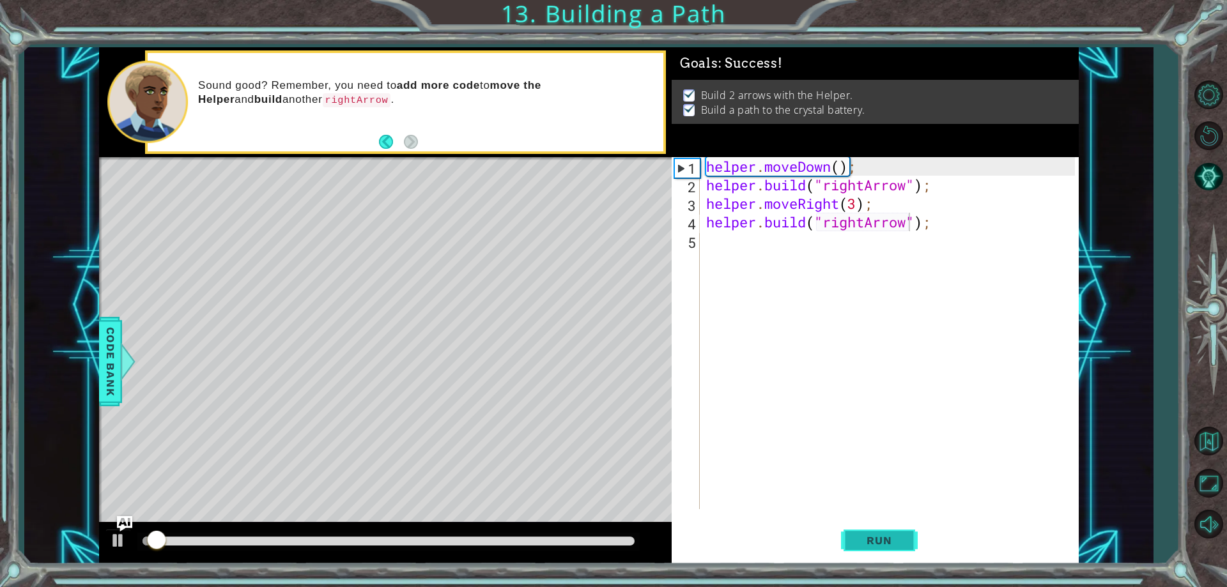
click at [877, 543] on span "Run" at bounding box center [879, 540] width 50 height 13
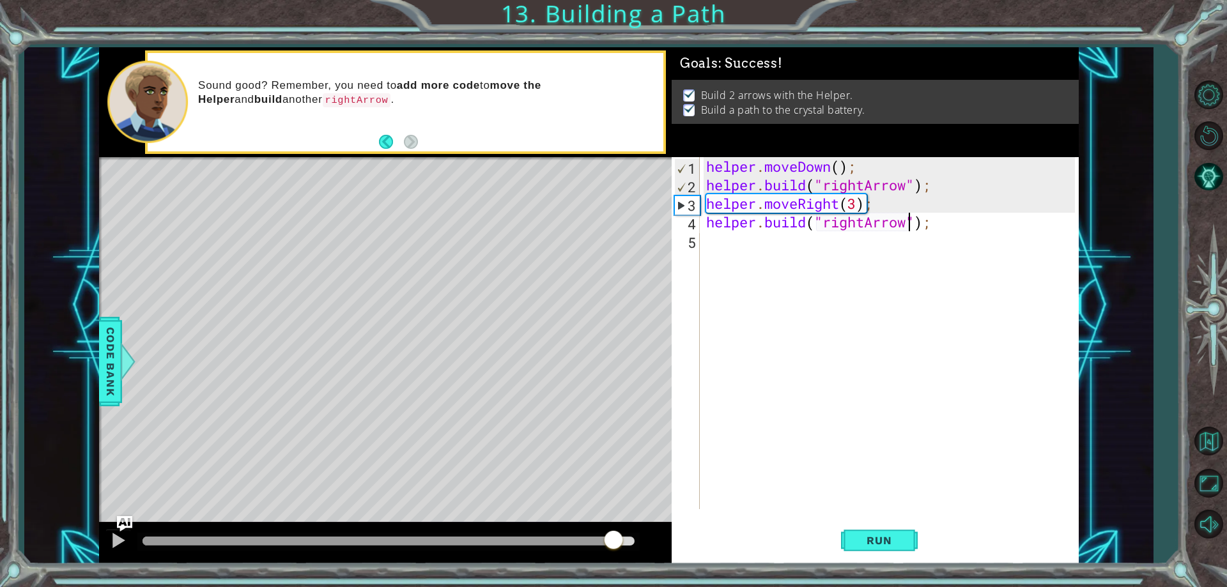
click at [614, 538] on div at bounding box center [388, 541] width 492 height 9
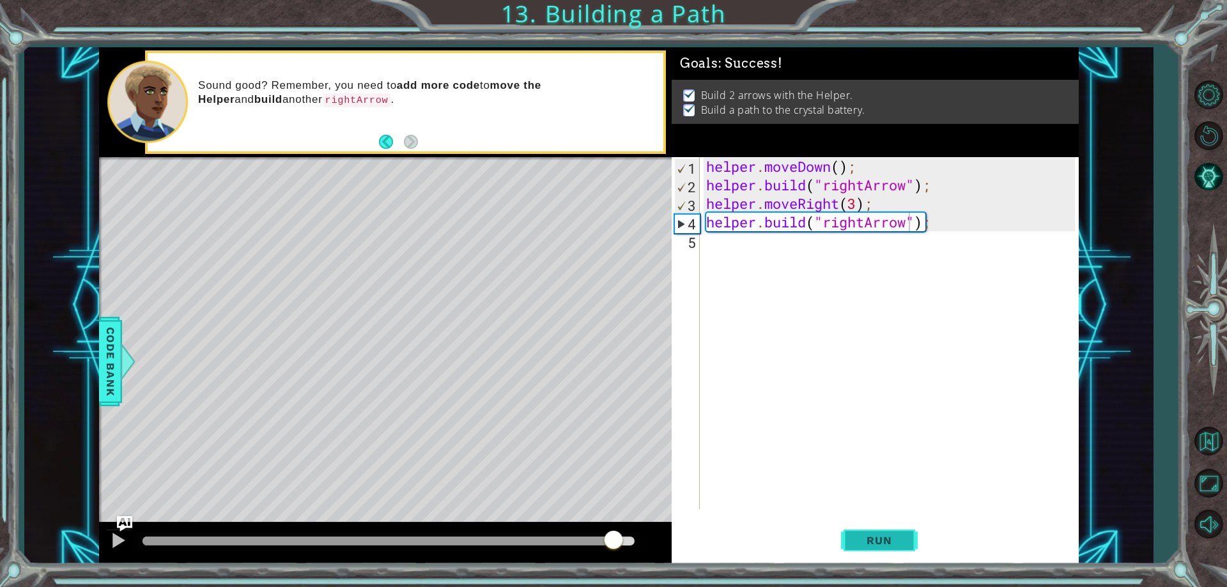
click at [866, 550] on button "Run" at bounding box center [879, 541] width 77 height 41
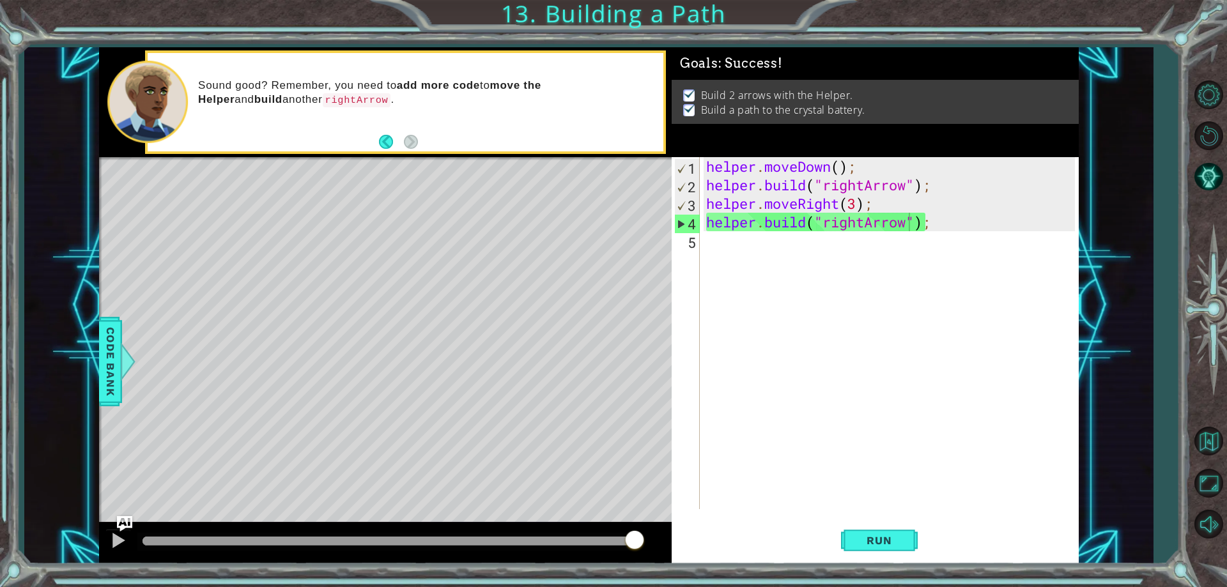
drag, startPoint x: 637, startPoint y: 543, endPoint x: 661, endPoint y: 545, distance: 23.7
click at [661, 545] on body "1 ההההההההההההההההההההההההההההההההההההההההההההההההההההההההההההההההההההההההההההה…" at bounding box center [613, 293] width 1227 height 587
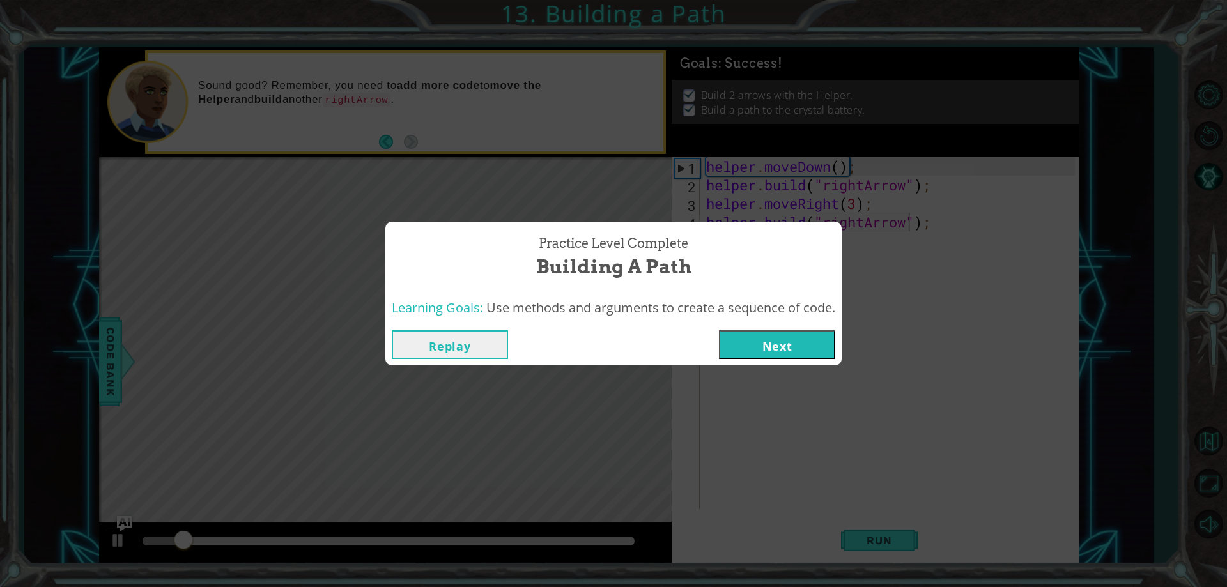
click at [766, 349] on button "Next" at bounding box center [777, 344] width 116 height 29
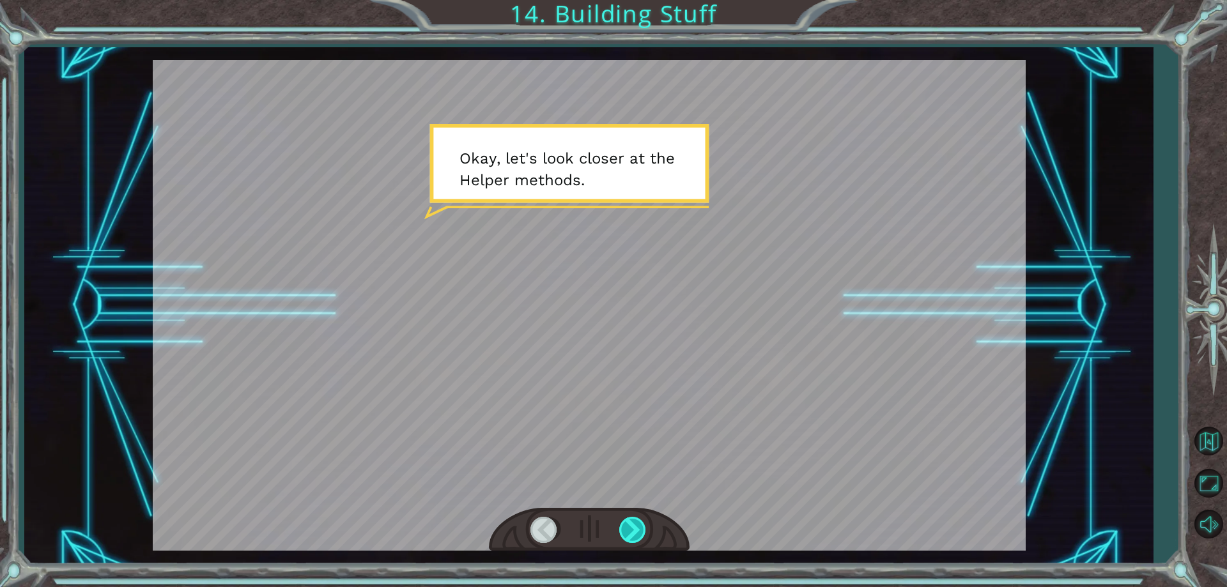
click at [625, 527] on div at bounding box center [633, 530] width 29 height 26
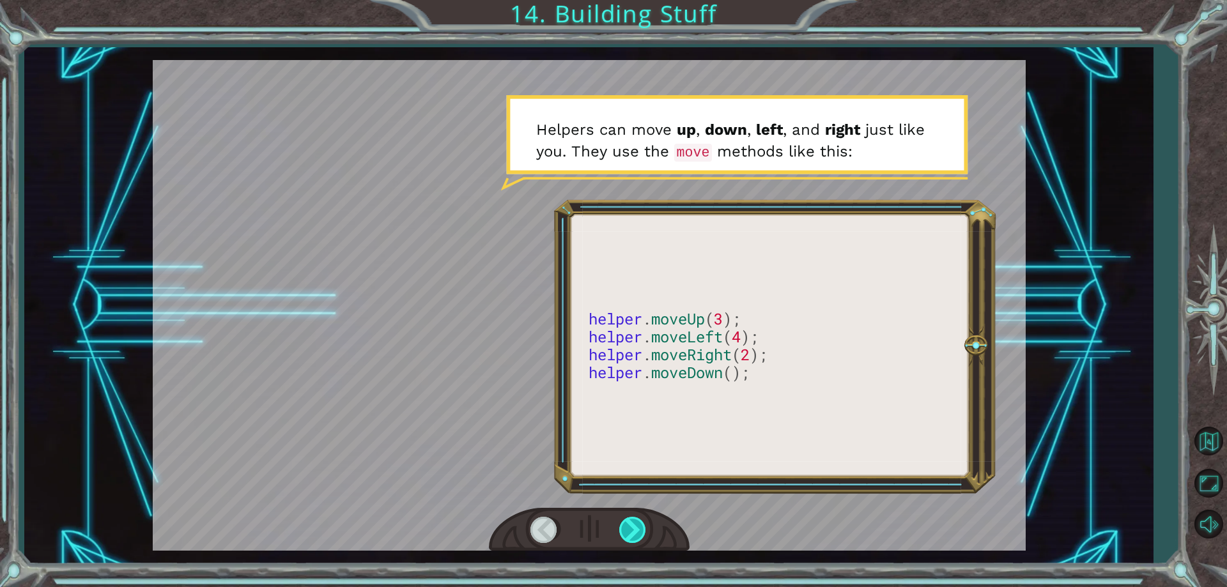
click at [633, 538] on div at bounding box center [633, 530] width 29 height 26
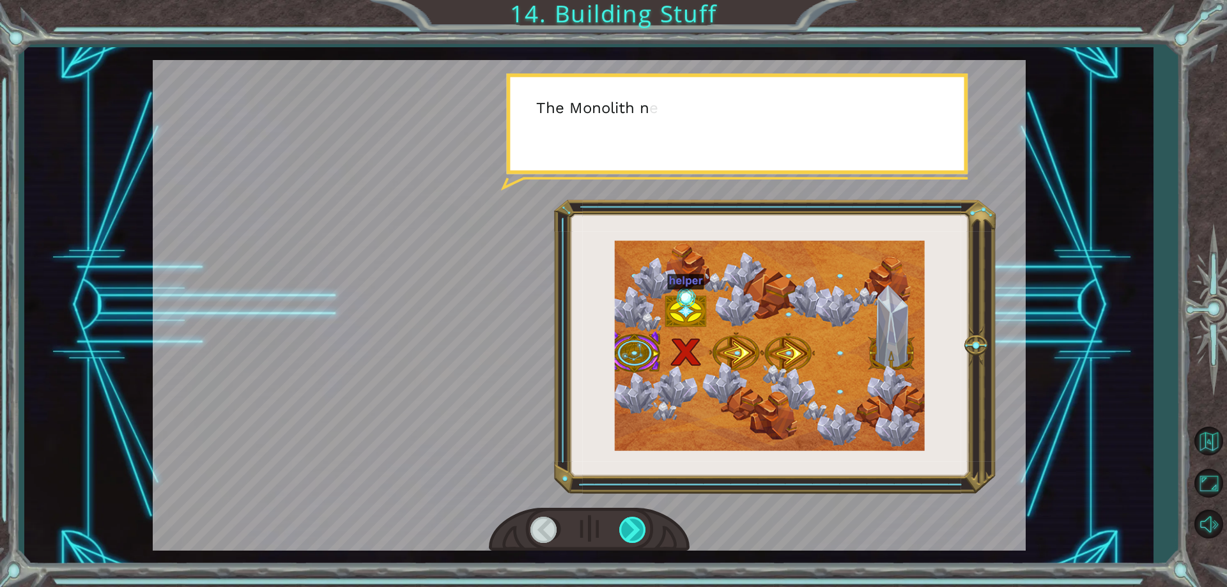
click at [633, 536] on div at bounding box center [633, 530] width 29 height 26
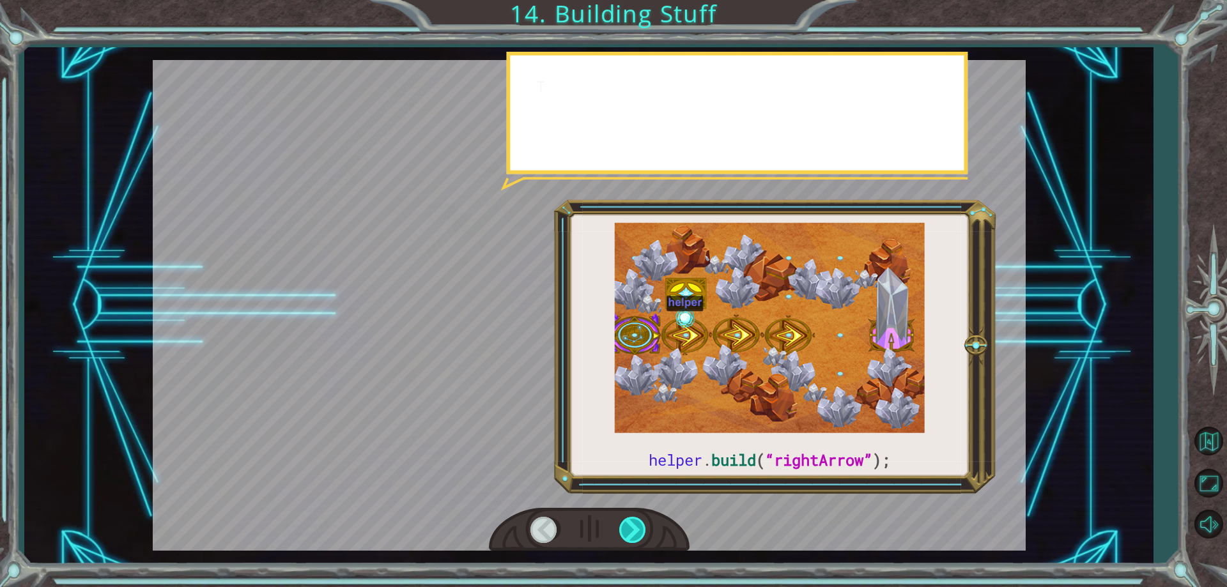
click at [633, 536] on div at bounding box center [633, 530] width 29 height 26
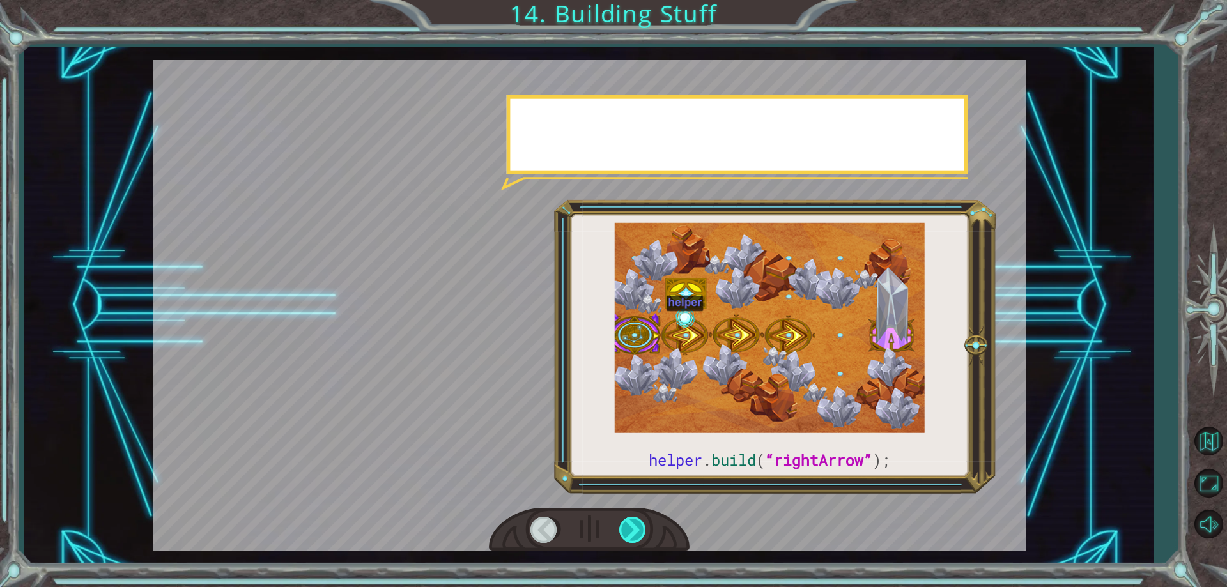
click at [633, 536] on div at bounding box center [633, 530] width 29 height 26
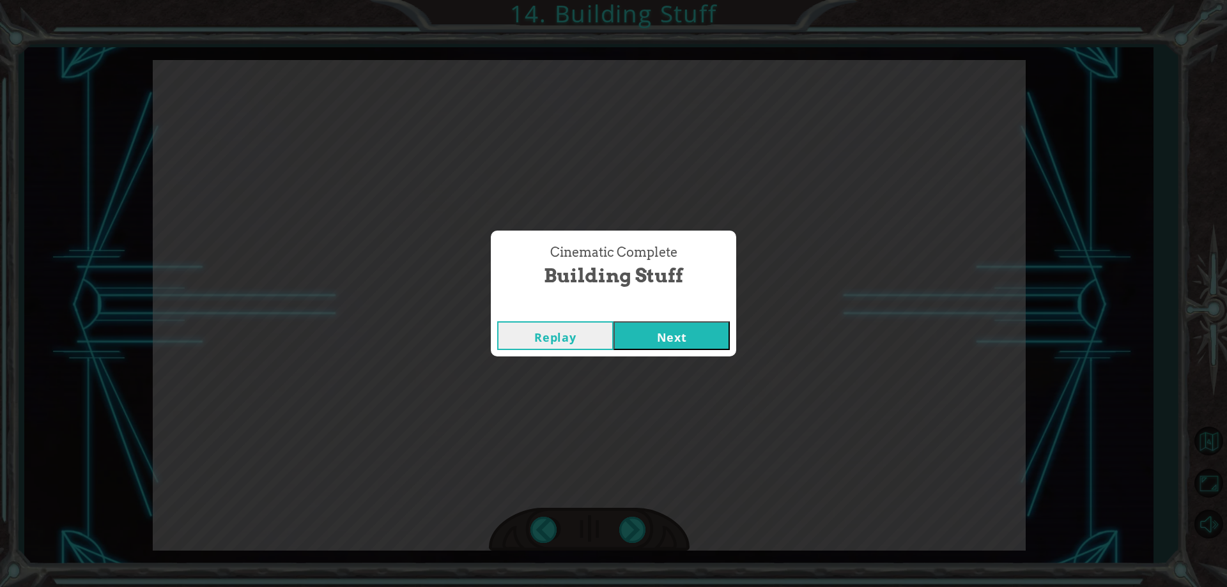
click at [674, 344] on button "Next" at bounding box center [671, 335] width 116 height 29
